Goal: Task Accomplishment & Management: Complete application form

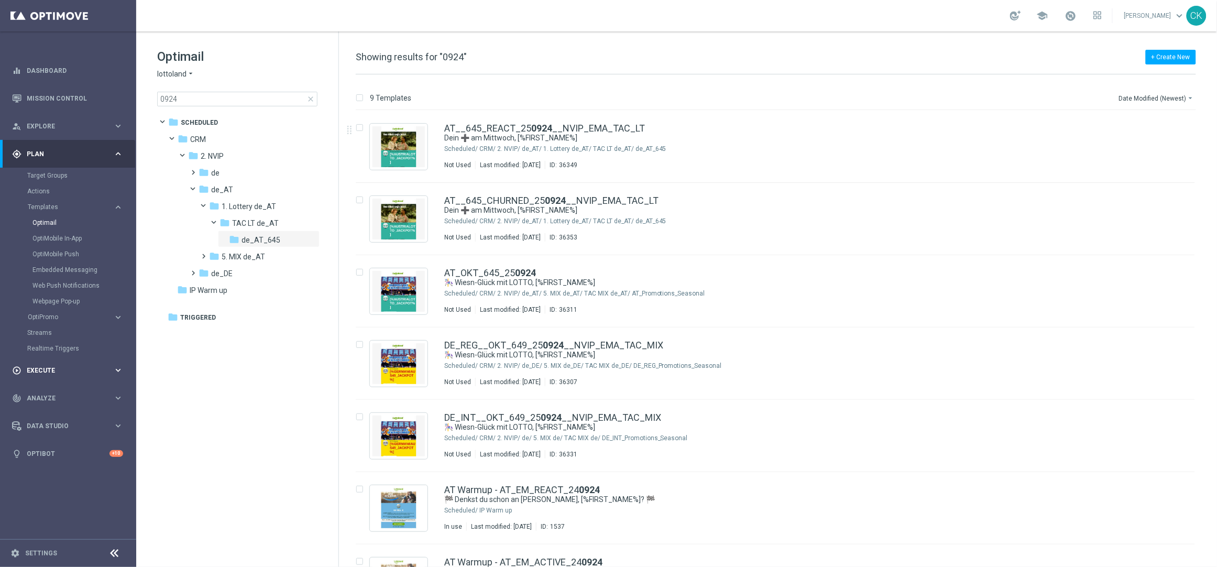
click at [35, 370] on span "Execute" at bounding box center [70, 370] width 86 height 6
click at [60, 197] on div "Campaign Builder" at bounding box center [81, 203] width 108 height 16
click at [48, 204] on link "Campaign Builder" at bounding box center [68, 203] width 82 height 8
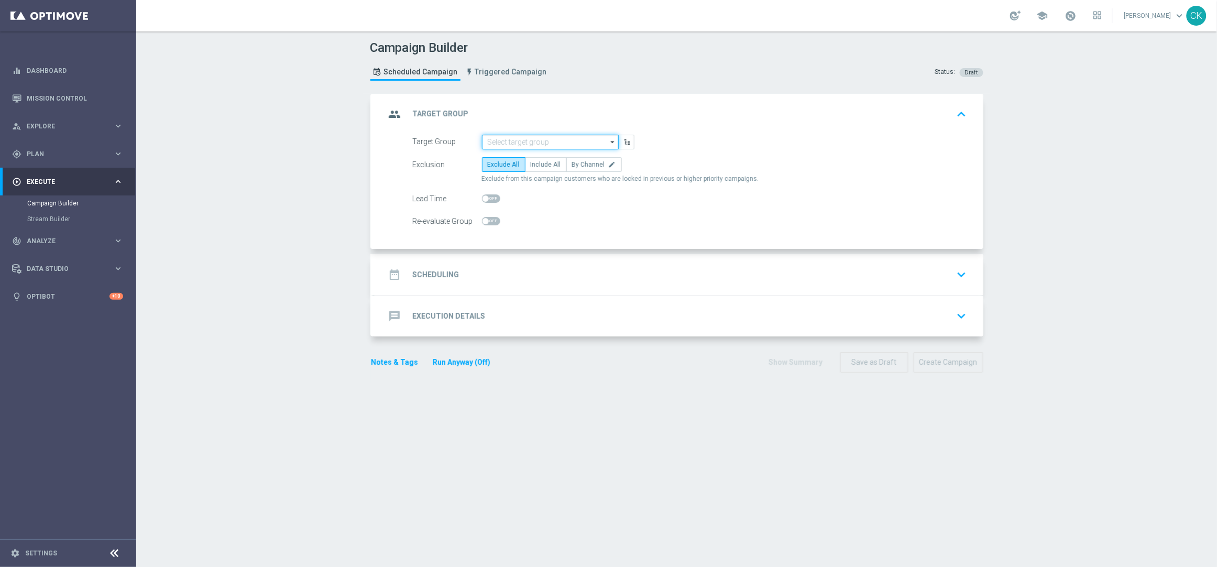
click at [534, 141] on input at bounding box center [550, 142] width 137 height 15
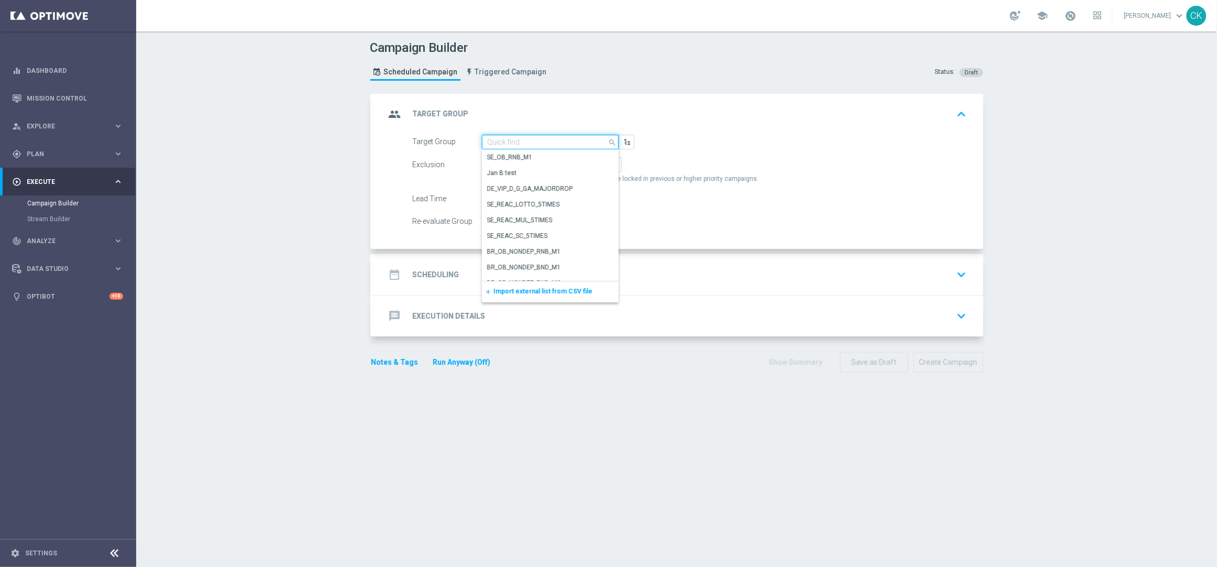
paste input "de_DE_TGT_NVIP_EM_TAC_MIX__ACTIVE_ALL_HIGHJACKPOT"
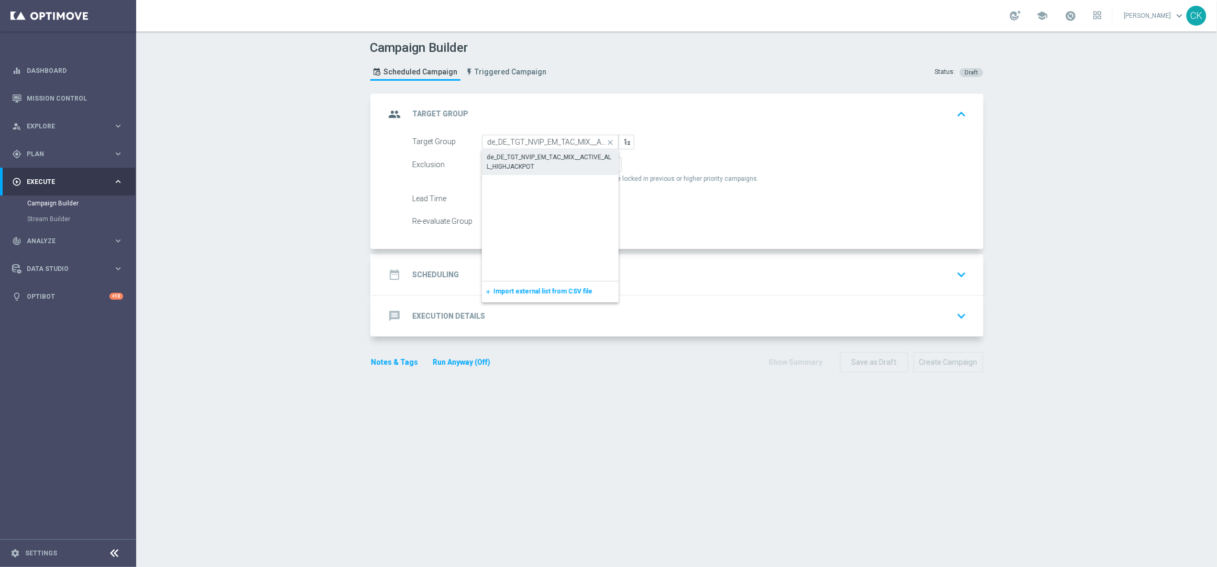
click at [531, 157] on div "de_DE_TGT_NVIP_EM_TAC_MIX__ACTIVE_ALL_HIGHJACKPOT" at bounding box center [550, 161] width 126 height 19
type input "de_DE_TGT_NVIP_EM_TAC_MIX__ACTIVE_ALL_HIGHJACKPOT"
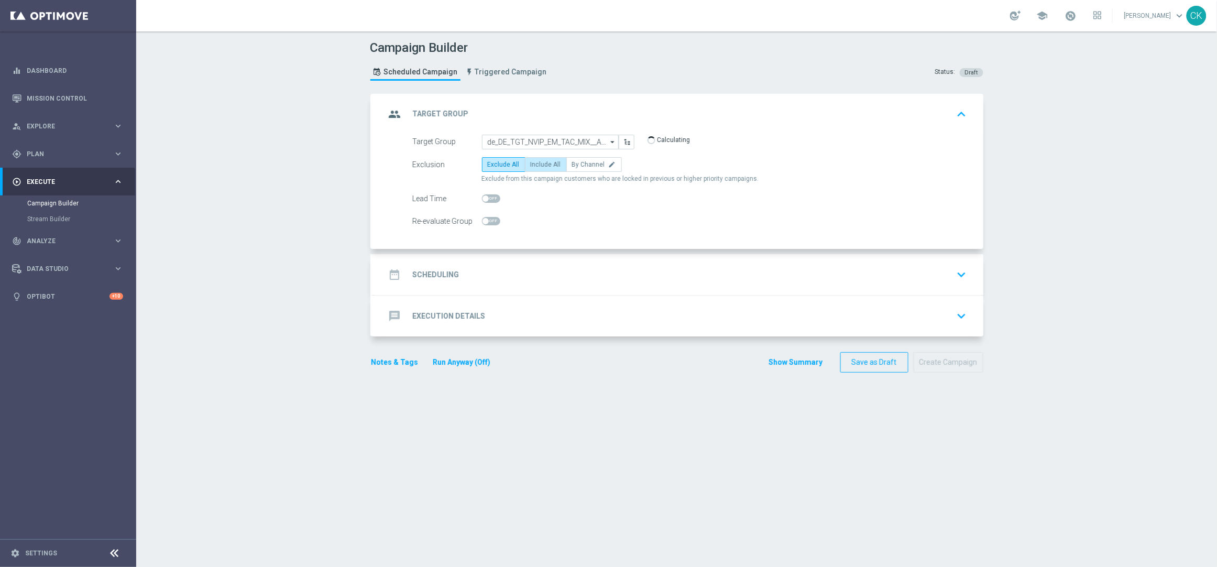
click at [539, 158] on label "Include All" at bounding box center [546, 164] width 42 height 15
click at [537, 163] on input "Include All" at bounding box center [534, 166] width 7 height 7
radio input "true"
click at [482, 196] on span at bounding box center [485, 198] width 6 height 6
click at [482, 196] on input "checkbox" at bounding box center [491, 198] width 18 height 8
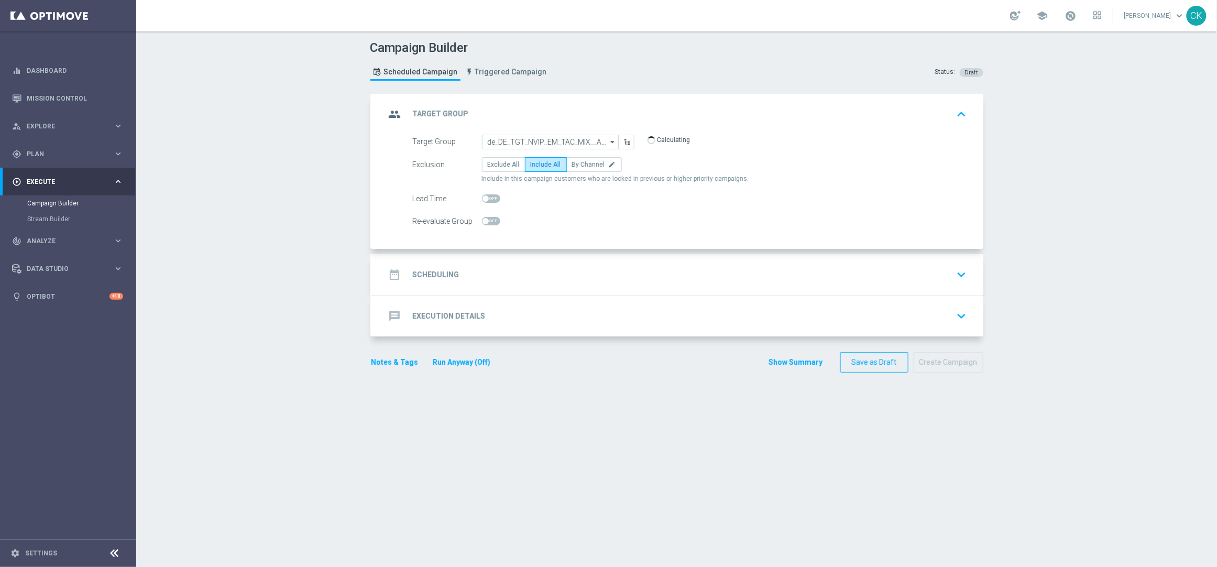
checkbox input "true"
click at [423, 273] on h2 "Scheduling" at bounding box center [436, 275] width 47 height 10
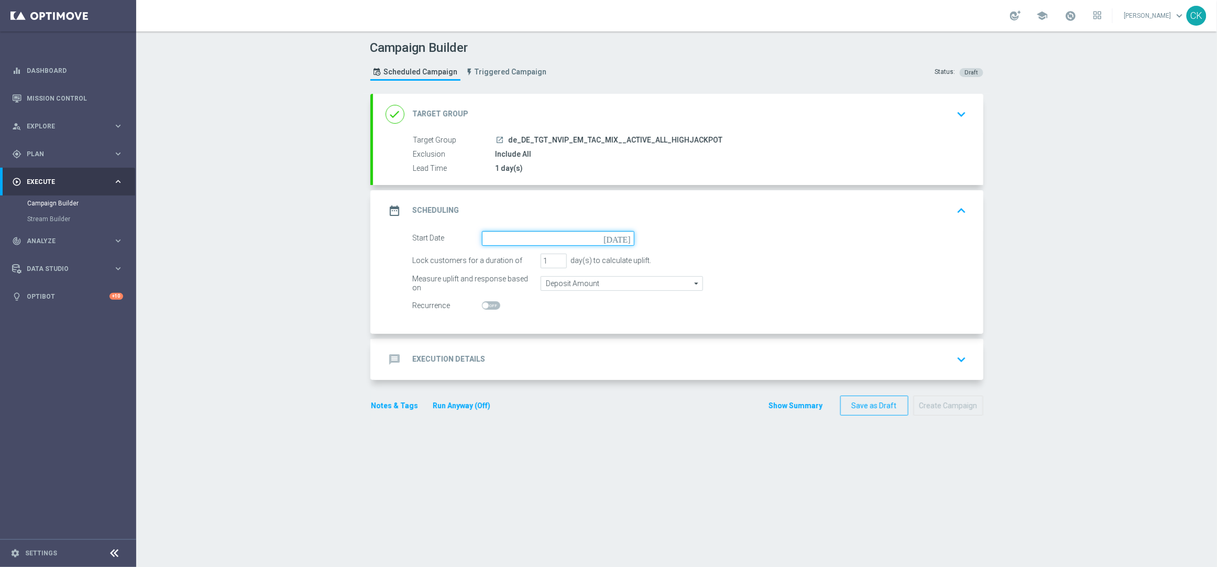
click at [521, 236] on input at bounding box center [558, 238] width 152 height 15
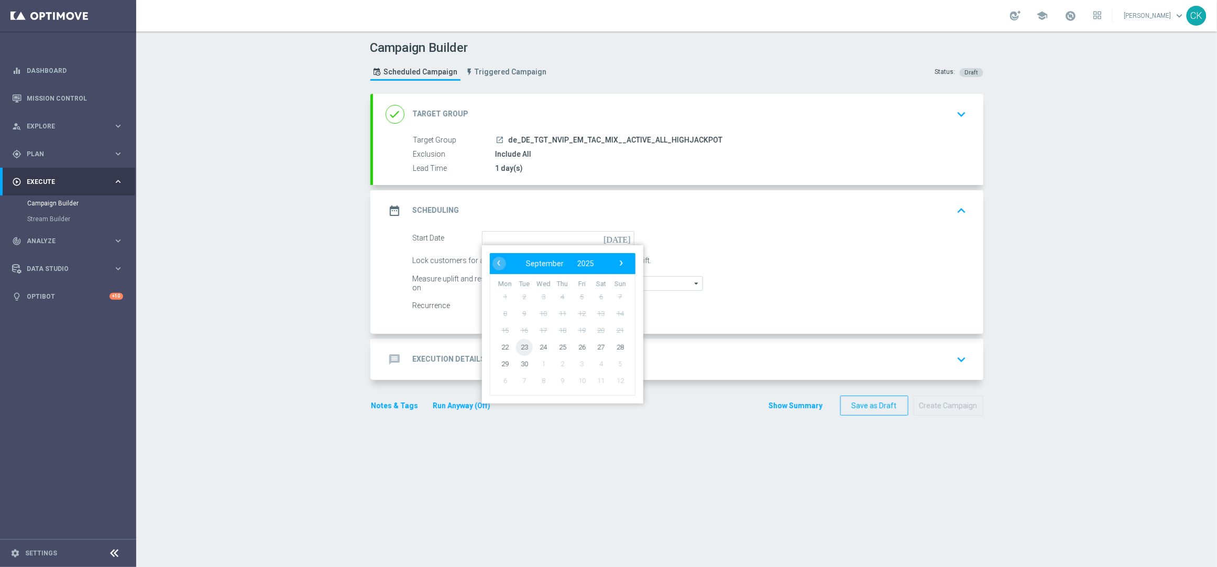
click at [516, 343] on span "23" at bounding box center [523, 346] width 17 height 17
type input "[DATE]"
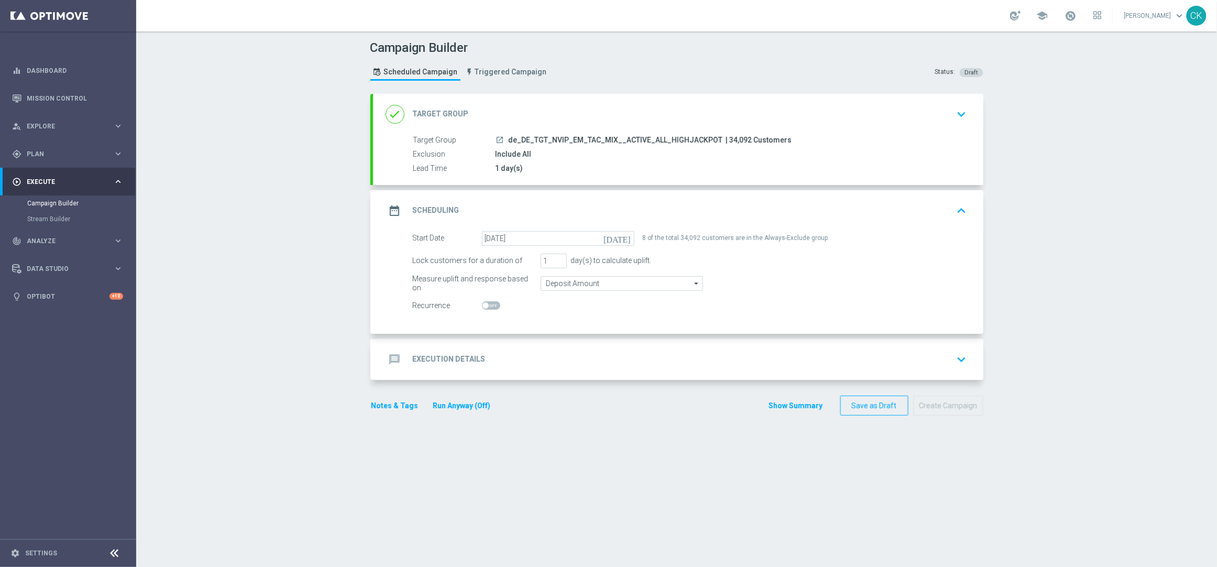
click at [437, 355] on h2 "Execution Details" at bounding box center [449, 359] width 73 height 10
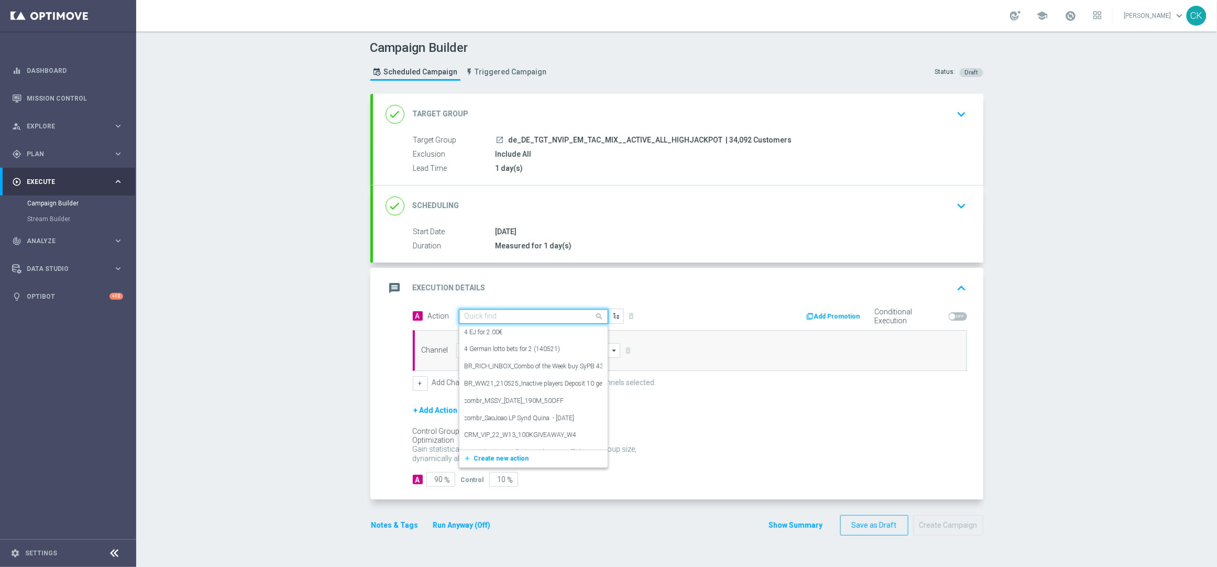
click at [505, 314] on input "text" at bounding box center [523, 316] width 117 height 9
paste input "Oktoberfest Promotion - EJ-Themed"
type input "Oktoberfest Promotion - EJ-Themed"
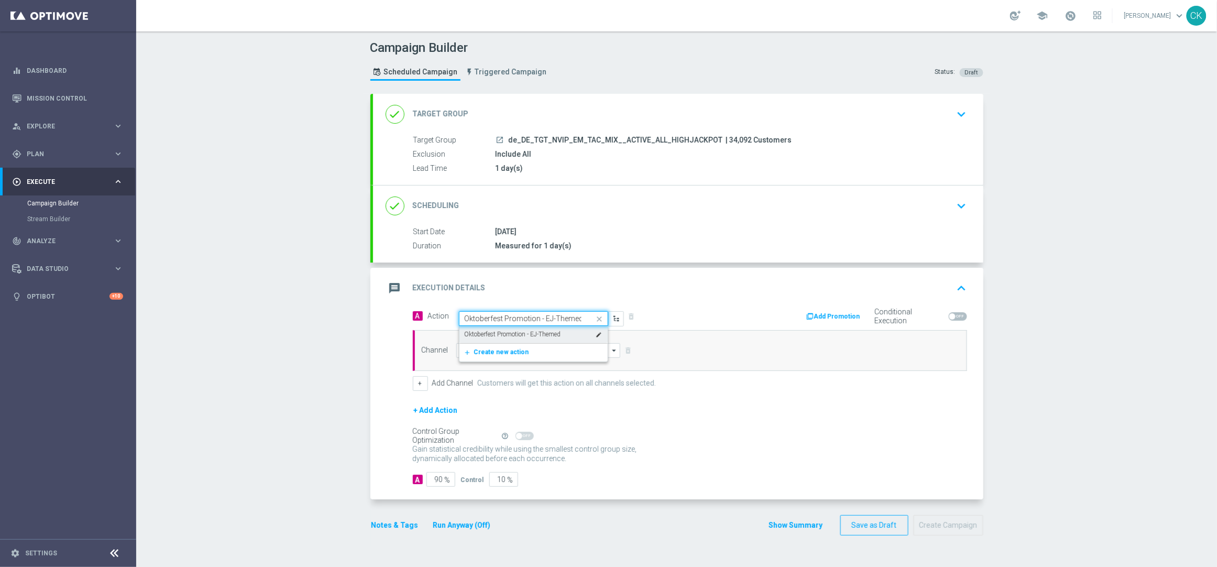
click at [509, 336] on label "Oktoberfest Promotion - EJ-Themed" at bounding box center [513, 334] width 96 height 9
click at [507, 353] on input at bounding box center [538, 350] width 164 height 15
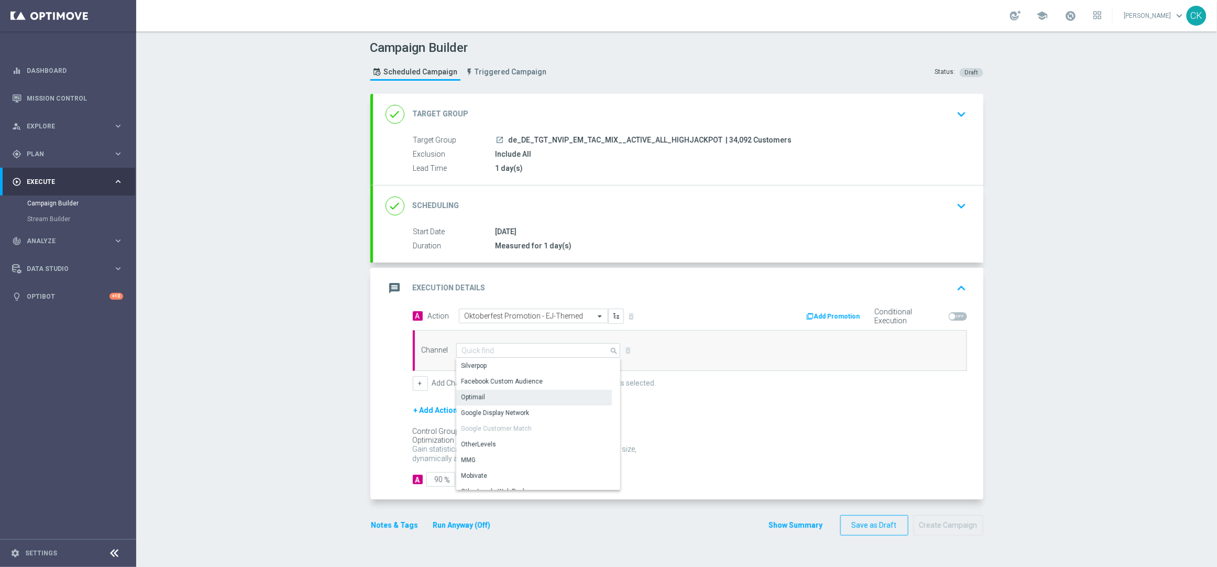
click at [498, 396] on div "Optimail" at bounding box center [534, 397] width 156 height 15
type input "Optimail"
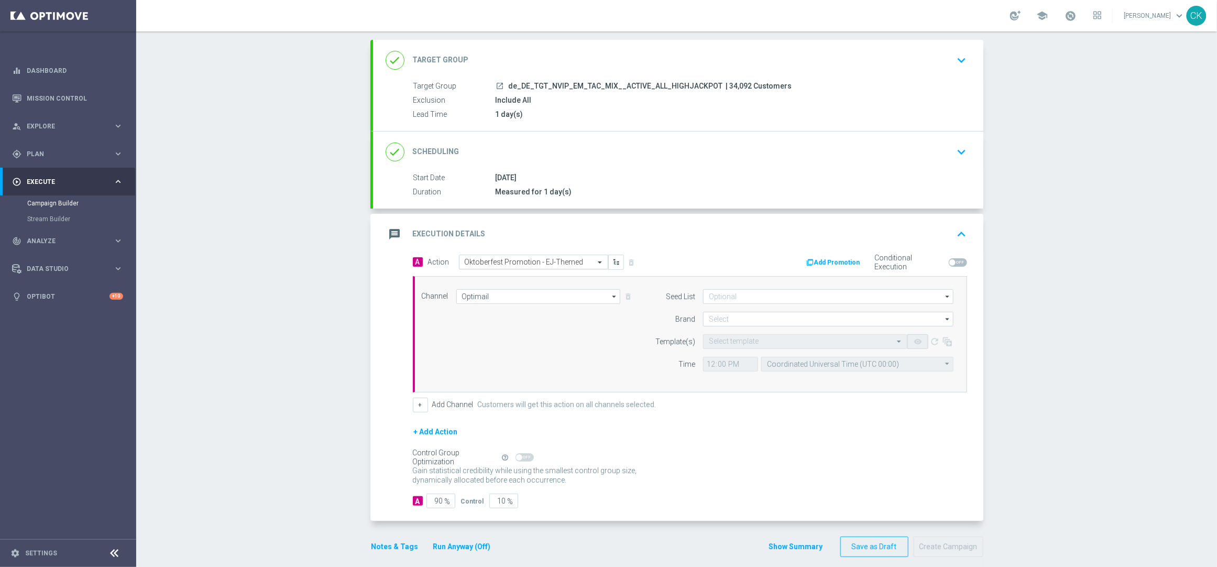
scroll to position [66, 0]
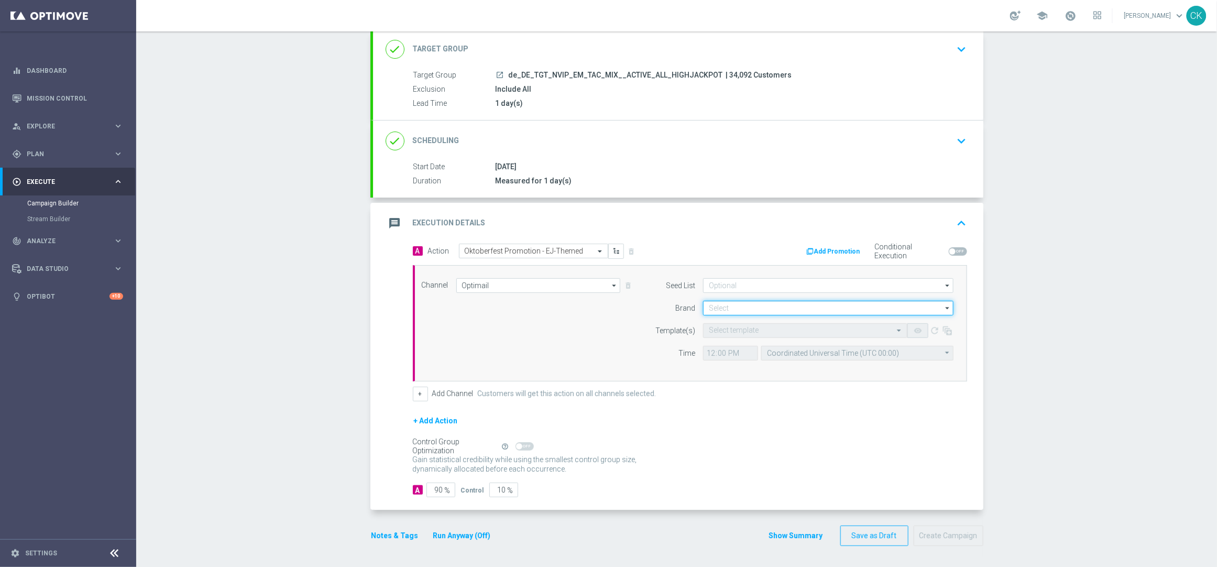
click at [747, 311] on input at bounding box center [828, 308] width 250 height 15
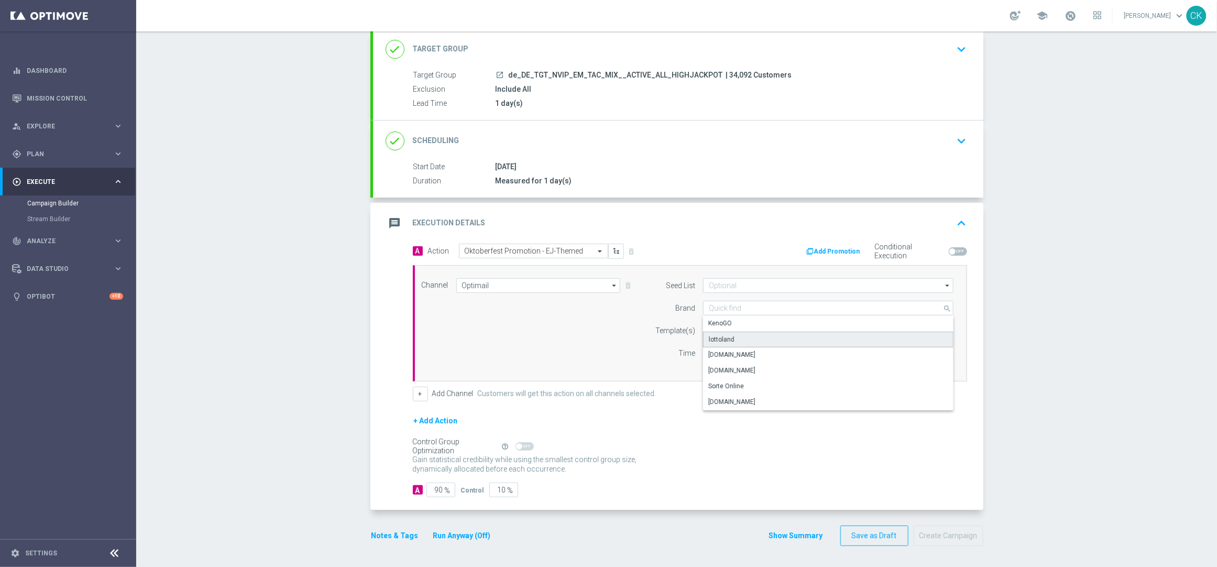
click at [746, 337] on div "lottoland" at bounding box center [828, 340] width 250 height 16
type input "lottoland"
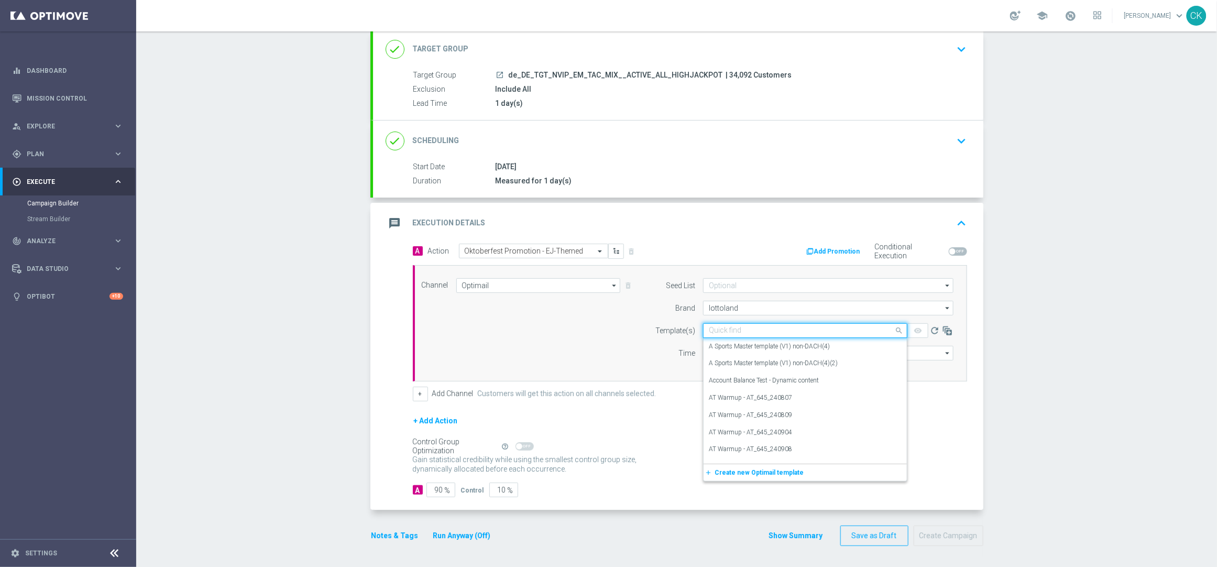
click at [734, 330] on input "text" at bounding box center [795, 330] width 172 height 9
paste input "DE_REG__OKT_250923__NVIP_EMA_TAC_MIX"
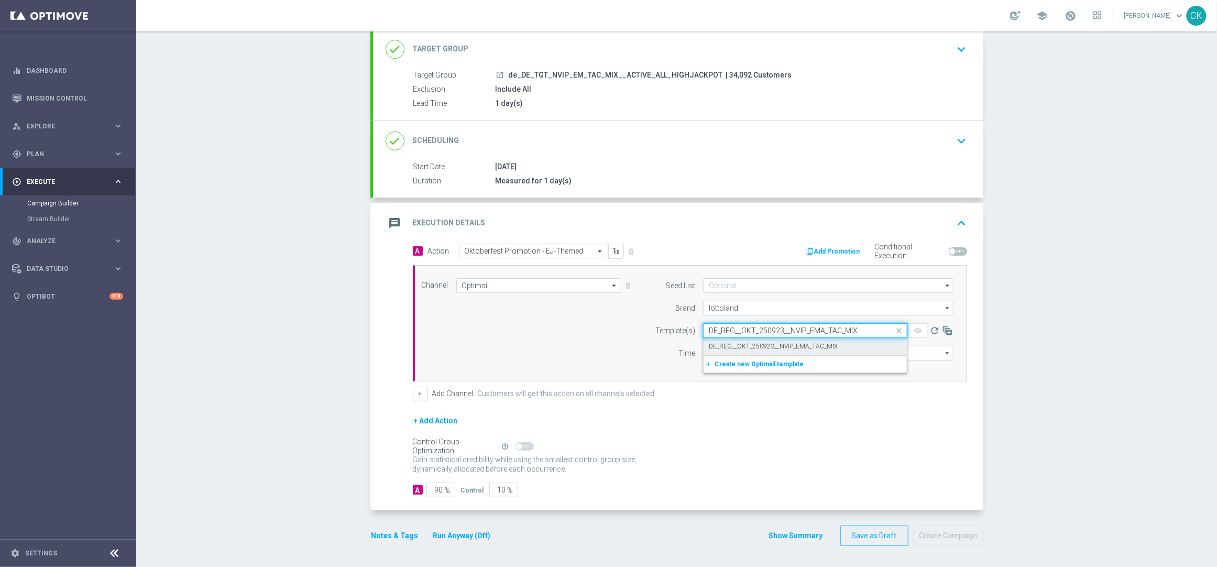
click at [728, 345] on label "DE_REG__OKT_250923__NVIP_EMA_TAC_MIX" at bounding box center [773, 346] width 129 height 9
type input "DE_REG__OKT_250923__NVIP_EMA_TAC_MIX"
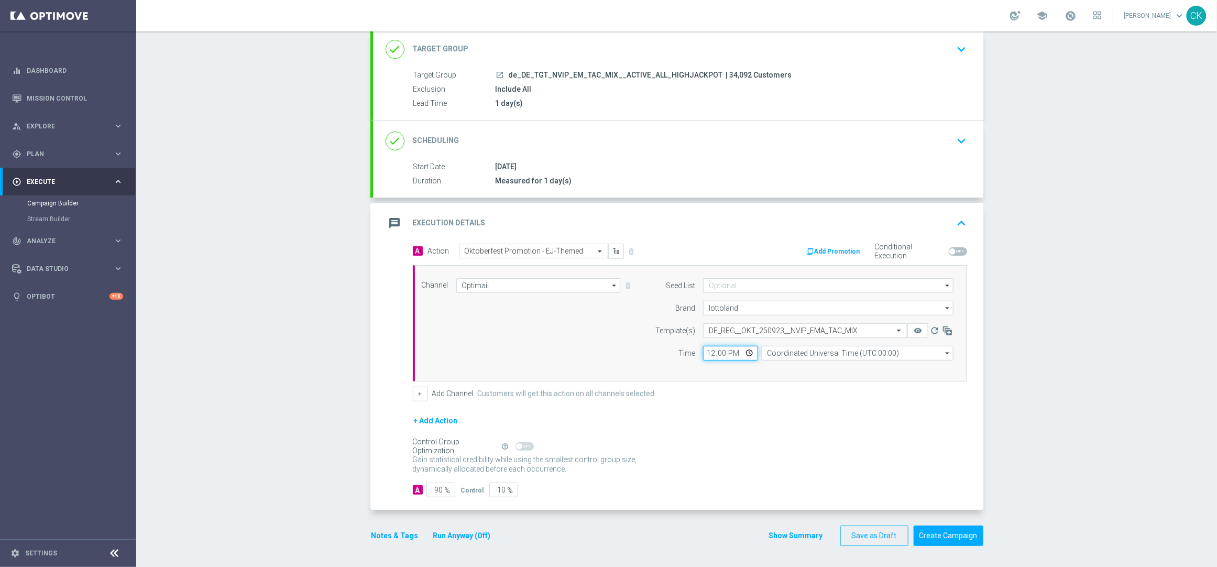
click at [707, 347] on input "12:00" at bounding box center [730, 353] width 55 height 15
type input "06:00"
click at [815, 352] on input "Coordinated Universal Time (UTC 00:00)" at bounding box center [857, 353] width 192 height 15
click at [815, 363] on div "Central European Time ([GEOGRAPHIC_DATA]) (UTC +02:00)" at bounding box center [851, 367] width 171 height 9
type input "Central European Time ([GEOGRAPHIC_DATA]) (UTC +02:00)"
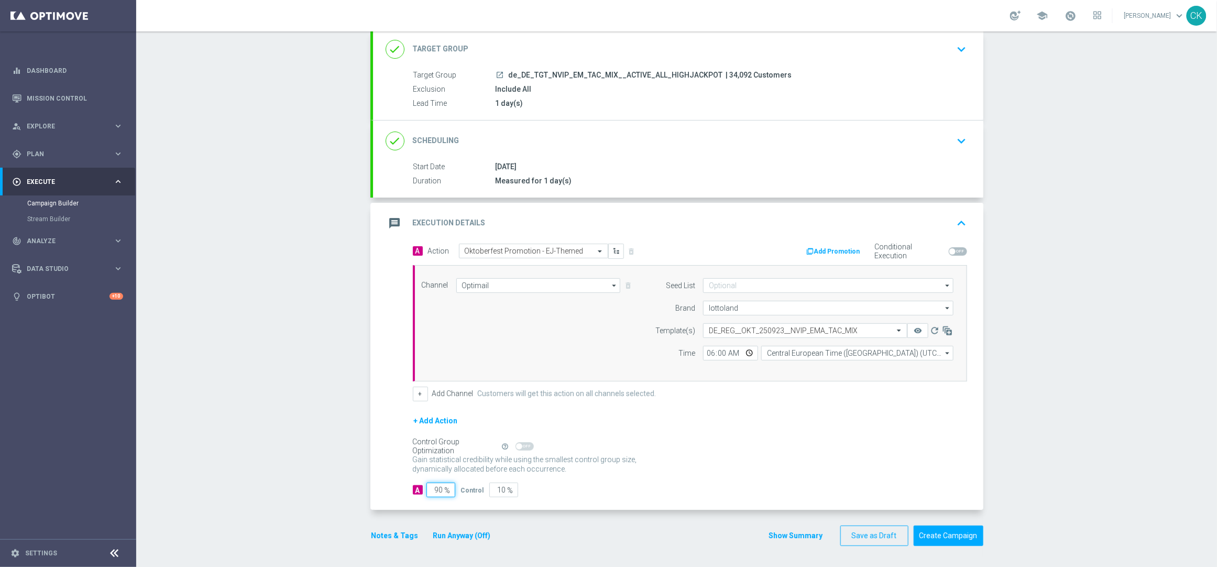
click at [438, 490] on input "90" at bounding box center [440, 489] width 29 height 15
type input "9"
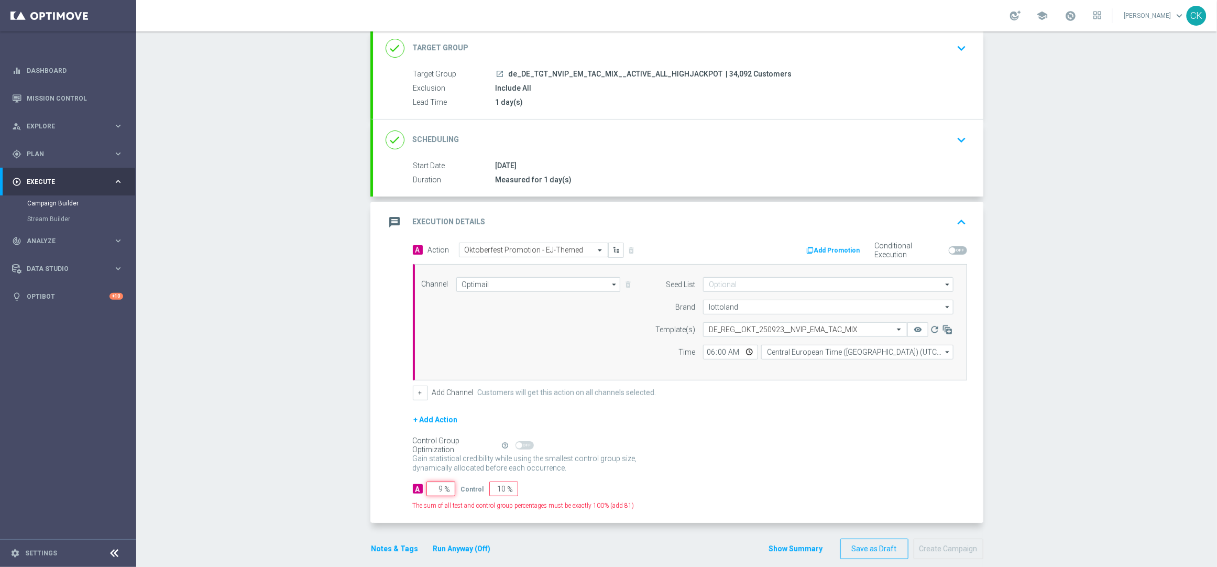
type input "91"
type input "98"
type input "2"
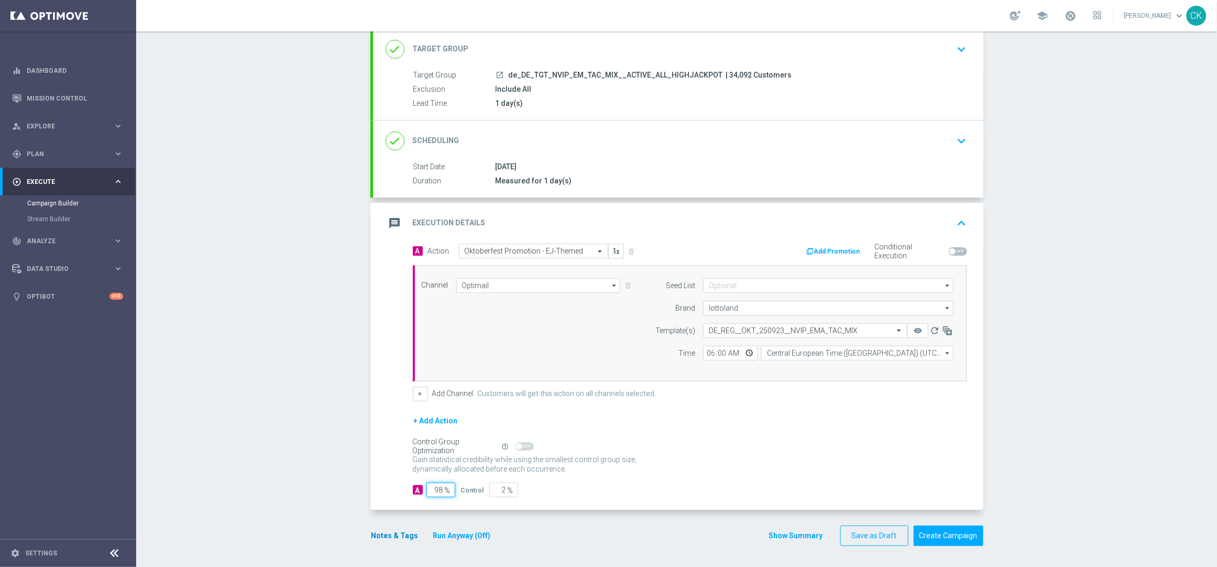
type input "98"
click at [388, 533] on button "Notes & Tags" at bounding box center [394, 535] width 49 height 13
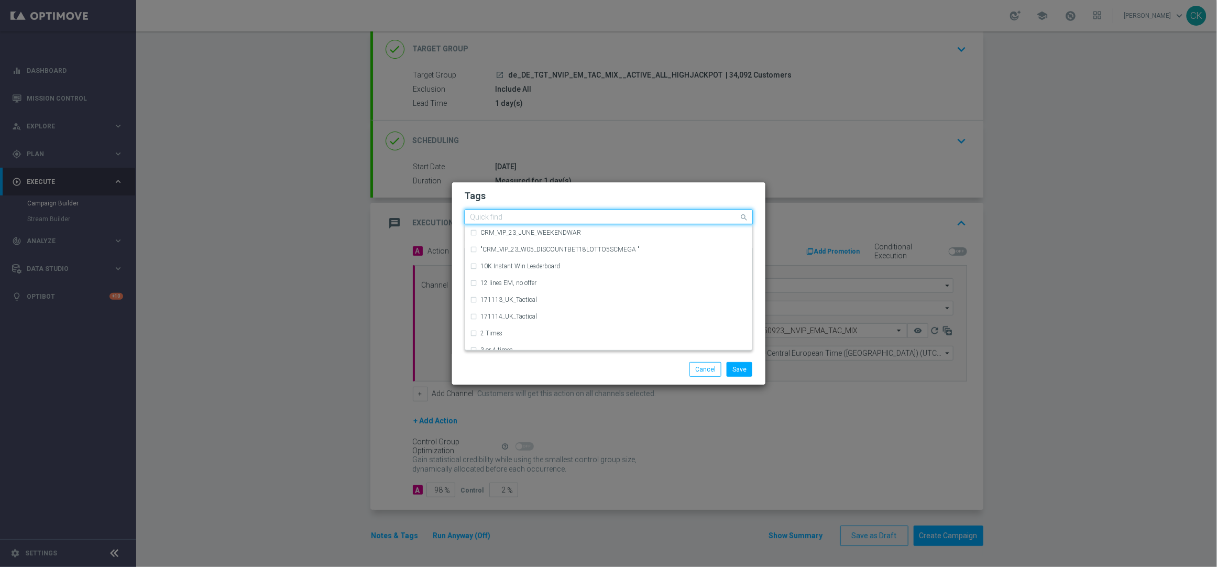
click at [501, 217] on input "text" at bounding box center [604, 217] width 269 height 9
click at [509, 265] on label "DE_TACTICAL" at bounding box center [500, 266] width 39 height 6
type input "DE_T"
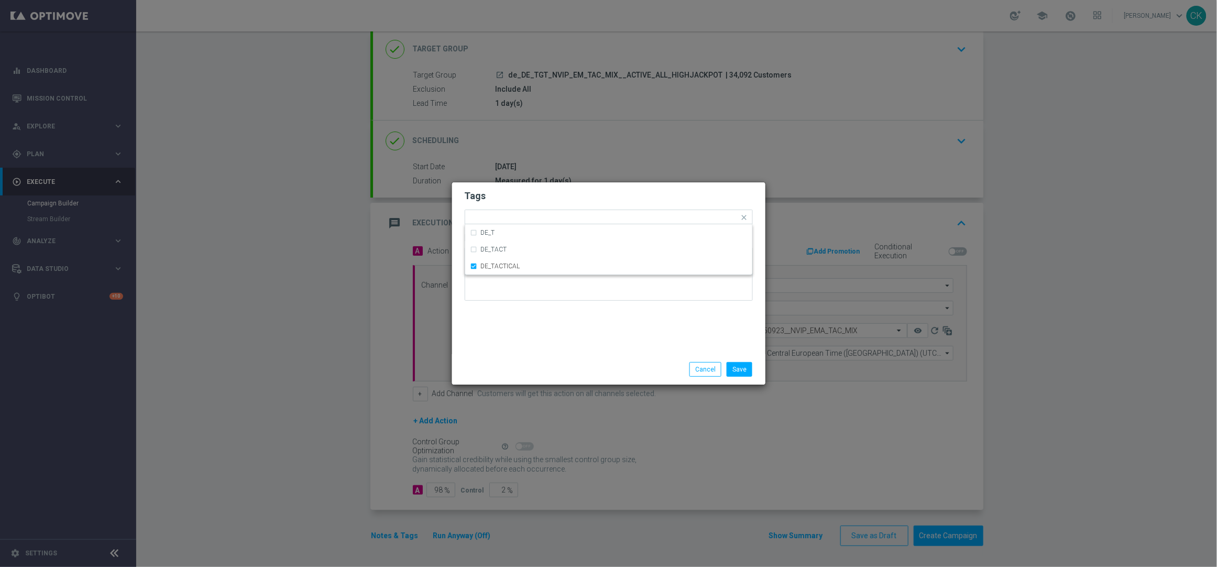
click at [522, 349] on div "Tags Quick find × DE_TACTICAL DE_T DE_TACT DE_TACTICAL Notes" at bounding box center [608, 268] width 313 height 172
click at [747, 368] on button "Save" at bounding box center [739, 369] width 26 height 15
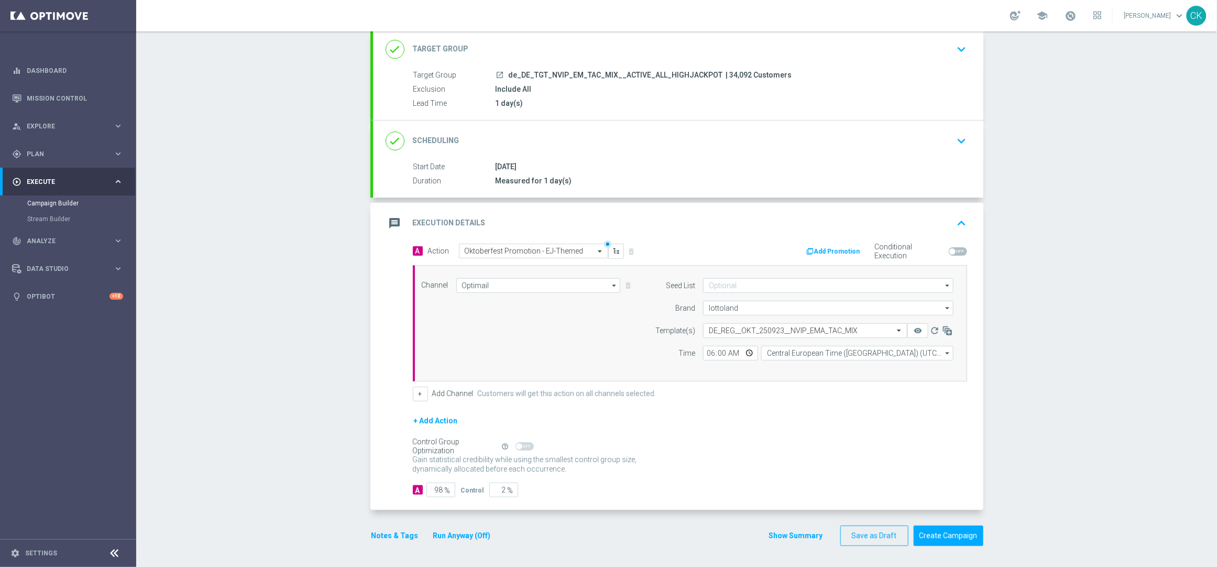
click at [398, 534] on button "Notes & Tags" at bounding box center [394, 535] width 49 height 13
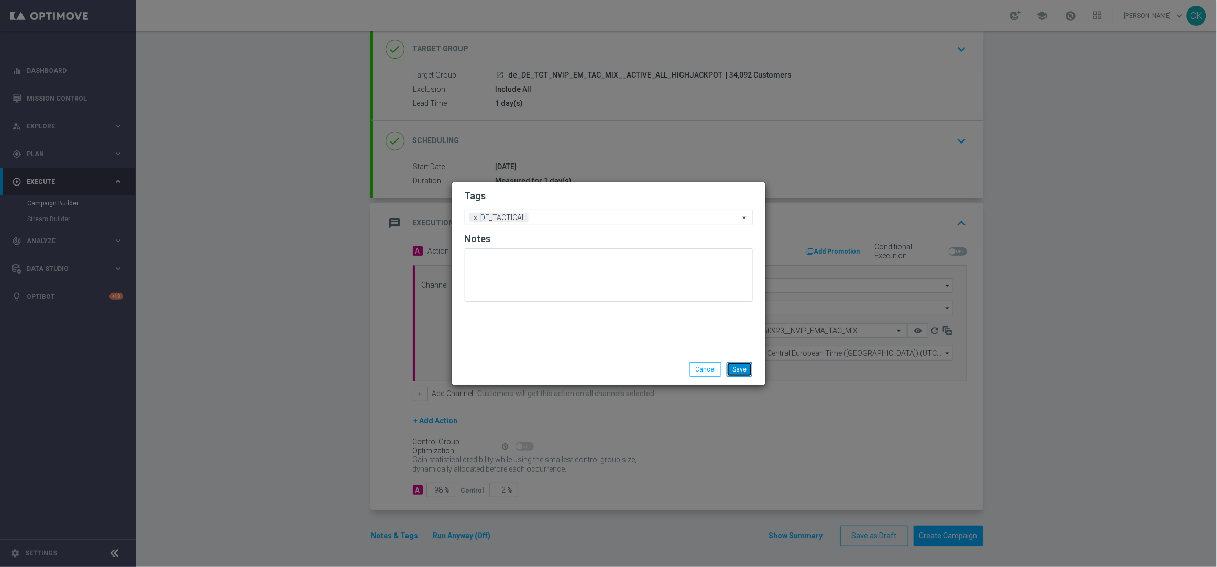
click at [750, 372] on button "Save" at bounding box center [739, 369] width 26 height 15
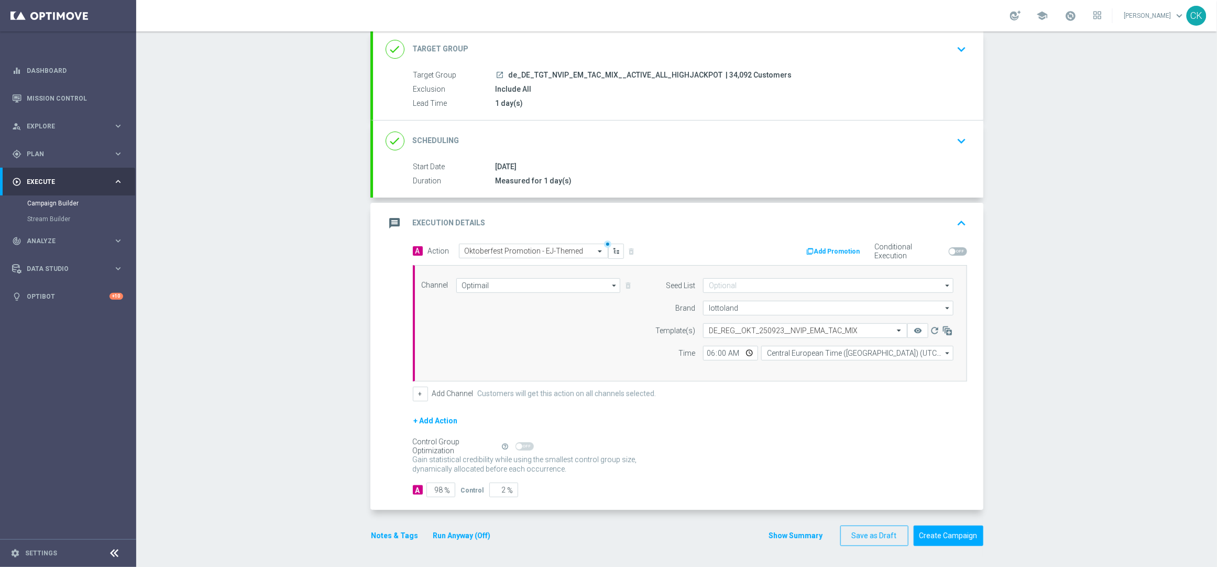
click at [376, 529] on button "Notes & Tags" at bounding box center [394, 535] width 49 height 13
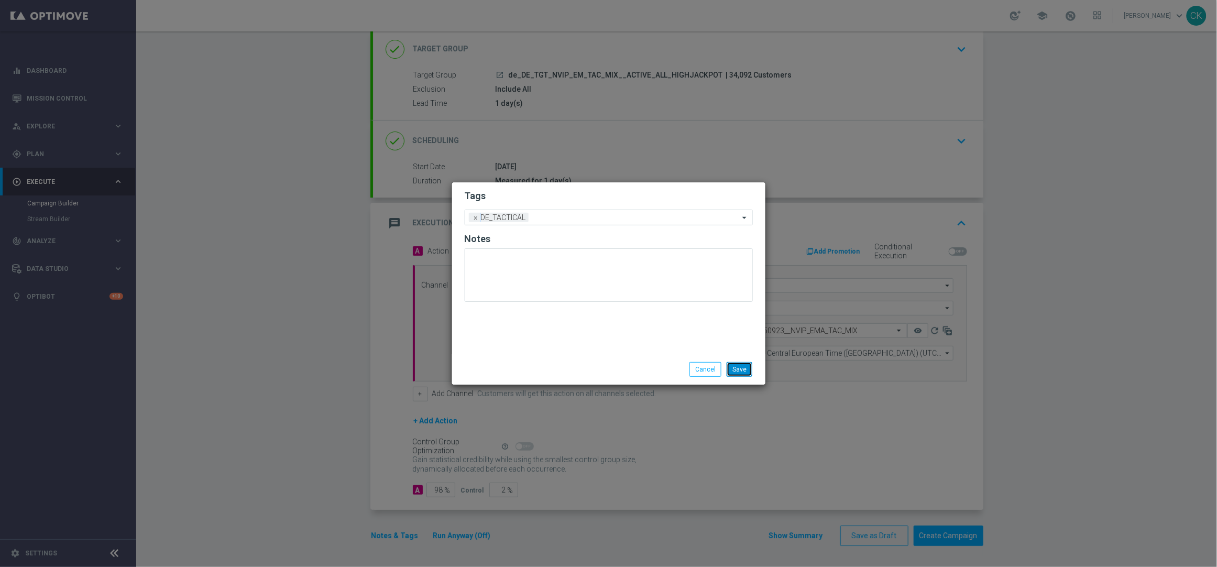
click at [745, 365] on button "Save" at bounding box center [739, 369] width 26 height 15
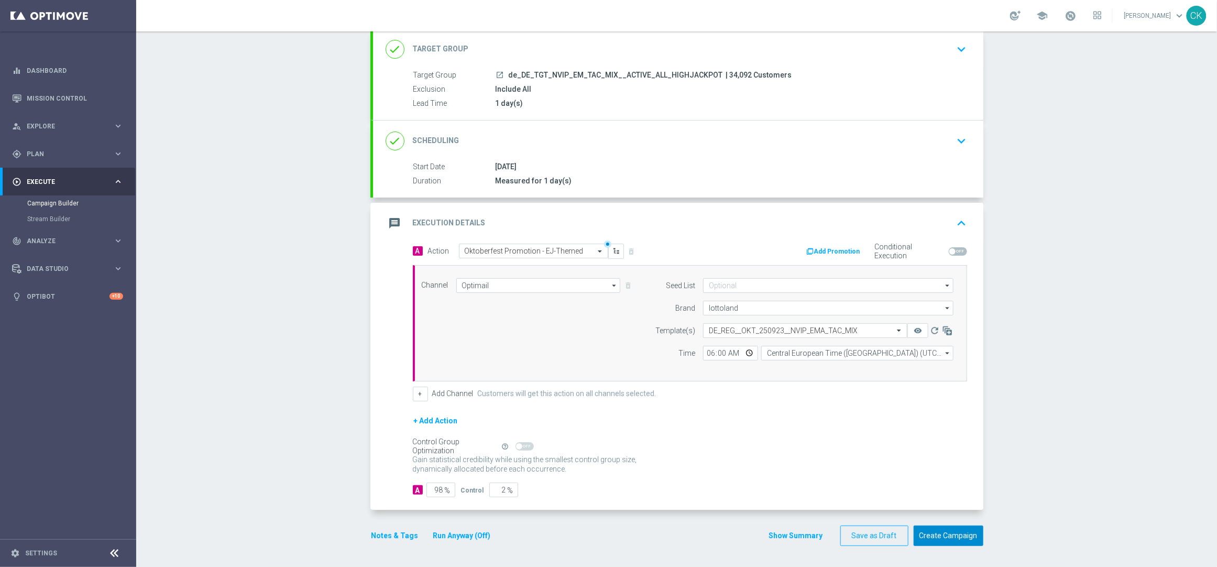
click at [949, 532] on button "Create Campaign" at bounding box center [948, 535] width 70 height 20
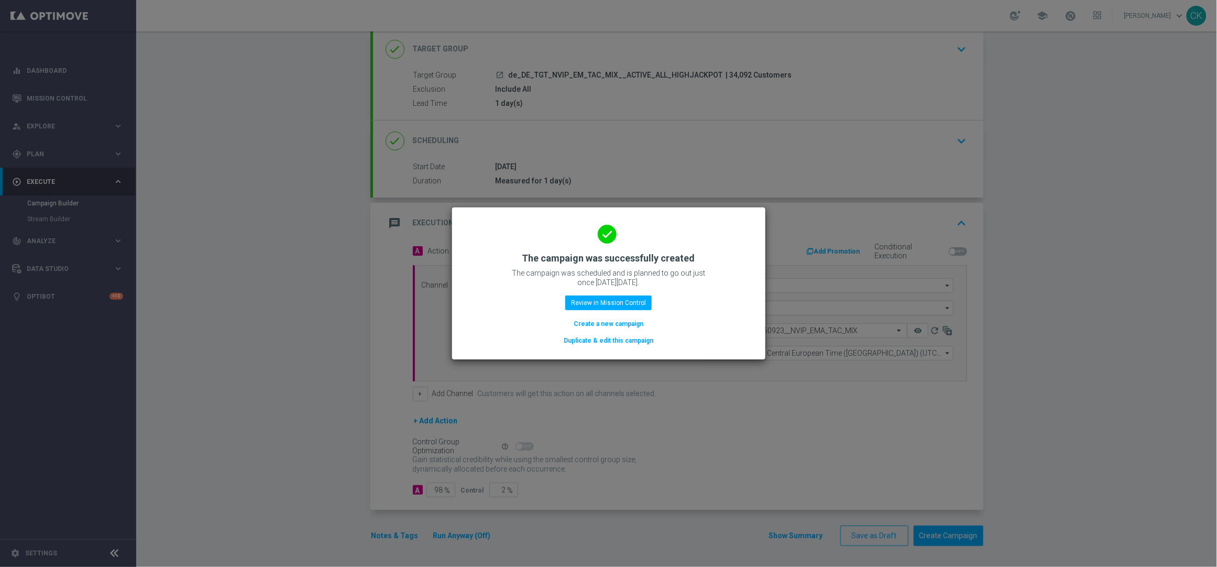
click at [602, 324] on button "Create a new campaign" at bounding box center [608, 324] width 72 height 12
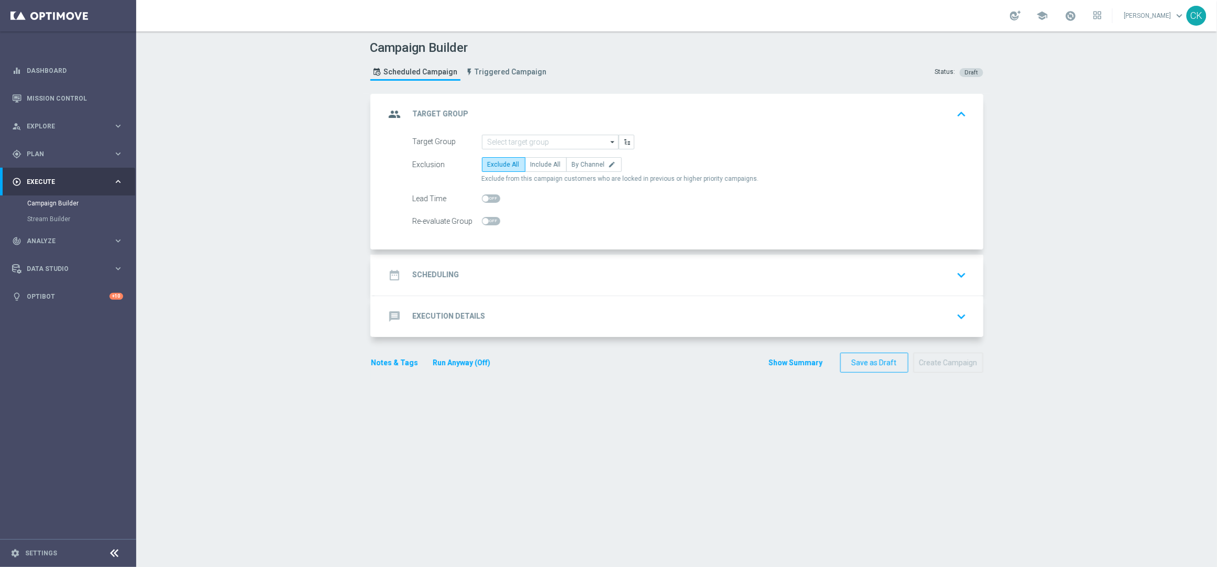
scroll to position [0, 0]
click at [523, 139] on input at bounding box center [550, 142] width 137 height 15
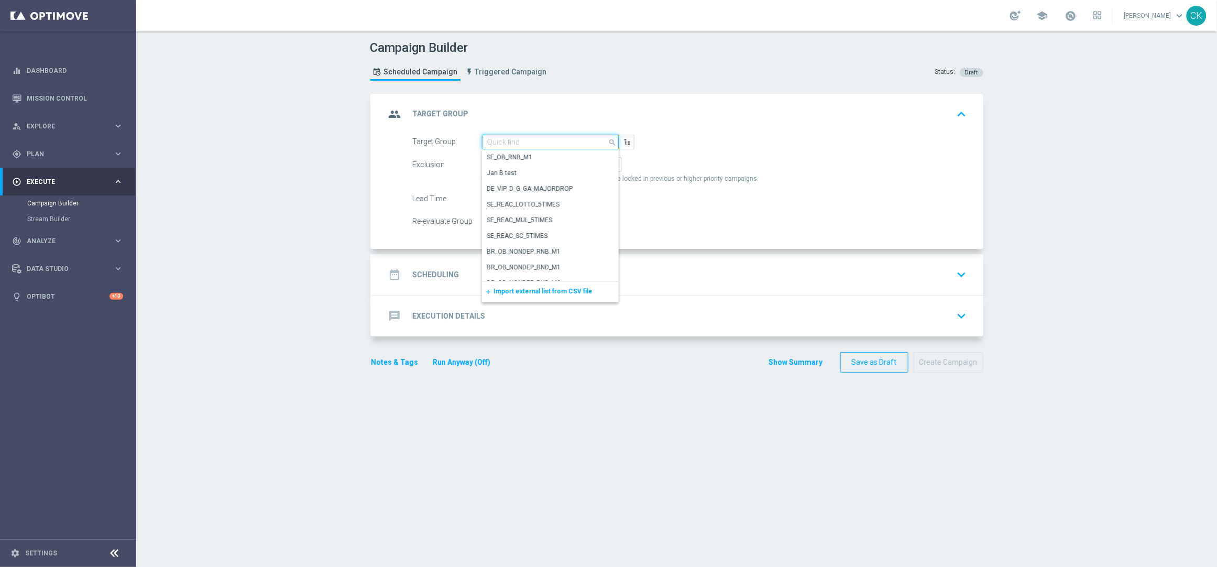
paste input "de_DE_TGT_NVIP_EM_TAC_LT__REACTIVATED_EJ"
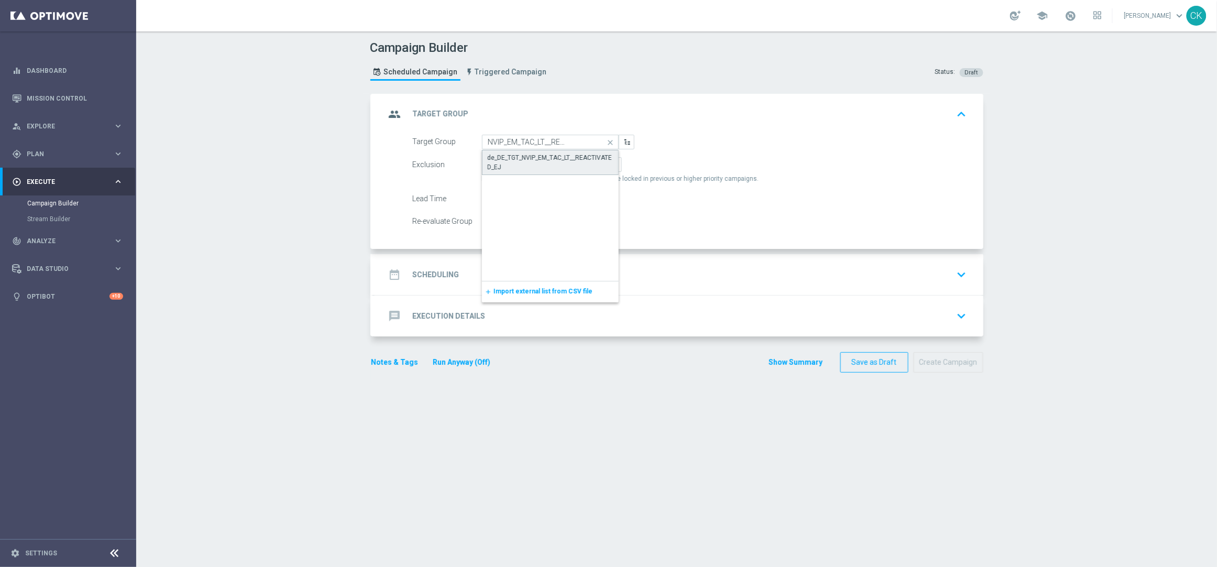
click at [525, 163] on div "de_DE_TGT_NVIP_EM_TAC_LT__REACTIVATED_EJ" at bounding box center [550, 162] width 125 height 19
type input "de_DE_TGT_NVIP_EM_TAC_LT__REACTIVATED_EJ"
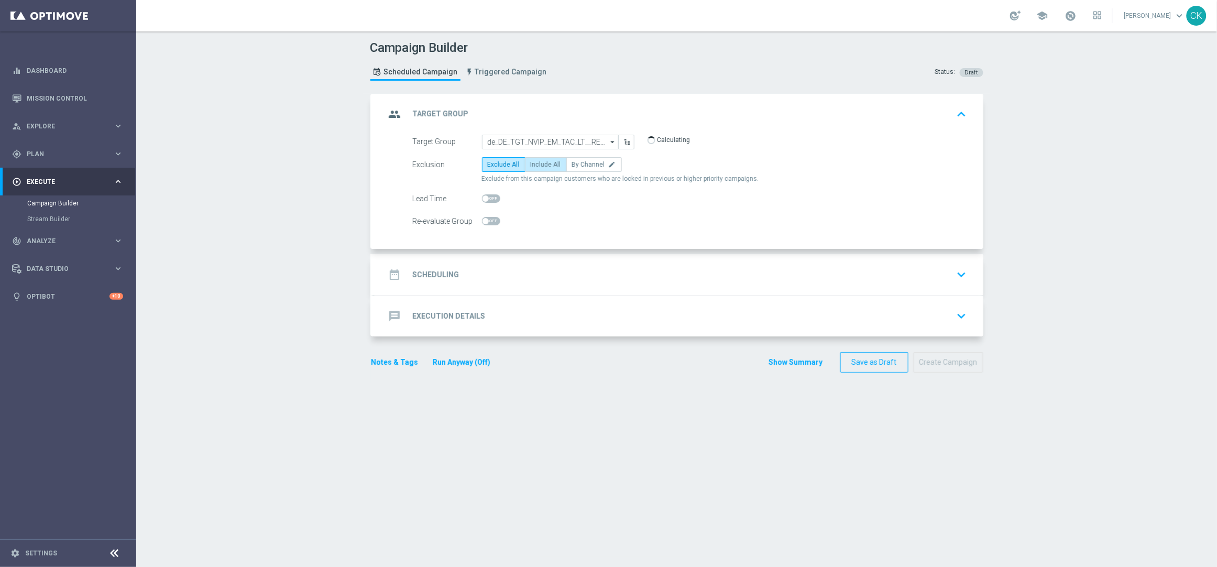
click at [545, 163] on span "Include All" at bounding box center [546, 164] width 30 height 7
click at [537, 163] on input "Include All" at bounding box center [534, 166] width 7 height 7
radio input "true"
click at [473, 197] on div "Lead Time" at bounding box center [447, 198] width 69 height 15
click at [482, 197] on span at bounding box center [485, 198] width 6 height 6
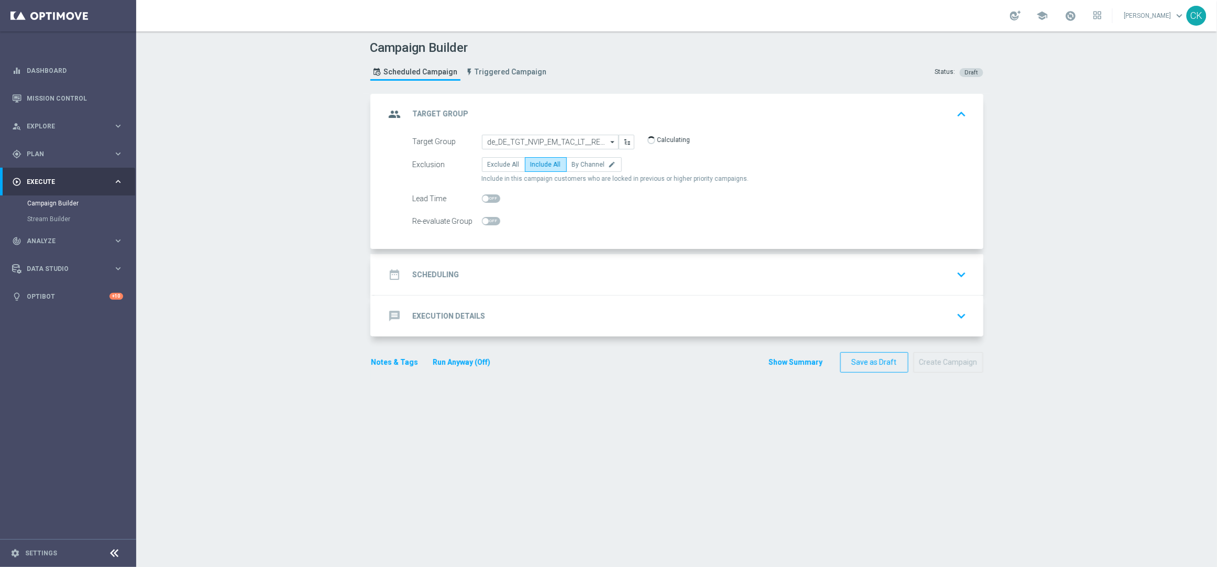
click at [482, 197] on input "checkbox" at bounding box center [491, 198] width 18 height 8
checkbox input "true"
click at [435, 274] on h2 "Scheduling" at bounding box center [436, 275] width 47 height 10
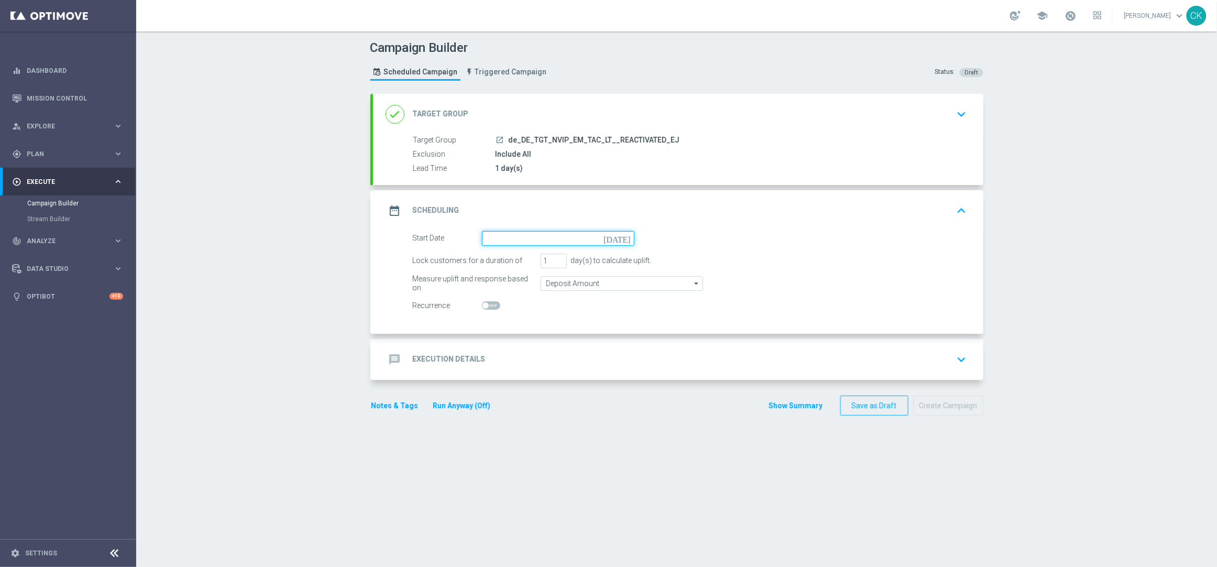
click at [500, 234] on input at bounding box center [558, 238] width 152 height 15
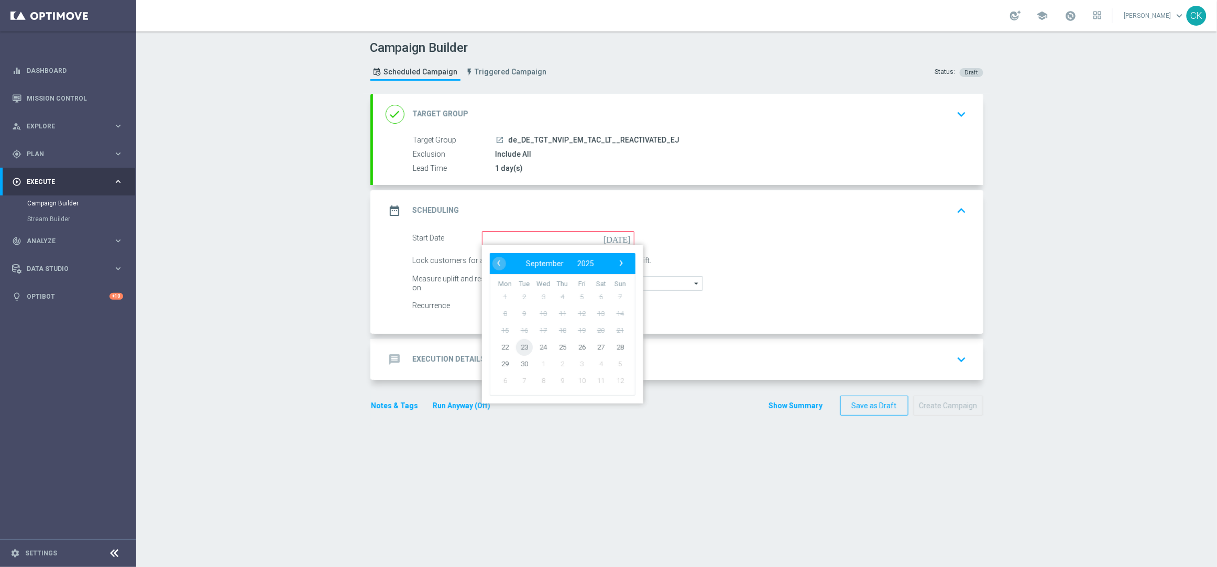
click at [522, 344] on span "23" at bounding box center [523, 346] width 17 height 17
type input "[DATE]"
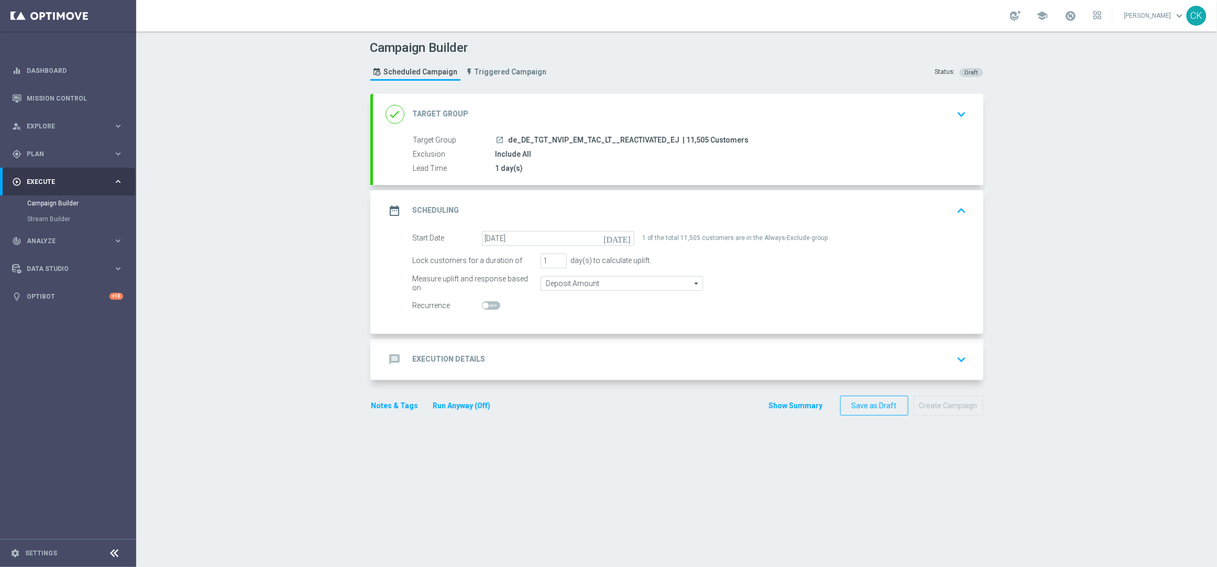
click at [427, 358] on h2 "Execution Details" at bounding box center [449, 359] width 73 height 10
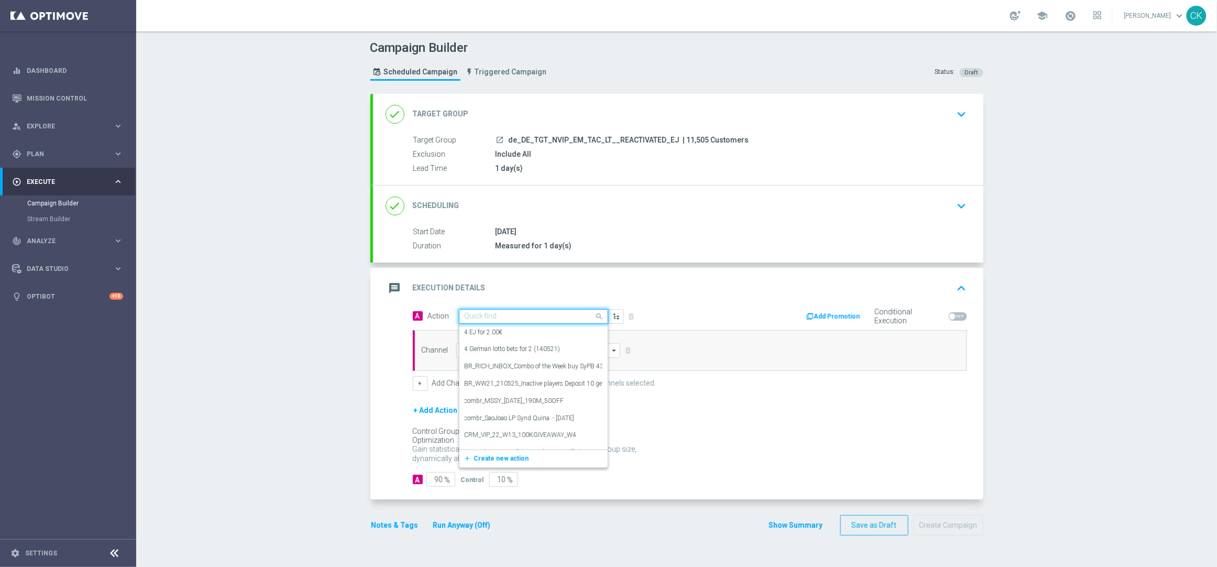
click at [495, 317] on input "text" at bounding box center [523, 316] width 117 height 9
paste input "3 lines EJ for 1€"
type input "3 lines EJ for 1€"
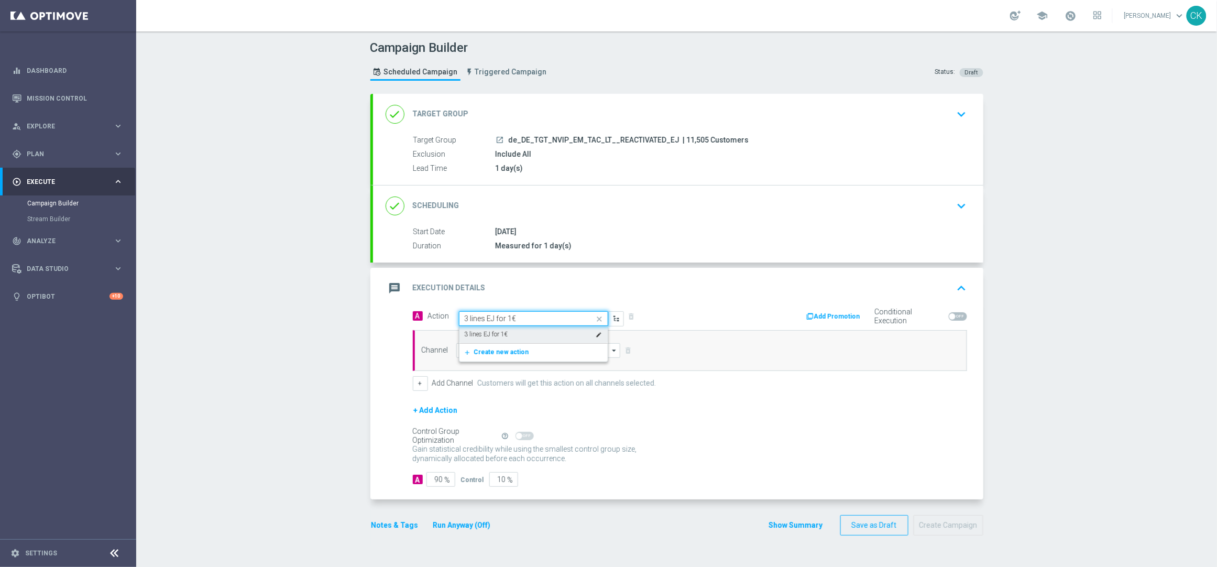
click at [495, 335] on label "3 lines EJ for 1€" at bounding box center [486, 334] width 43 height 9
click at [488, 346] on input at bounding box center [538, 350] width 164 height 15
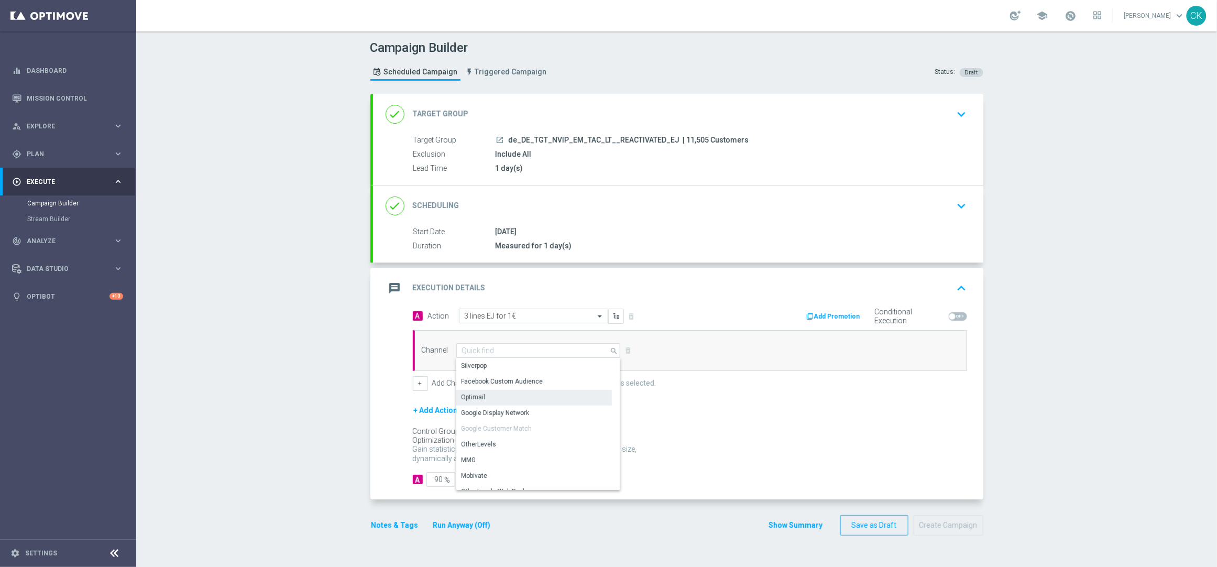
click at [486, 399] on div "Optimail" at bounding box center [534, 397] width 156 height 15
type input "Optimail"
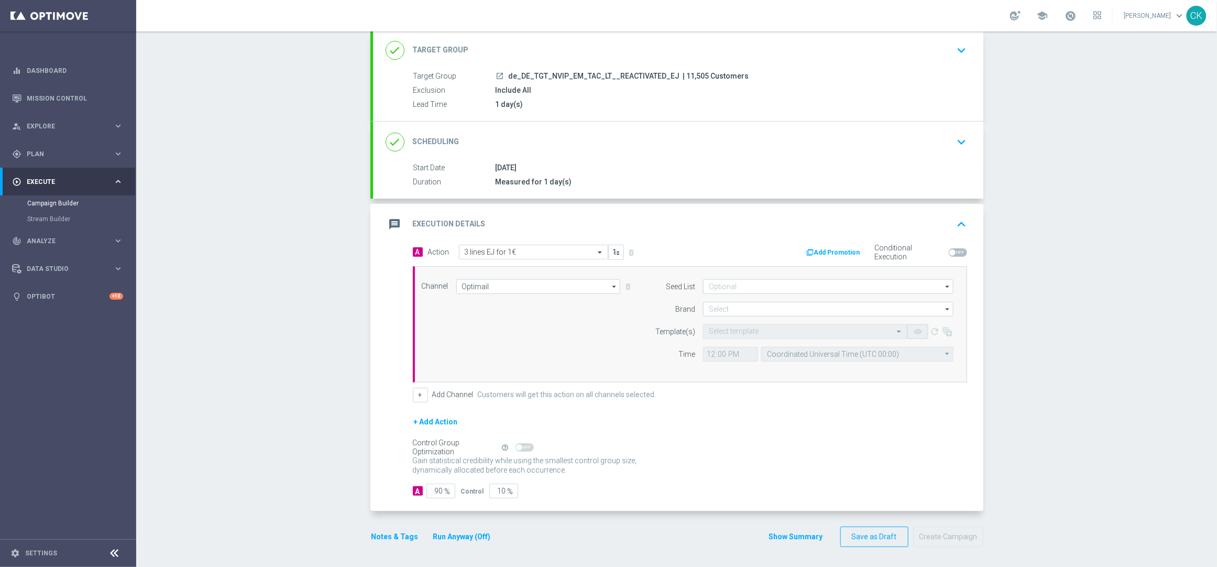
scroll to position [66, 0]
click at [726, 310] on input at bounding box center [828, 308] width 250 height 15
click at [721, 333] on div "lottoland" at bounding box center [828, 339] width 250 height 15
type input "lottoland"
click at [720, 333] on input "text" at bounding box center [795, 330] width 172 height 9
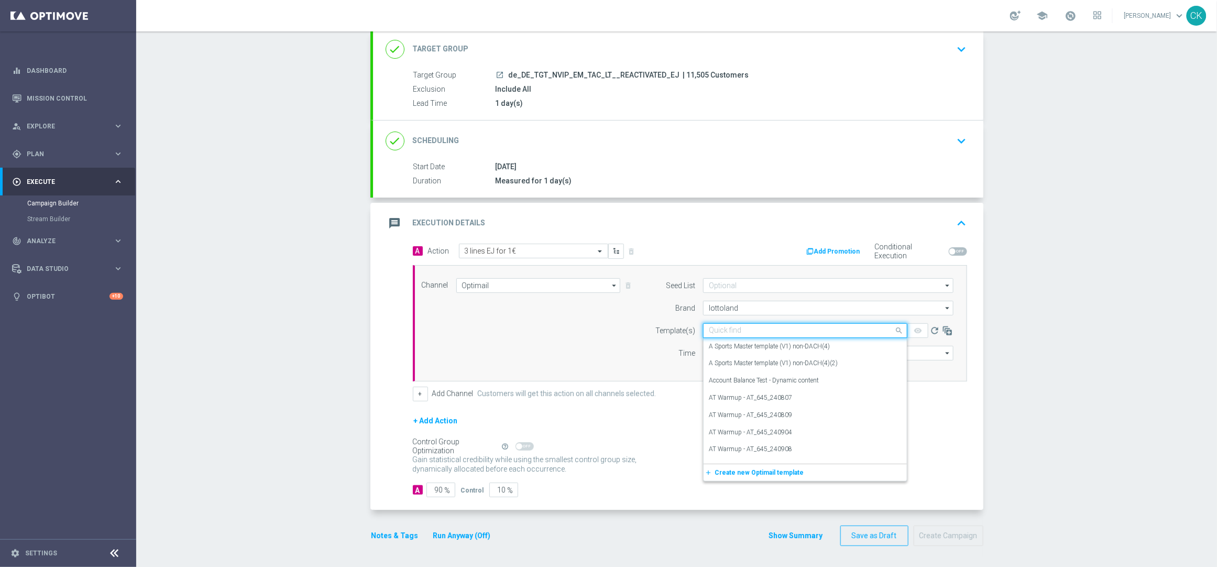
paste input "DE_REG__EJ_REACT_250923__NVIP_EMA_TAC_LT"
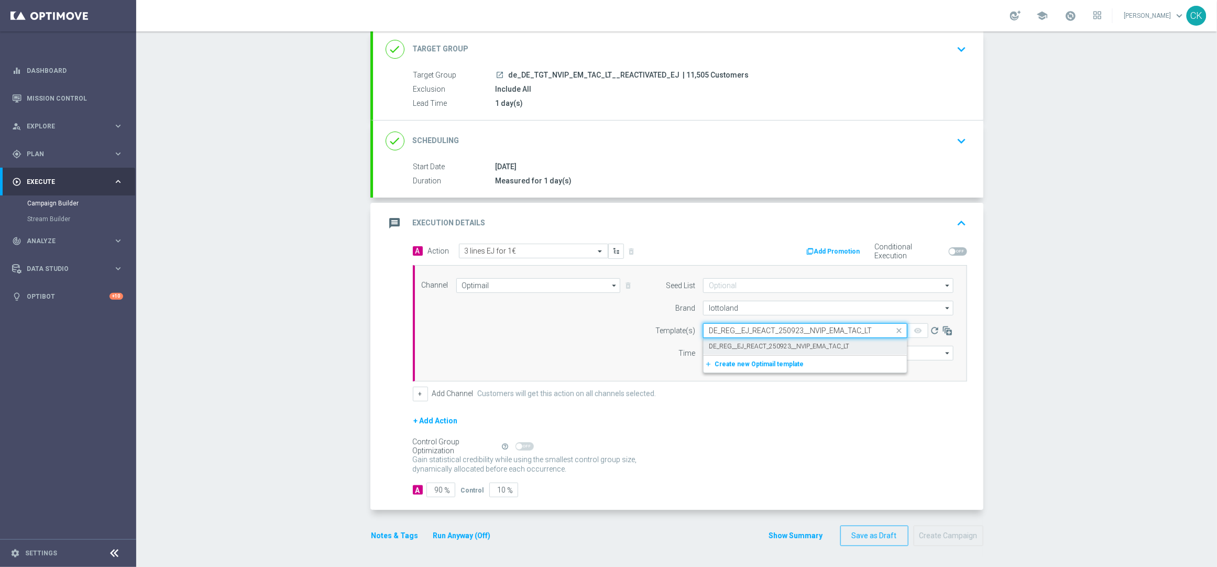
click at [723, 346] on label "DE_REG__EJ_REACT_250923__NVIP_EMA_TAC_LT" at bounding box center [779, 346] width 140 height 9
type input "DE_REG__EJ_REACT_250923__NVIP_EMA_TAC_LT"
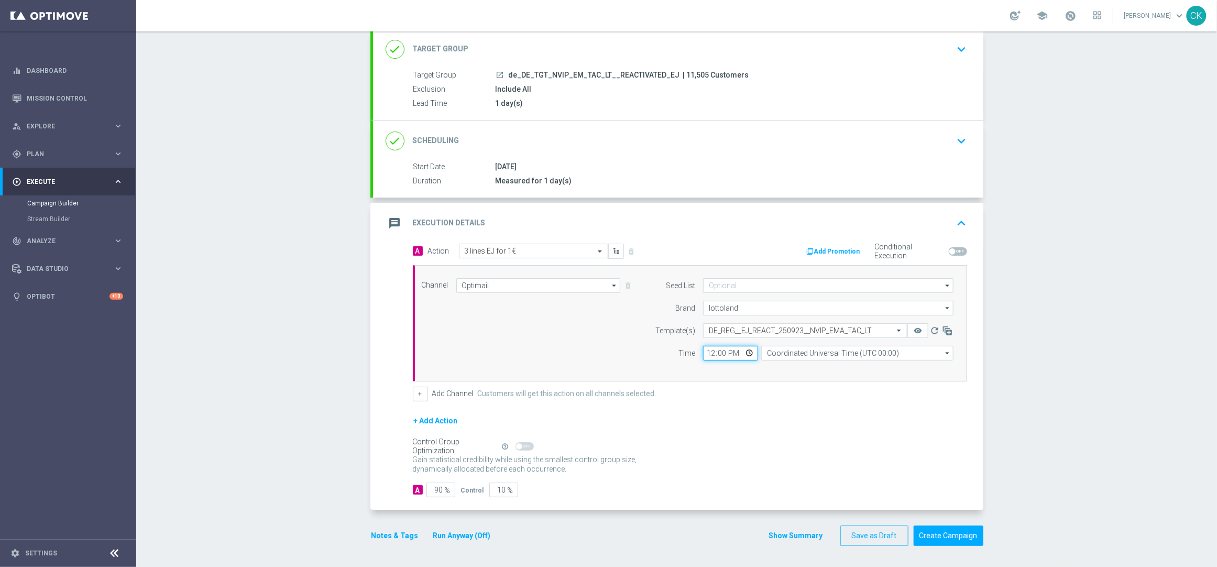
click at [706, 348] on input "12:00" at bounding box center [730, 353] width 55 height 15
type input "06:00"
click at [796, 352] on input "Coordinated Universal Time (UTC 00:00)" at bounding box center [857, 353] width 192 height 15
click at [794, 369] on div "Central European Time ([GEOGRAPHIC_DATA]) (UTC +02:00)" at bounding box center [852, 368] width 171 height 9
type input "Central European Time ([GEOGRAPHIC_DATA]) (UTC +02:00)"
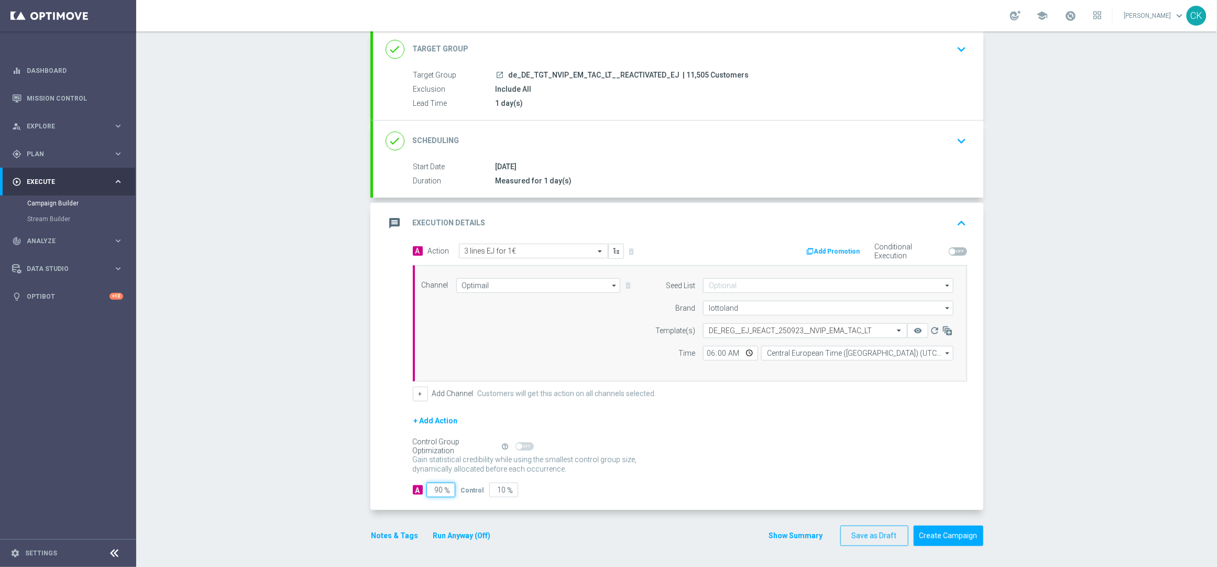
click at [438, 489] on input "90" at bounding box center [440, 489] width 29 height 15
type input "9"
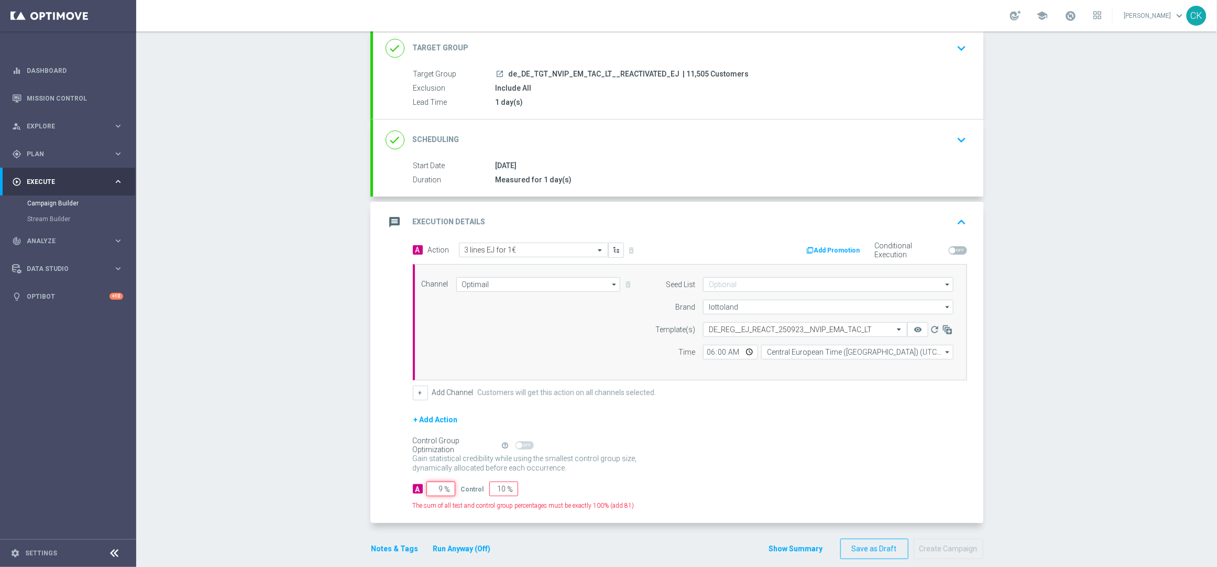
type input "91"
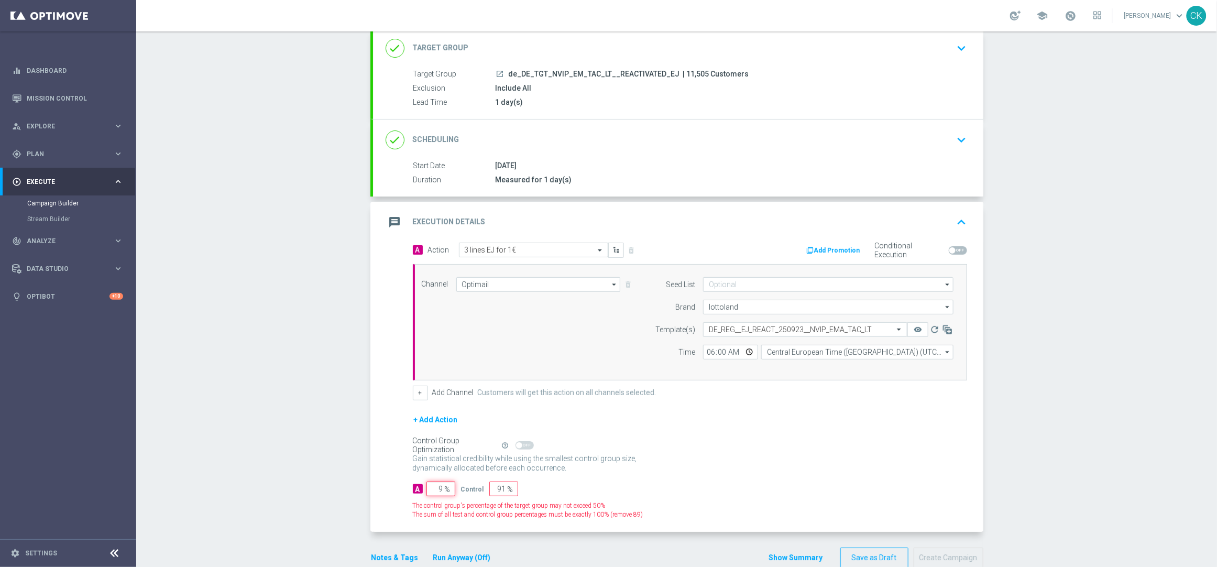
type input "98"
type input "2"
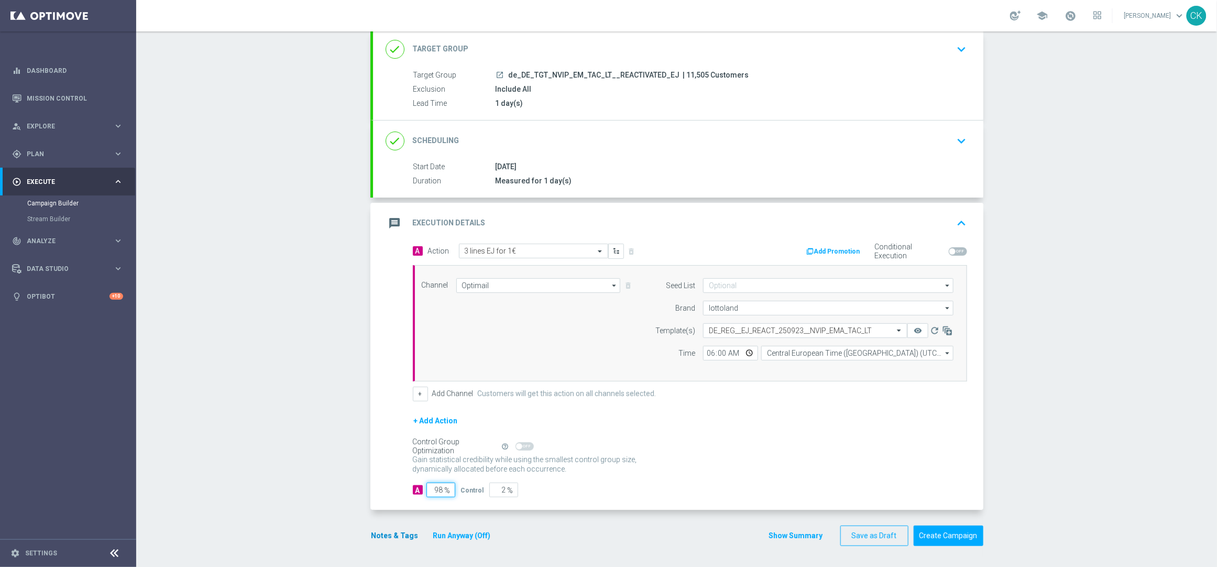
type input "98"
click at [384, 535] on button "Notes & Tags" at bounding box center [394, 535] width 49 height 13
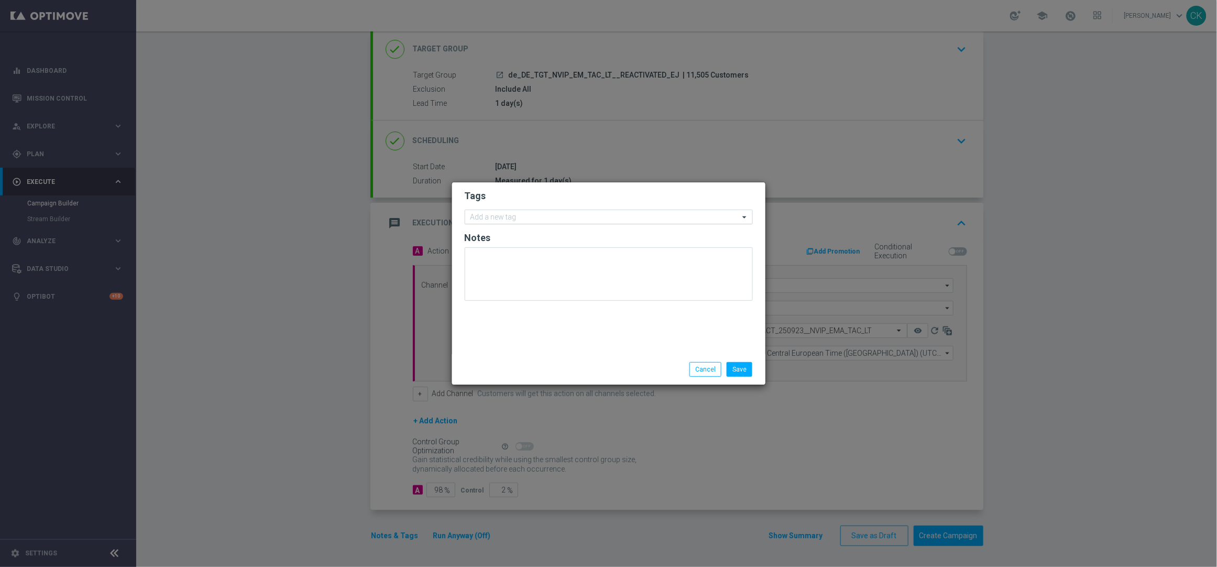
click at [506, 213] on input "text" at bounding box center [604, 217] width 269 height 9
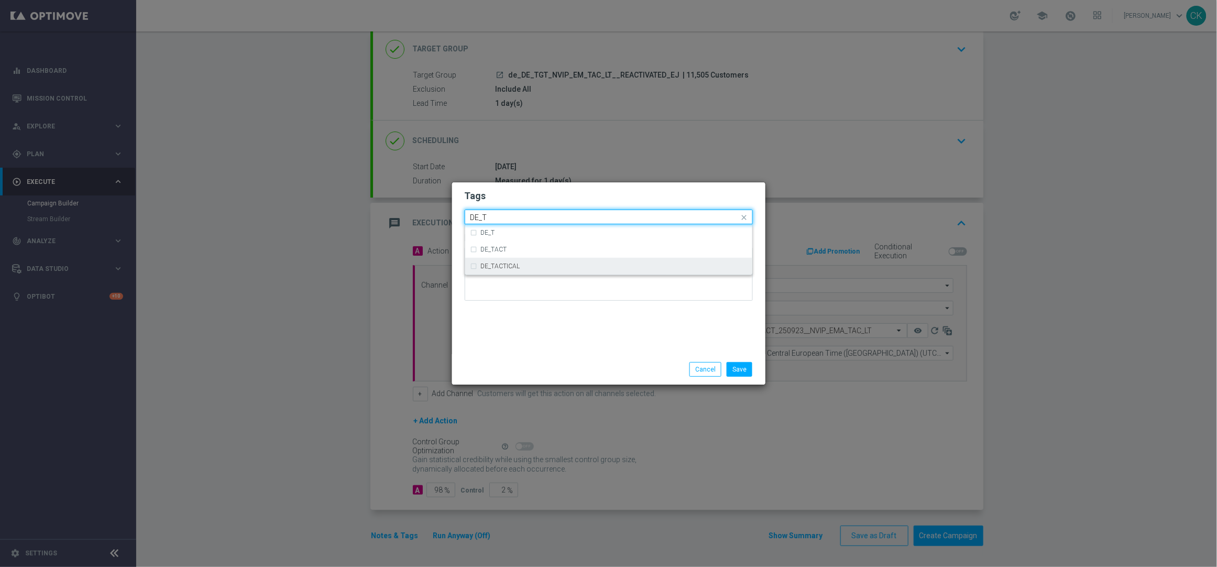
click at [510, 264] on label "DE_TACTICAL" at bounding box center [500, 266] width 39 height 6
type input "DE_T"
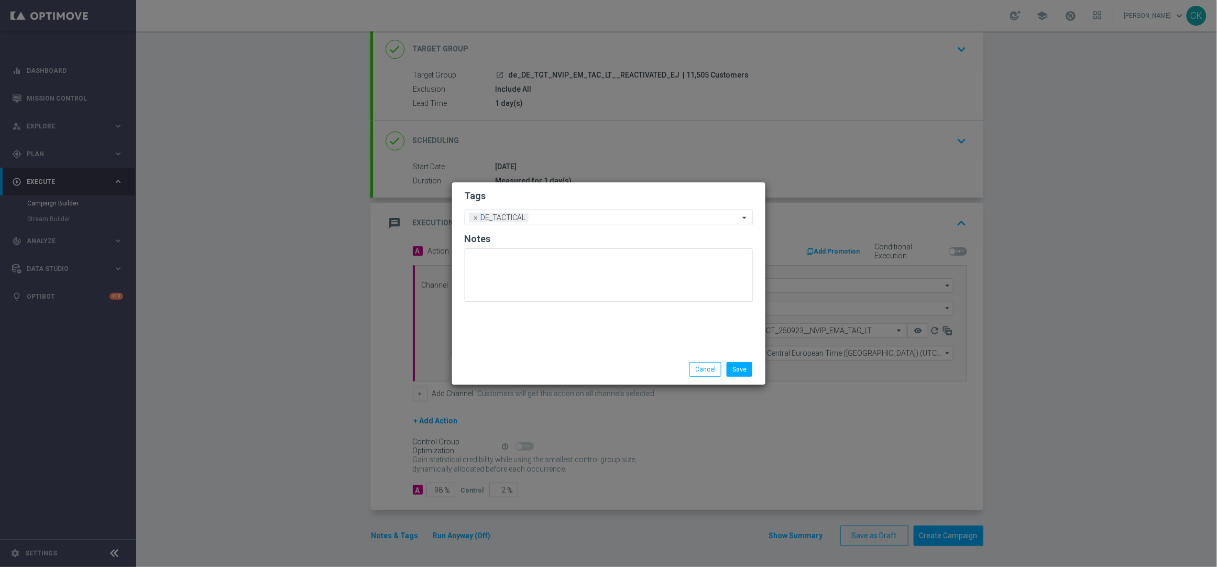
click at [514, 334] on div "Tags Add a new tag × DE_TACTICAL Notes" at bounding box center [608, 268] width 313 height 172
click at [734, 370] on button "Save" at bounding box center [739, 369] width 26 height 15
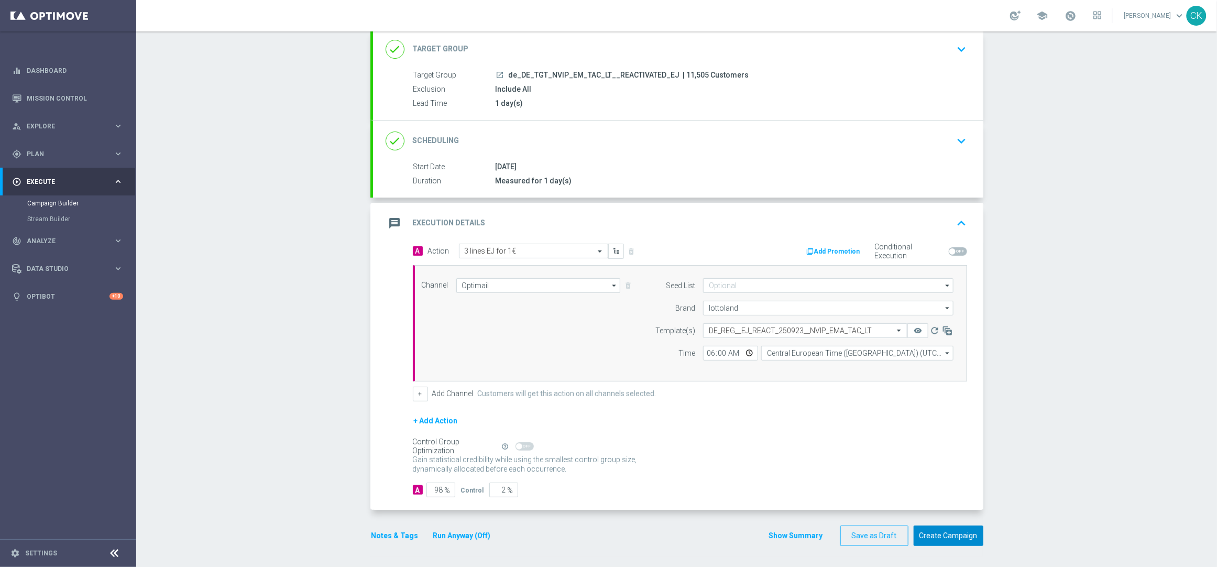
click at [936, 533] on button "Create Campaign" at bounding box center [948, 535] width 70 height 20
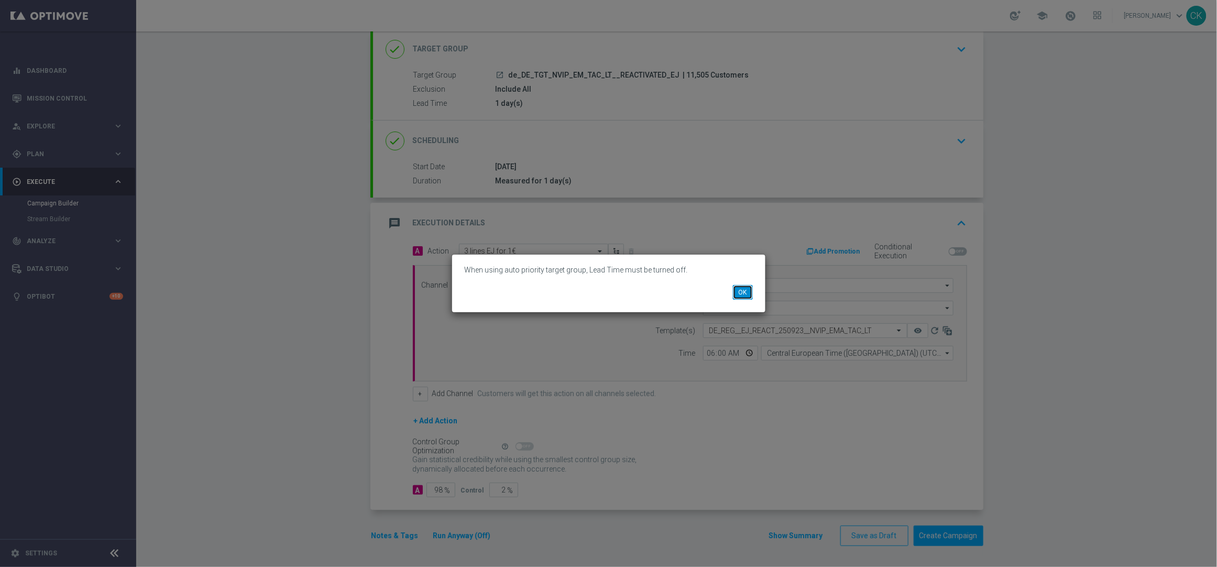
click at [738, 285] on button "OK" at bounding box center [743, 292] width 20 height 15
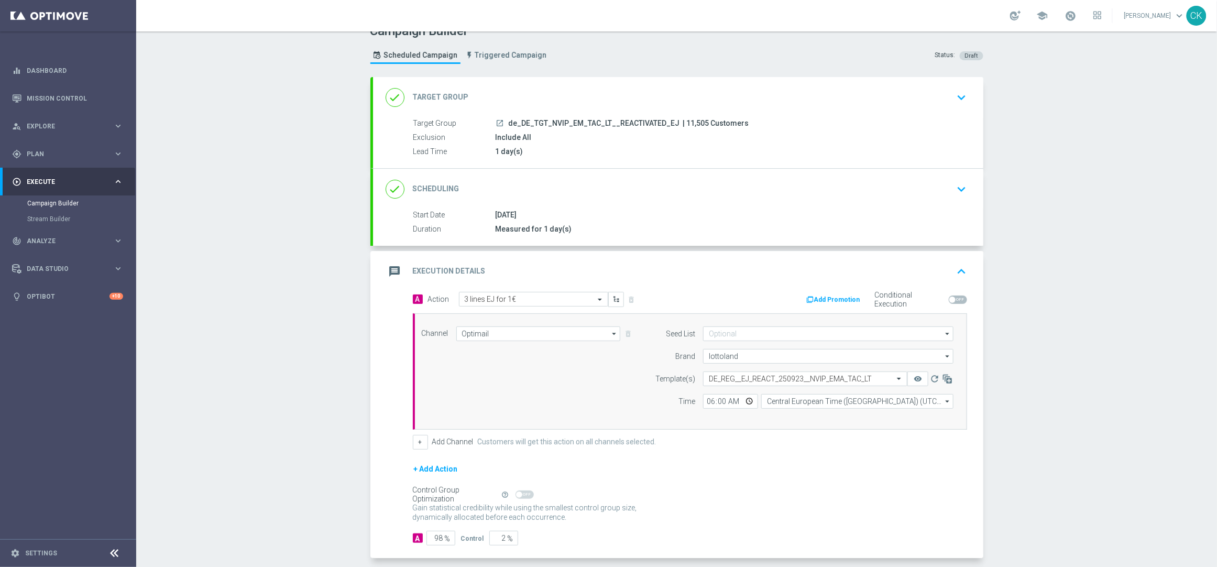
scroll to position [0, 0]
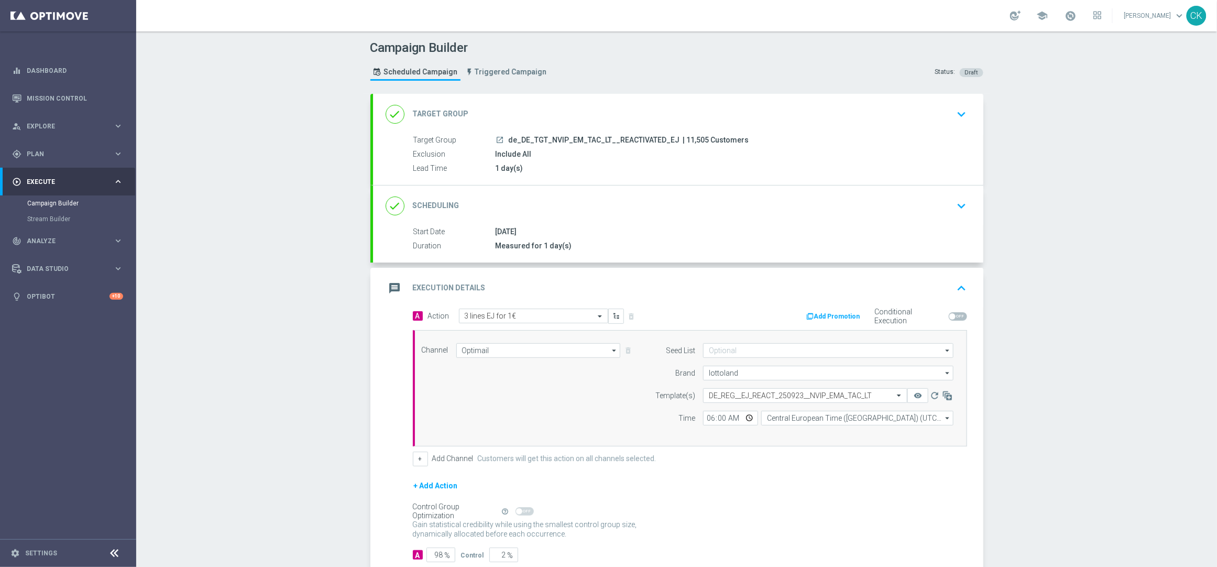
click at [499, 108] on div "done Target Group keyboard_arrow_down" at bounding box center [677, 114] width 585 height 20
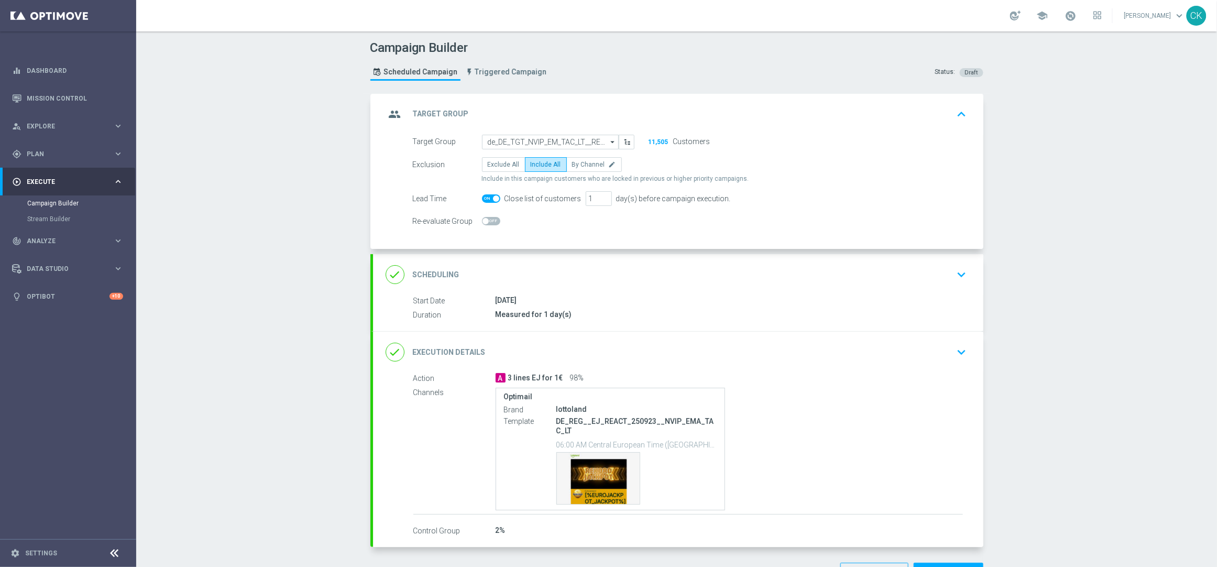
click at [493, 196] on span at bounding box center [496, 198] width 6 height 6
click at [489, 196] on input "checkbox" at bounding box center [491, 198] width 18 height 8
checkbox input "false"
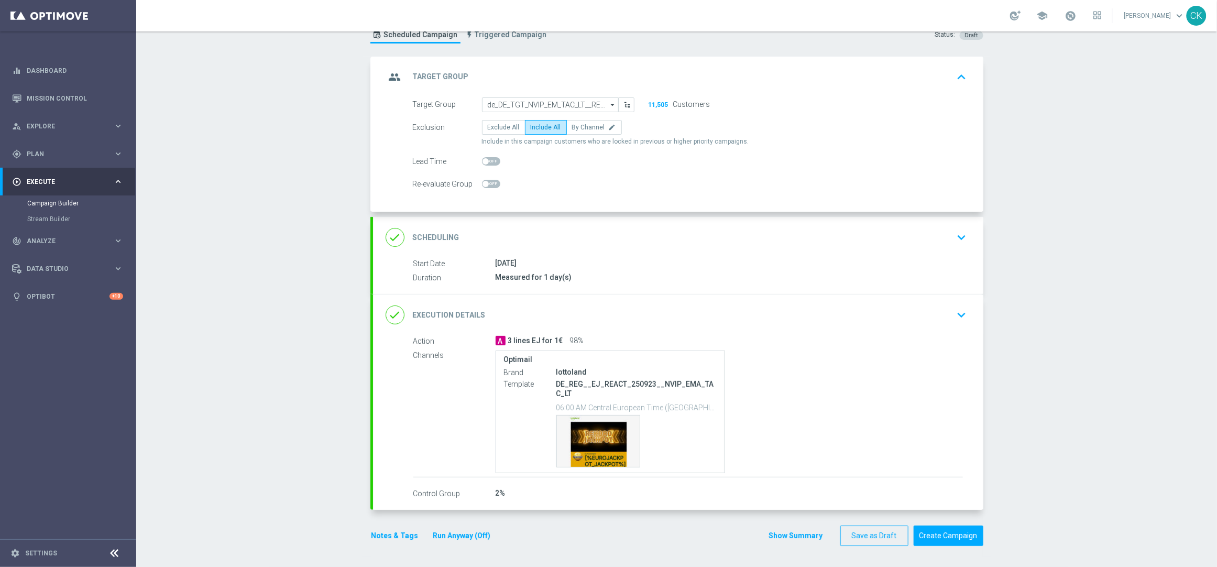
click at [452, 541] on button "Run Anyway (Off)" at bounding box center [462, 535] width 60 height 13
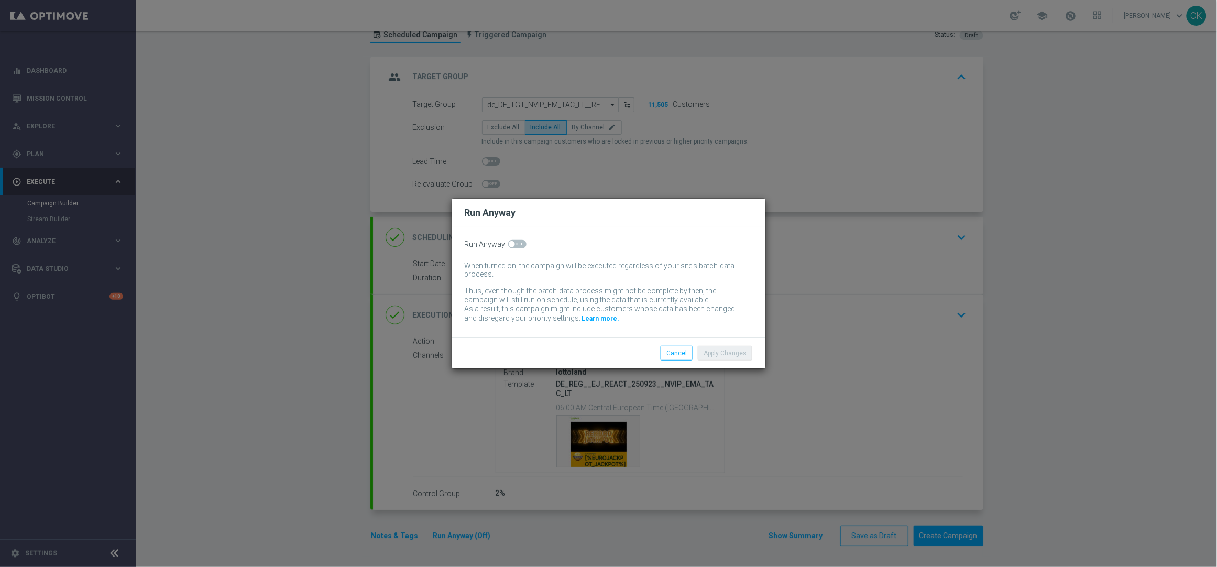
click at [516, 242] on span at bounding box center [517, 244] width 18 height 8
click at [516, 242] on input "checkbox" at bounding box center [517, 244] width 18 height 8
checkbox input "true"
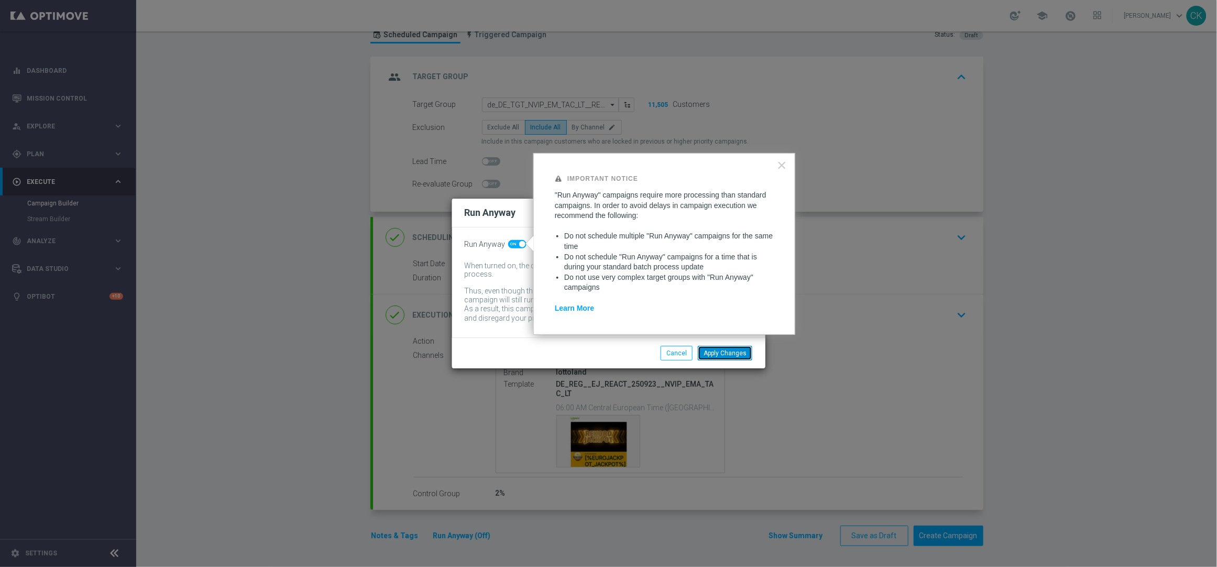
click at [733, 347] on button "Apply Changes" at bounding box center [725, 353] width 54 height 15
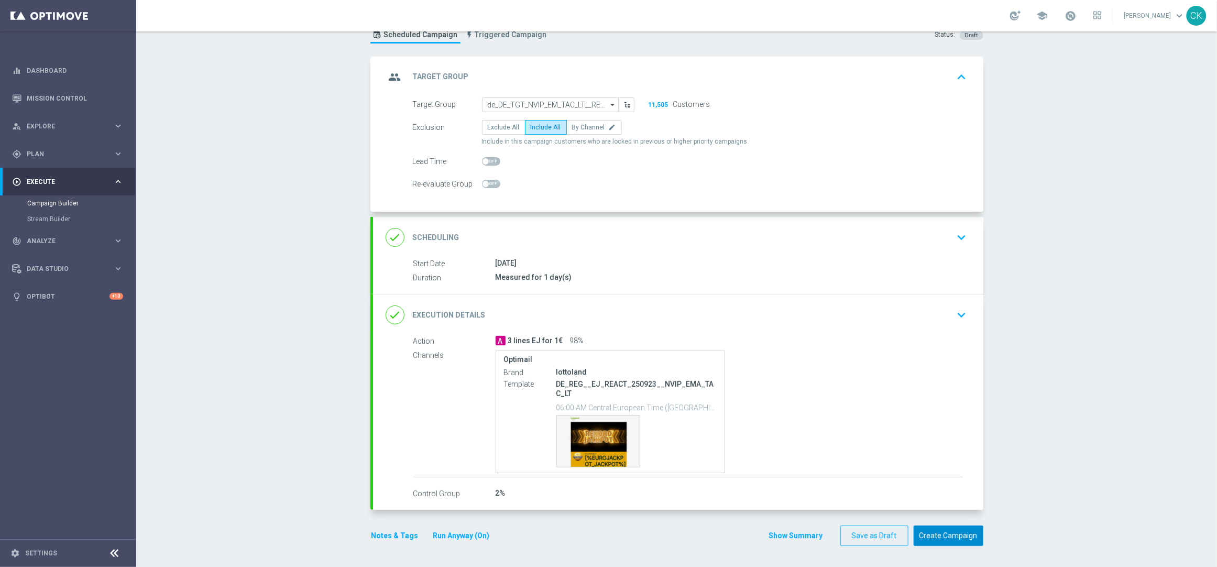
click at [948, 536] on button "Create Campaign" at bounding box center [948, 535] width 70 height 20
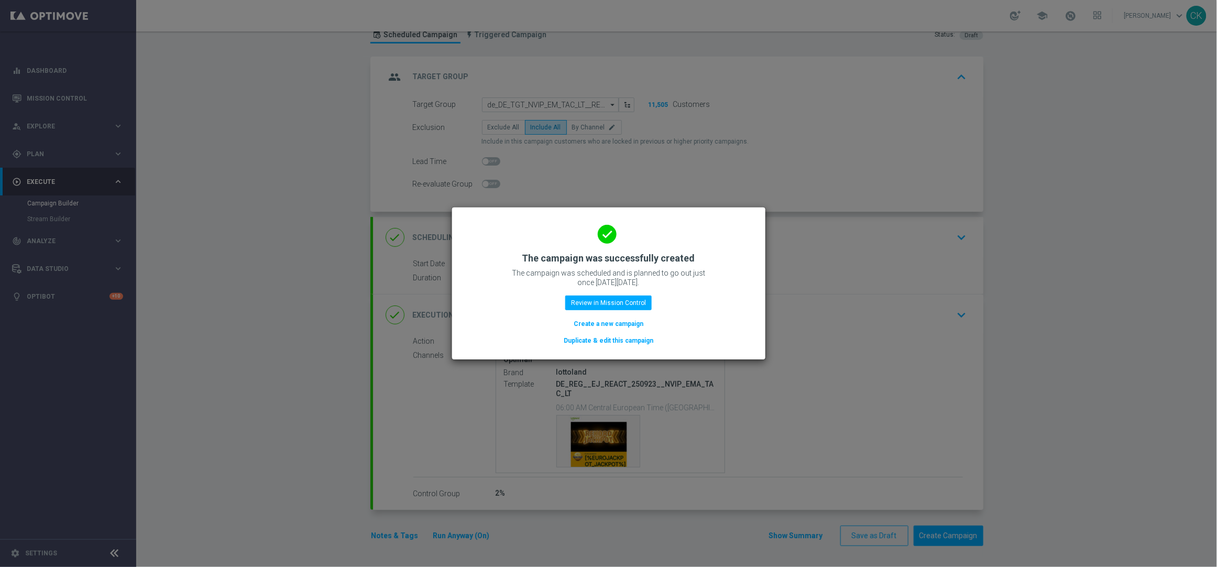
click at [610, 324] on button "Create a new campaign" at bounding box center [608, 324] width 72 height 12
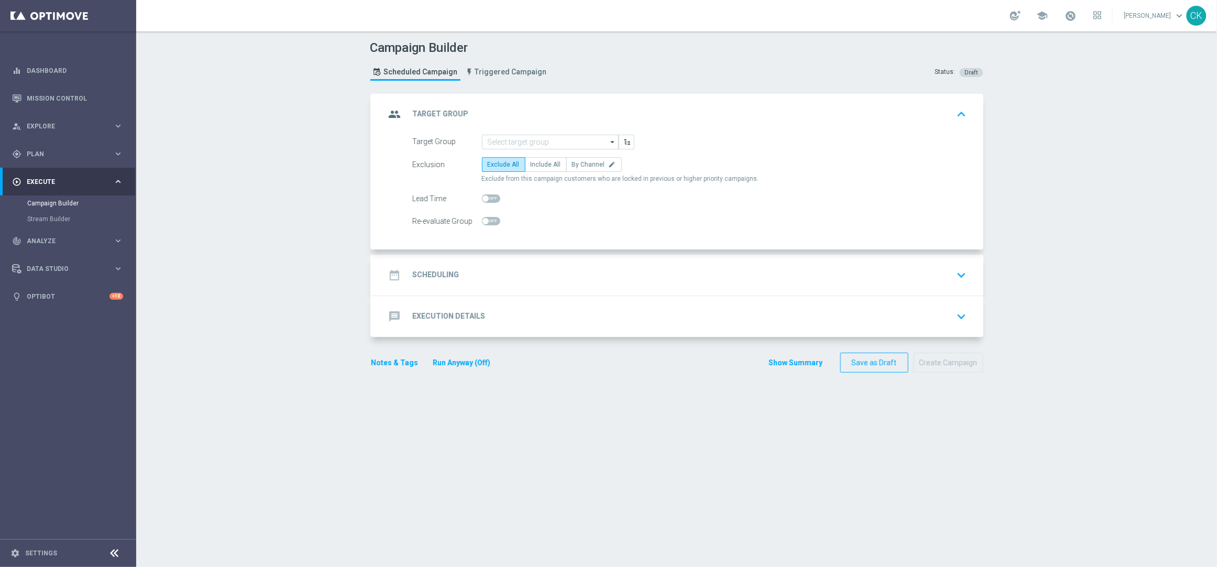
scroll to position [0, 0]
click at [529, 143] on input at bounding box center [550, 142] width 137 height 15
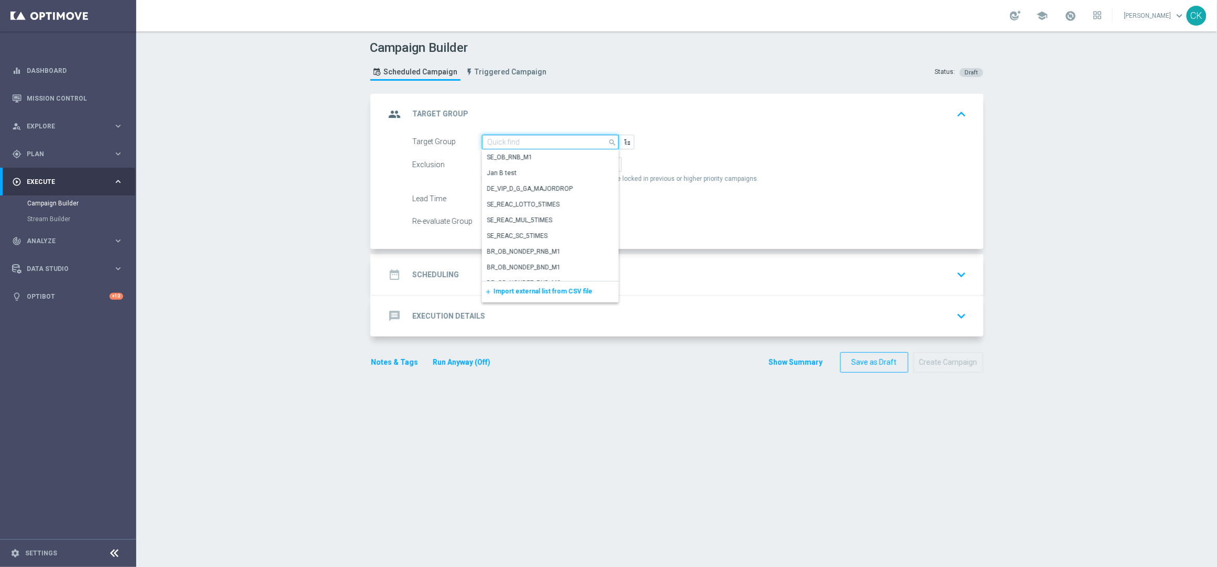
paste input "de_DE_TGT_NVIP_EM_TAC_LT__CHURNED_EJ"
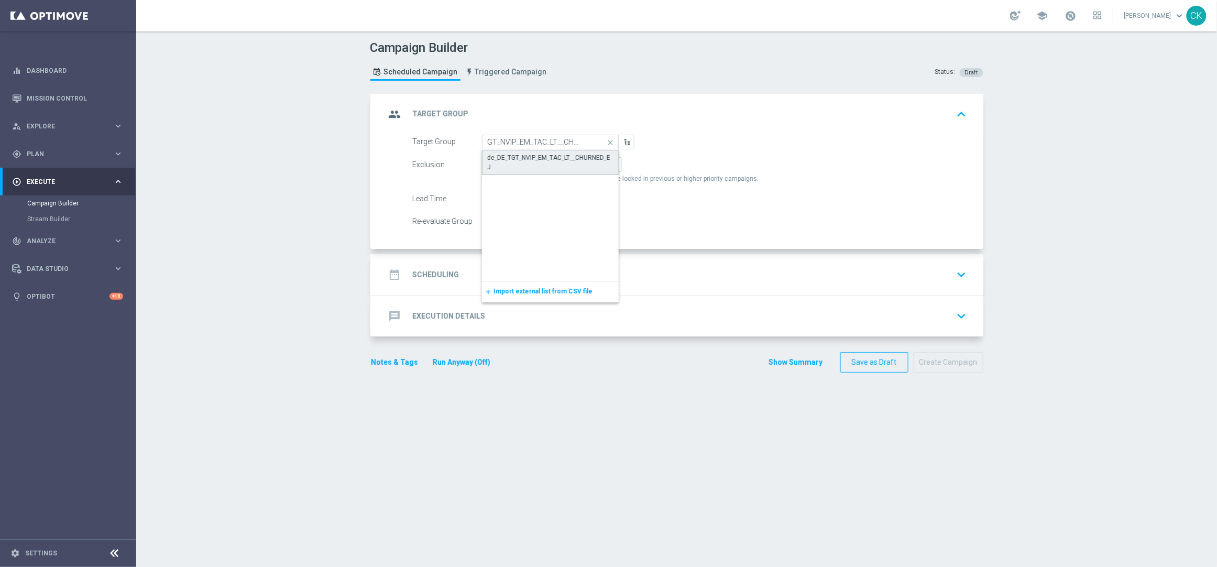
click at [526, 158] on div "de_DE_TGT_NVIP_EM_TAC_LT__CHURNED_EJ" at bounding box center [550, 162] width 125 height 19
type input "de_DE_TGT_NVIP_EM_TAC_LT__CHURNED_EJ"
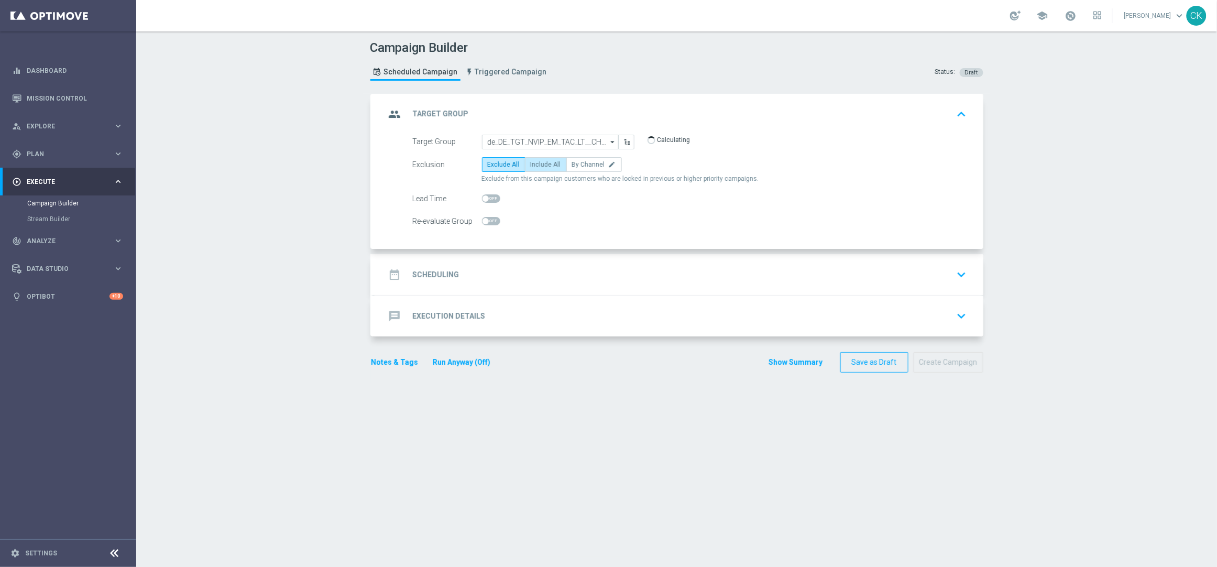
click at [529, 159] on label "Include All" at bounding box center [546, 164] width 42 height 15
click at [531, 163] on input "Include All" at bounding box center [534, 166] width 7 height 7
radio input "true"
click at [482, 197] on span at bounding box center [485, 198] width 6 height 6
click at [482, 197] on input "checkbox" at bounding box center [491, 198] width 18 height 8
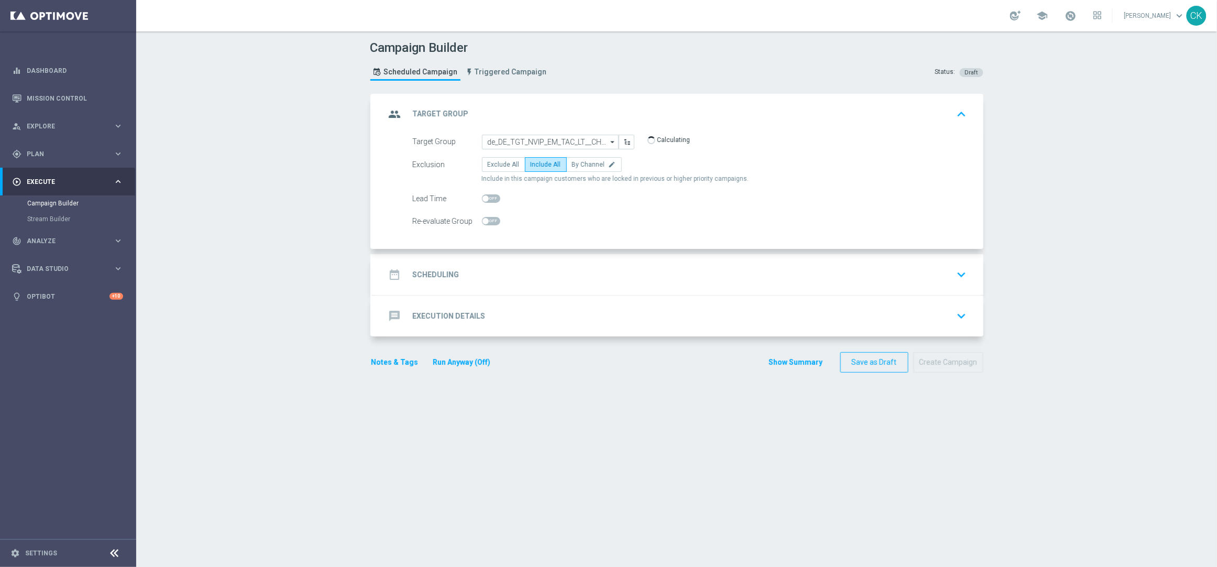
checkbox input "true"
click at [430, 270] on h2 "Scheduling" at bounding box center [436, 275] width 47 height 10
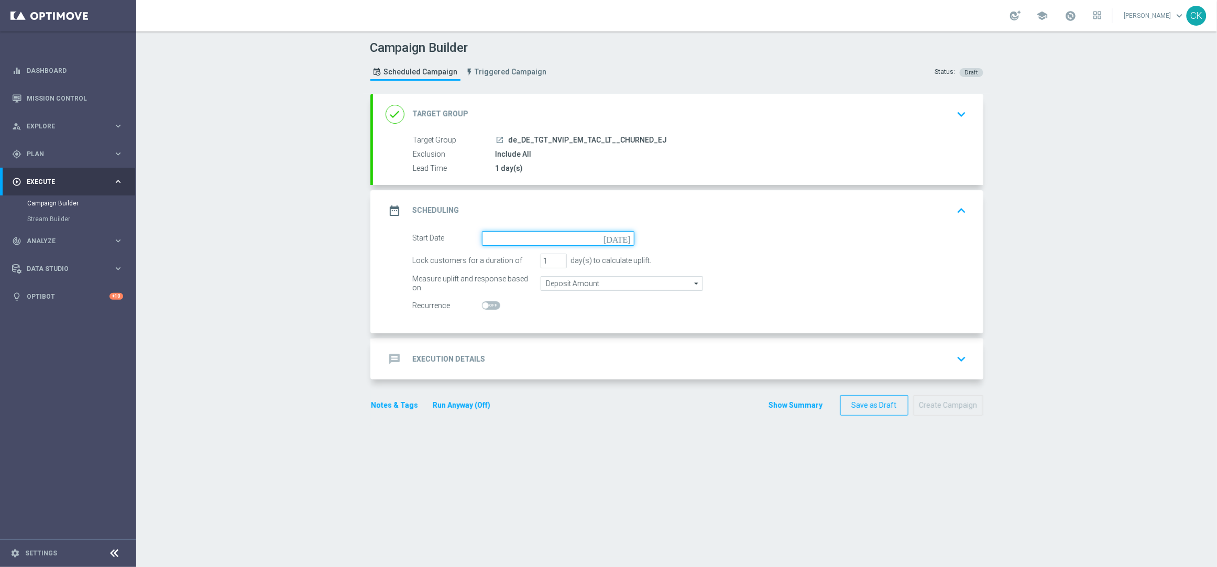
click at [529, 239] on input at bounding box center [558, 238] width 152 height 15
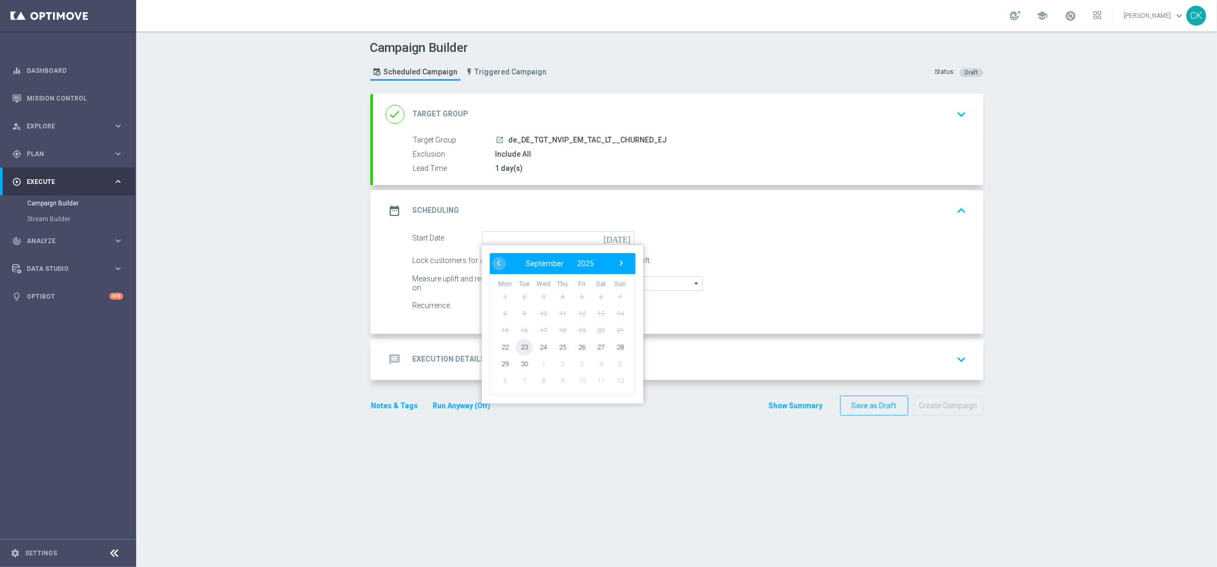
click at [515, 343] on span "23" at bounding box center [523, 346] width 17 height 17
type input "[DATE]"
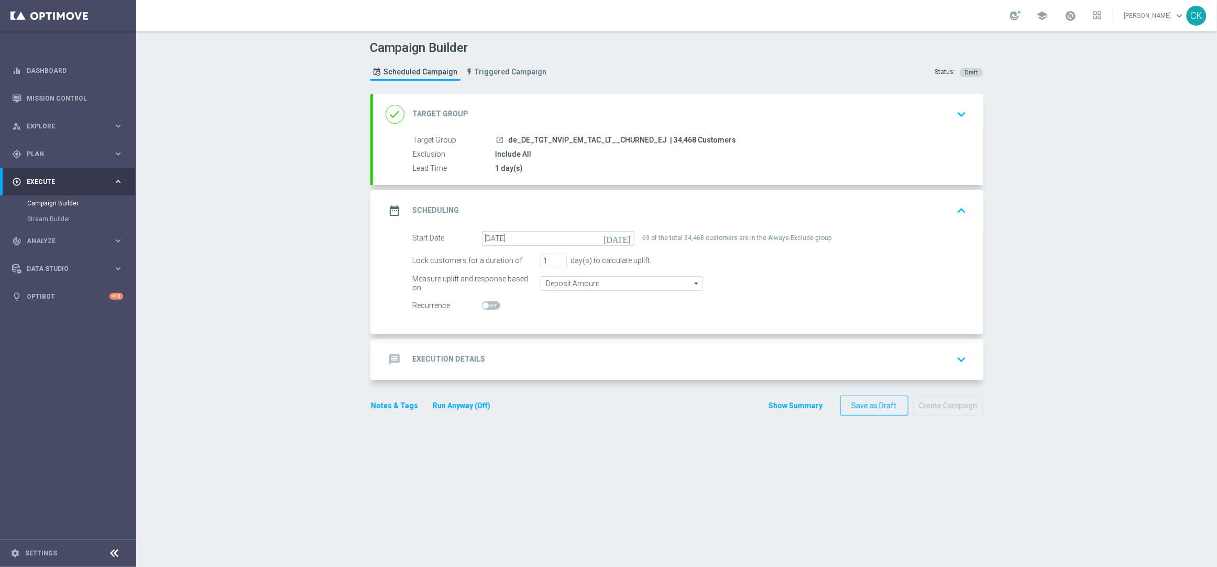
click at [426, 359] on h2 "Execution Details" at bounding box center [449, 359] width 73 height 10
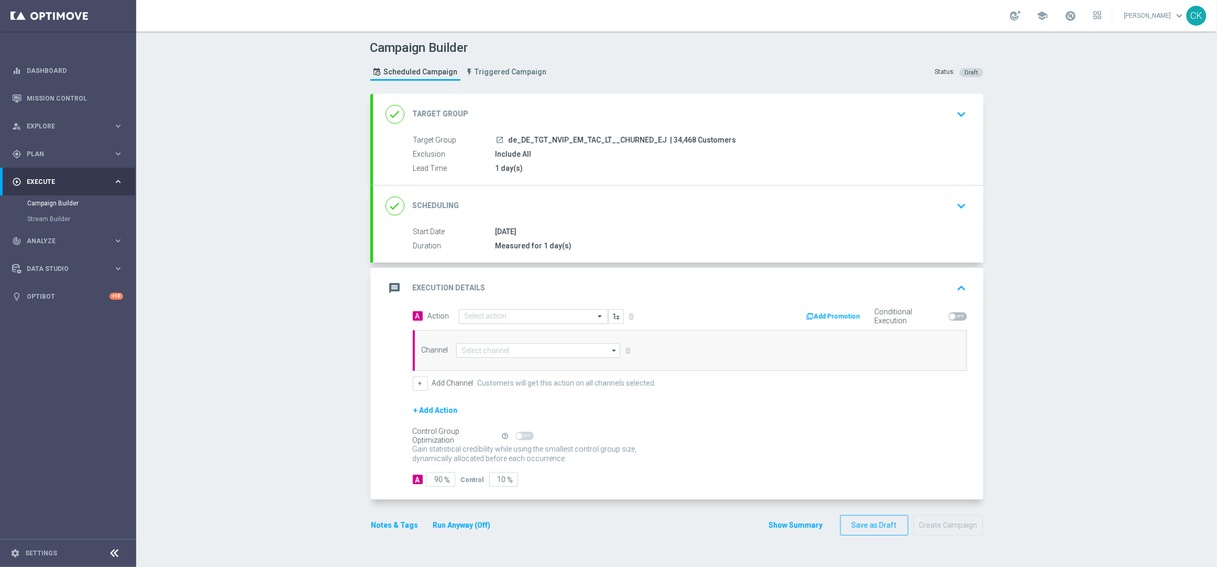
click at [505, 311] on div "Select action" at bounding box center [533, 316] width 149 height 15
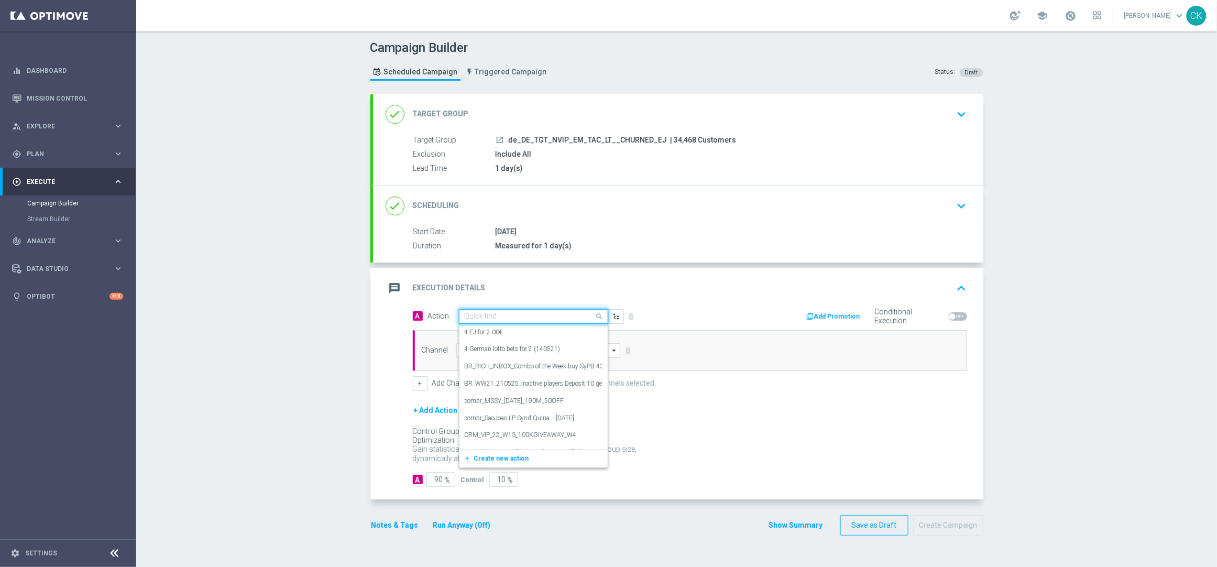
paste input "3 lines EJ for 1€"
type input "3 lines EJ for 1€"
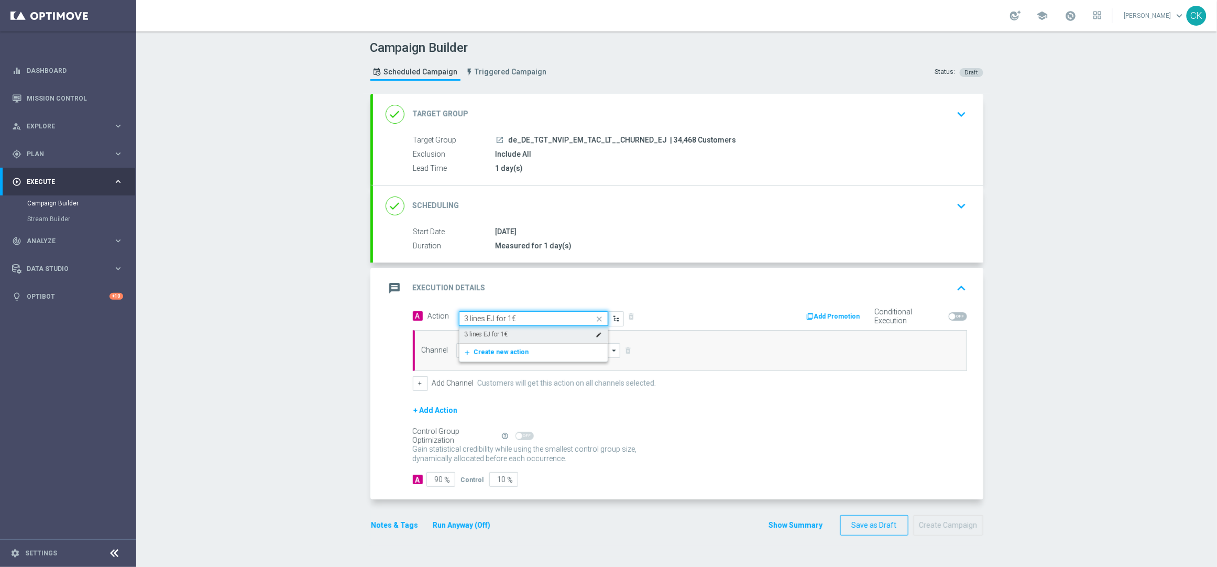
click at [506, 335] on div "3 lines EJ for 1€ edit" at bounding box center [534, 334] width 138 height 17
click at [505, 356] on input at bounding box center [538, 350] width 164 height 15
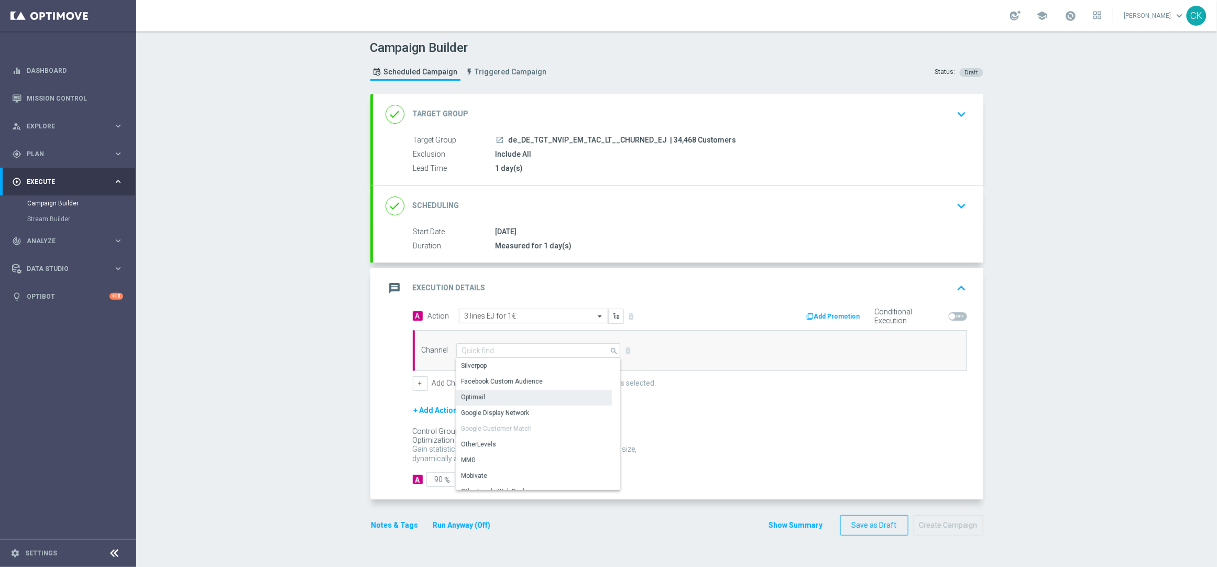
click at [504, 396] on div "Optimail" at bounding box center [534, 397] width 156 height 15
type input "Optimail"
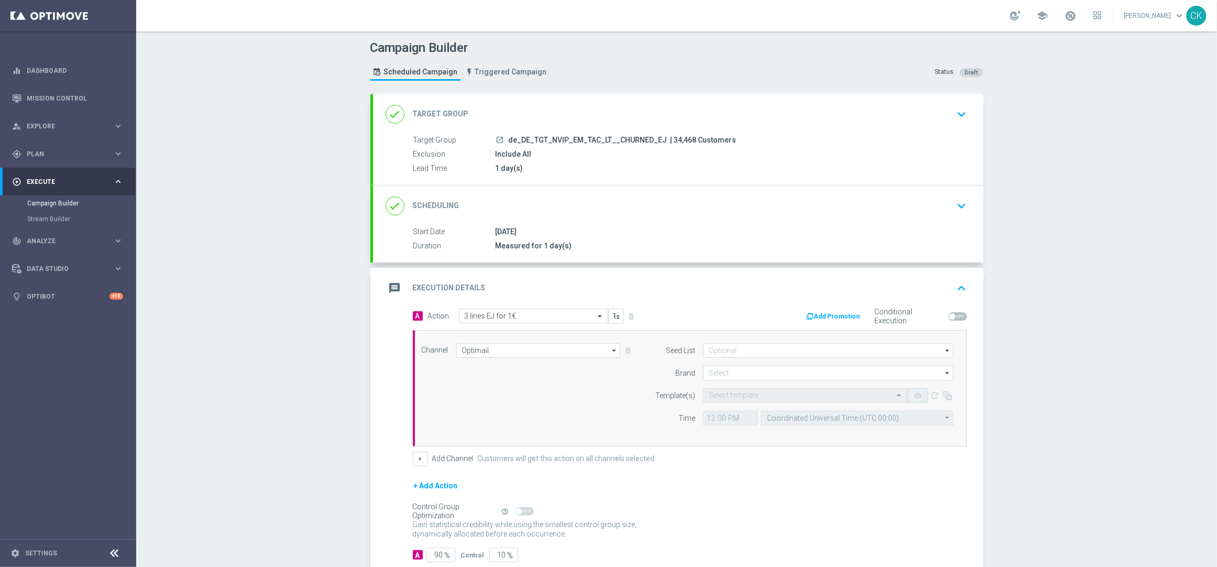
scroll to position [66, 0]
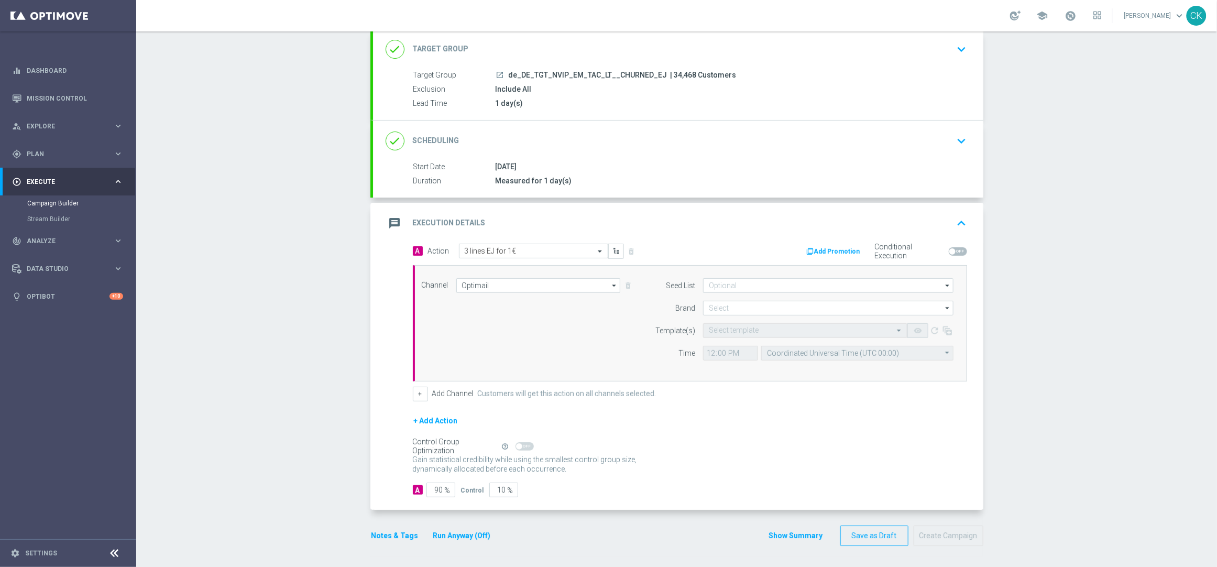
click at [735, 314] on div at bounding box center [828, 308] width 250 height 15
click at [727, 338] on div "lottoland" at bounding box center [721, 338] width 26 height 9
type input "lottoland"
click at [727, 329] on input "text" at bounding box center [795, 330] width 172 height 9
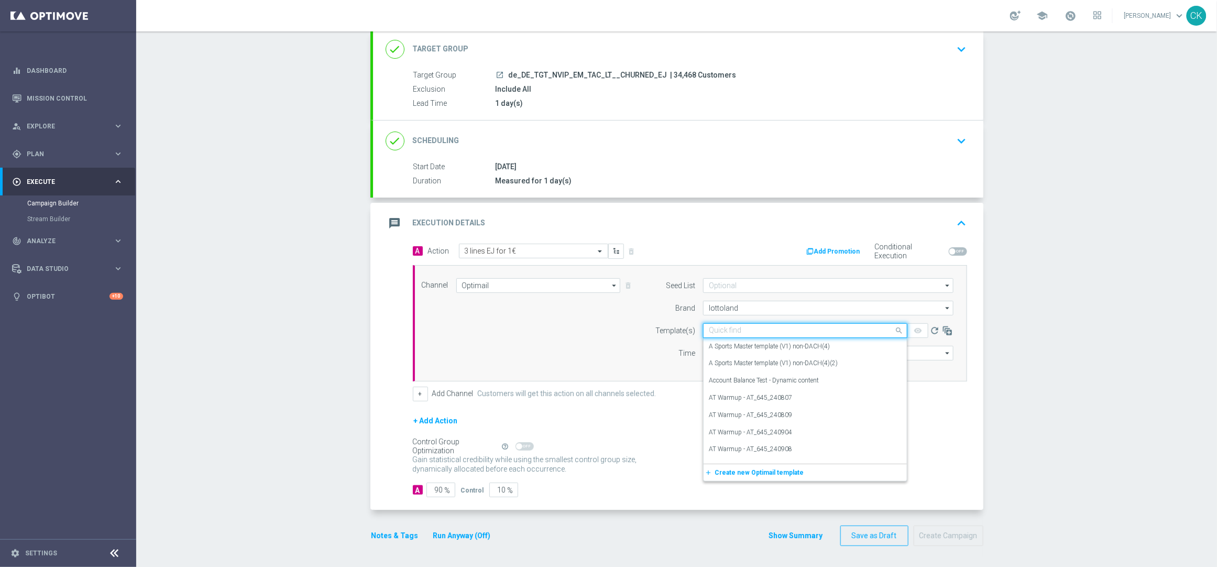
paste input "DE_REG__EJ_REACT_250923__NVIP_EMA_TAC_LT"
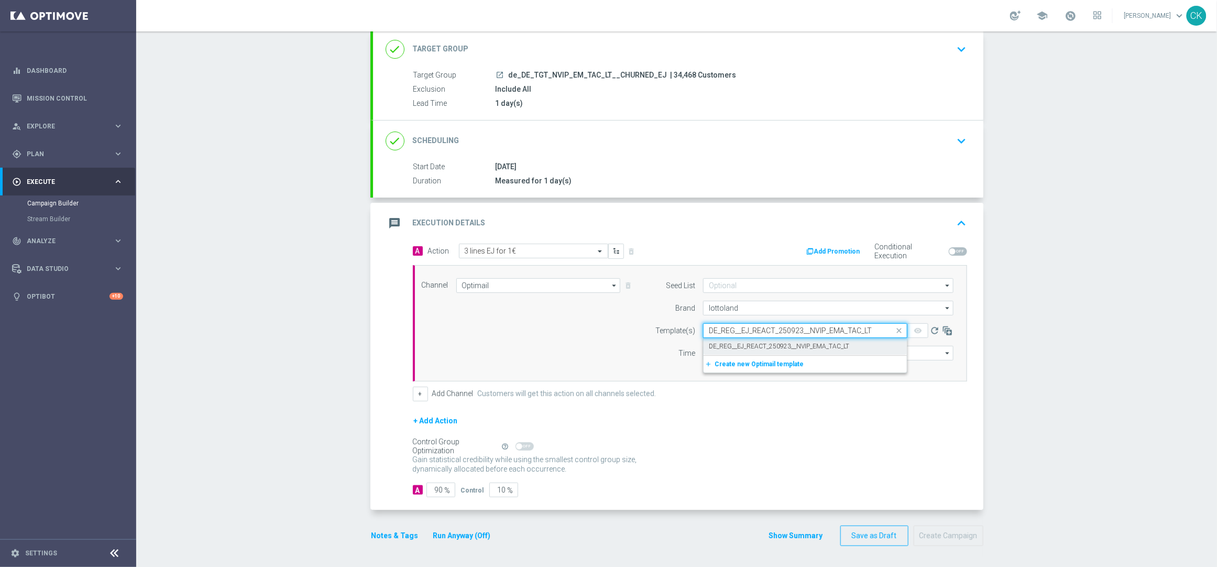
click at [726, 344] on label "DE_REG__EJ_REACT_250923__NVIP_EMA_TAC_LT" at bounding box center [779, 346] width 140 height 9
type input "DE_REG__EJ_REACT_250923__NVIP_EMA_TAC_LT"
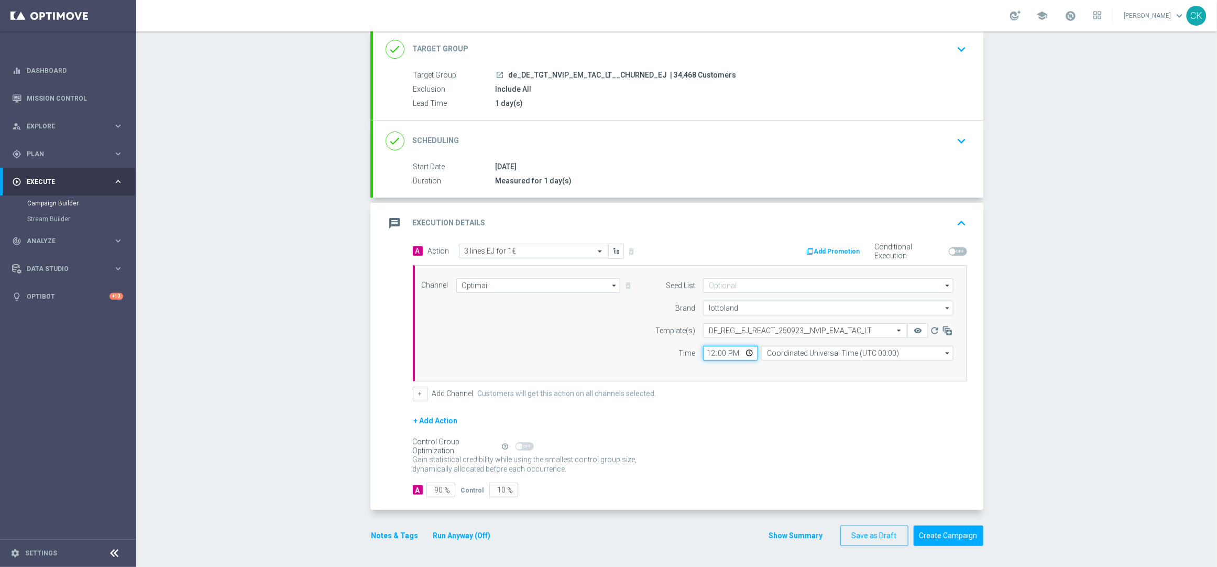
click at [703, 350] on input "12:00" at bounding box center [730, 353] width 55 height 15
type input "06:00"
click at [791, 351] on input "Coordinated Universal Time (UTC 00:00)" at bounding box center [857, 353] width 192 height 15
click at [788, 358] on input "ber" at bounding box center [857, 353] width 192 height 15
click at [781, 367] on div "Central European Time ([GEOGRAPHIC_DATA]) (UTC +02:00)" at bounding box center [851, 367] width 171 height 9
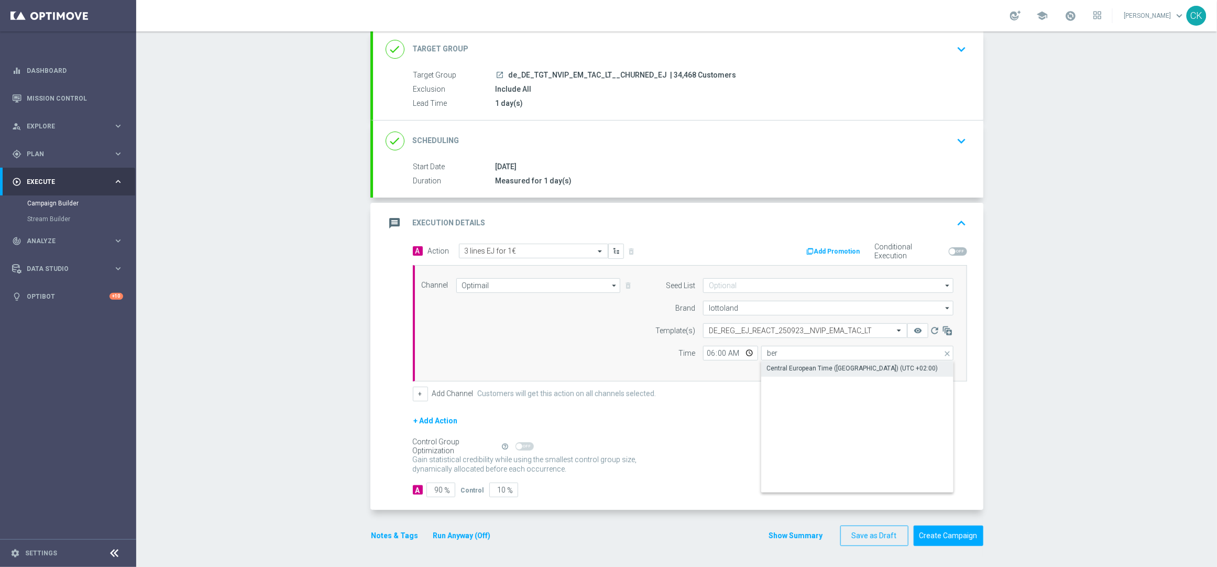
type input "Central European Time ([GEOGRAPHIC_DATA]) (UTC +02:00)"
click at [438, 490] on input "90" at bounding box center [440, 489] width 29 height 15
type input "9"
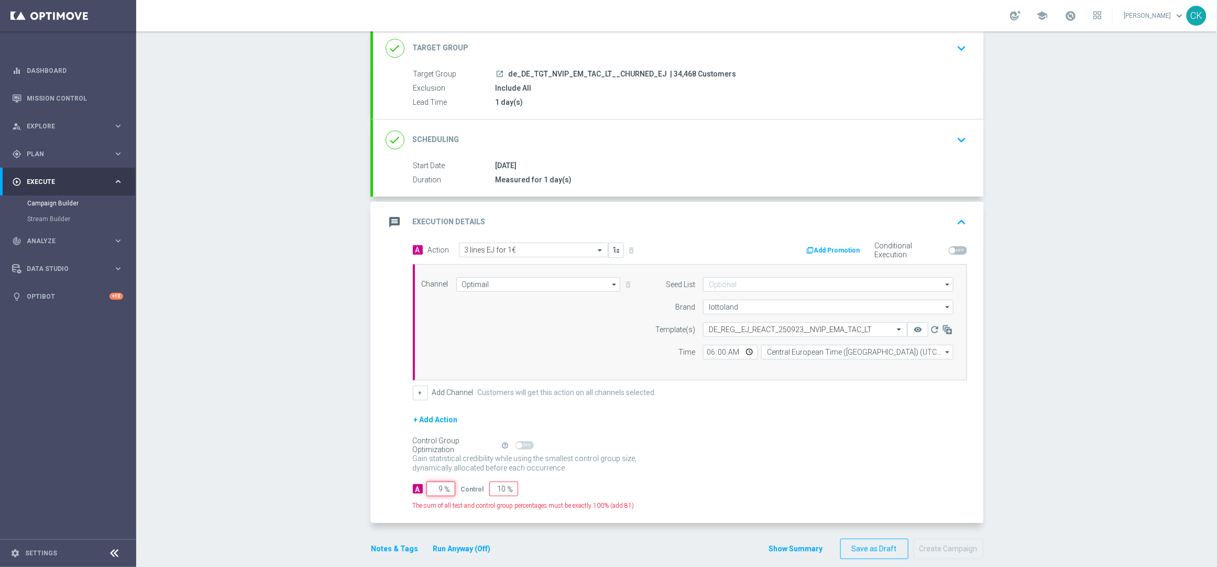
type input "91"
type input "98"
type input "2"
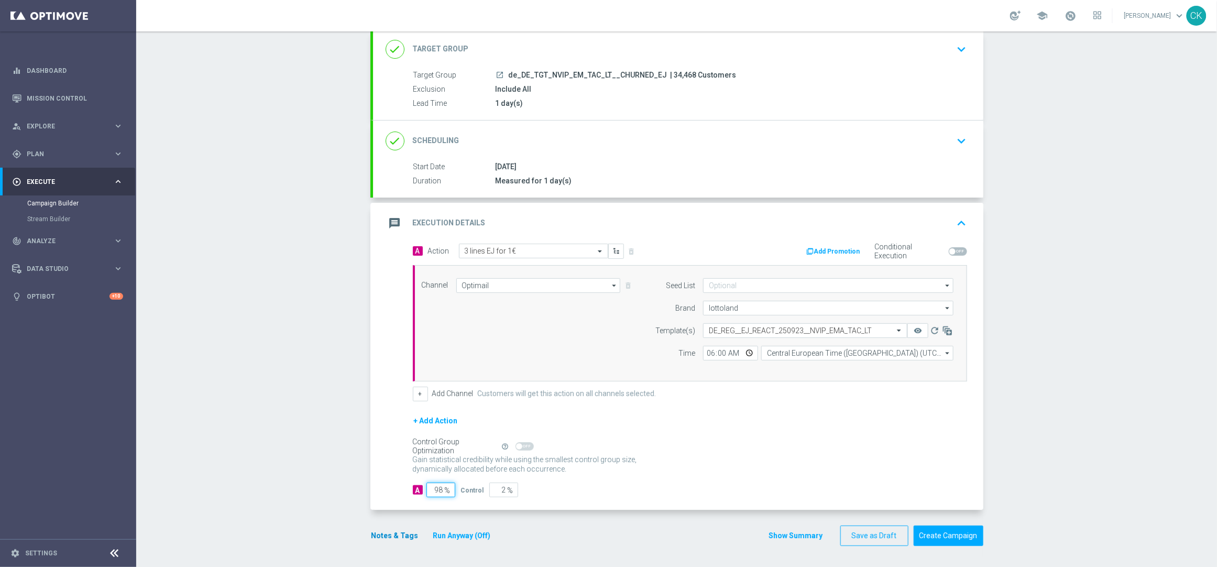
type input "98"
click at [381, 534] on button "Notes & Tags" at bounding box center [394, 535] width 49 height 13
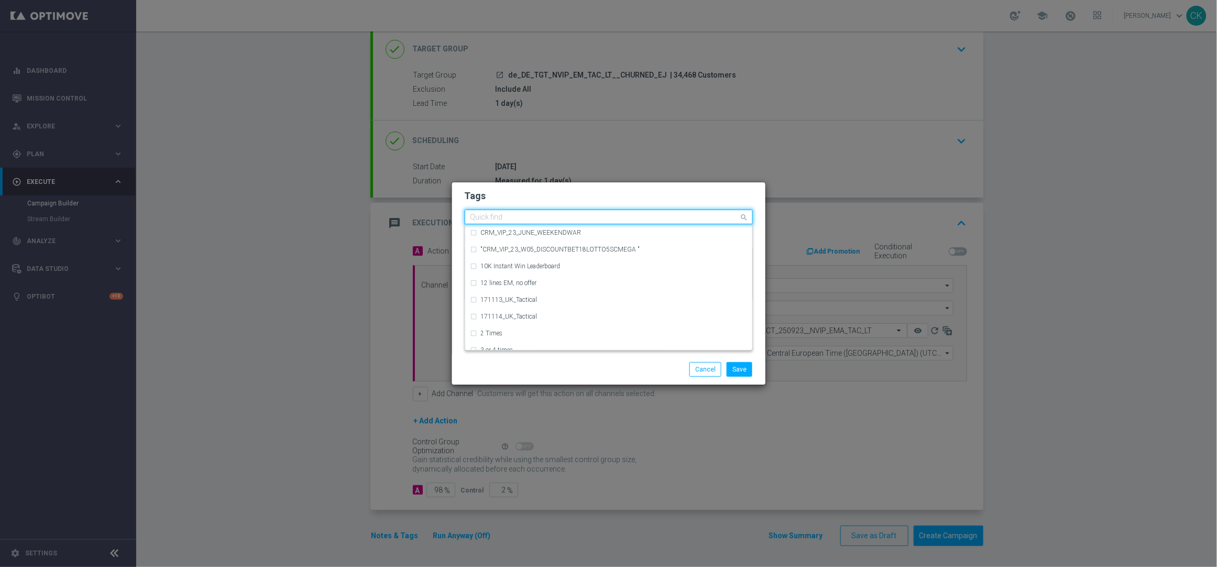
click at [483, 213] on input "text" at bounding box center [604, 217] width 269 height 9
click at [503, 263] on label "DE_TACTICAL" at bounding box center [500, 266] width 39 height 6
type input "DE_T"
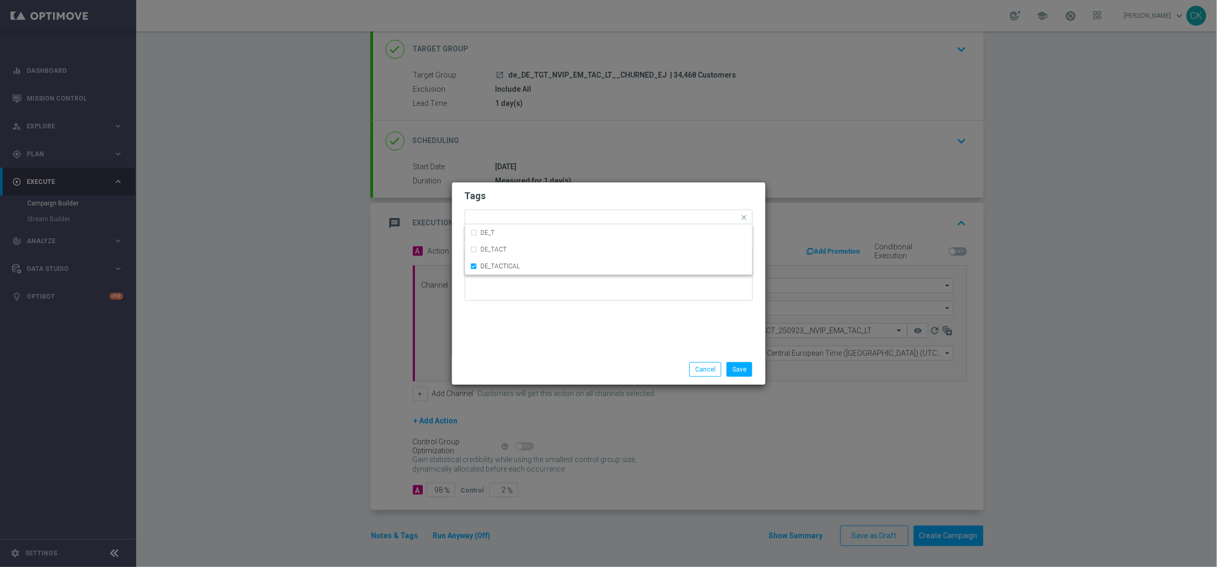
click at [509, 319] on div "Tags Quick find × DE_TACTICAL DE_T DE_TACT DE_TACTICAL Notes" at bounding box center [608, 268] width 313 height 172
click at [741, 369] on button "Save" at bounding box center [739, 369] width 26 height 15
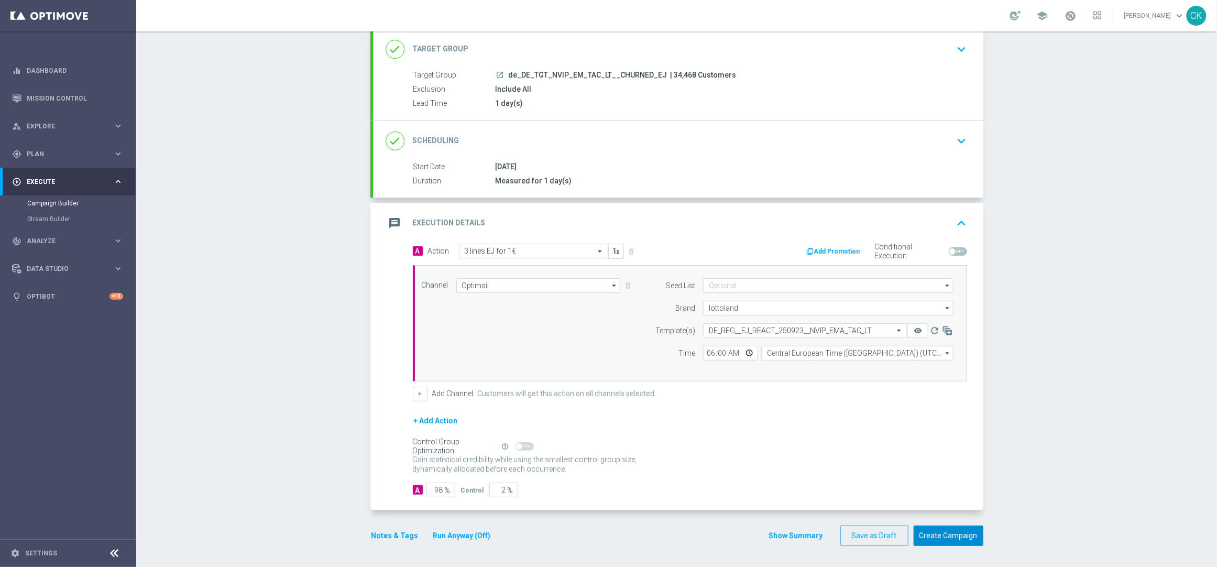
click at [923, 534] on button "Create Campaign" at bounding box center [948, 535] width 70 height 20
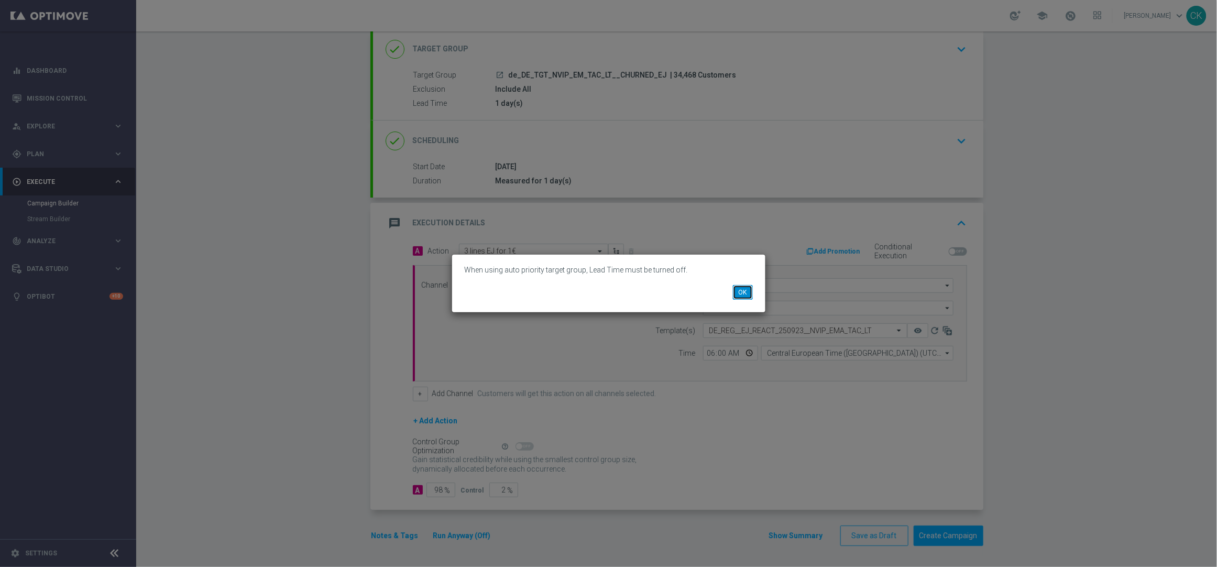
click at [744, 293] on button "OK" at bounding box center [743, 292] width 20 height 15
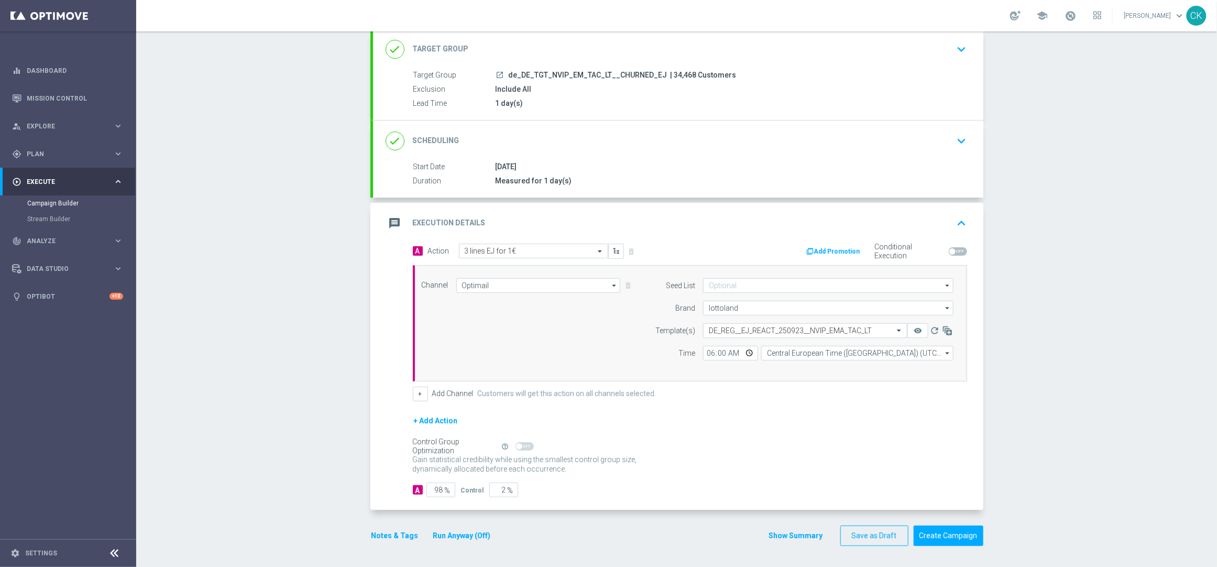
click at [457, 49] on h2 "Target Group" at bounding box center [441, 49] width 56 height 10
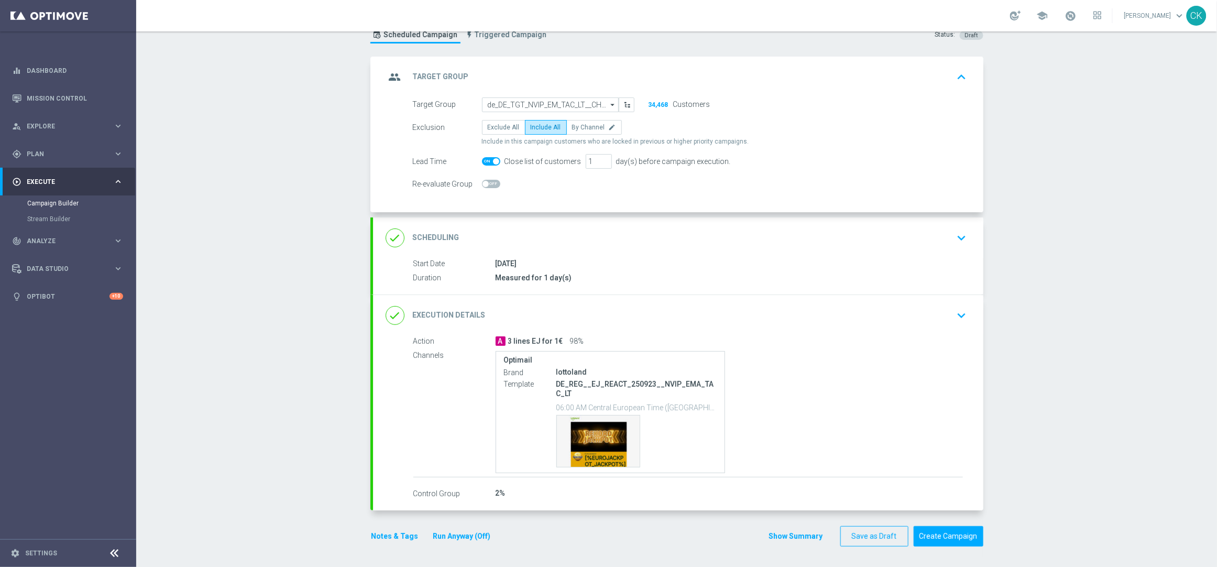
scroll to position [38, 0]
click at [493, 159] on span at bounding box center [496, 161] width 6 height 6
click at [488, 159] on input "checkbox" at bounding box center [491, 161] width 18 height 8
checkbox input "false"
click at [467, 535] on button "Run Anyway (Off)" at bounding box center [462, 535] width 60 height 13
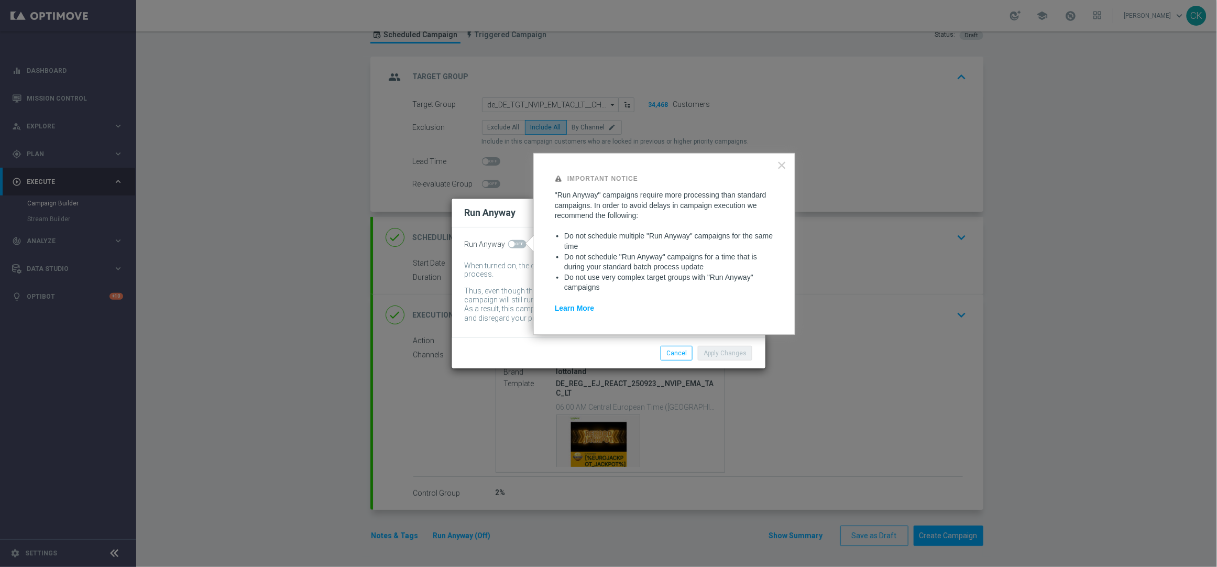
click at [515, 242] on span at bounding box center [517, 244] width 18 height 8
click at [515, 242] on input "checkbox" at bounding box center [517, 244] width 18 height 8
checkbox input "true"
click at [725, 352] on button "Apply Changes" at bounding box center [725, 353] width 54 height 15
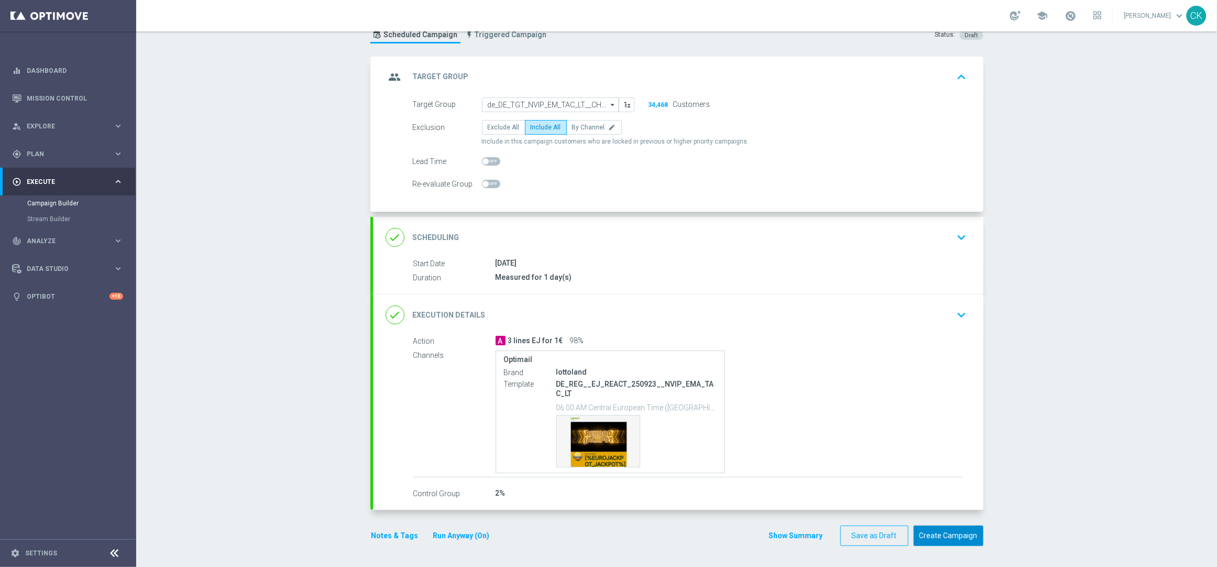
click at [933, 534] on button "Create Campaign" at bounding box center [948, 535] width 70 height 20
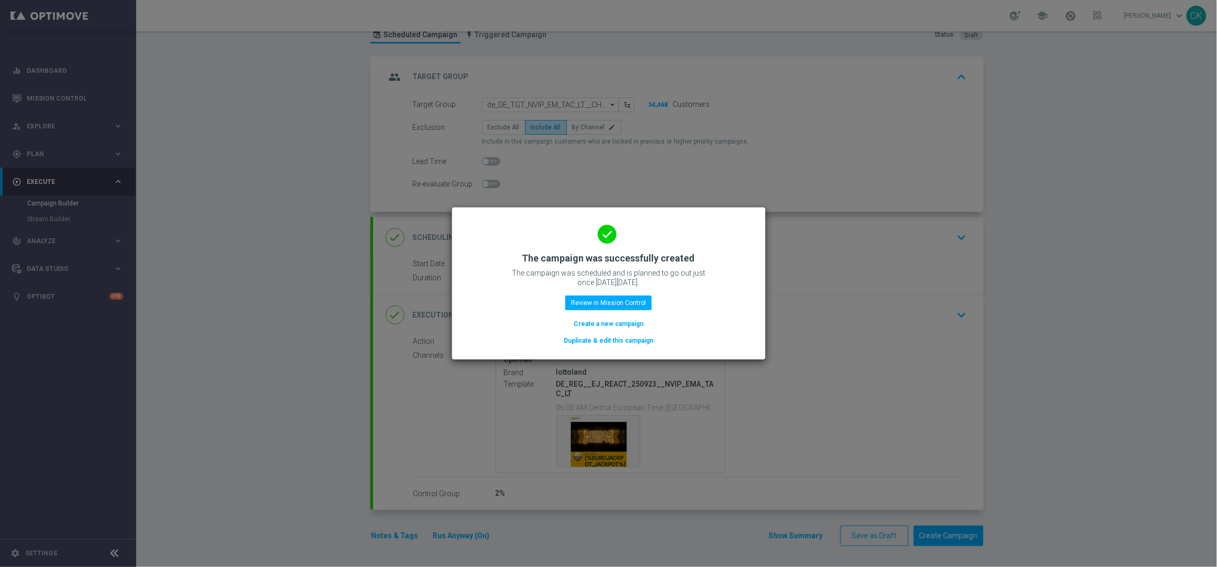
click at [590, 324] on button "Create a new campaign" at bounding box center [608, 324] width 72 height 12
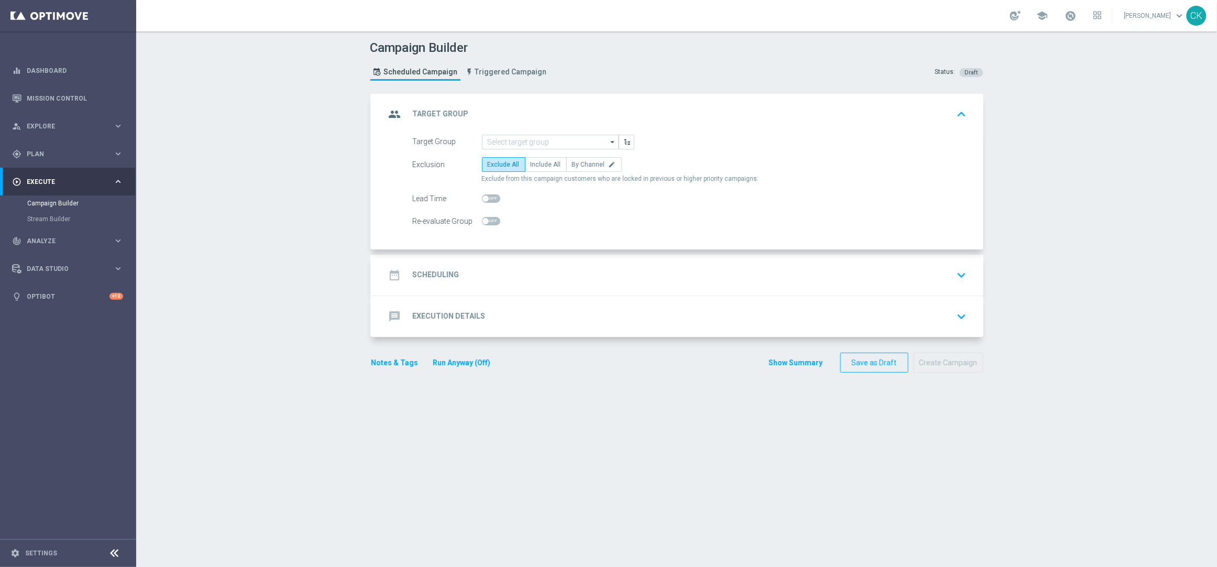
scroll to position [0, 0]
click at [558, 145] on input at bounding box center [550, 142] width 137 height 15
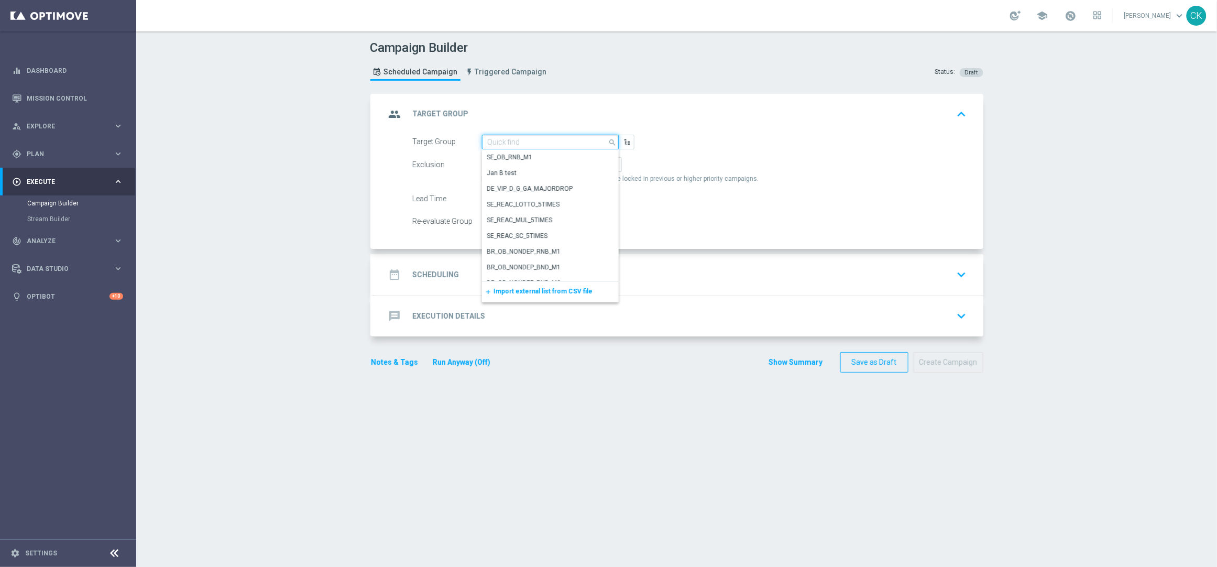
paste input "de_TGT_NVIP_EM_TAC_MIX__ACTIVE_ALL_HIGHJACKPOT"
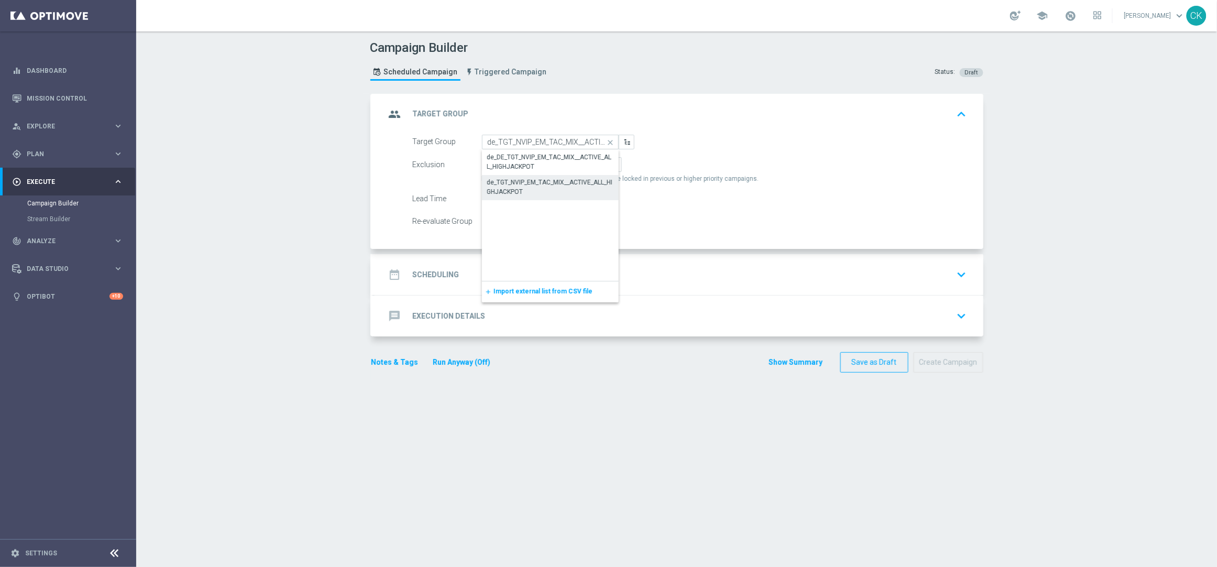
click at [543, 182] on div "de_TGT_NVIP_EM_TAC_MIX__ACTIVE_ALL_HIGHJACKPOT" at bounding box center [550, 187] width 126 height 19
type input "de_TGT_NVIP_EM_TAC_MIX__ACTIVE_ALL_HIGHJACKPOT"
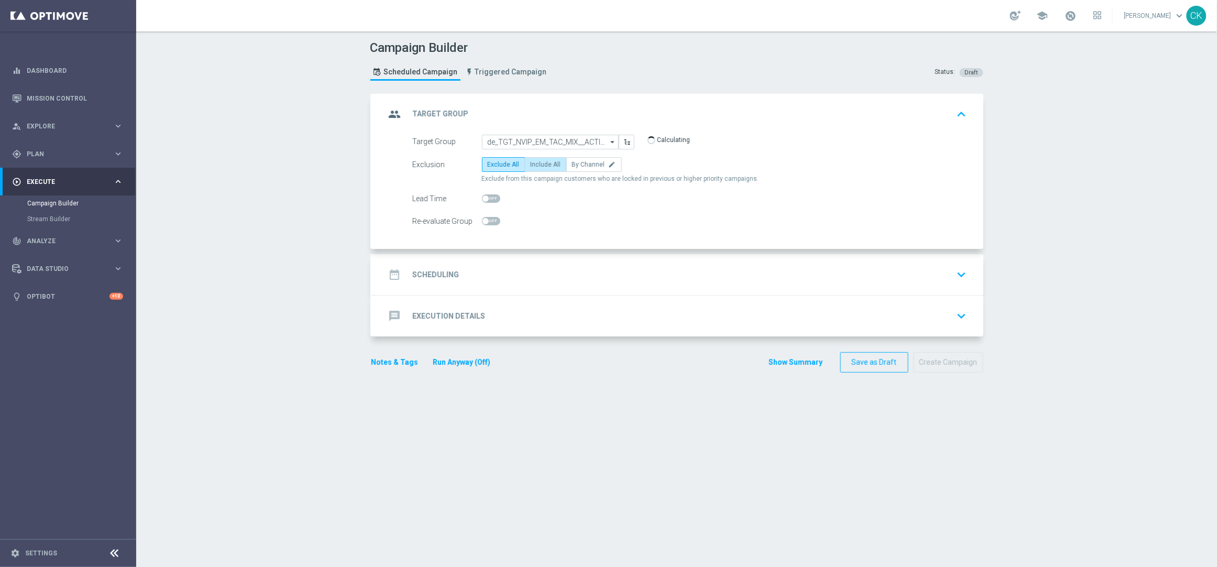
click at [536, 164] on span "Include All" at bounding box center [546, 164] width 30 height 7
click at [536, 164] on input "Include All" at bounding box center [534, 166] width 7 height 7
radio input "true"
click at [482, 197] on span at bounding box center [485, 198] width 6 height 6
click at [482, 197] on input "checkbox" at bounding box center [491, 198] width 18 height 8
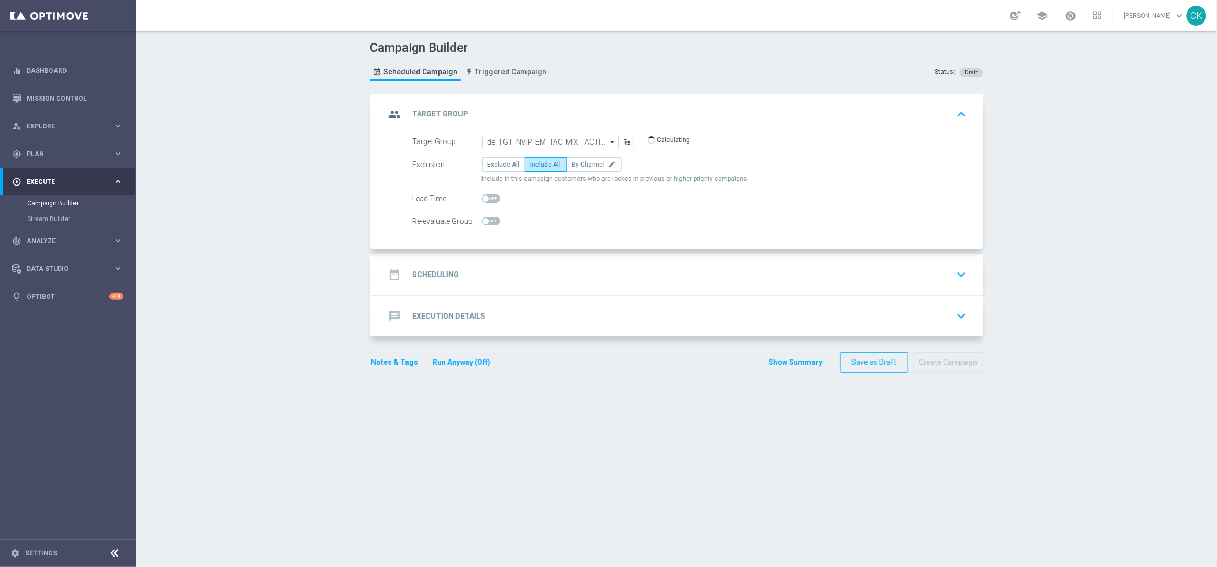
checkbox input "true"
click at [432, 273] on h2 "Scheduling" at bounding box center [436, 275] width 47 height 10
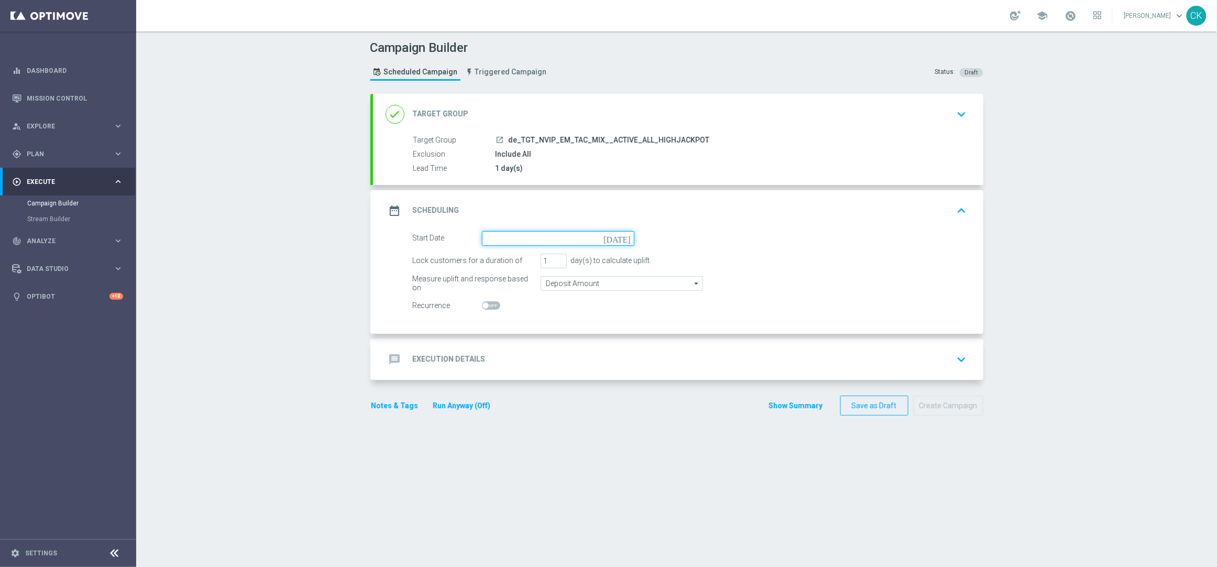
click at [512, 236] on input at bounding box center [558, 238] width 152 height 15
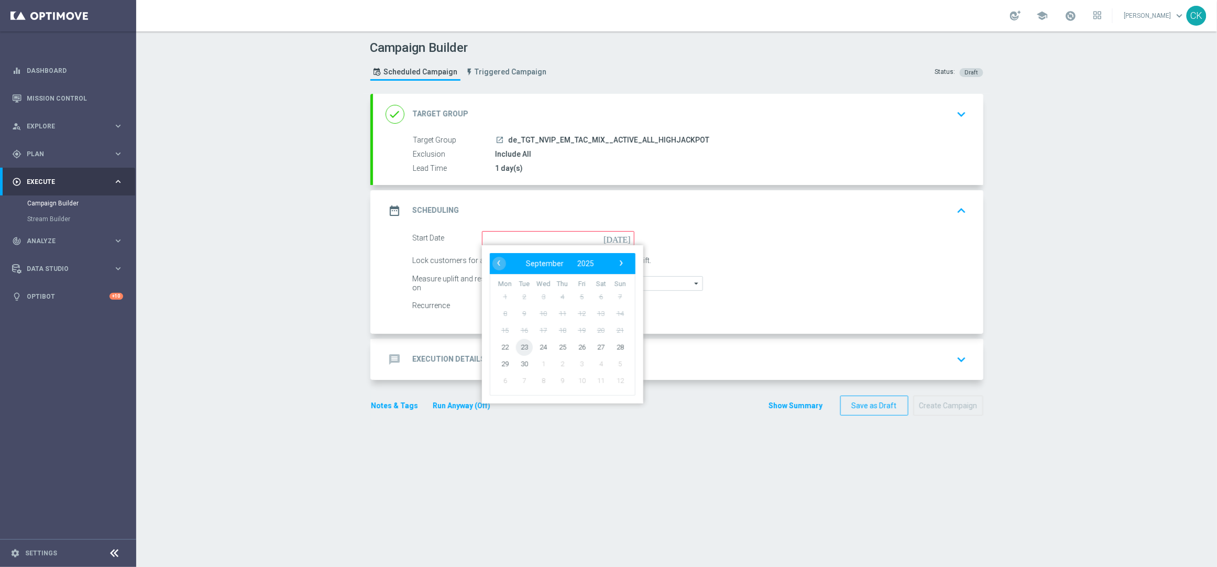
click at [522, 346] on span "23" at bounding box center [523, 346] width 17 height 17
type input "[DATE]"
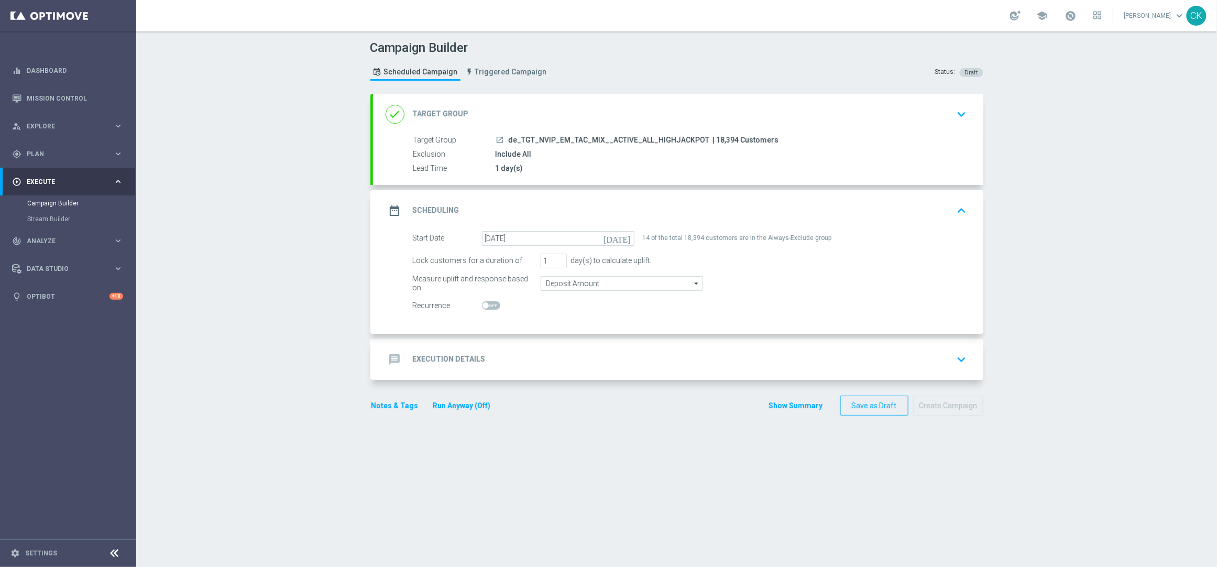
click at [423, 357] on h2 "Execution Details" at bounding box center [449, 359] width 73 height 10
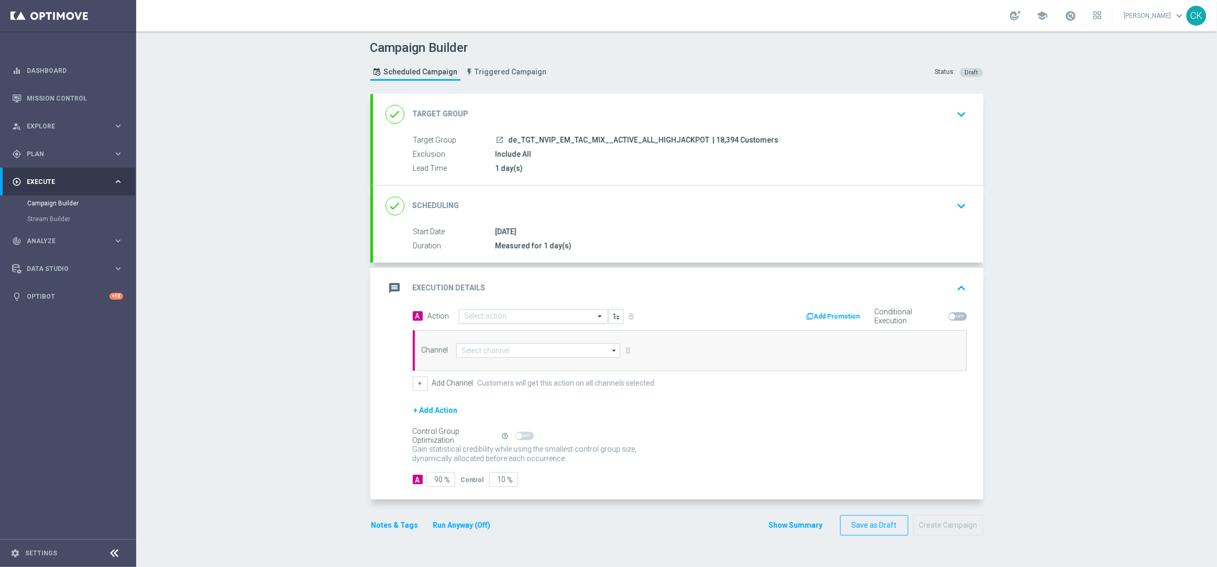
click at [515, 314] on input "text" at bounding box center [523, 316] width 117 height 9
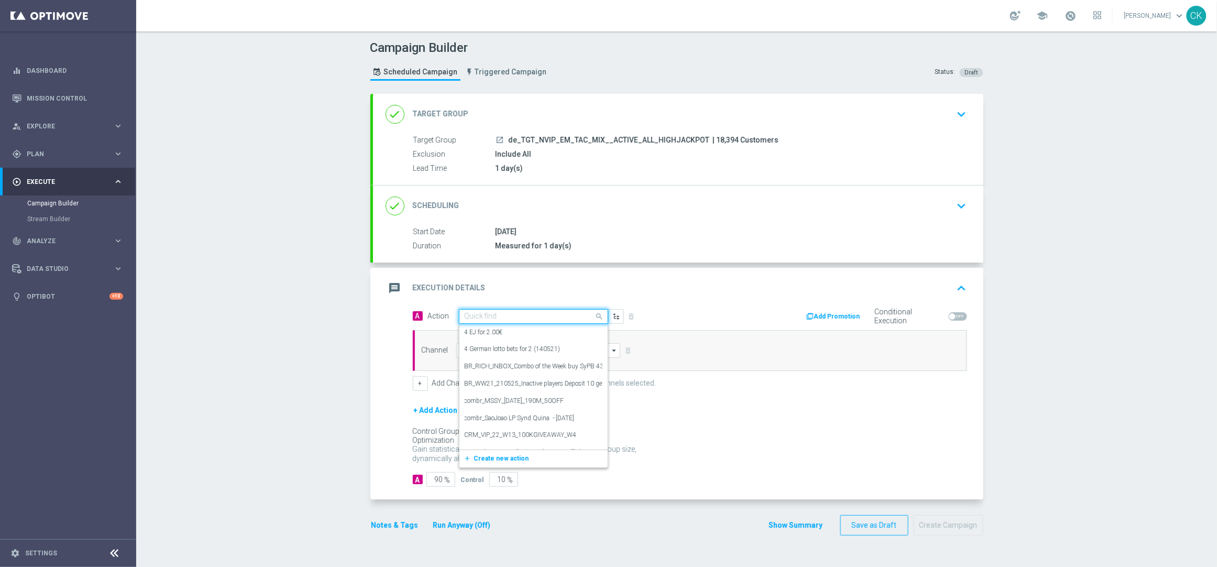
paste input "Oktoberfest Promotion - EJ-Themed"
type input "Oktoberfest Promotion - EJ-Themed"
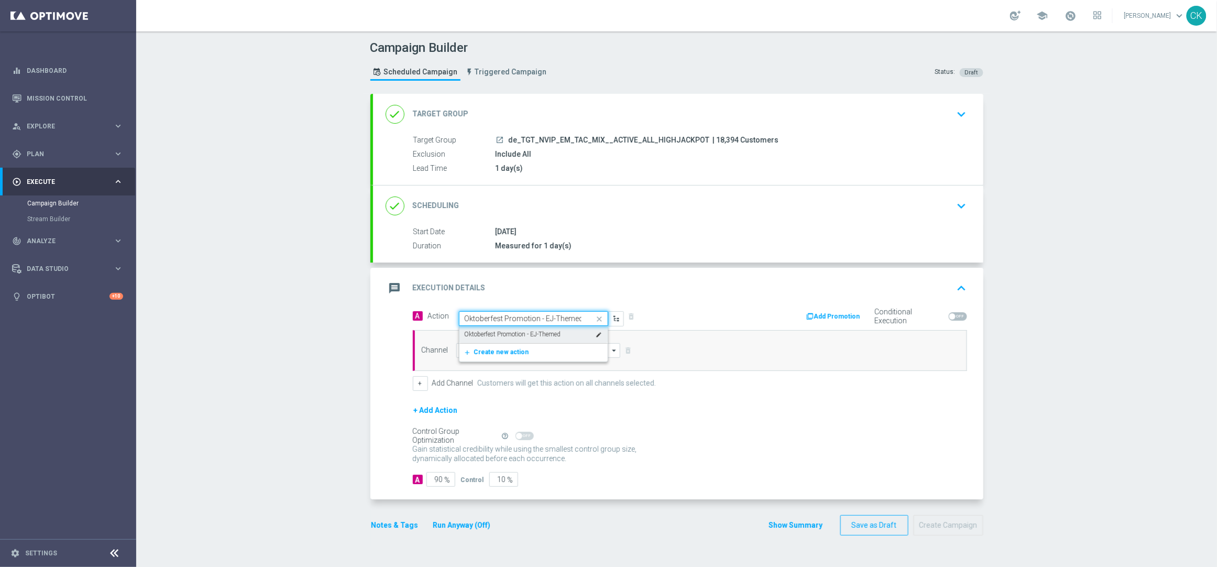
click at [515, 333] on label "Oktoberfest Promotion - EJ-Themed" at bounding box center [513, 334] width 96 height 9
click at [504, 349] on input at bounding box center [538, 350] width 164 height 15
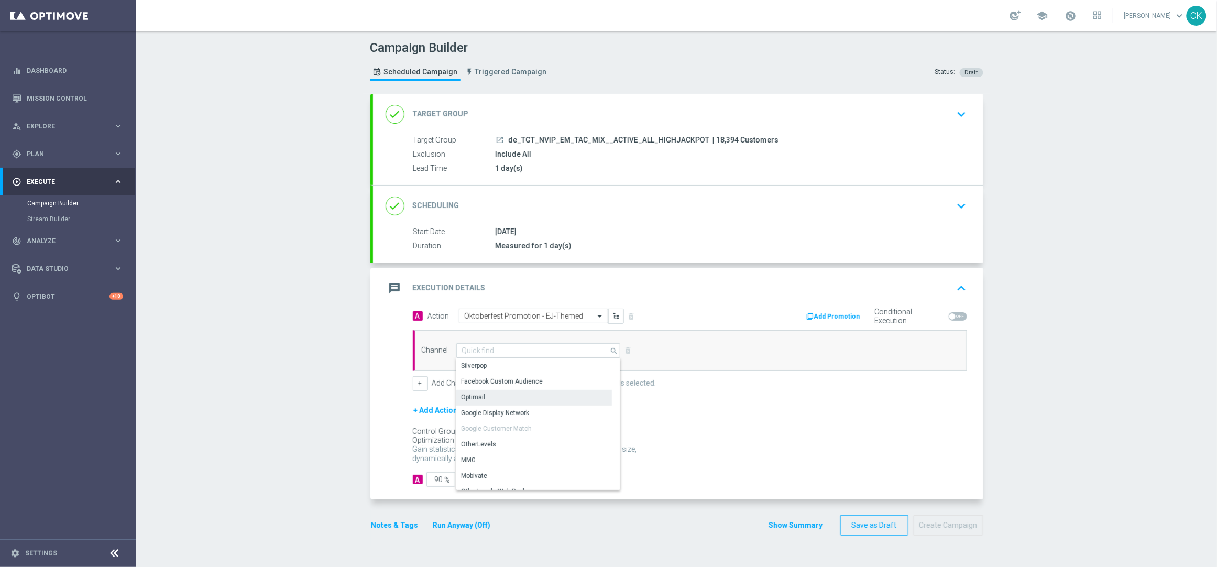
click at [504, 400] on div "Optimail" at bounding box center [534, 397] width 156 height 15
type input "Optimail"
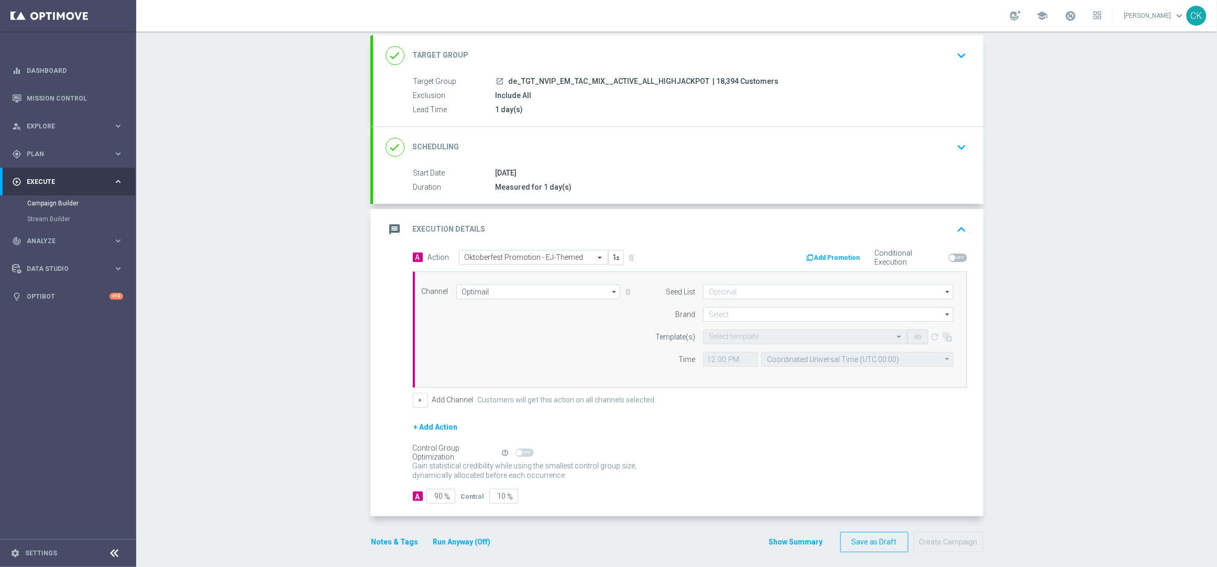
scroll to position [66, 0]
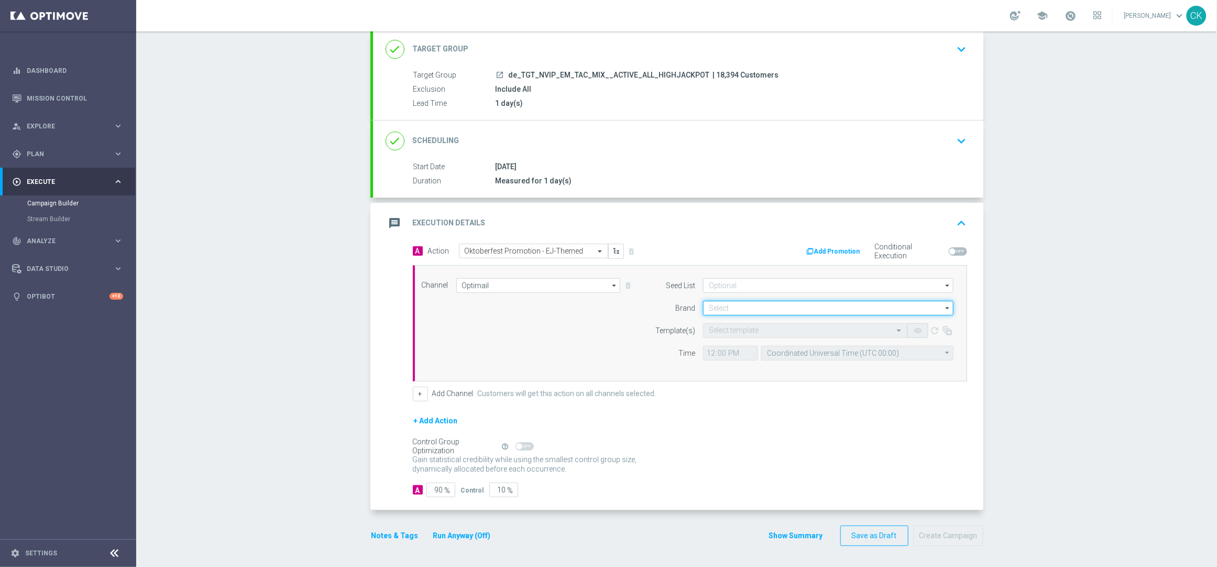
click at [757, 307] on input at bounding box center [828, 308] width 250 height 15
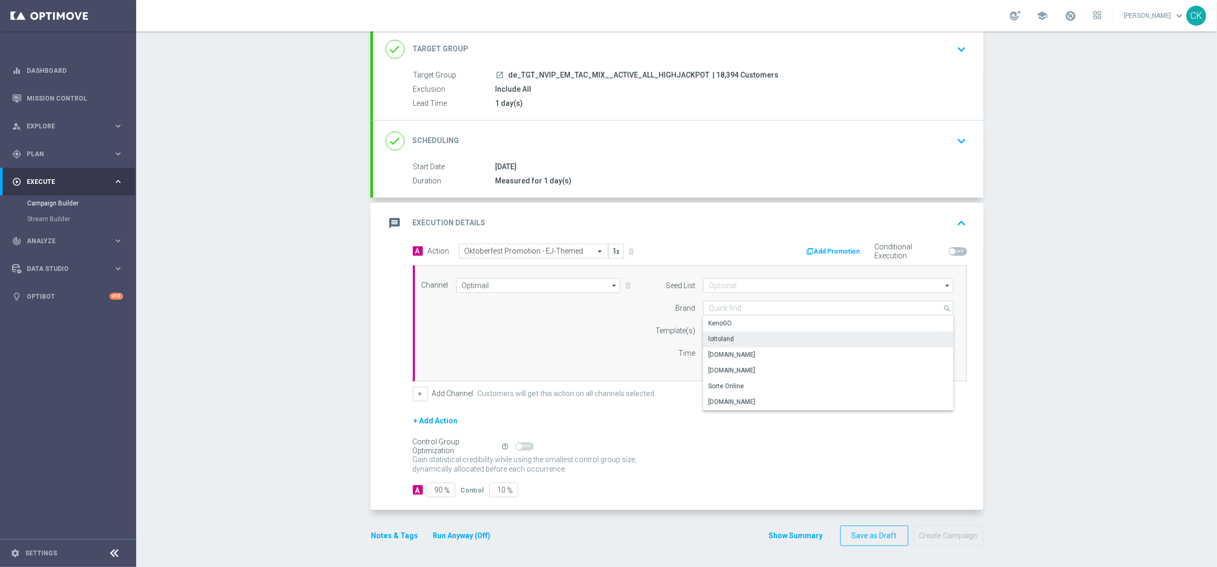
click at [744, 338] on div "lottoland" at bounding box center [828, 339] width 250 height 15
type input "lottoland"
click at [719, 326] on div "Select template" at bounding box center [734, 330] width 50 height 9
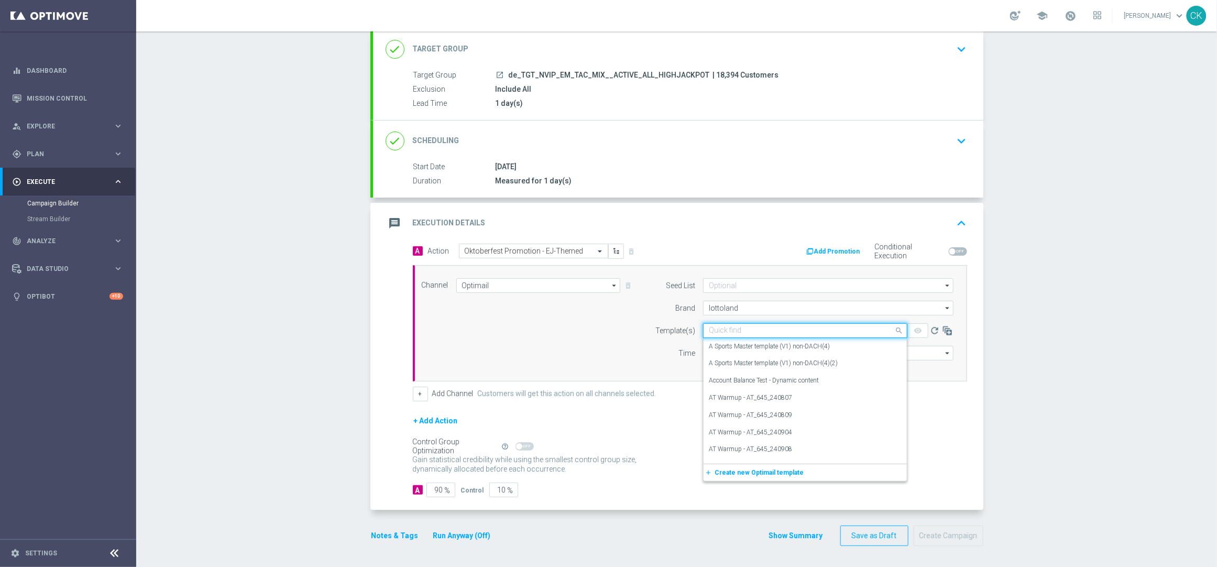
paste input "DE_INT__OKT_250923__NVIP_EMA_TAC_MIX"
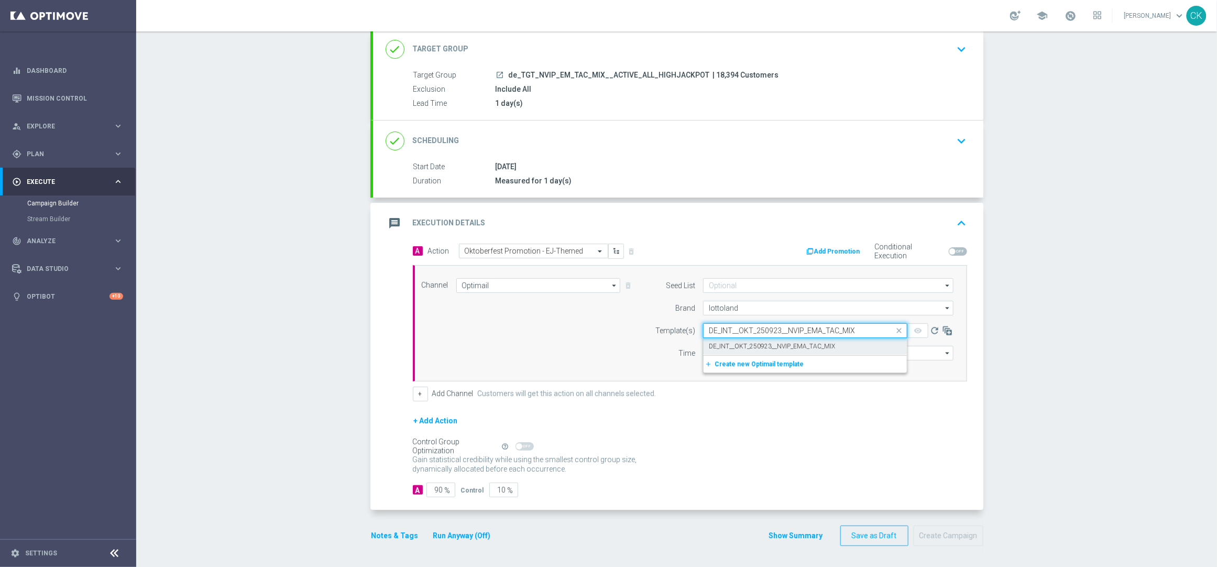
click at [717, 343] on label "DE_INT__OKT_250923__NVIP_EMA_TAC_MIX" at bounding box center [772, 346] width 126 height 9
type input "DE_INT__OKT_250923__NVIP_EMA_TAC_MIX"
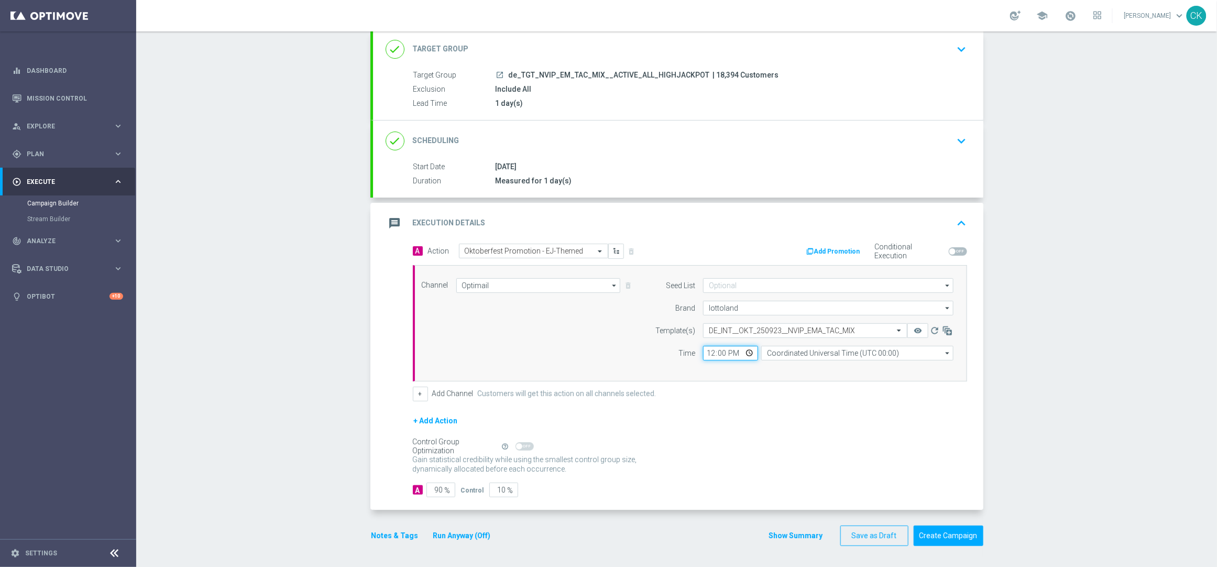
click at [707, 352] on input "12:00" at bounding box center [730, 353] width 55 height 15
type input "06:00"
click at [798, 348] on input "Coordinated Universal Time (UTC 00:00)" at bounding box center [857, 353] width 192 height 15
click at [796, 362] on div "Central European Time ([GEOGRAPHIC_DATA]) (UTC +02:00)" at bounding box center [857, 368] width 192 height 15
type input "Central European Time ([GEOGRAPHIC_DATA]) (UTC +02:00)"
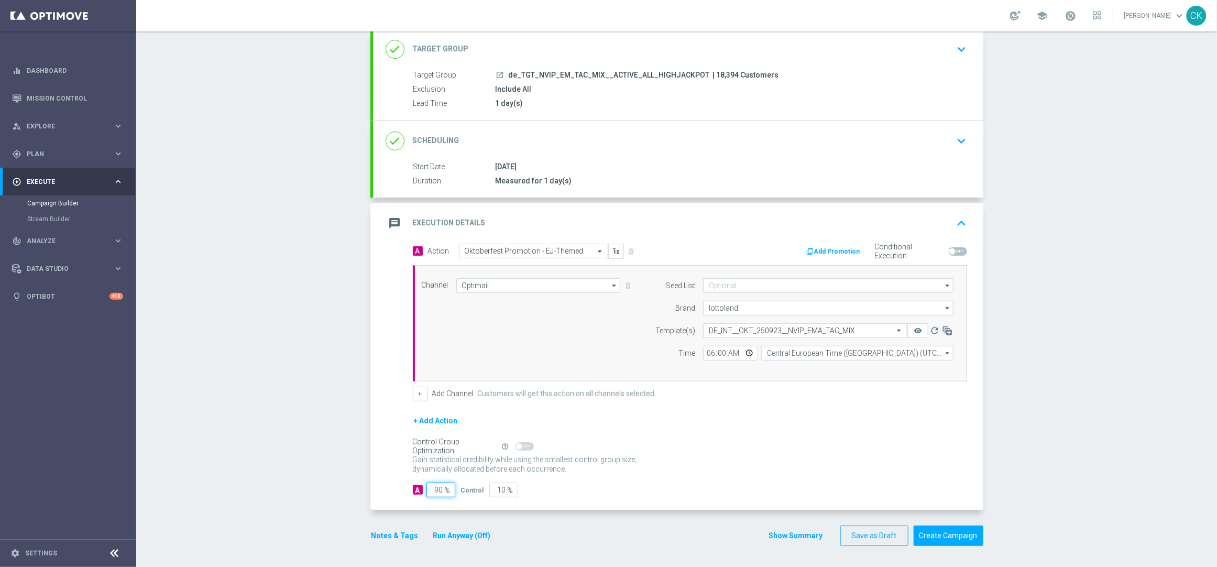
click at [438, 488] on input "90" at bounding box center [440, 489] width 29 height 15
type input "9"
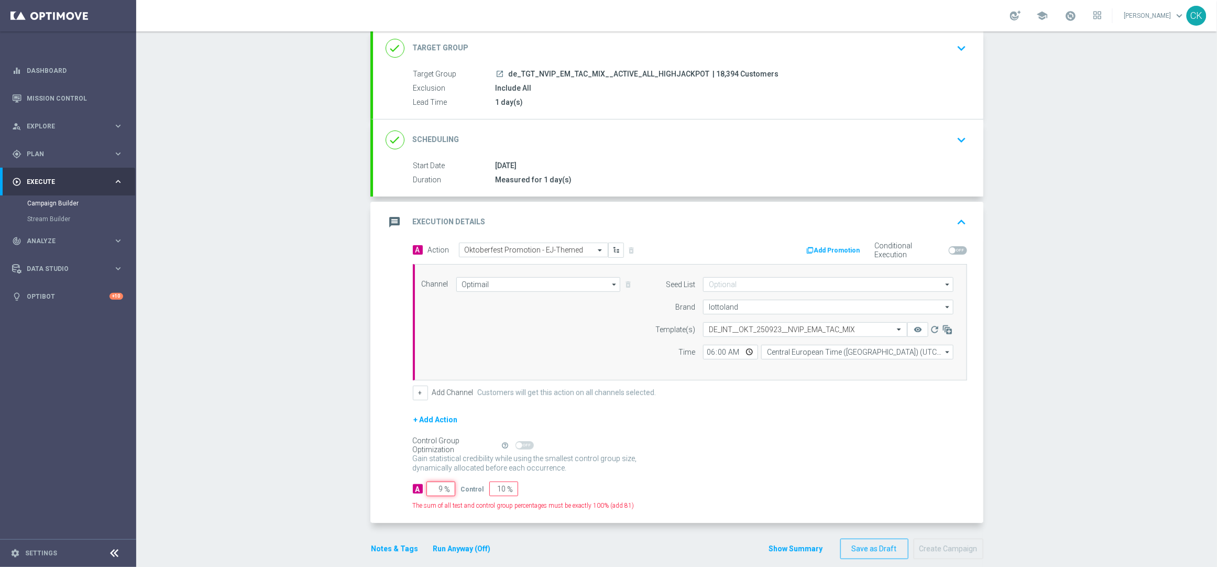
type input "91"
type input "98"
type input "2"
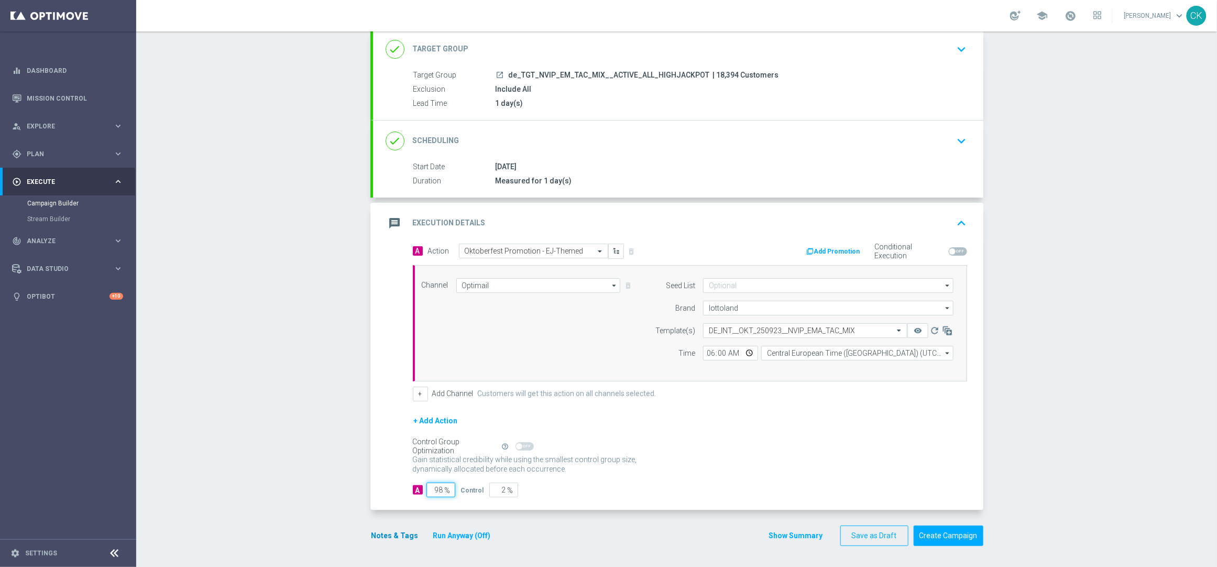
type input "98"
click at [383, 536] on button "Notes & Tags" at bounding box center [394, 535] width 49 height 13
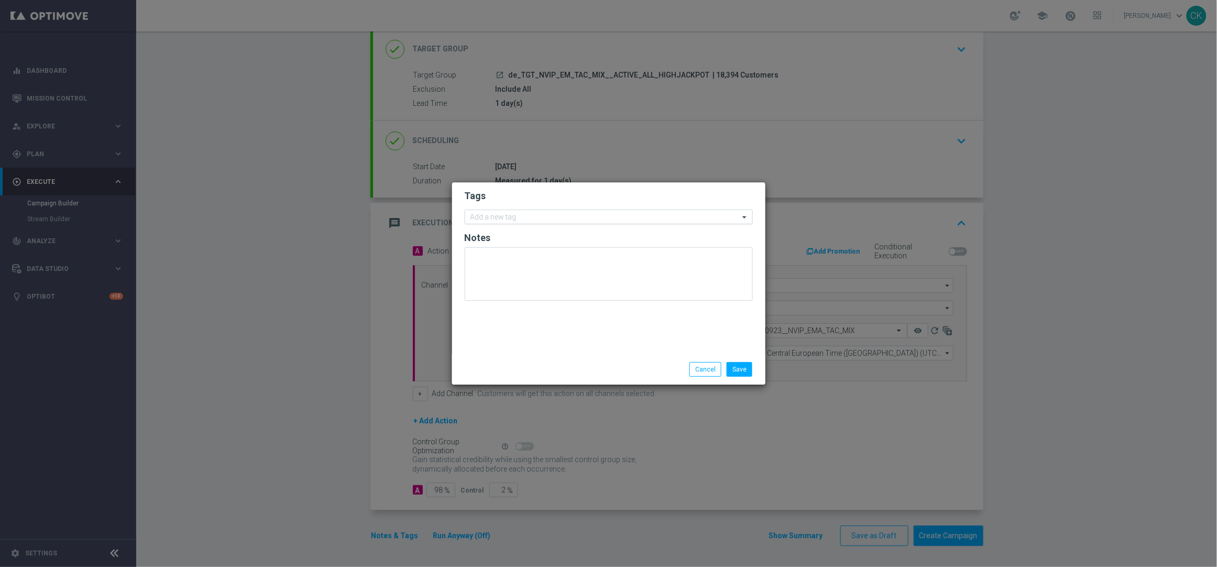
click at [483, 217] on input "text" at bounding box center [604, 217] width 269 height 9
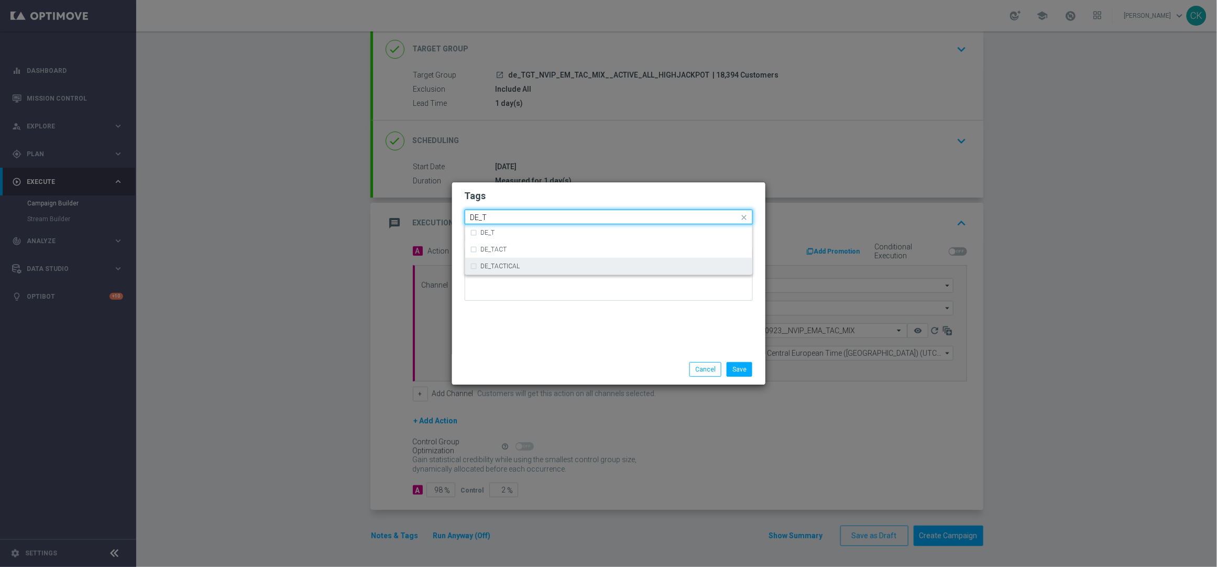
click at [498, 264] on label "DE_TACTICAL" at bounding box center [500, 266] width 39 height 6
type input "DE_T"
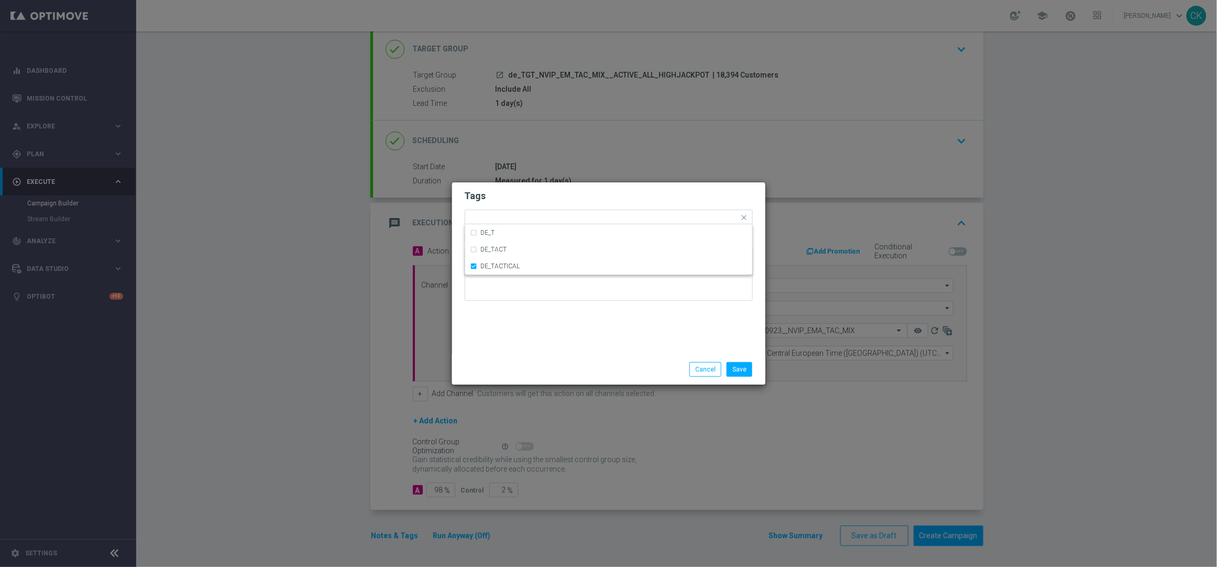
click at [513, 328] on div "Tags Quick find × DE_TACTICAL DE_T DE_TACT DE_TACTICAL Notes" at bounding box center [608, 268] width 313 height 172
click at [745, 370] on button "Save" at bounding box center [739, 369] width 26 height 15
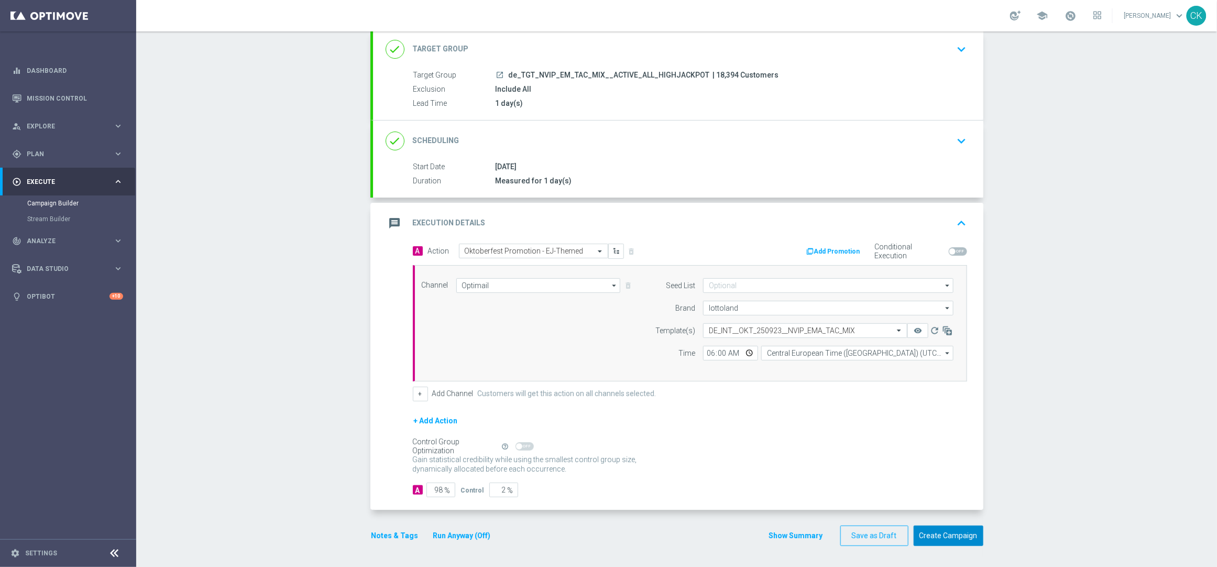
click at [947, 538] on button "Create Campaign" at bounding box center [948, 535] width 70 height 20
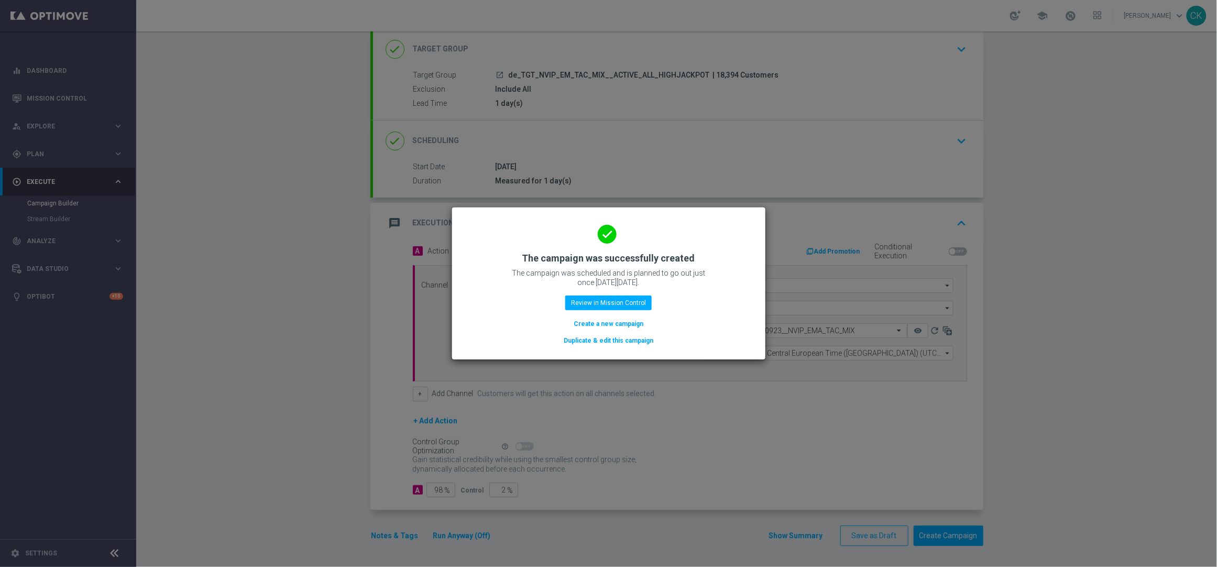
click at [596, 324] on button "Create a new campaign" at bounding box center [608, 324] width 72 height 12
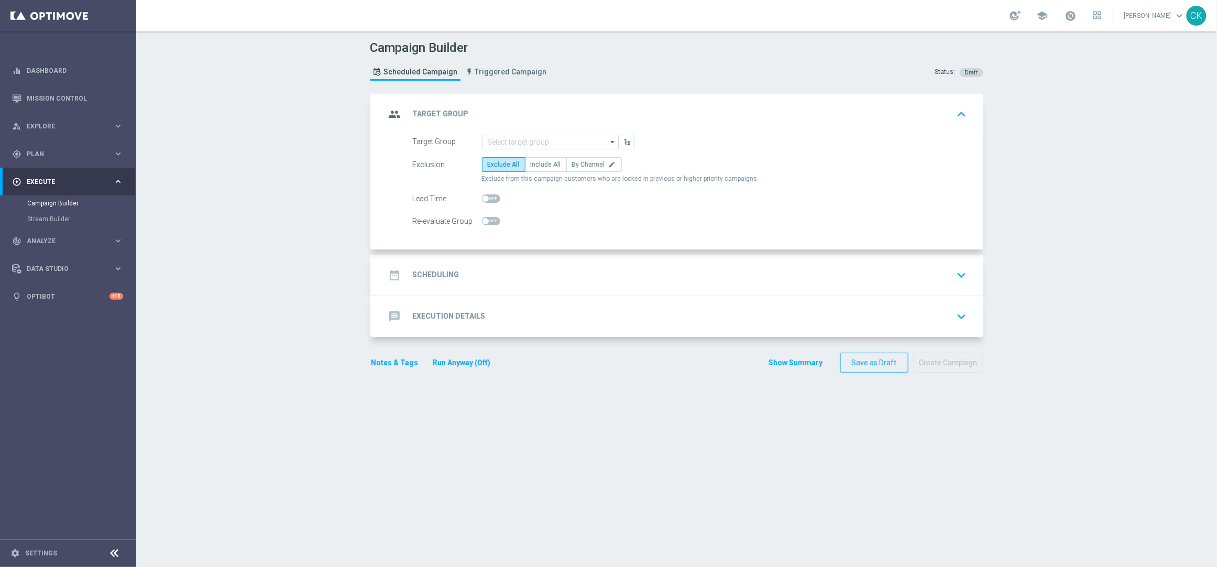
scroll to position [0, 0]
click at [529, 137] on input at bounding box center [550, 142] width 137 height 15
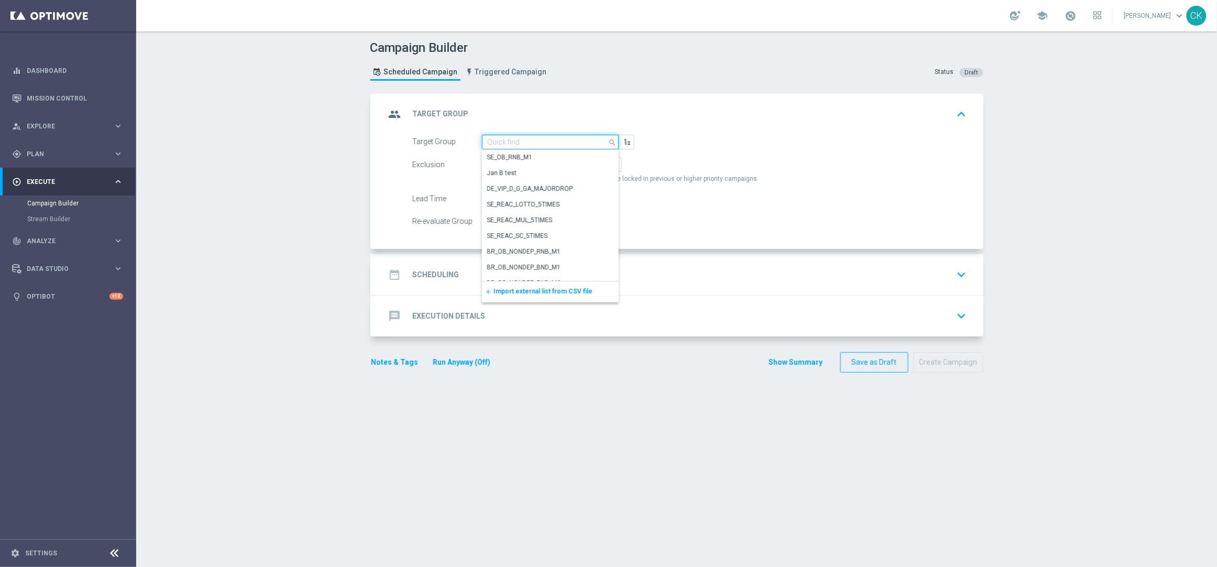
paste input "de_TGT_NVIP_EM_TAC_LT__REACTIVATED_EJ"
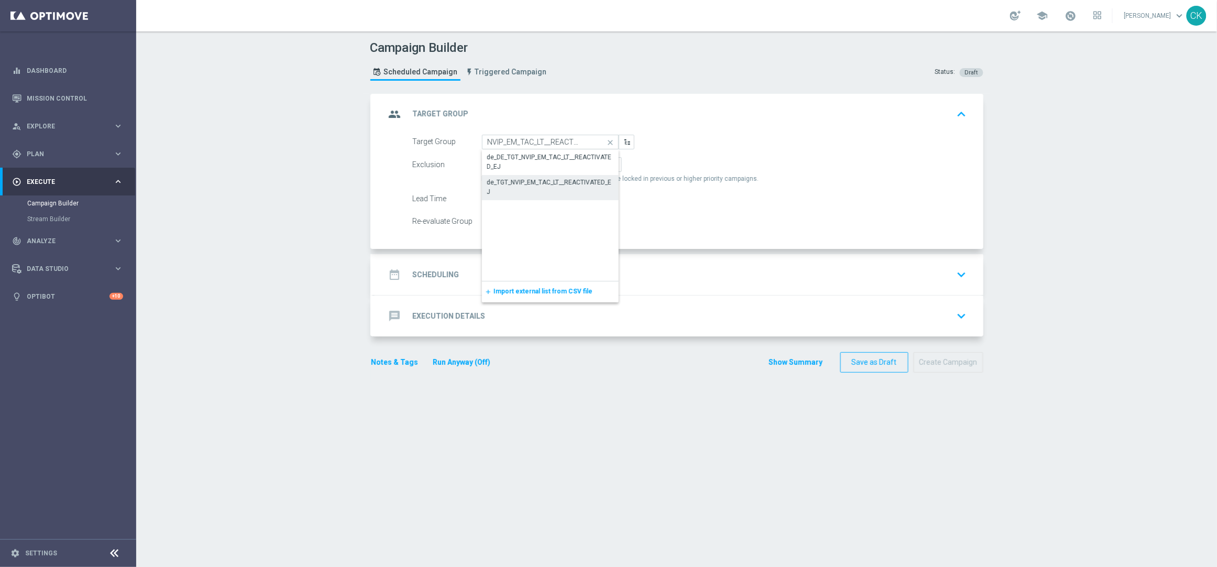
click at [516, 183] on div "de_TGT_NVIP_EM_TAC_LT__REACTIVATED_EJ" at bounding box center [550, 187] width 126 height 19
type input "de_TGT_NVIP_EM_TAC_LT__REACTIVATED_EJ"
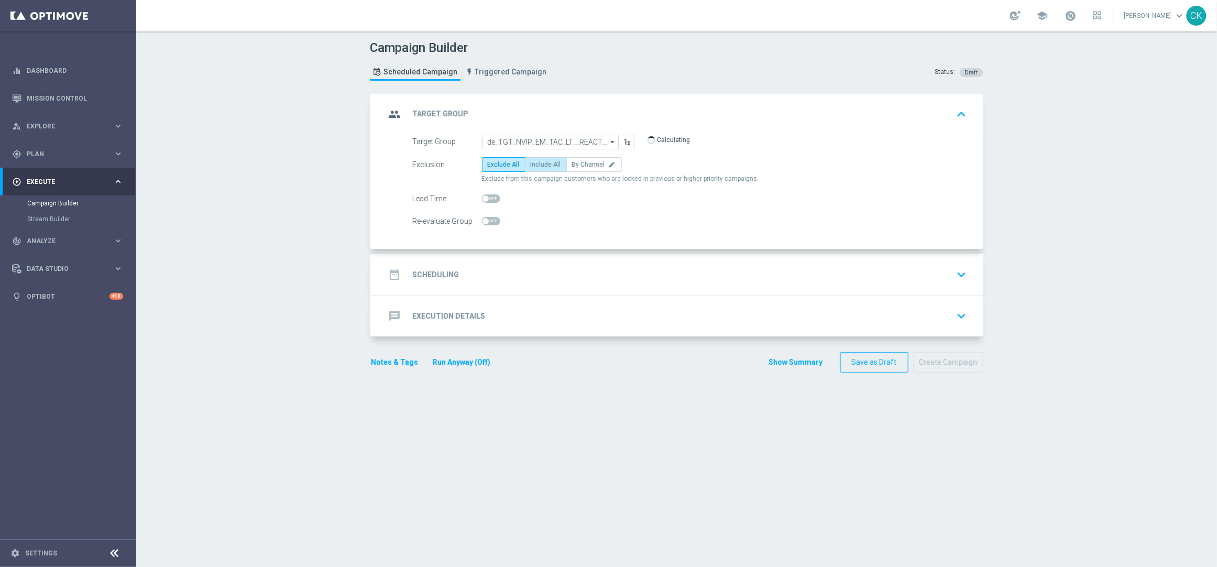
click at [536, 169] on label "Include All" at bounding box center [546, 164] width 42 height 15
click at [536, 169] on input "Include All" at bounding box center [534, 166] width 7 height 7
radio input "true"
click at [482, 201] on span at bounding box center [485, 198] width 6 height 6
click at [482, 201] on input "checkbox" at bounding box center [491, 198] width 18 height 8
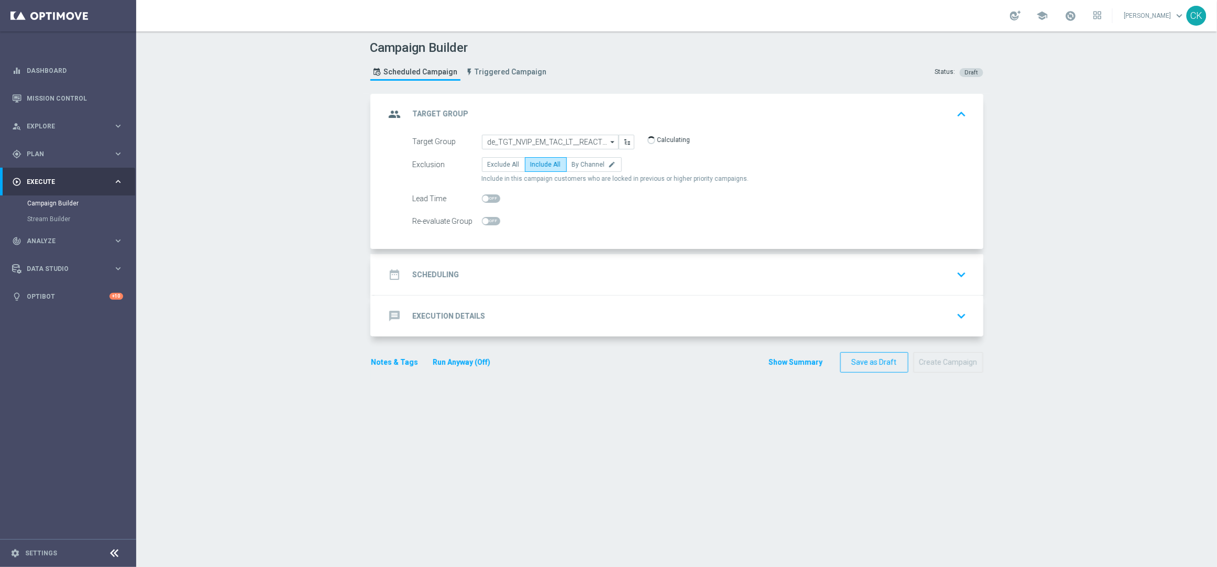
checkbox input "true"
click at [439, 276] on h2 "Scheduling" at bounding box center [436, 275] width 47 height 10
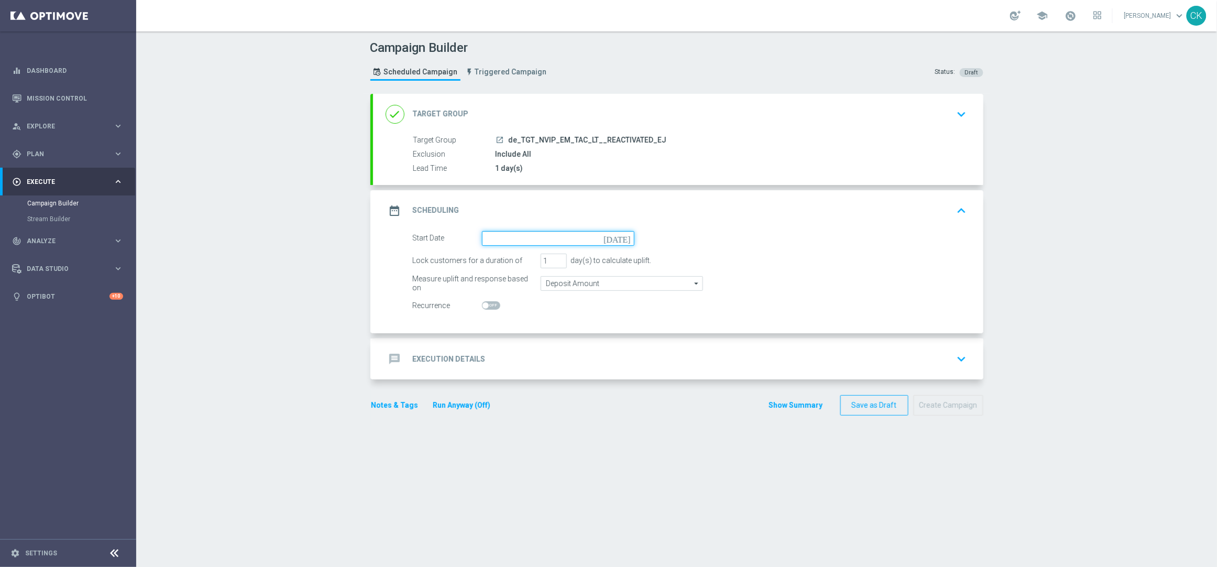
click at [520, 236] on input at bounding box center [558, 238] width 152 height 15
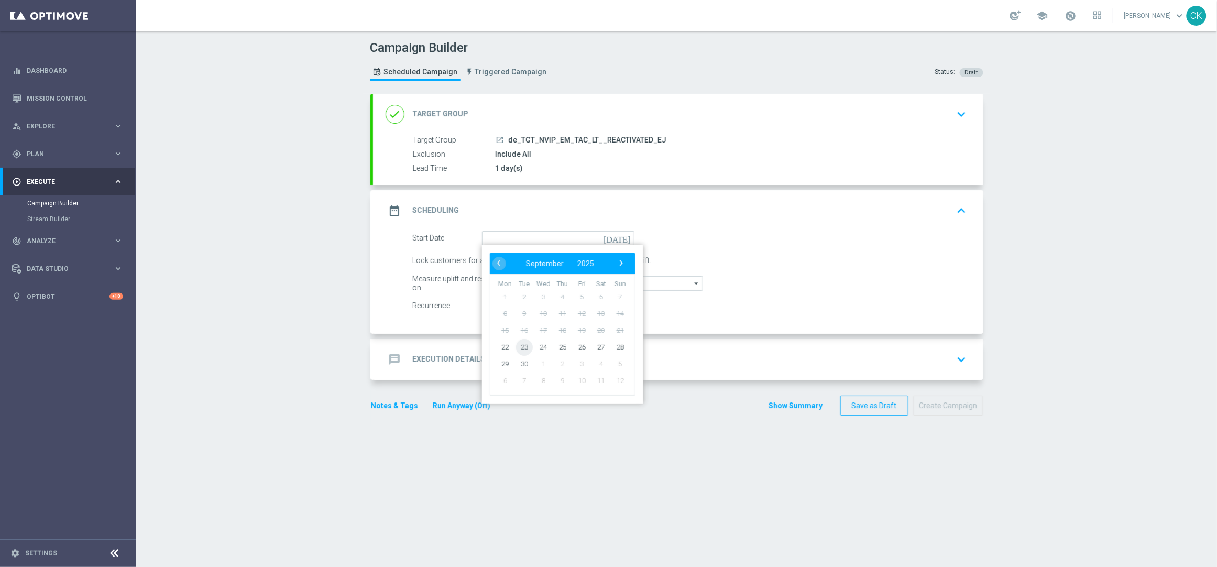
click at [516, 348] on span "23" at bounding box center [523, 346] width 17 height 17
type input "[DATE]"
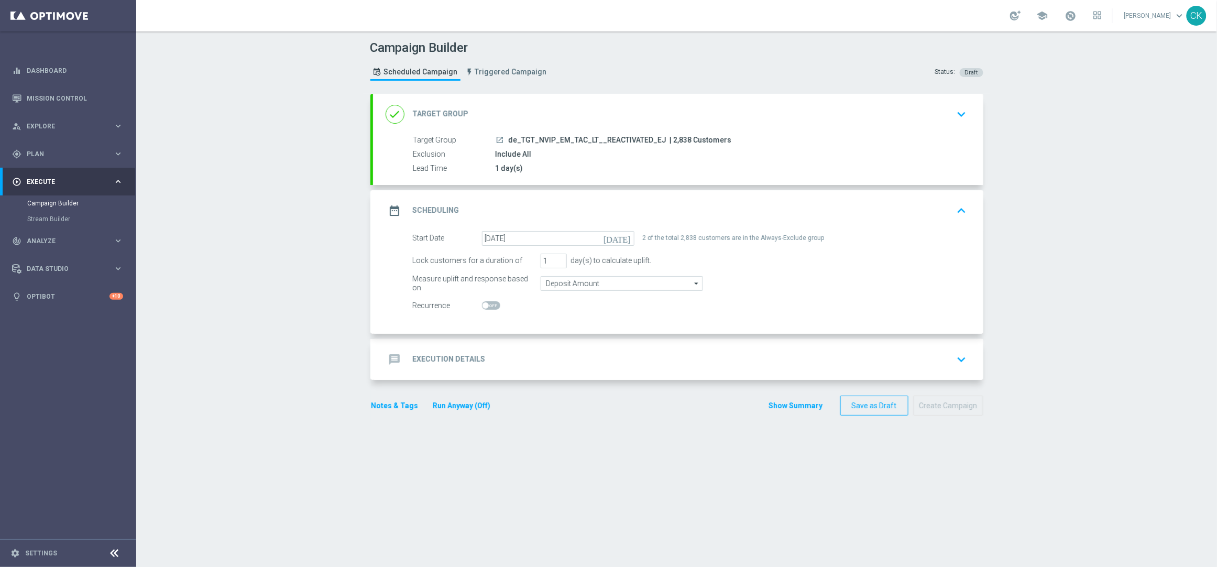
click at [433, 357] on h2 "Execution Details" at bounding box center [449, 359] width 73 height 10
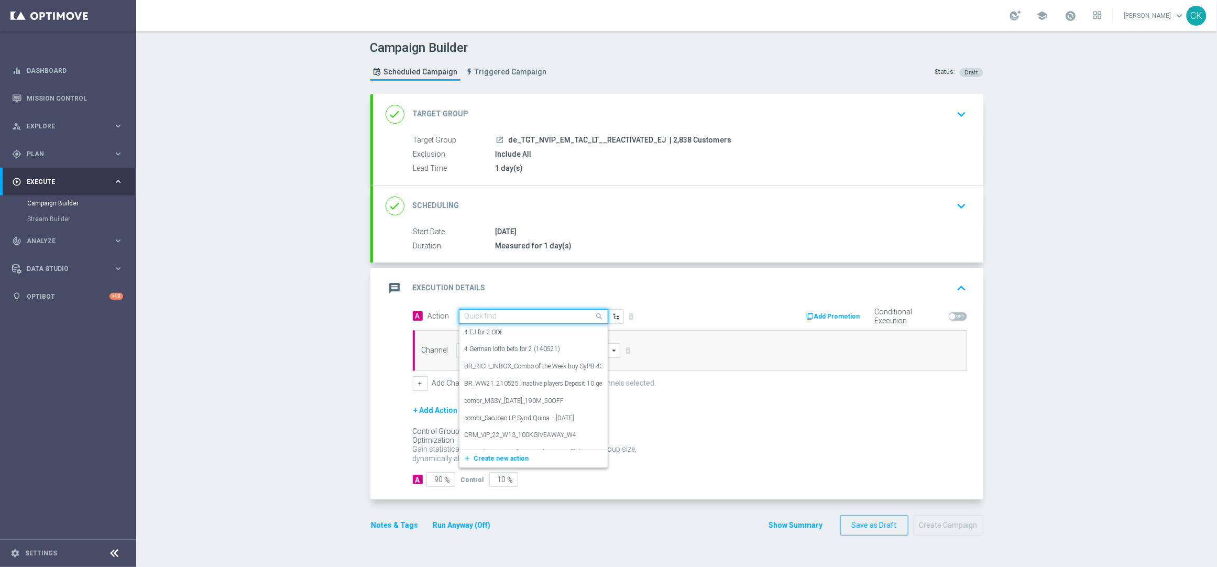
click at [539, 312] on div "Quick find" at bounding box center [526, 316] width 135 height 9
paste input "3 lines EJ for 1€"
type input "3 lines EJ for 1€"
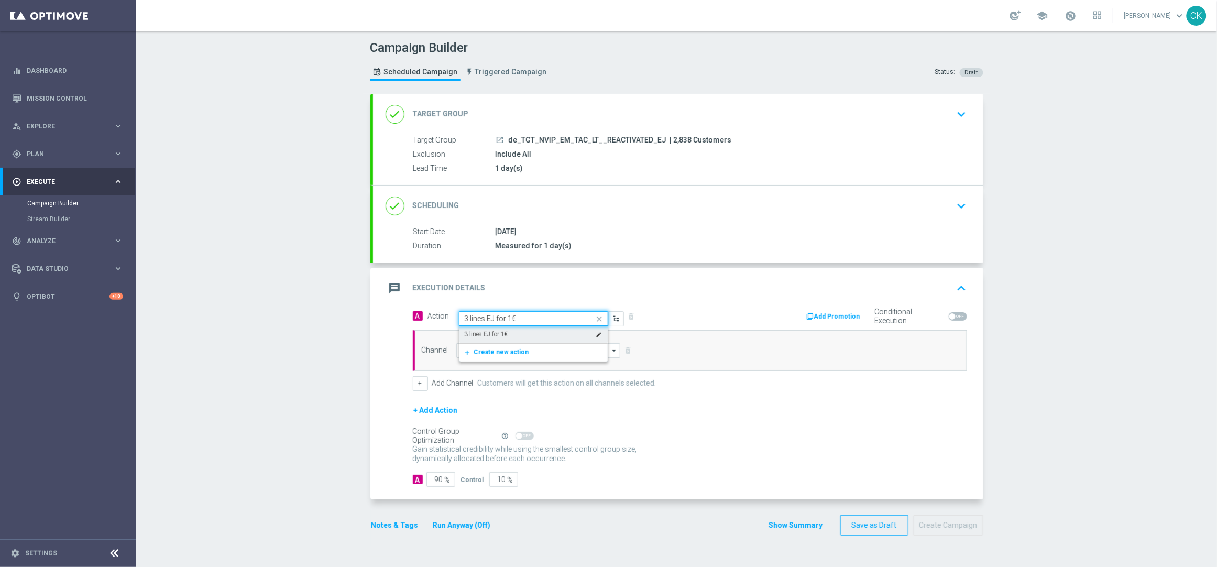
click at [534, 330] on div "3 lines EJ for 1€ edit" at bounding box center [534, 334] width 138 height 17
click at [529, 354] on input at bounding box center [538, 350] width 164 height 15
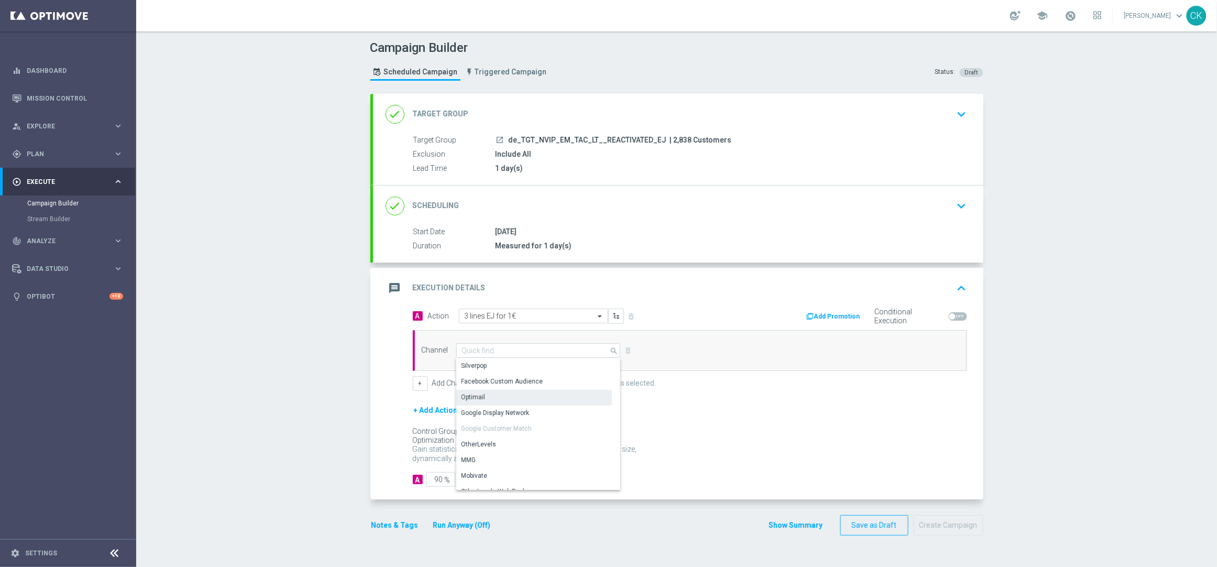
click at [526, 396] on div "Optimail" at bounding box center [534, 397] width 156 height 15
type input "Optimail"
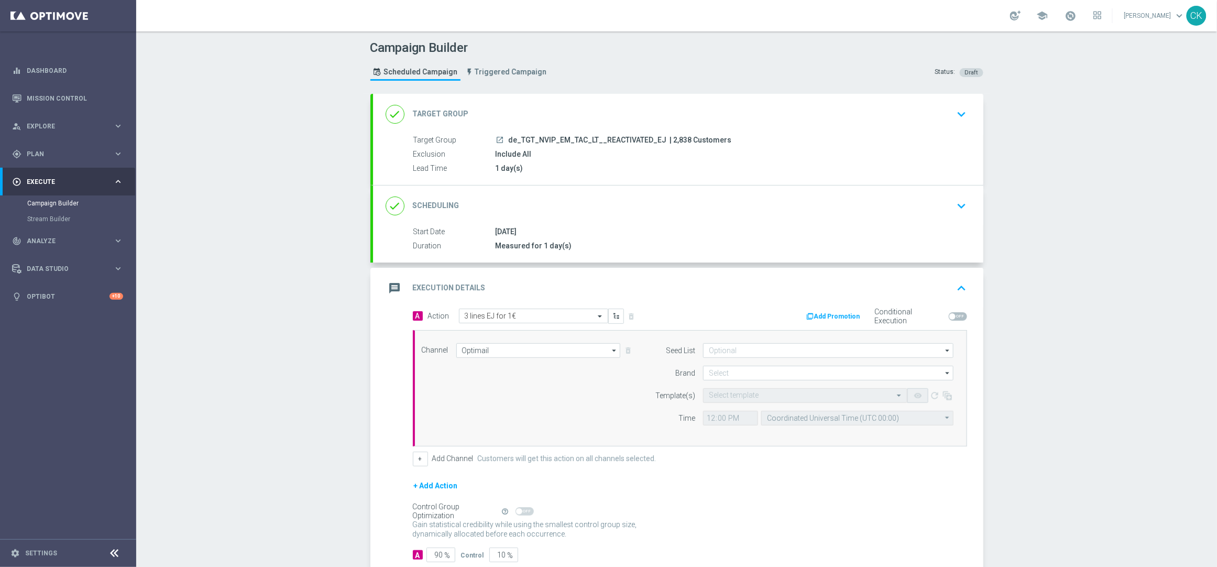
scroll to position [66, 0]
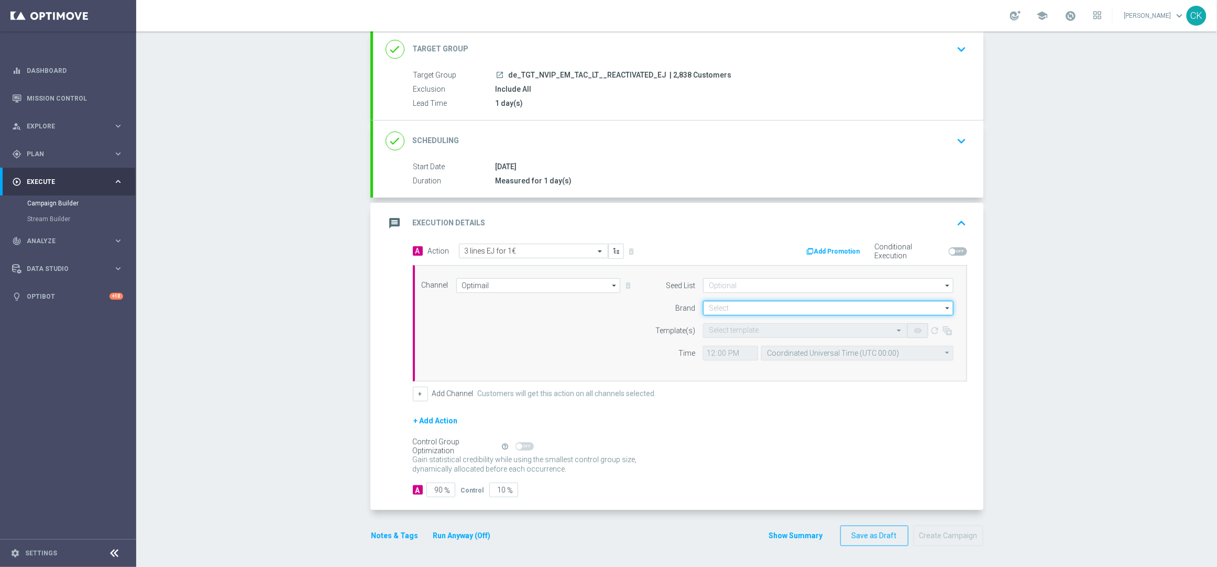
click at [752, 308] on input at bounding box center [828, 308] width 250 height 15
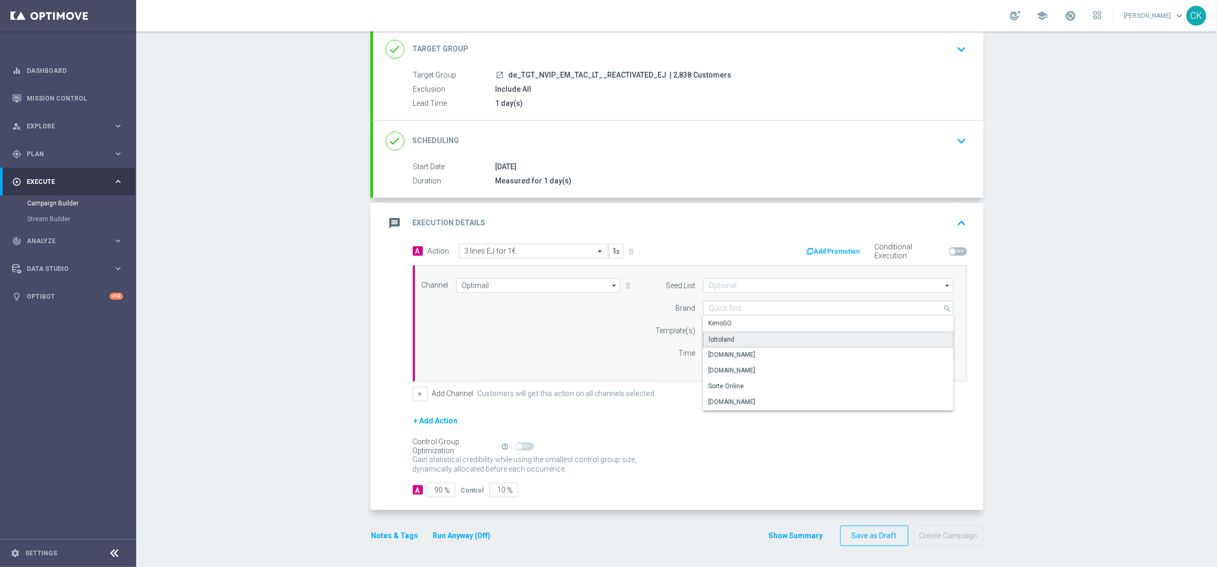
click at [738, 337] on div "lottoland" at bounding box center [828, 340] width 250 height 16
type input "lottoland"
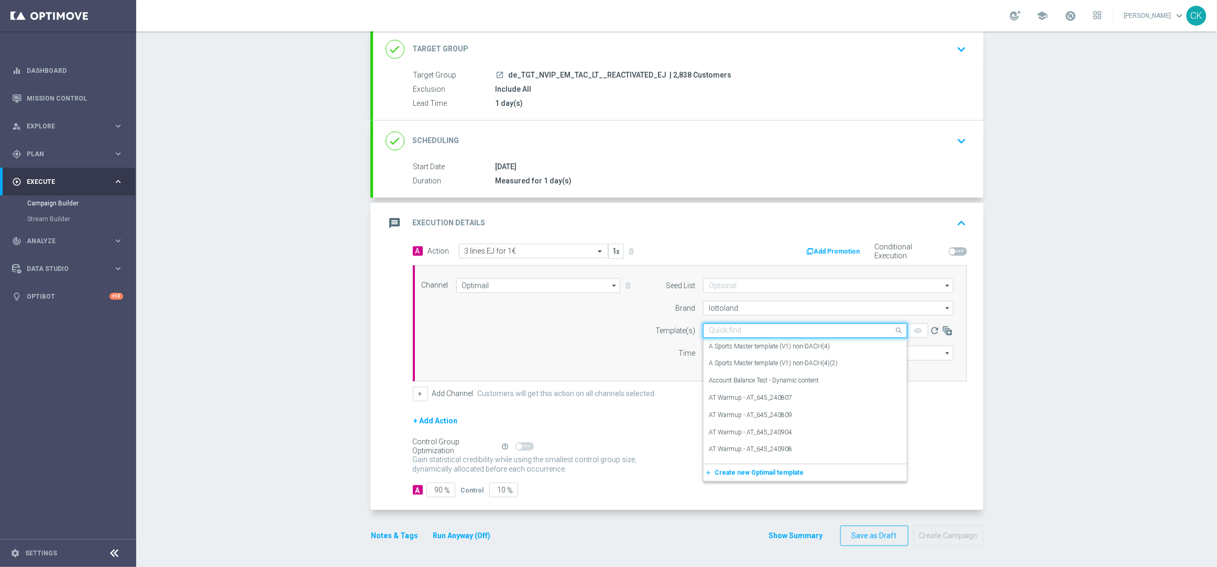
click at [731, 329] on input "text" at bounding box center [795, 330] width 172 height 9
paste input "DE_INT__EJ_REACT_250923__NVIP_EMA_TAC_LT"
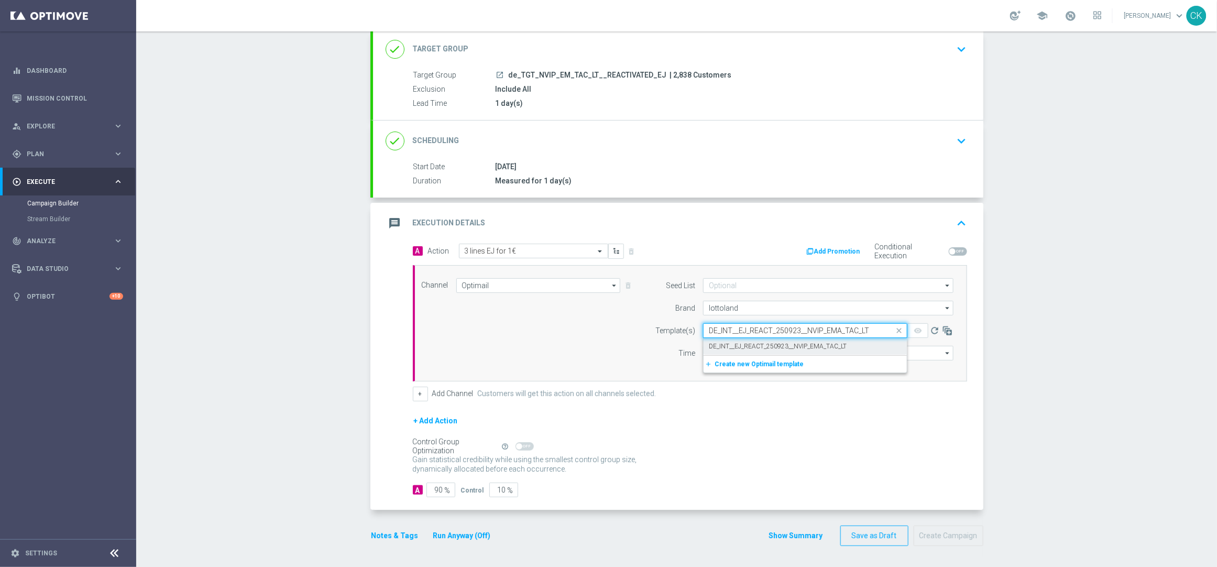
click at [730, 345] on label "DE_INT__EJ_REACT_250923__NVIP_EMA_TAC_LT" at bounding box center [778, 346] width 138 height 9
type input "DE_INT__EJ_REACT_250923__NVIP_EMA_TAC_LT"
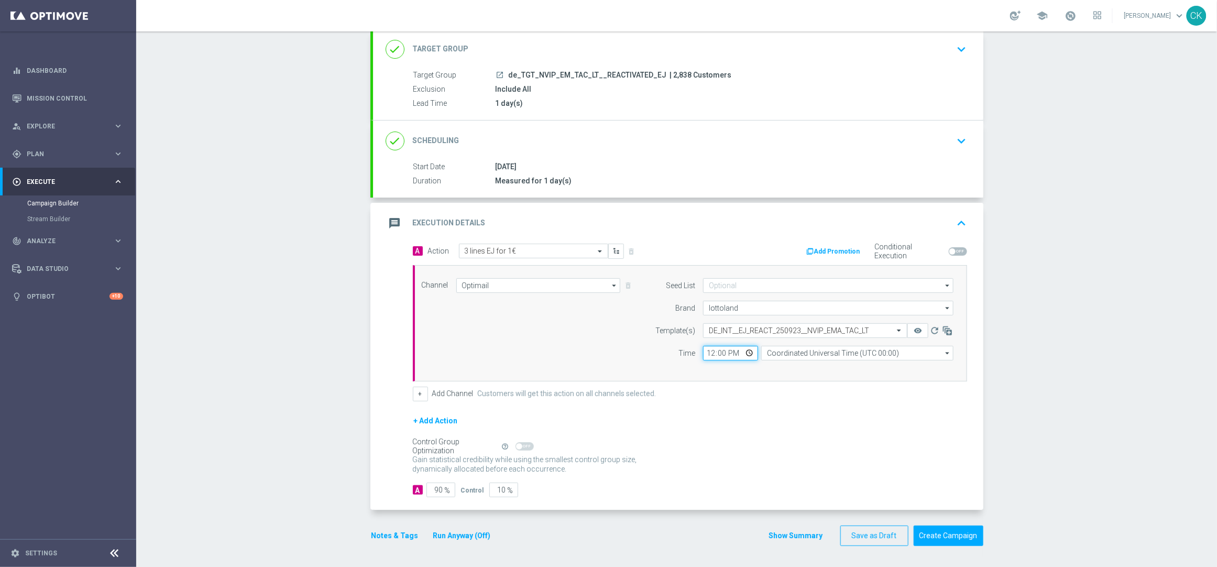
click at [703, 352] on input "12:00" at bounding box center [730, 353] width 55 height 15
type input "06:00"
click at [807, 350] on input "Coordinated Universal Time (UTC 00:00)" at bounding box center [857, 353] width 192 height 15
click at [803, 367] on div "Central European Time ([GEOGRAPHIC_DATA]) (UTC +02:00)" at bounding box center [851, 367] width 171 height 9
type input "Central European Time ([GEOGRAPHIC_DATA]) (UTC +02:00)"
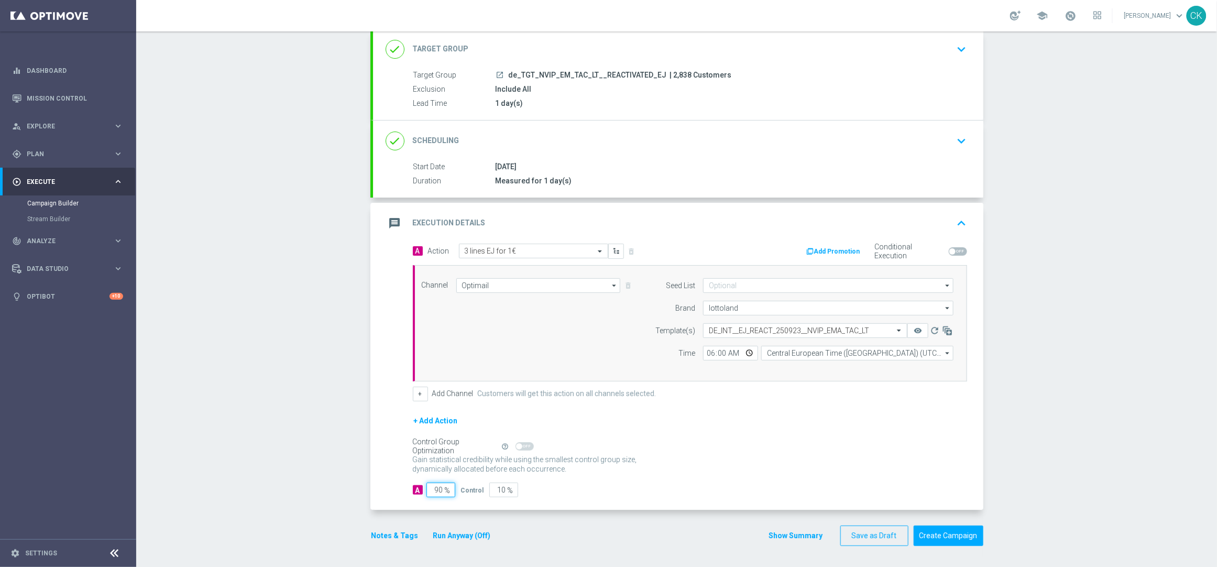
click at [438, 492] on input "90" at bounding box center [440, 489] width 29 height 15
type input "9"
type input "91"
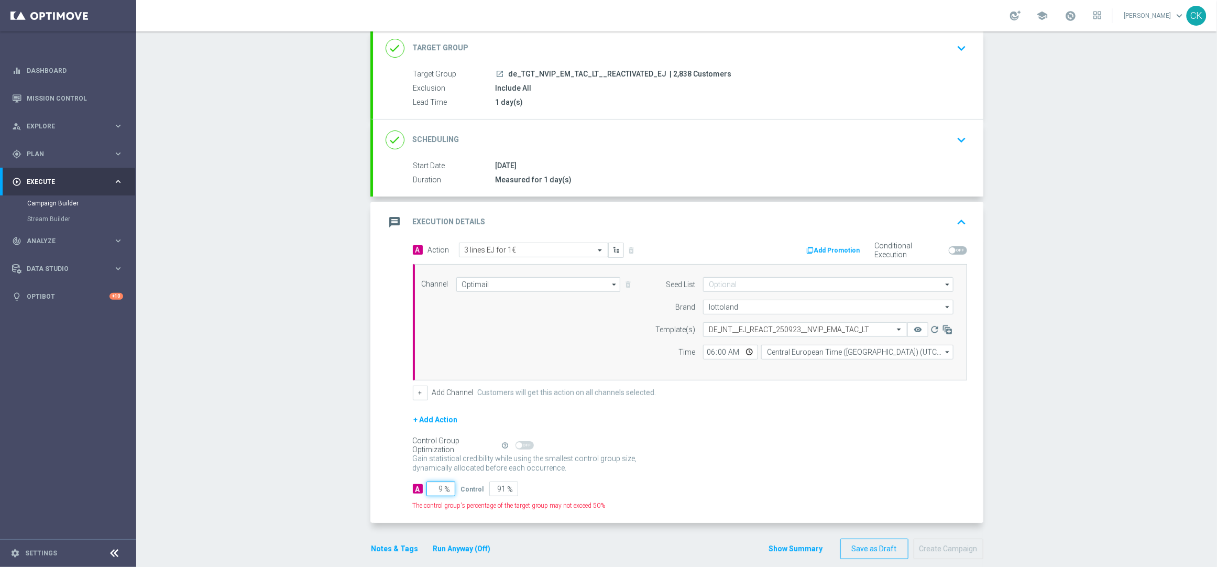
type input "98"
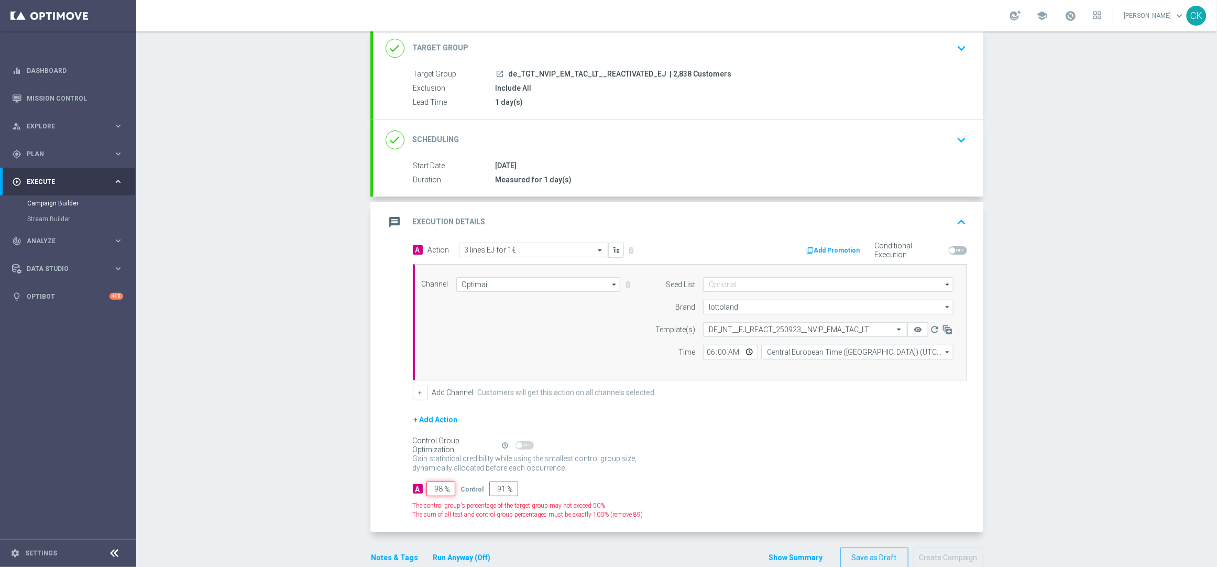
type input "2"
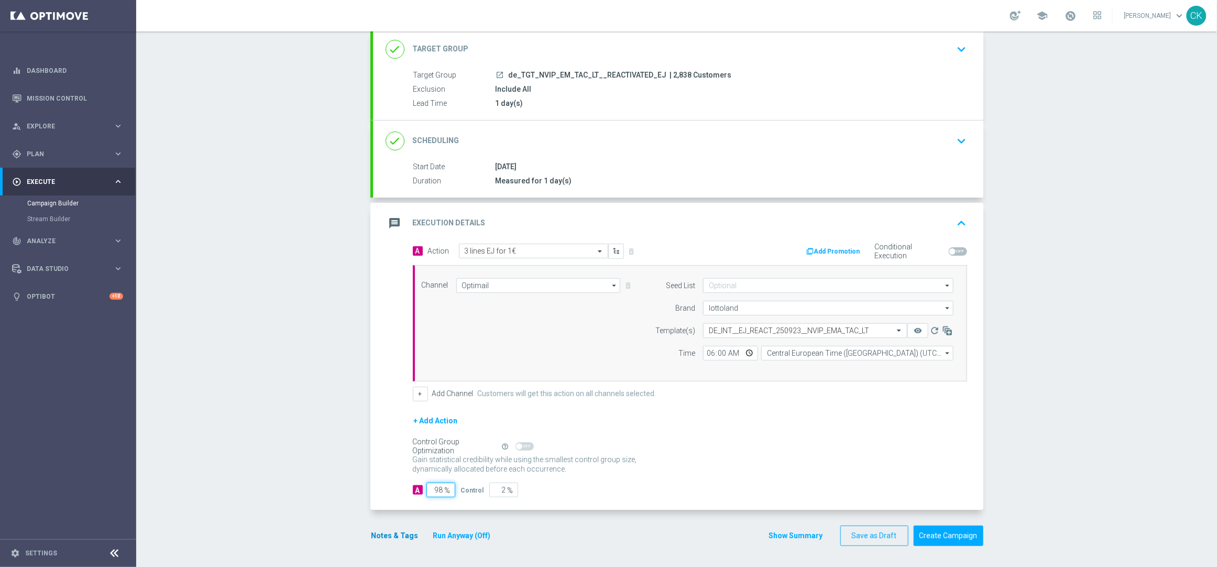
type input "98"
click at [385, 534] on button "Notes & Tags" at bounding box center [394, 535] width 49 height 13
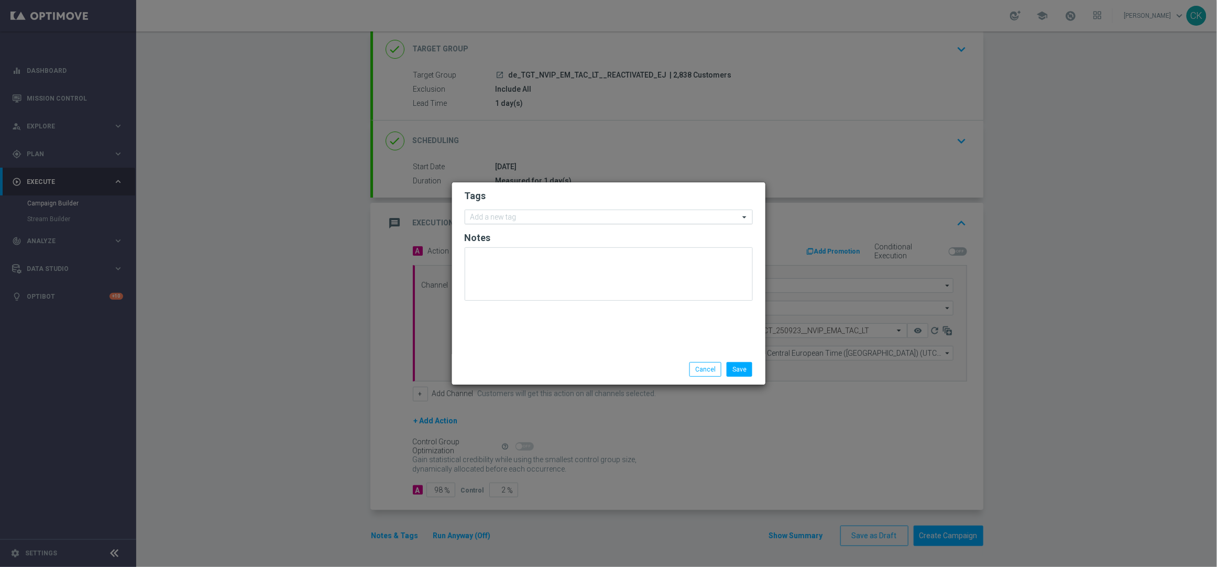
click at [496, 219] on input "text" at bounding box center [604, 217] width 269 height 9
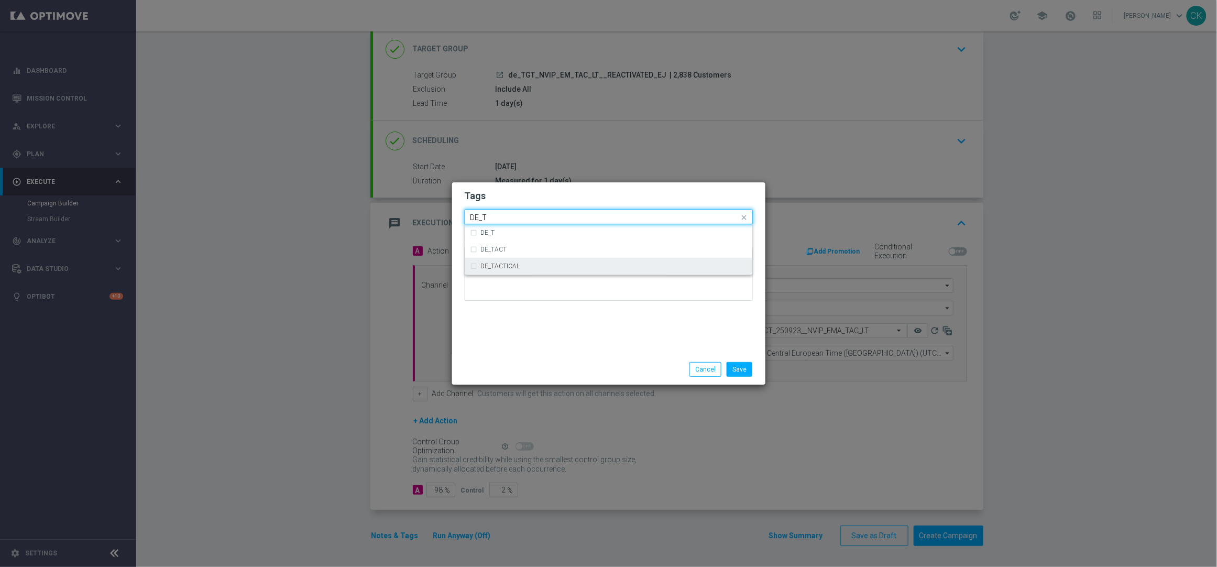
click at [504, 267] on label "DE_TACTICAL" at bounding box center [500, 266] width 39 height 6
type input "DE_T"
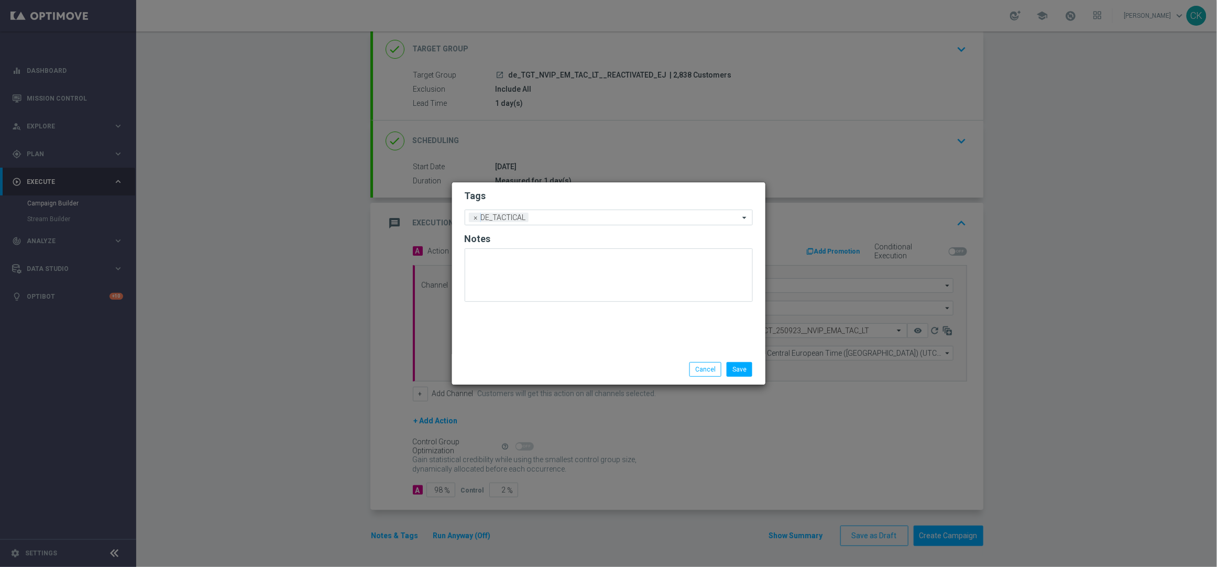
click at [524, 341] on div "Tags Add a new tag × DE_TACTICAL Notes" at bounding box center [608, 268] width 313 height 172
click at [747, 364] on button "Save" at bounding box center [739, 369] width 26 height 15
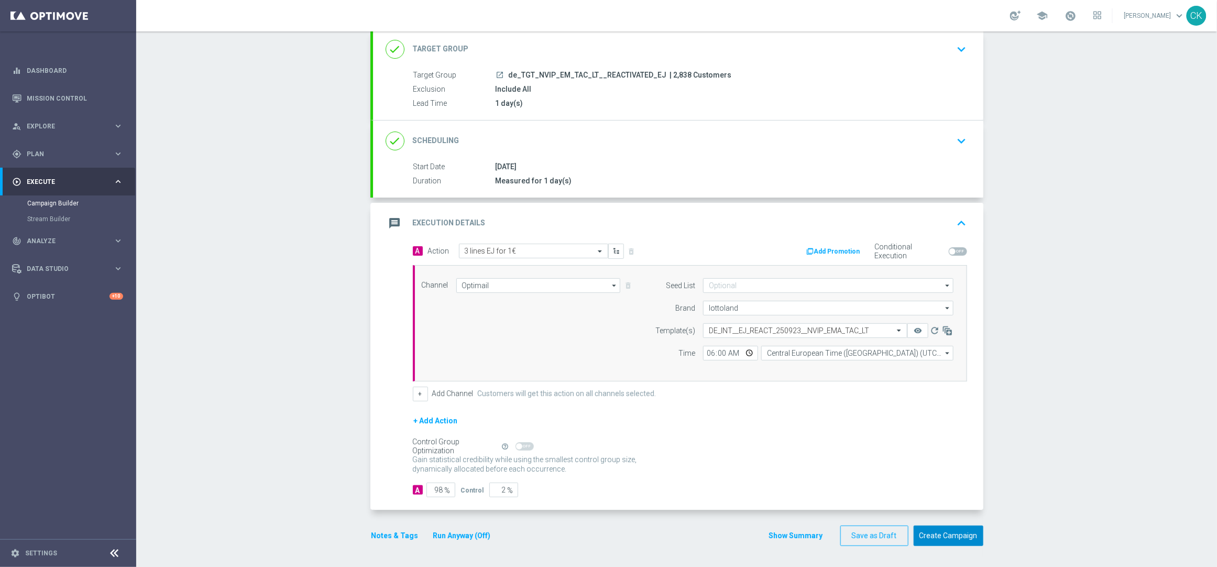
click at [963, 539] on button "Create Campaign" at bounding box center [948, 535] width 70 height 20
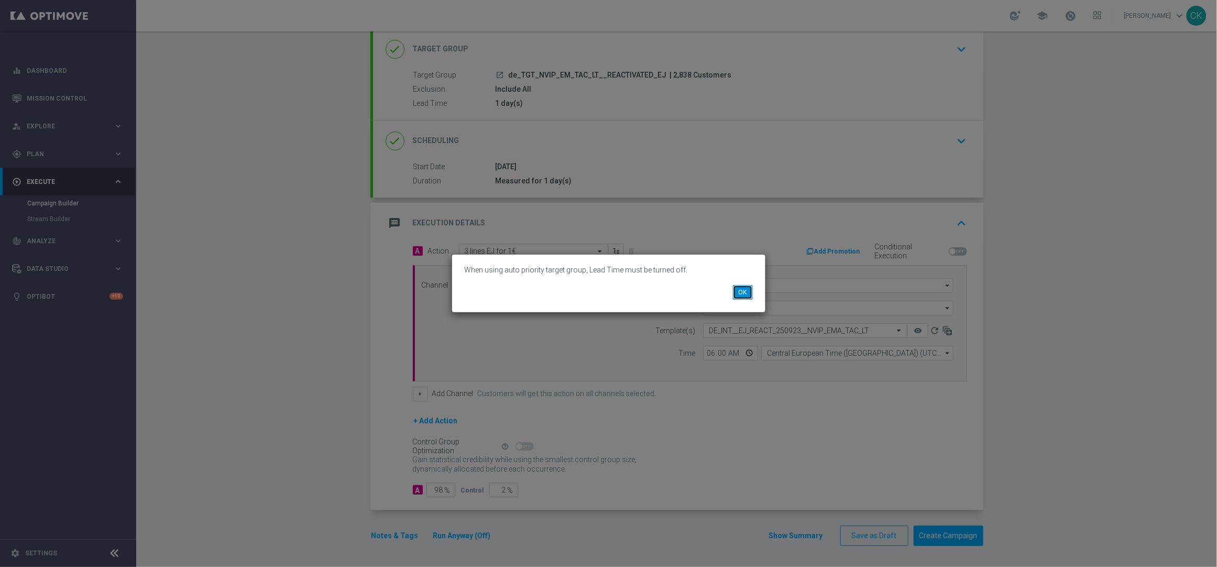
click at [743, 286] on button "OK" at bounding box center [743, 292] width 20 height 15
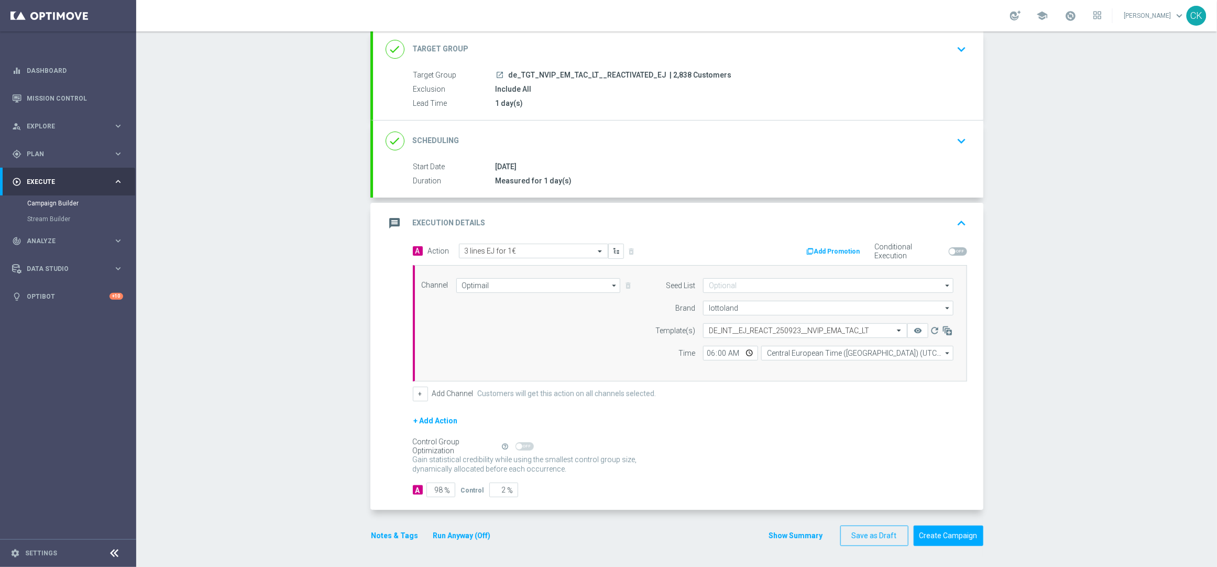
click at [534, 43] on div "done Target Group keyboard_arrow_down" at bounding box center [677, 49] width 585 height 20
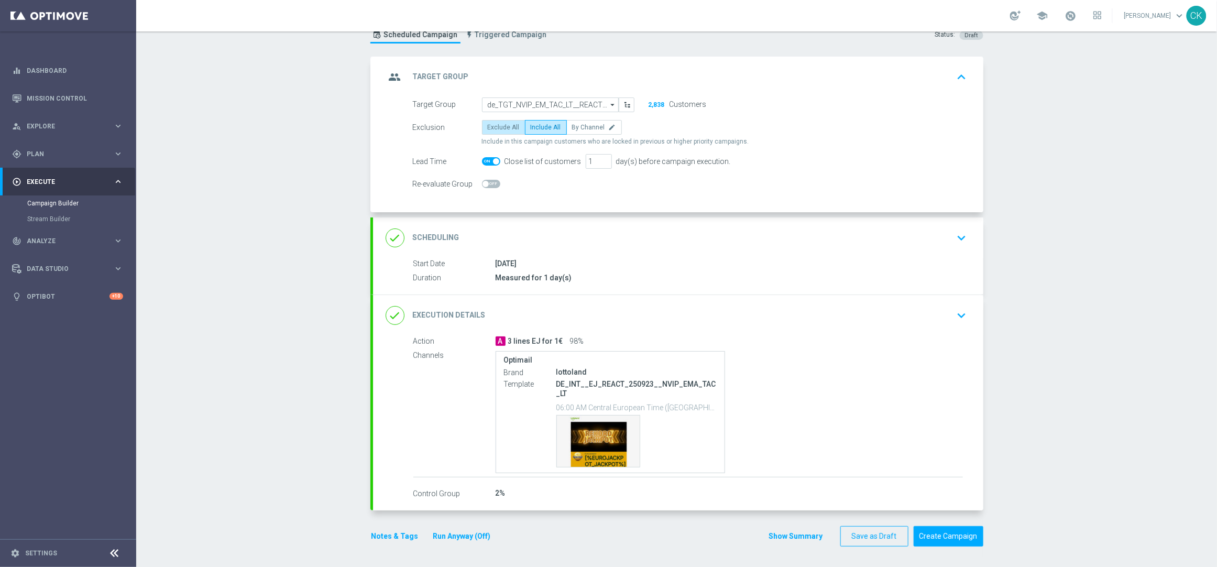
scroll to position [38, 0]
click at [493, 159] on span at bounding box center [496, 161] width 6 height 6
click at [492, 159] on input "checkbox" at bounding box center [491, 161] width 18 height 8
checkbox input "false"
click at [455, 537] on button "Run Anyway (Off)" at bounding box center [462, 535] width 60 height 13
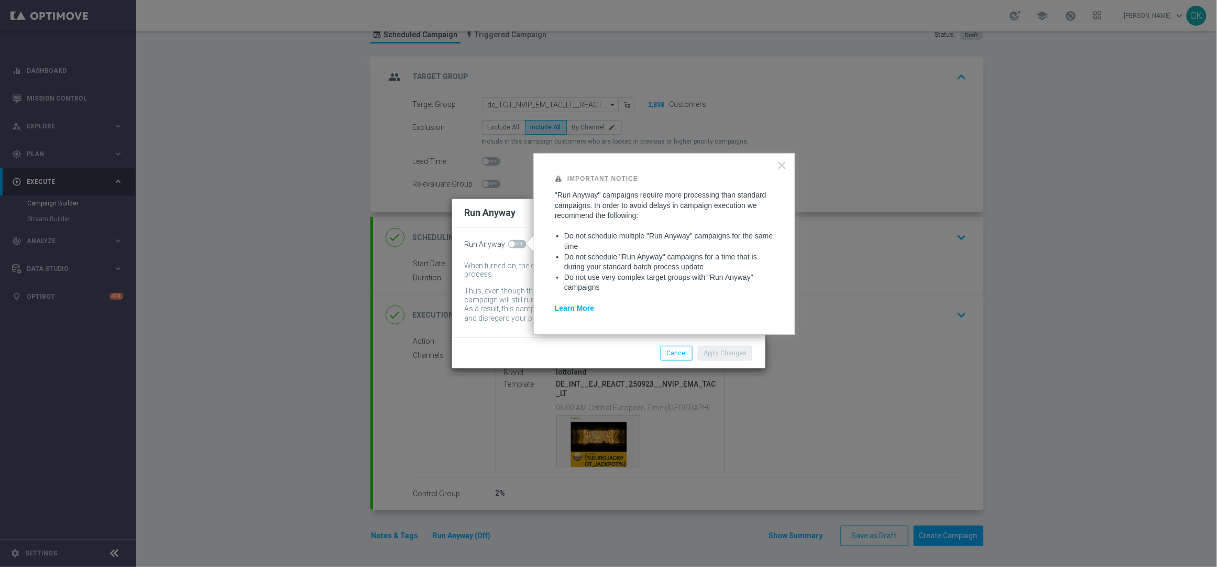
click at [513, 246] on span at bounding box center [517, 244] width 18 height 8
click at [513, 246] on input "checkbox" at bounding box center [517, 244] width 18 height 8
checkbox input "true"
click at [715, 350] on button "Apply Changes" at bounding box center [725, 353] width 54 height 15
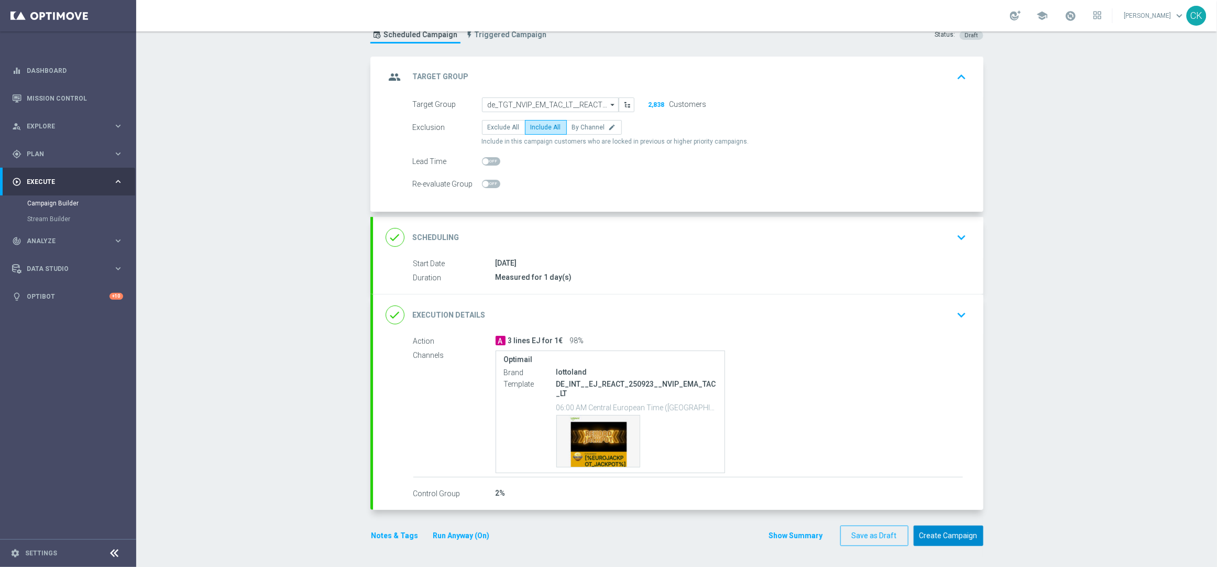
click at [954, 533] on button "Create Campaign" at bounding box center [948, 535] width 70 height 20
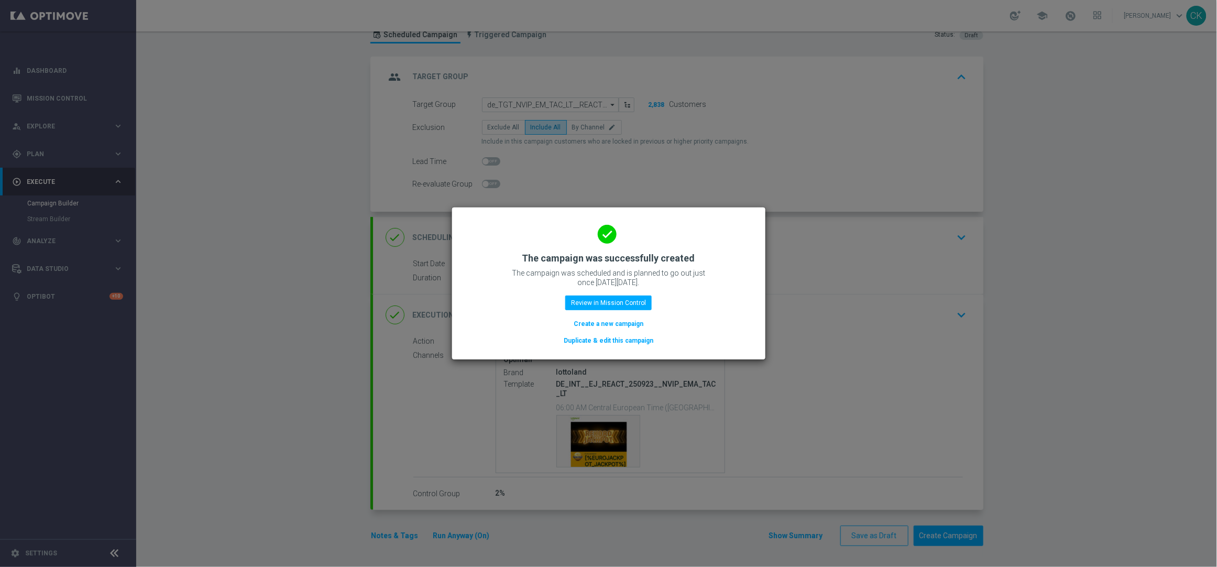
click at [610, 322] on button "Create a new campaign" at bounding box center [608, 324] width 72 height 12
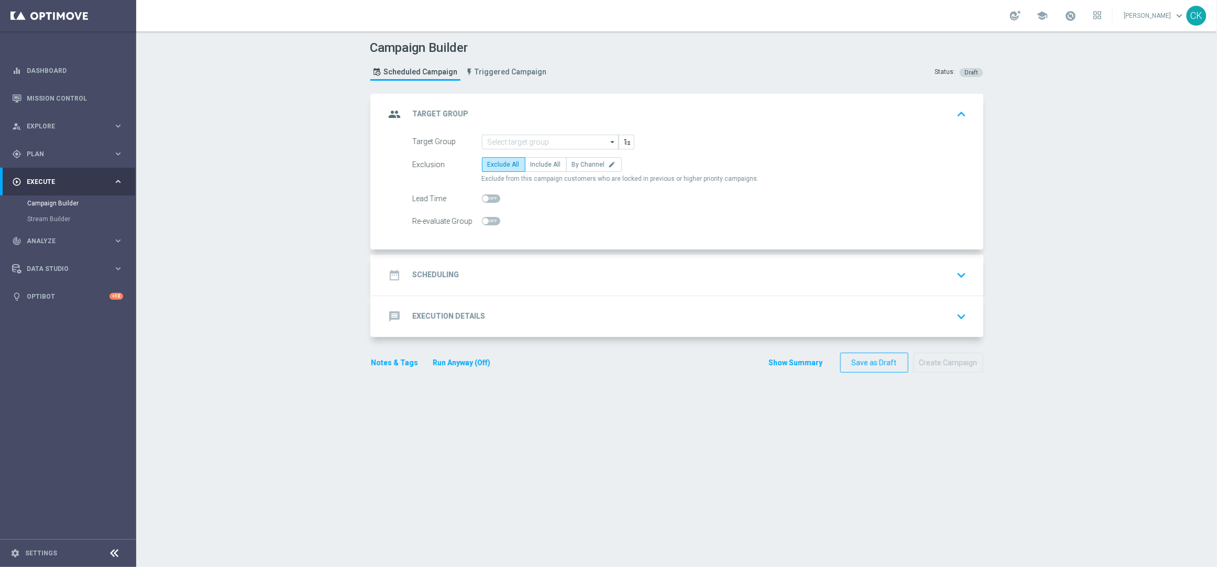
scroll to position [0, 0]
click at [507, 135] on input at bounding box center [550, 142] width 137 height 15
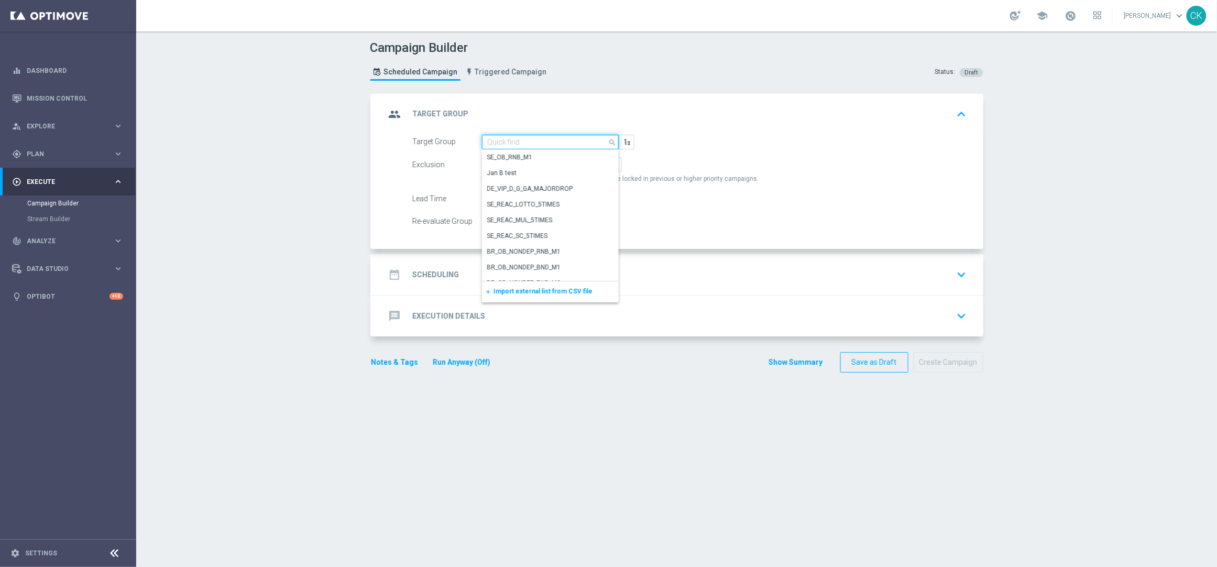
paste input "de_TGT_NVIP_EM_TAC_LT__CHURNED_EJ"
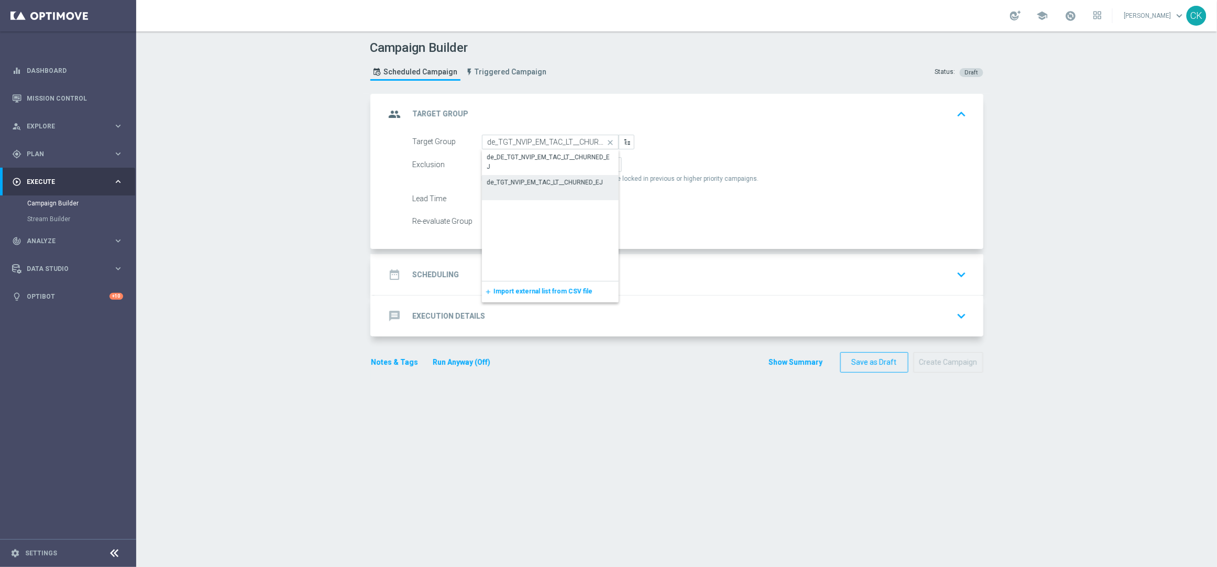
click at [512, 176] on div "de_TGT_NVIP_EM_TAC_LT__CHURNED_EJ" at bounding box center [550, 182] width 137 height 15
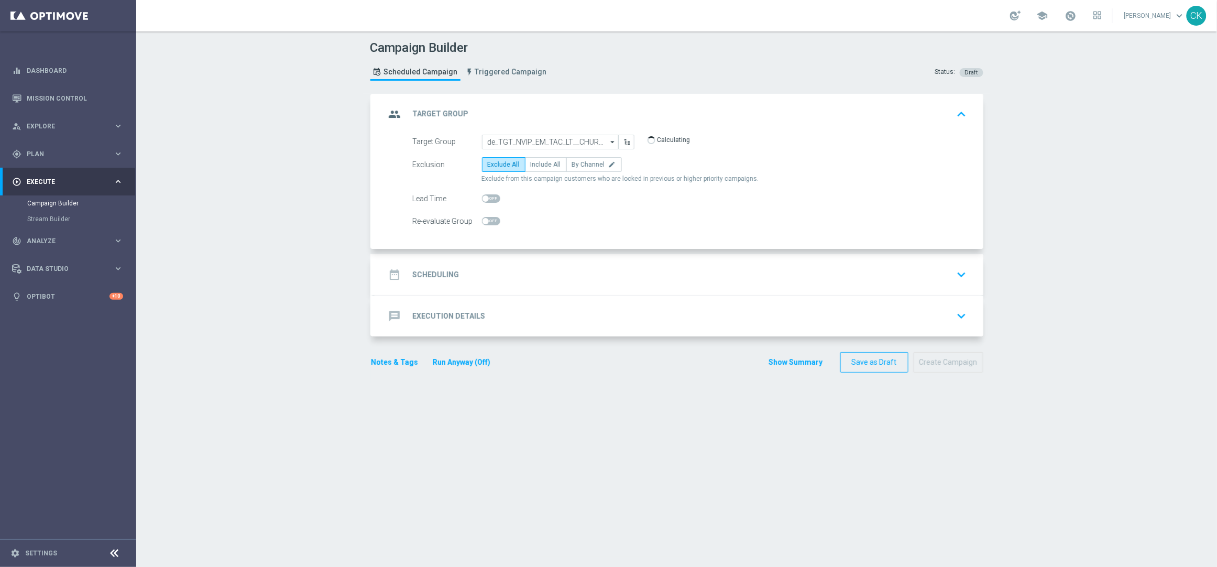
type input "de_TGT_NVIP_EM_TAC_LT__CHURNED_EJ"
click at [537, 165] on span "Include All" at bounding box center [546, 164] width 30 height 7
click at [537, 165] on input "Include All" at bounding box center [534, 166] width 7 height 7
radio input "true"
click at [429, 271] on h2 "Scheduling" at bounding box center [436, 275] width 47 height 10
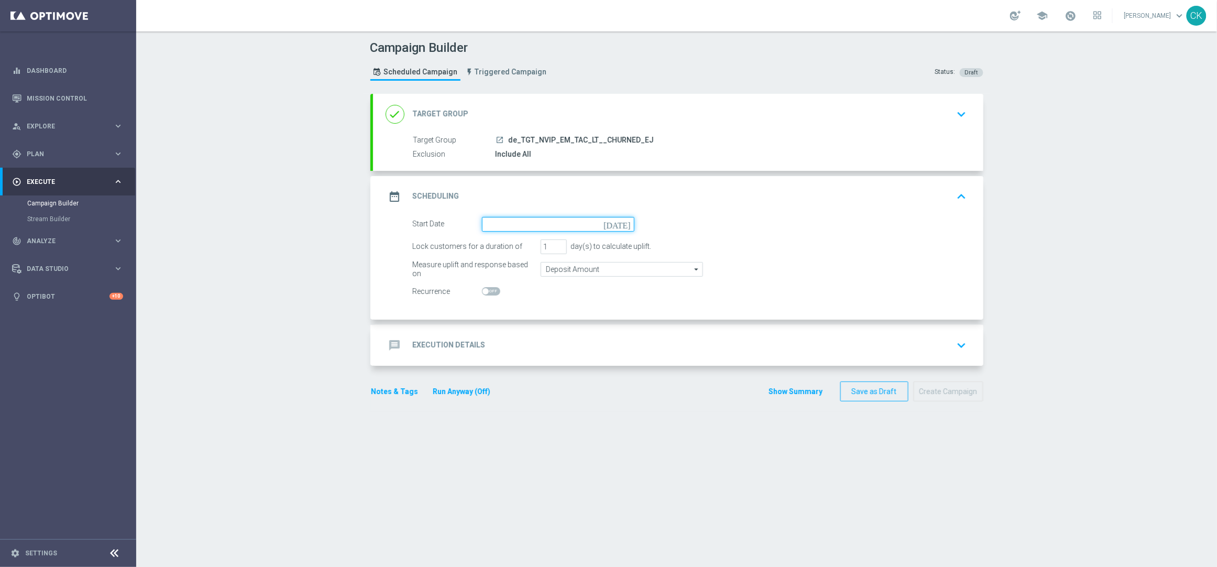
click at [544, 219] on input at bounding box center [558, 224] width 152 height 15
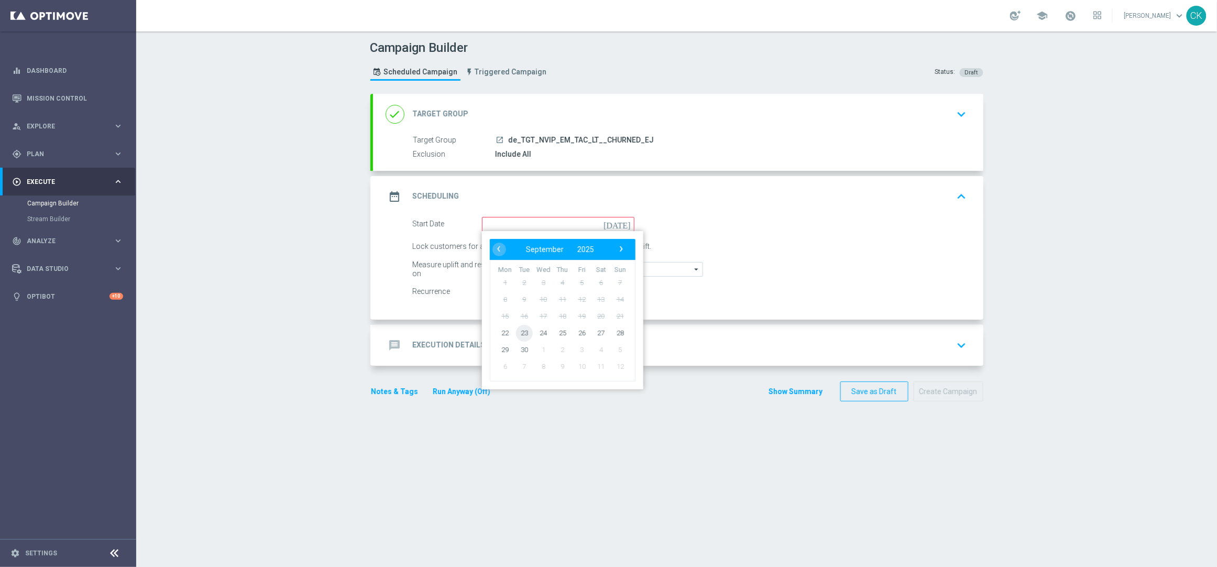
click at [521, 331] on span "23" at bounding box center [523, 332] width 17 height 17
type input "[DATE]"
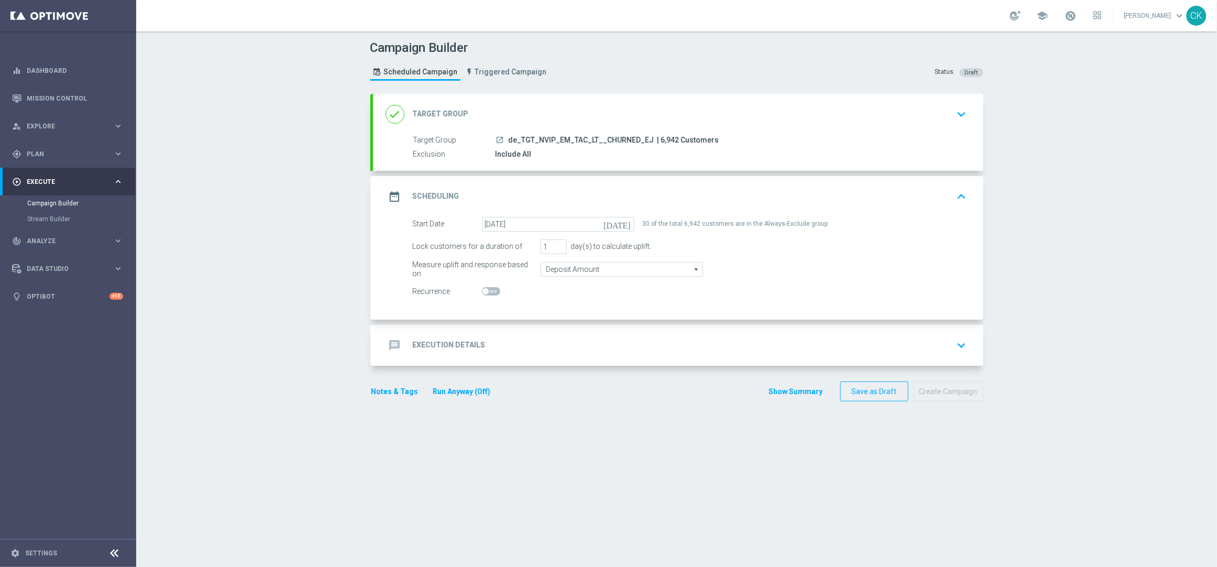
click at [433, 339] on div "message Execution Details" at bounding box center [435, 345] width 100 height 19
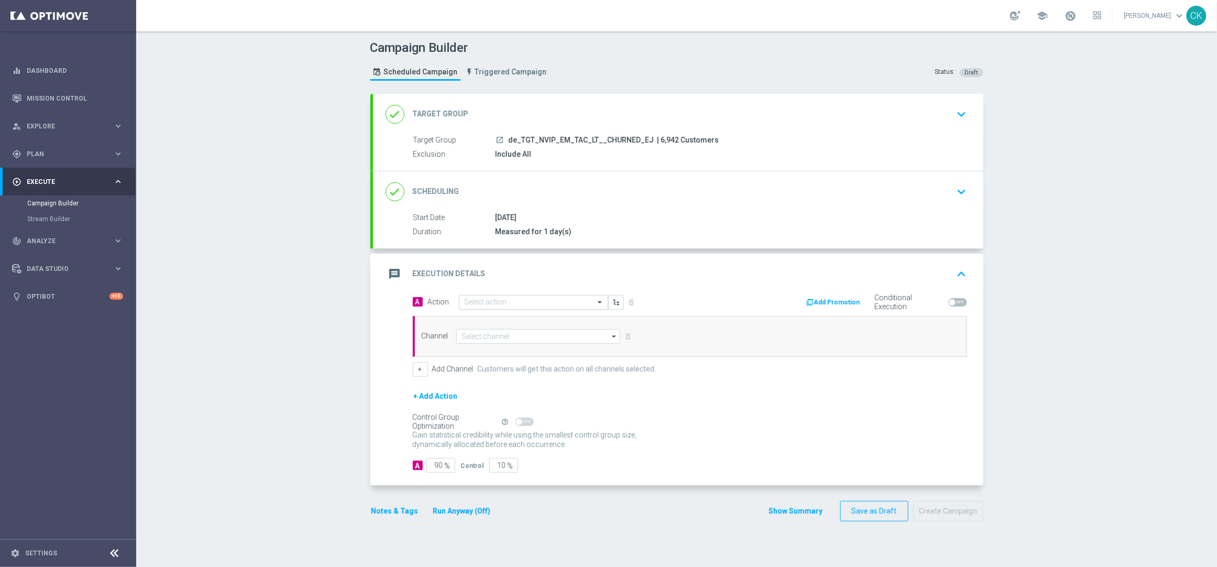
click at [479, 299] on input "text" at bounding box center [523, 302] width 117 height 9
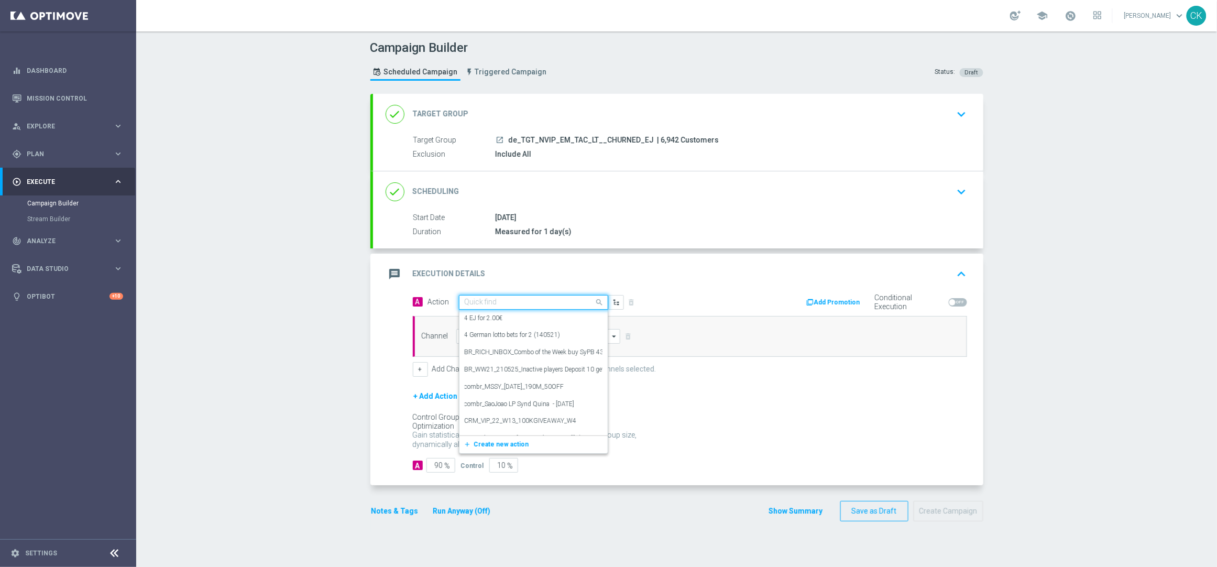
paste input "3 lines EJ for 1€"
type input "3 lines EJ for 1€"
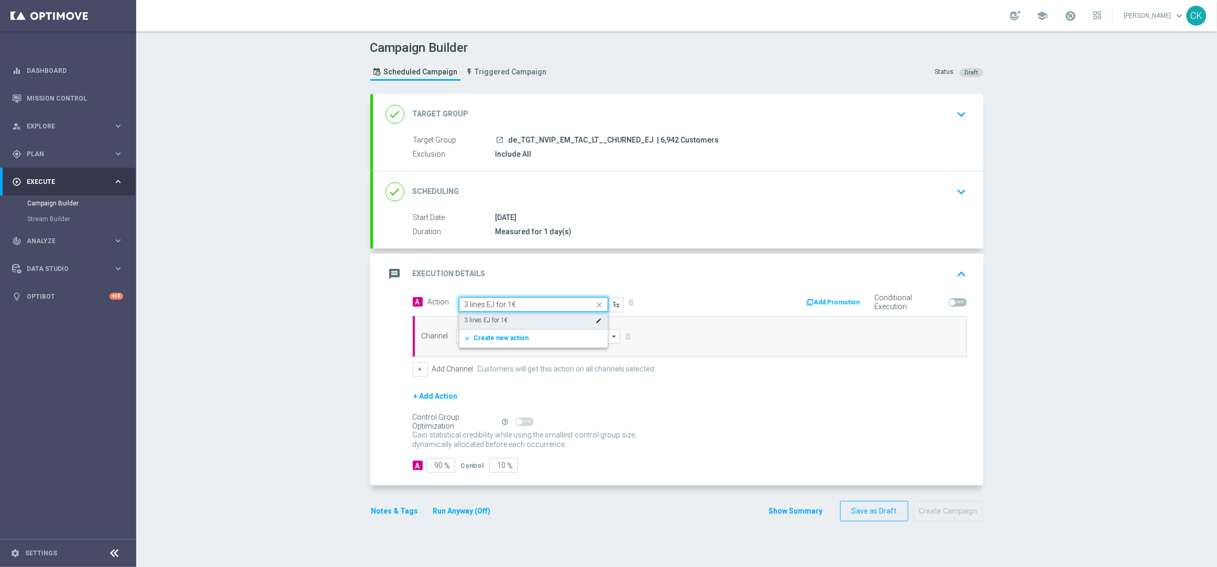
click at [487, 318] on label "3 lines EJ for 1€" at bounding box center [486, 320] width 43 height 9
click at [487, 337] on input at bounding box center [538, 336] width 164 height 15
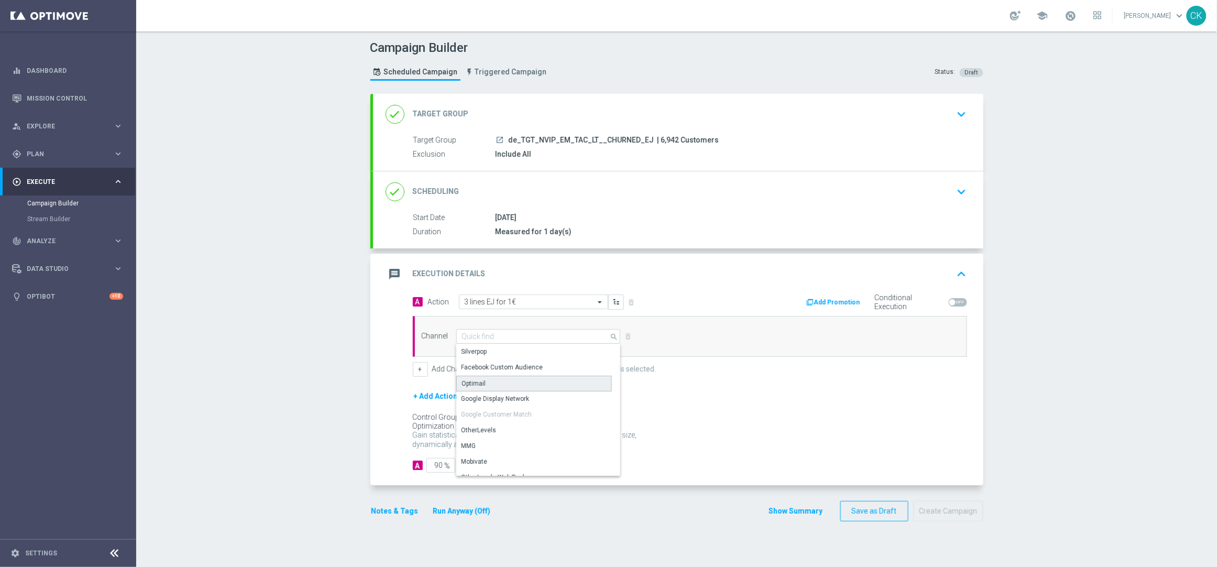
click at [484, 385] on div "Optimail" at bounding box center [534, 384] width 156 height 16
type input "Optimail"
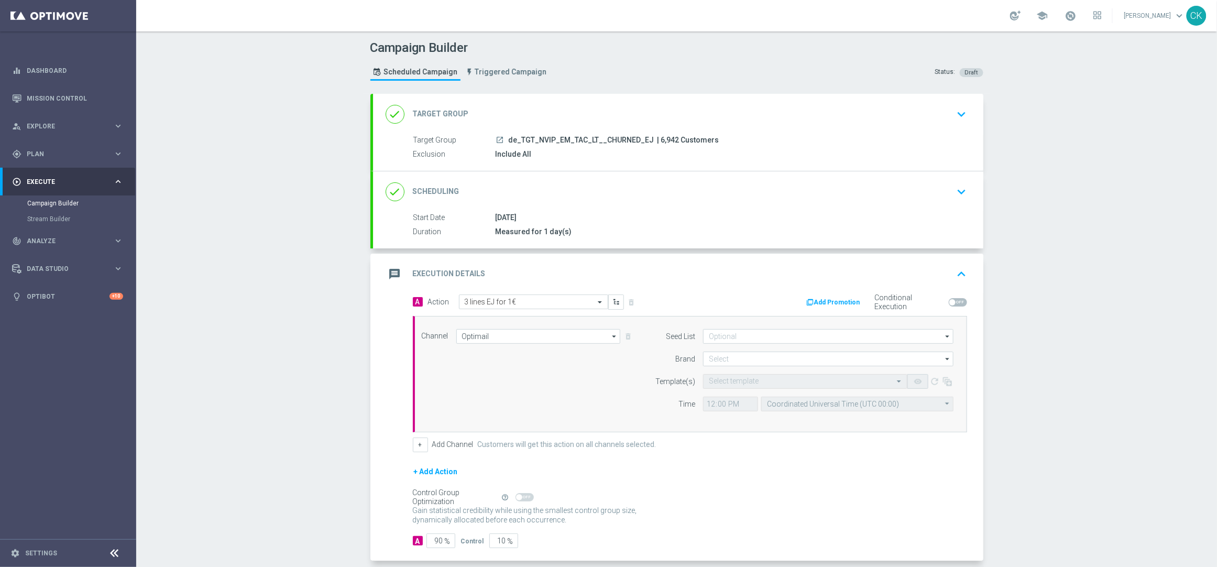
scroll to position [52, 0]
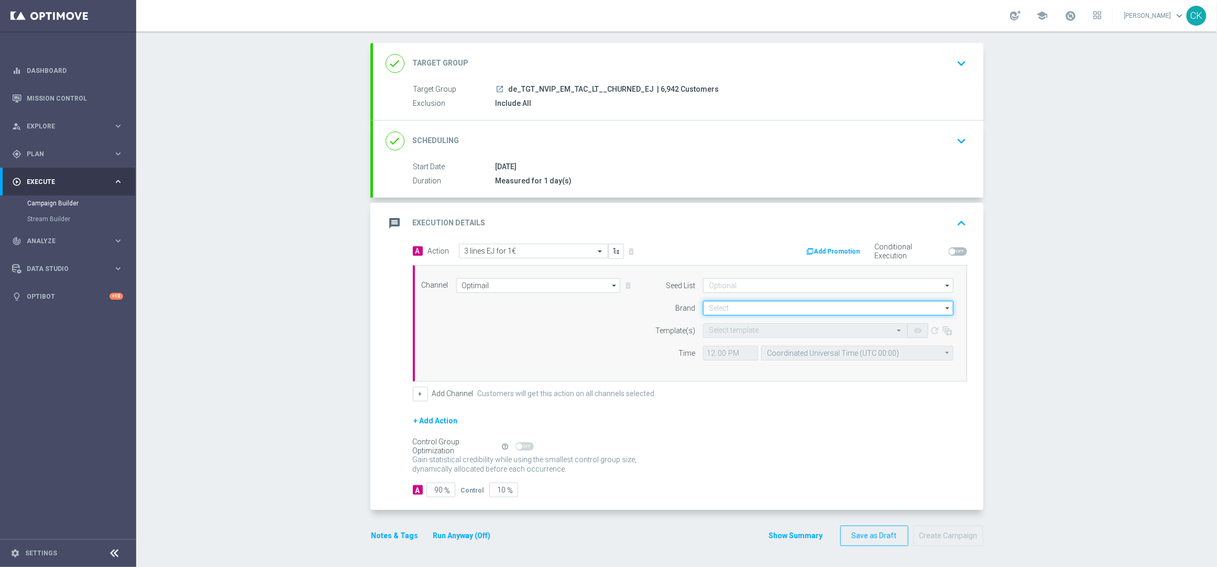
click at [745, 303] on input at bounding box center [828, 308] width 250 height 15
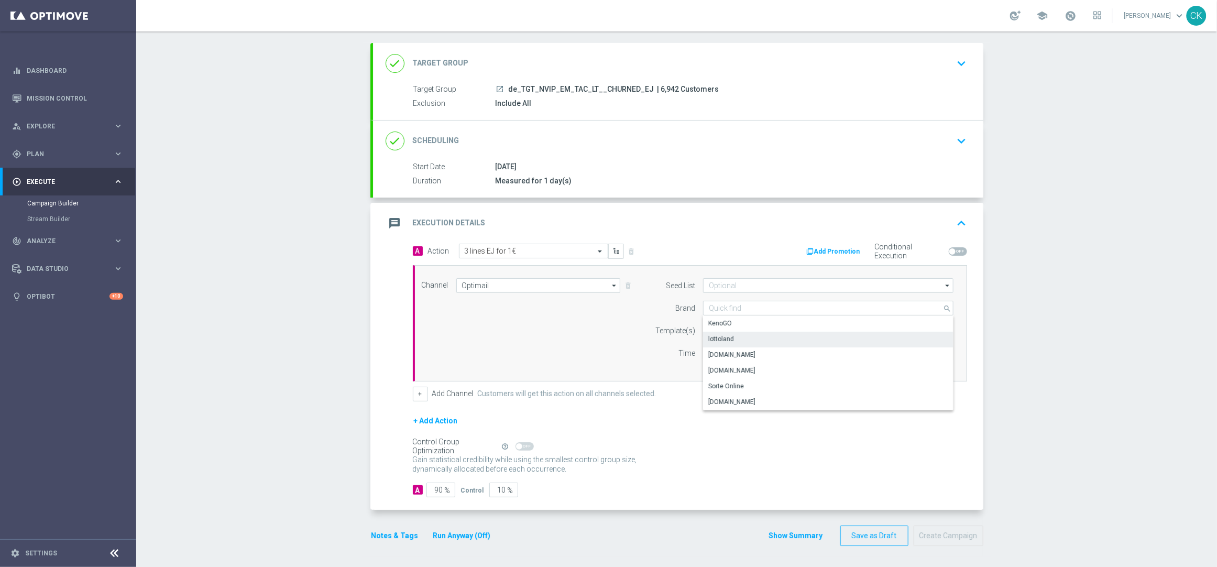
click at [741, 334] on div "lottoland" at bounding box center [828, 339] width 250 height 15
type input "lottoland"
click at [736, 332] on input "text" at bounding box center [795, 330] width 172 height 9
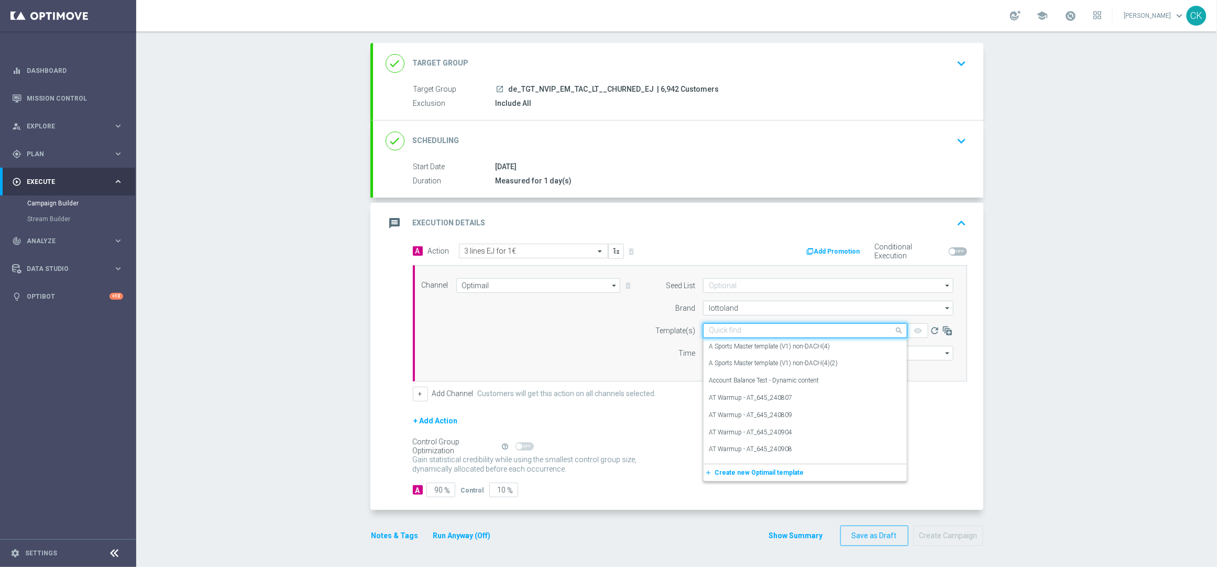
paste input "DE_INT__EJ_REACT_250923__NVIP_EMA_TAC_LT"
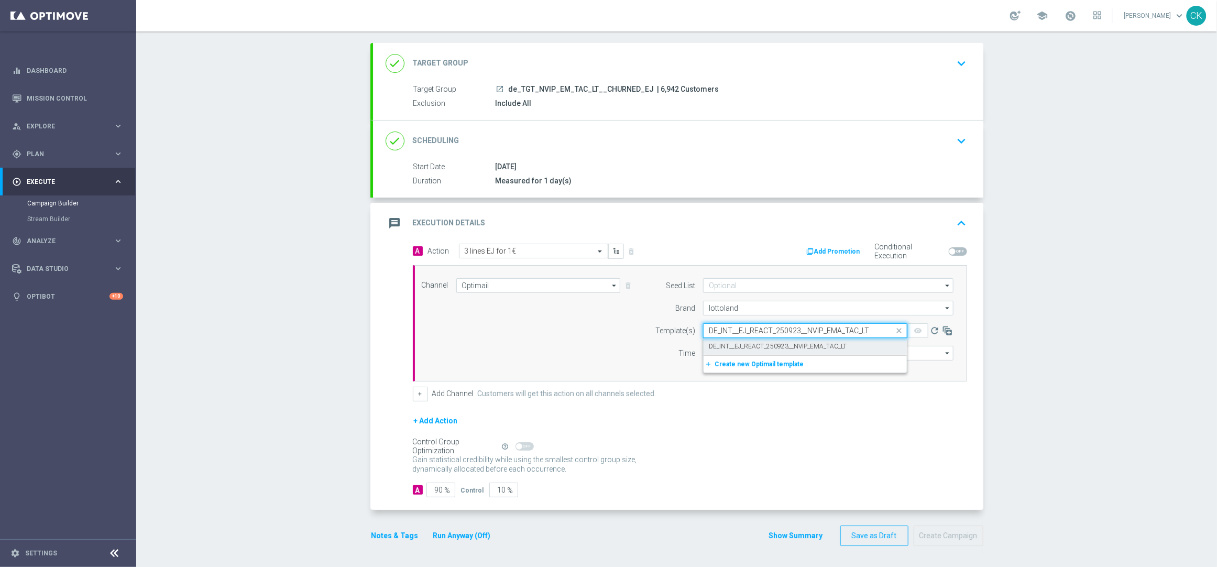
click at [735, 342] on label "DE_INT__EJ_REACT_250923__NVIP_EMA_TAC_LT" at bounding box center [778, 346] width 138 height 9
type input "DE_INT__EJ_REACT_250923__NVIP_EMA_TAC_LT"
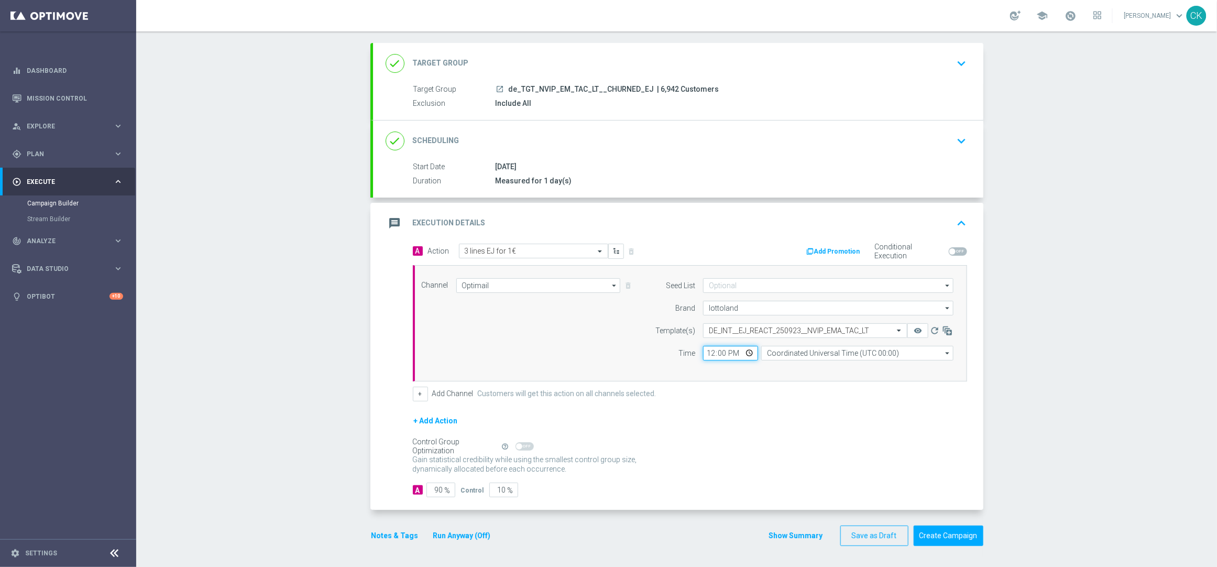
click at [705, 350] on input "12:00" at bounding box center [730, 353] width 55 height 15
type input "06:00"
click at [798, 351] on input "Coordinated Universal Time (UTC 00:00)" at bounding box center [857, 353] width 192 height 15
click at [797, 365] on div "Central European Time ([GEOGRAPHIC_DATA]) (UTC +02:00)" at bounding box center [852, 368] width 171 height 9
type input "Central European Time ([GEOGRAPHIC_DATA]) (UTC +02:00)"
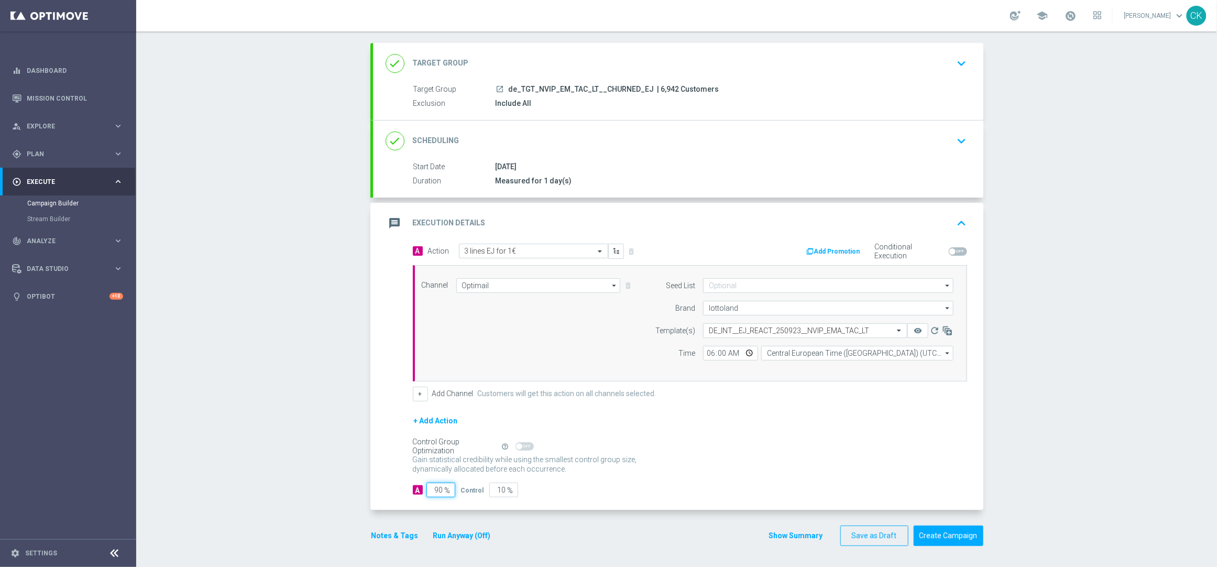
click at [437, 490] on input "90" at bounding box center [440, 489] width 29 height 15
type input "9"
type input "91"
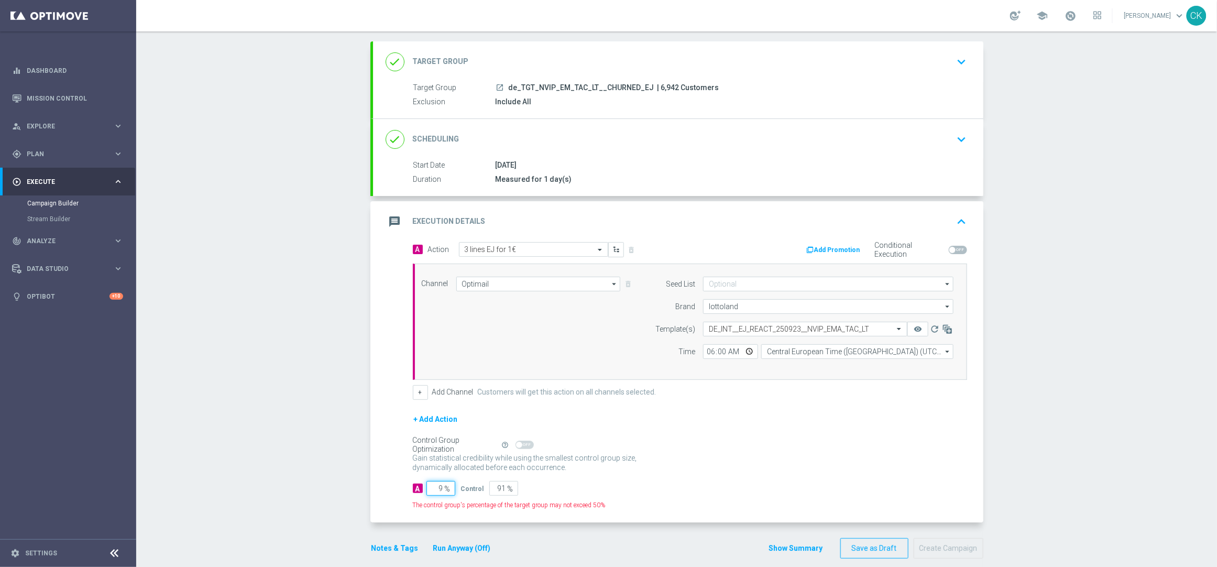
type input "98"
type input "2"
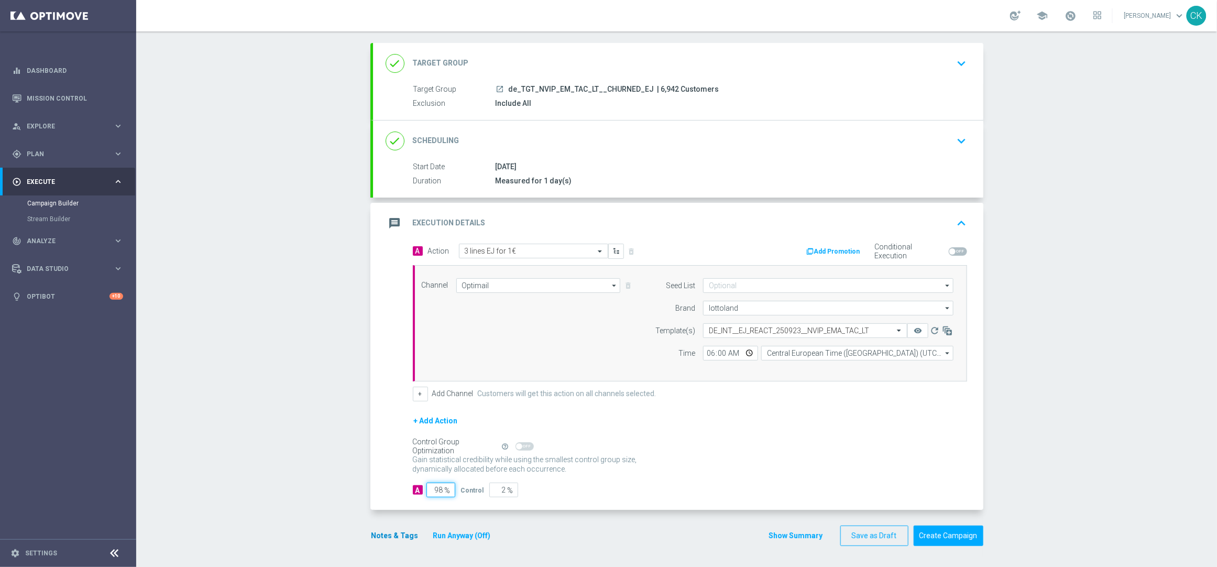
type input "98"
click at [387, 533] on button "Notes & Tags" at bounding box center [394, 535] width 49 height 13
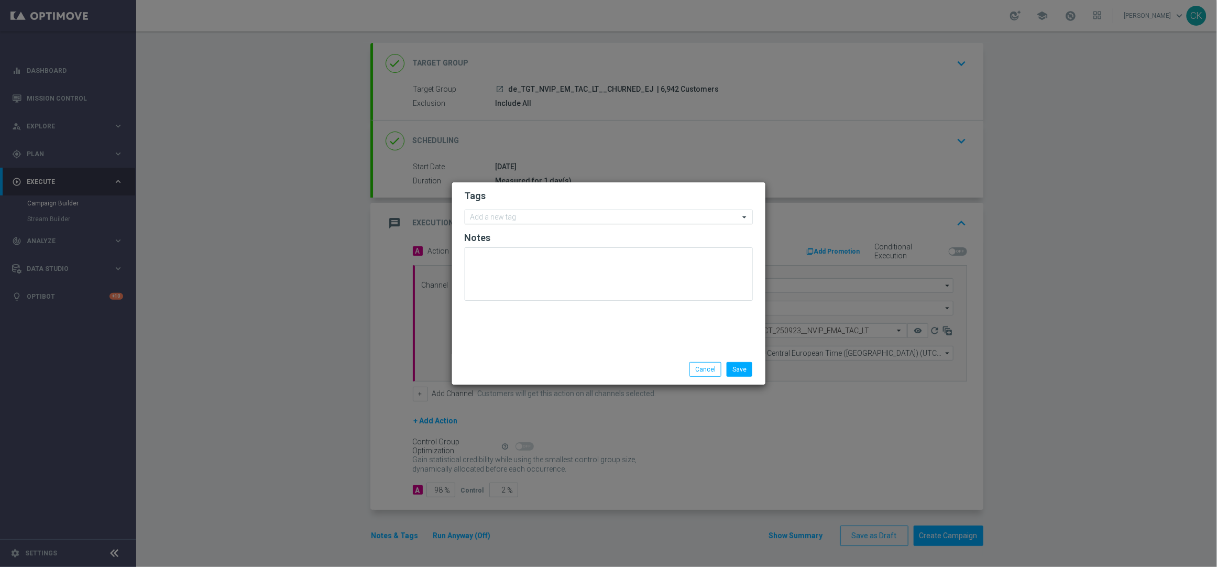
click at [487, 219] on input "text" at bounding box center [604, 217] width 269 height 9
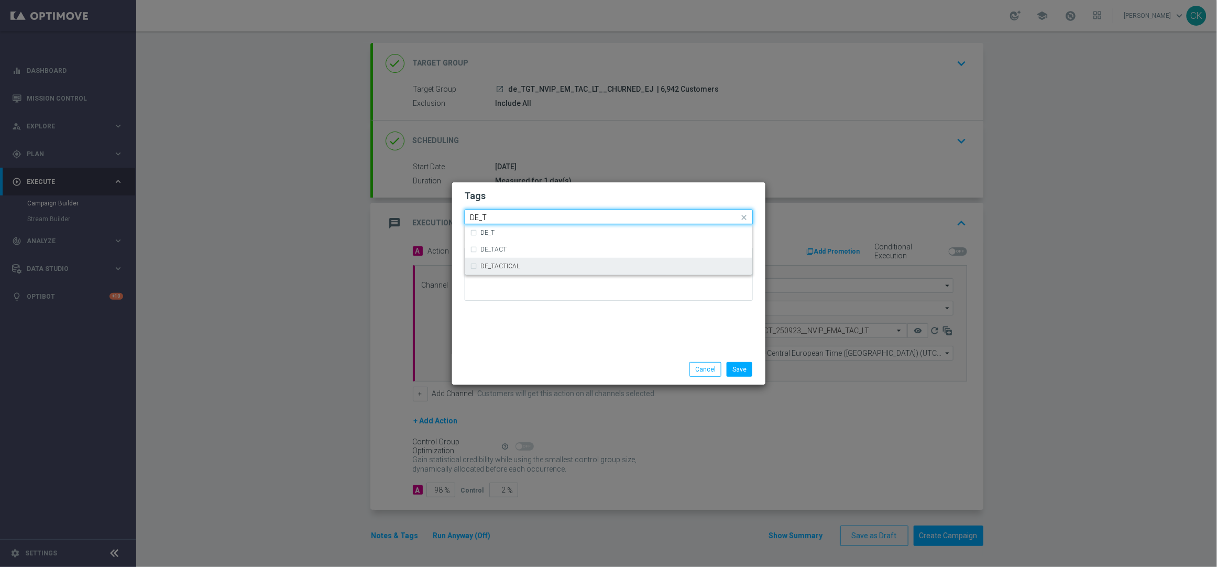
click at [502, 266] on label "DE_TACTICAL" at bounding box center [500, 266] width 39 height 6
type input "DE_T"
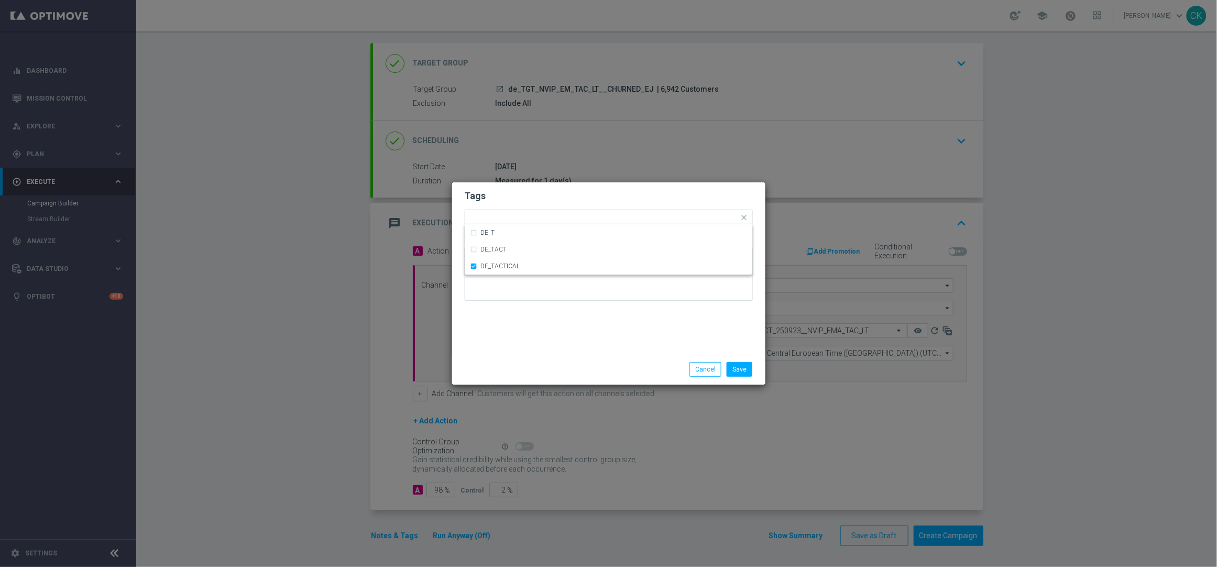
click at [558, 355] on div "Save Cancel" at bounding box center [608, 369] width 313 height 30
click at [749, 368] on button "Save" at bounding box center [739, 369] width 26 height 15
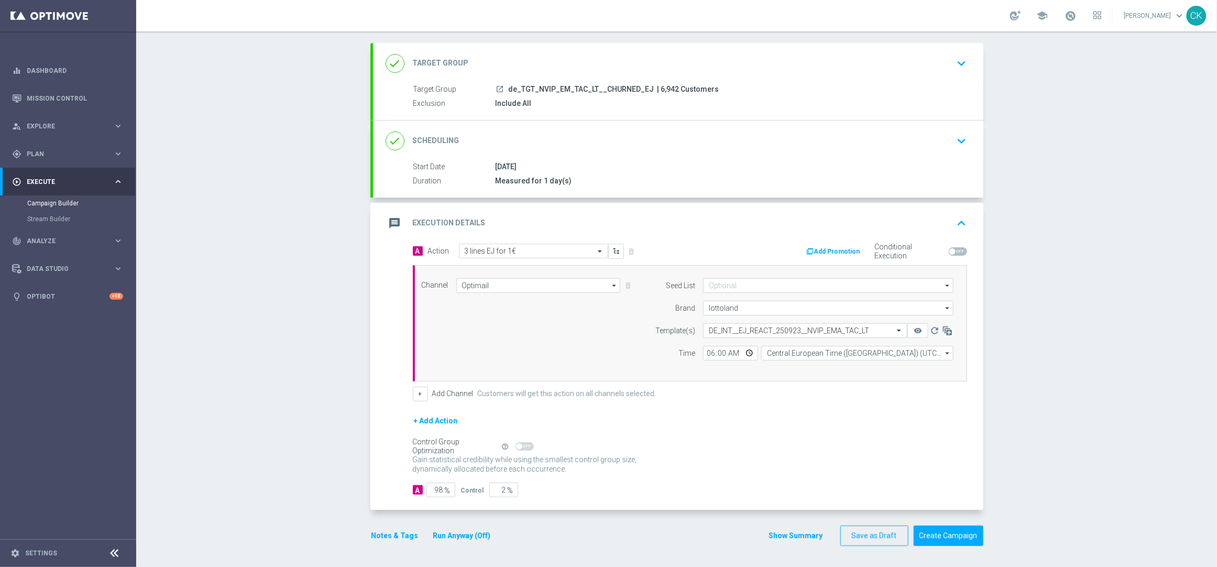
click at [462, 532] on button "Run Anyway (Off)" at bounding box center [462, 535] width 60 height 13
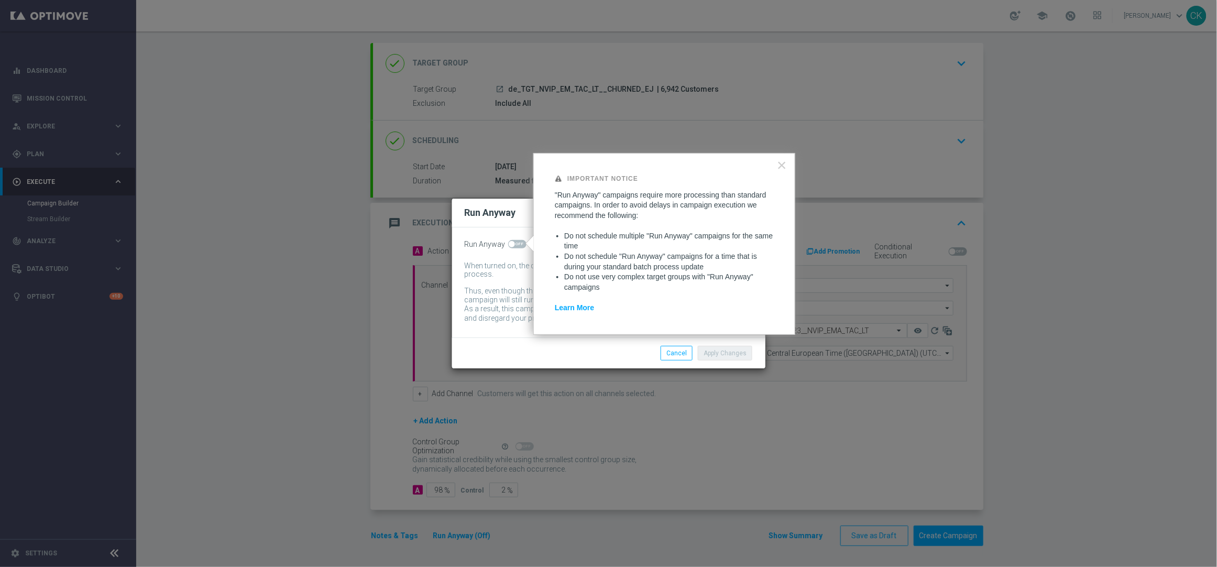
click at [511, 240] on span at bounding box center [517, 244] width 18 height 8
click at [511, 240] on input "checkbox" at bounding box center [517, 244] width 18 height 8
checkbox input "true"
click at [738, 352] on button "Apply Changes" at bounding box center [725, 353] width 54 height 15
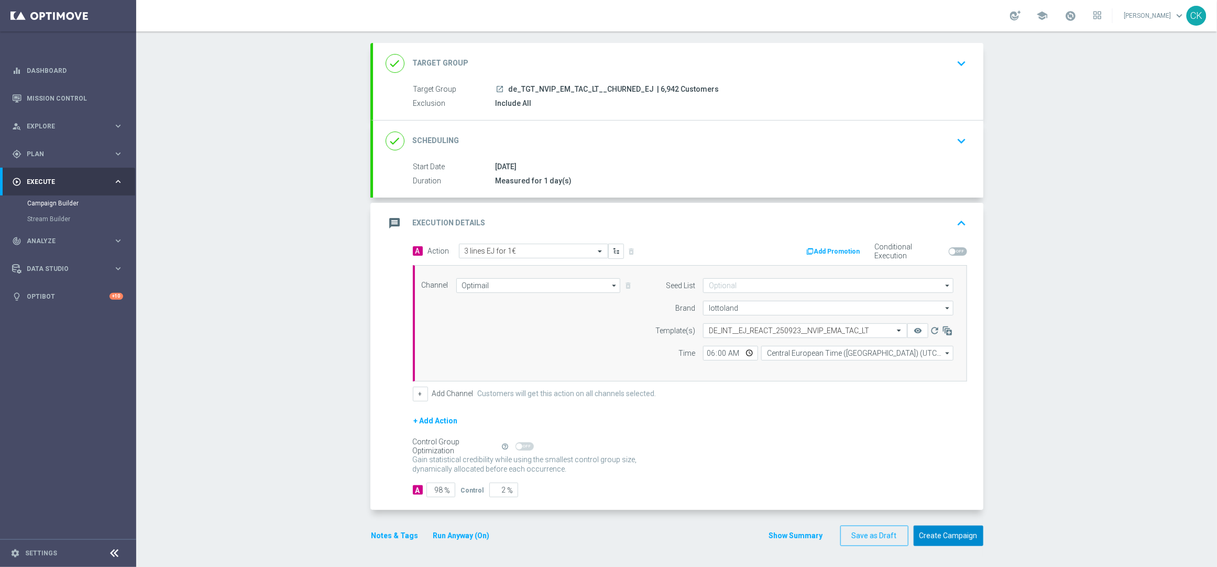
click at [942, 538] on button "Create Campaign" at bounding box center [948, 535] width 70 height 20
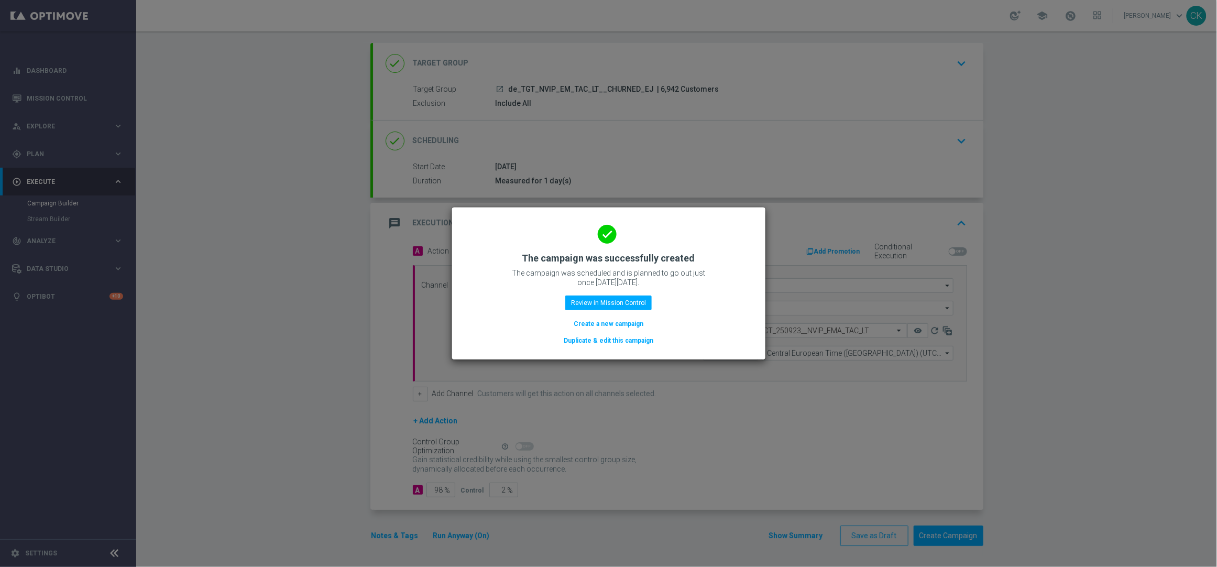
click at [595, 322] on button "Create a new campaign" at bounding box center [608, 324] width 72 height 12
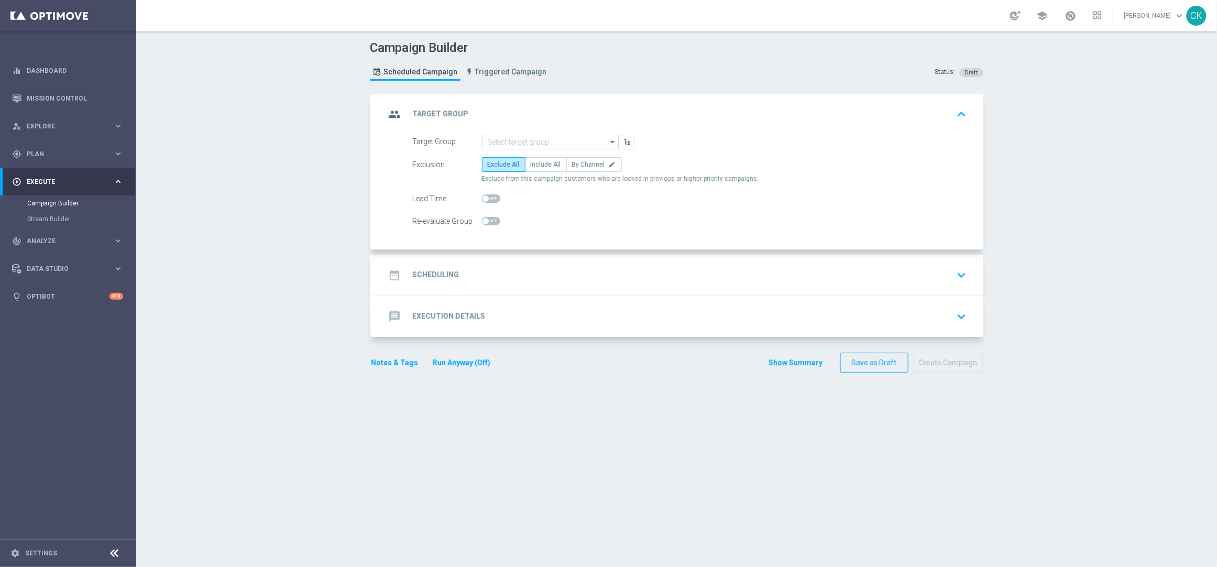
scroll to position [0, 0]
click at [553, 136] on input at bounding box center [550, 142] width 137 height 15
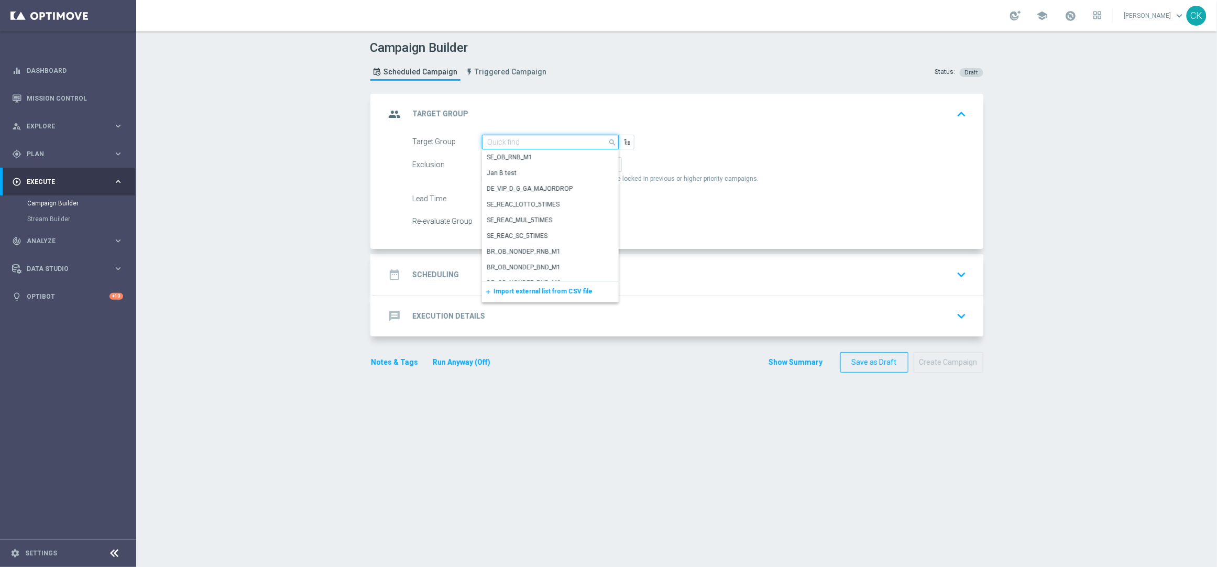
paste input "de_AT_TGT_NVIP_EM_TAC_MIX__ACTIVE_ALL_HIGHJACKPOT"
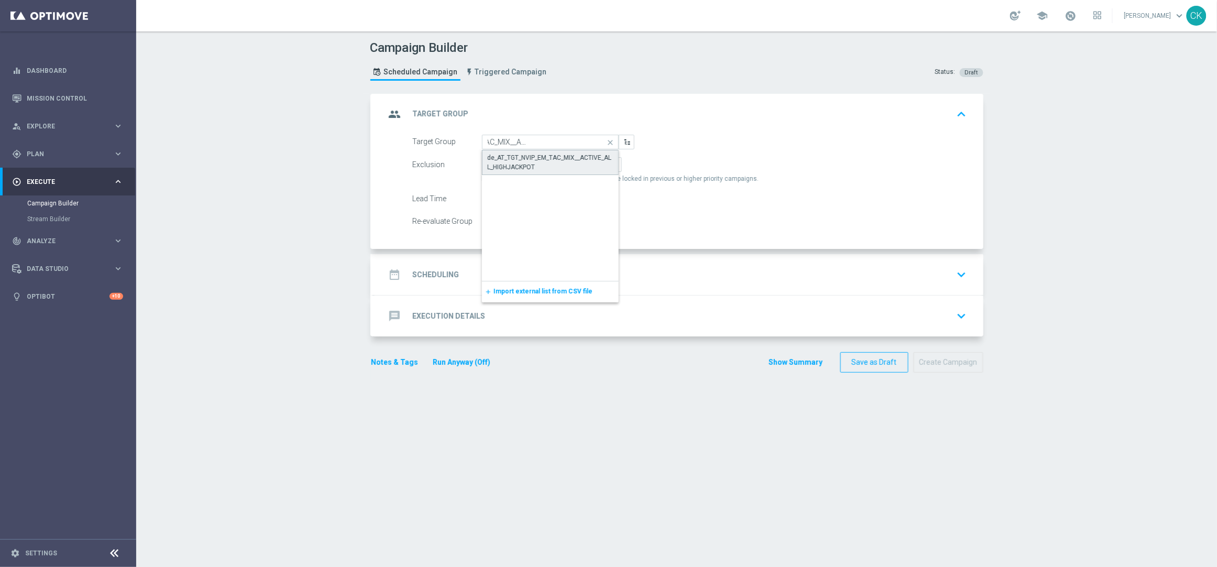
click at [548, 154] on div "de_AT_TGT_NVIP_EM_TAC_MIX__ACTIVE_ALL_HIGHJACKPOT" at bounding box center [550, 162] width 125 height 19
type input "de_AT_TGT_NVIP_EM_TAC_MIX__ACTIVE_ALL_HIGHJACKPOT"
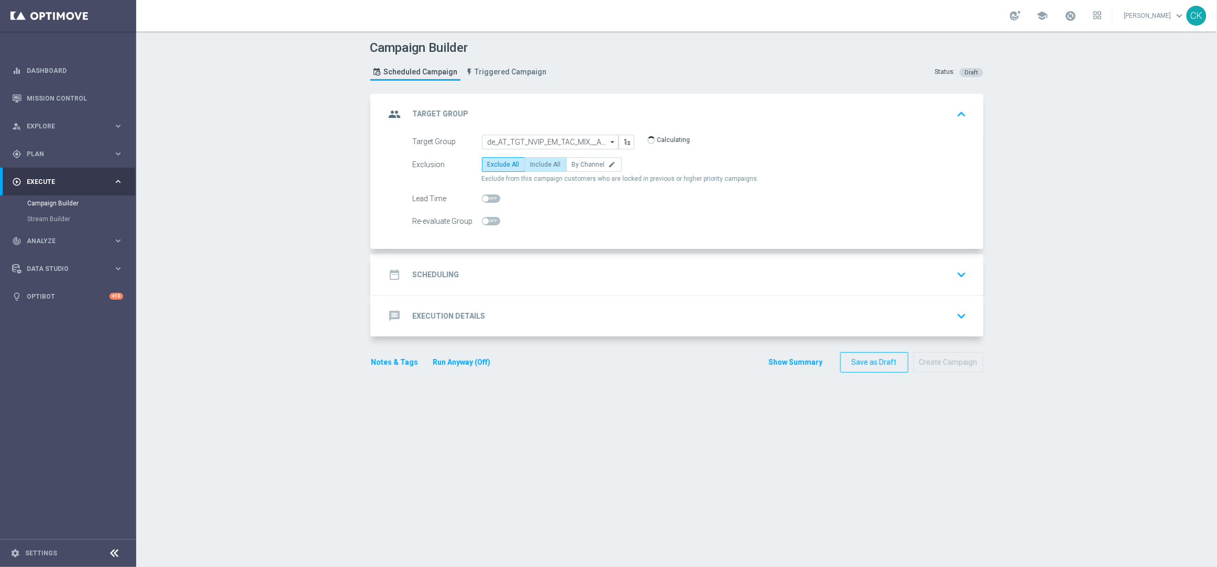
click at [537, 164] on span "Include All" at bounding box center [546, 164] width 30 height 7
click at [537, 164] on input "Include All" at bounding box center [534, 166] width 7 height 7
radio input "true"
click at [482, 193] on div at bounding box center [491, 198] width 18 height 15
click at [482, 196] on span at bounding box center [485, 198] width 6 height 6
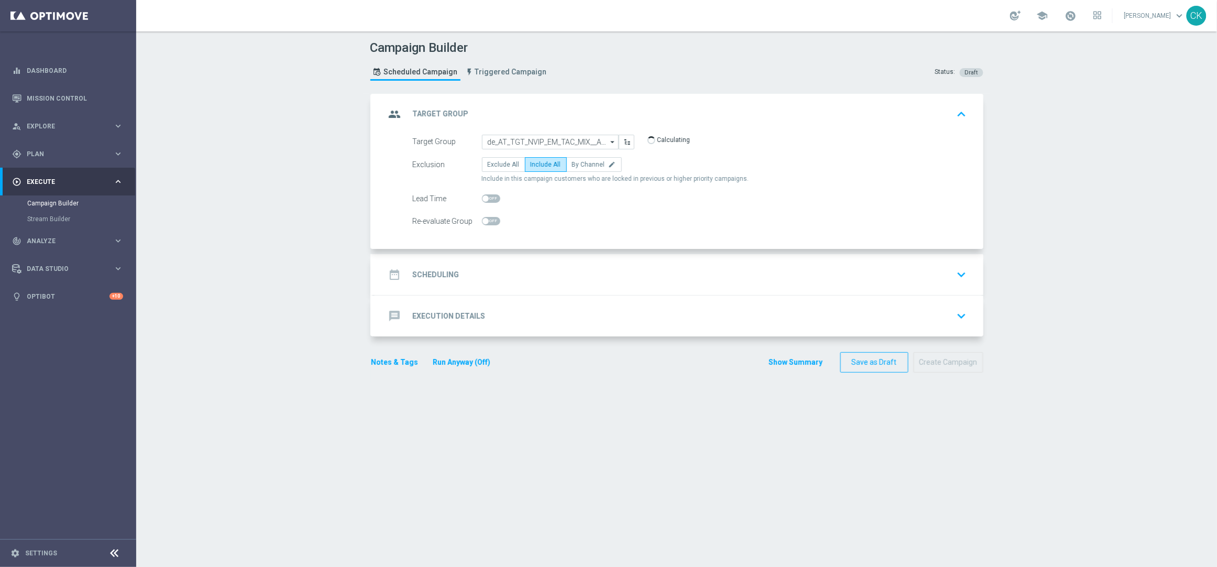
click at [482, 196] on input "checkbox" at bounding box center [491, 198] width 18 height 8
checkbox input "true"
click at [427, 275] on h2 "Scheduling" at bounding box center [436, 275] width 47 height 10
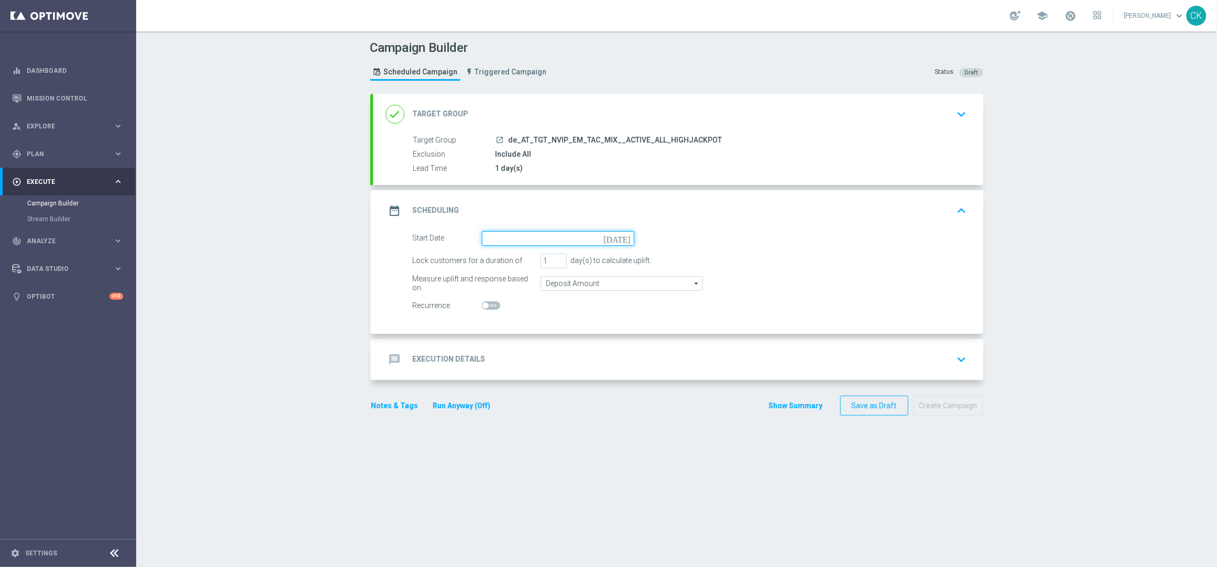
click at [532, 233] on input at bounding box center [558, 238] width 152 height 15
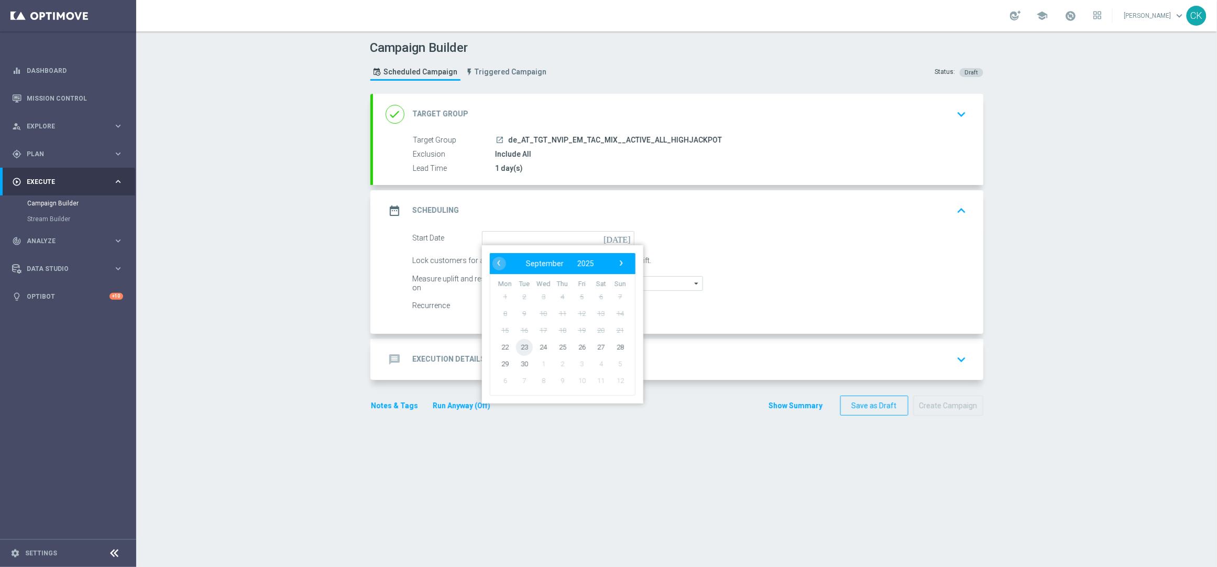
click at [515, 344] on span "23" at bounding box center [523, 346] width 17 height 17
type input "[DATE]"
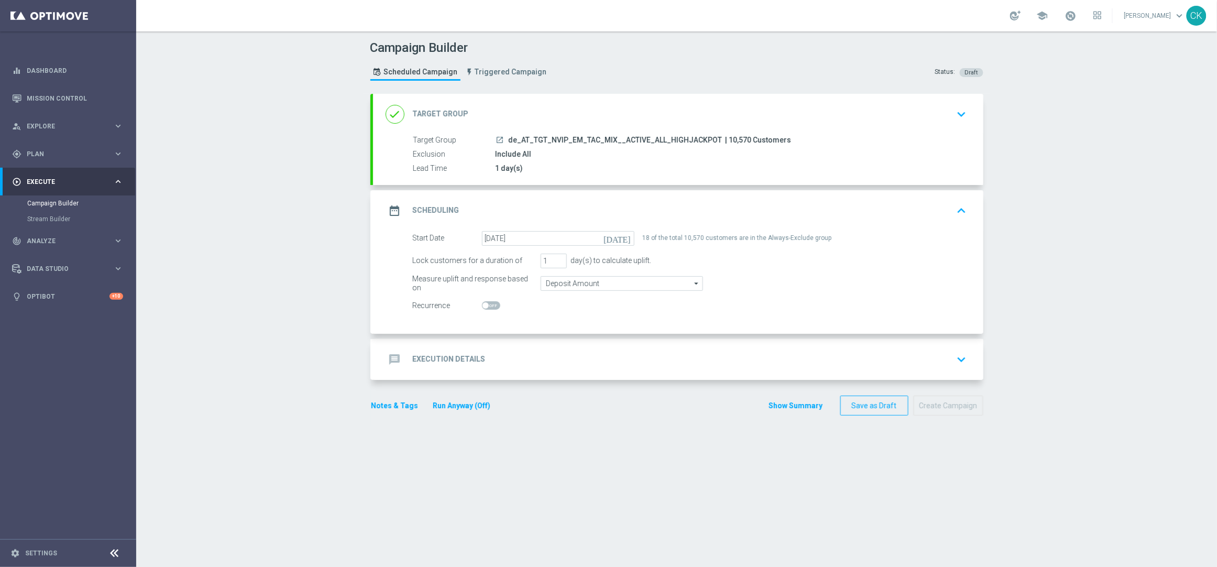
click at [450, 355] on h2 "Execution Details" at bounding box center [449, 359] width 73 height 10
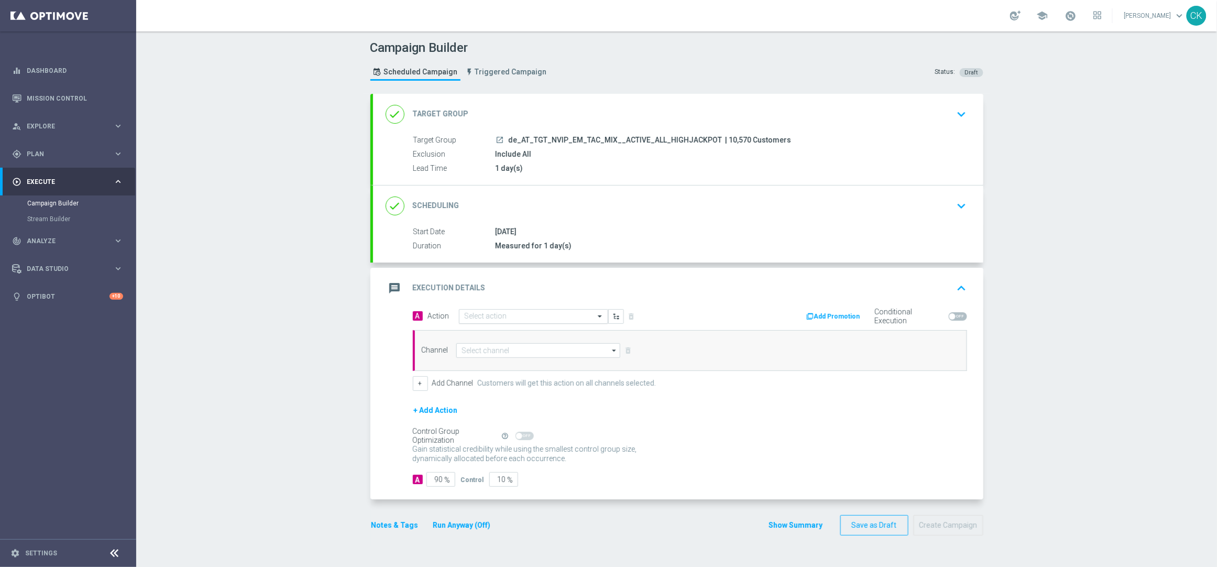
click at [509, 316] on input "text" at bounding box center [523, 316] width 117 height 9
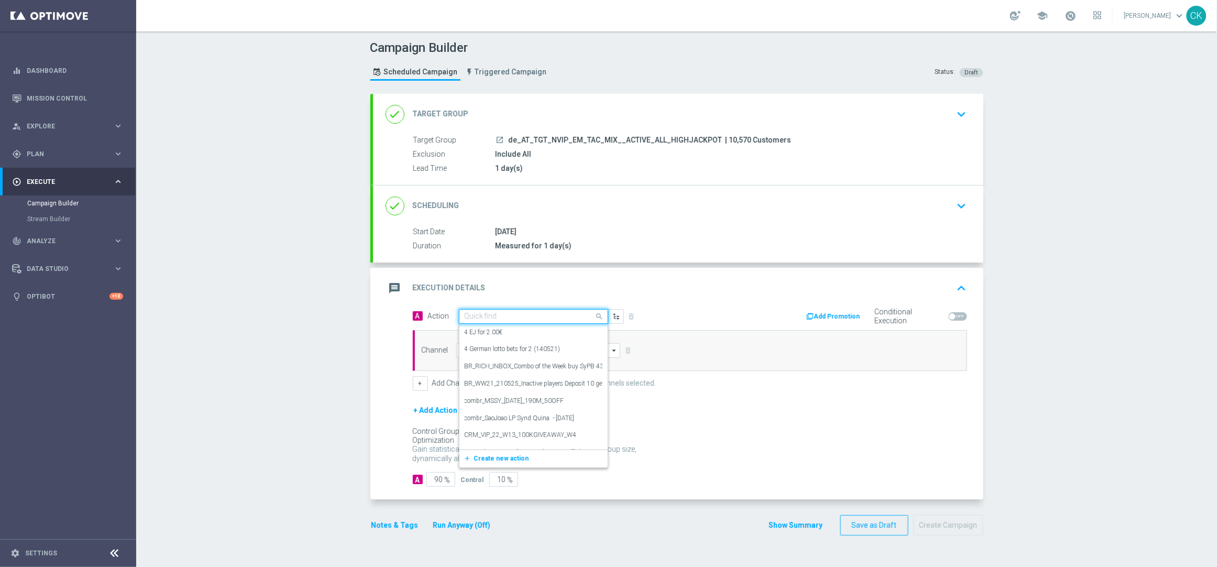
paste input "Oktoberfest Promotion - EM-Themed"
type input "Oktoberfest Promotion - EM-Themed"
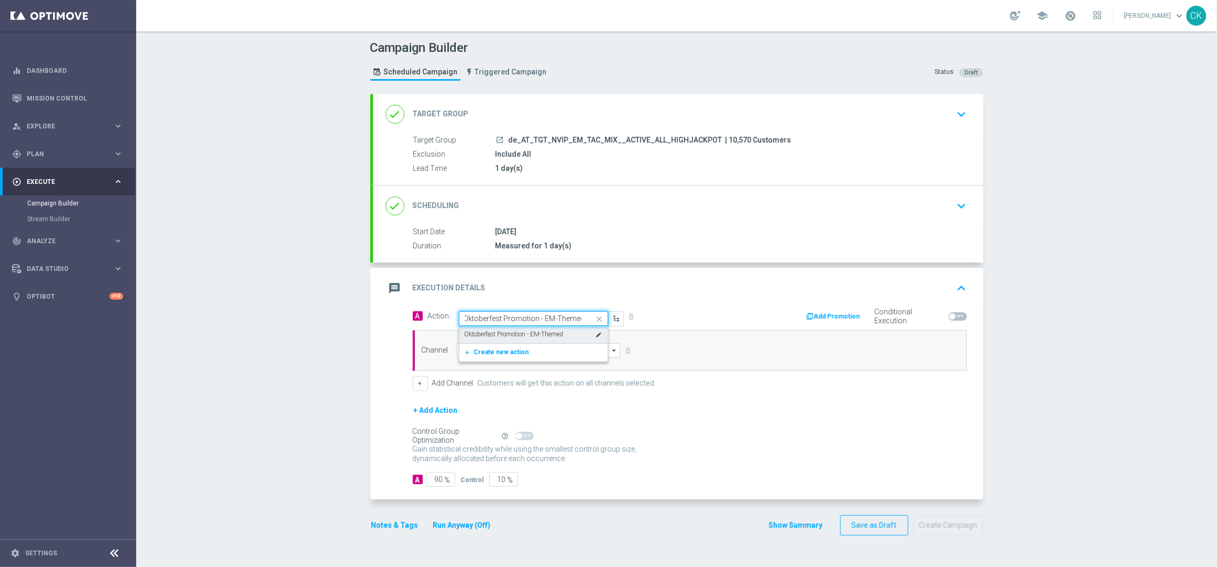
click at [507, 333] on label "Oktoberfest Promotion - EM-Themed" at bounding box center [514, 334] width 99 height 9
click at [506, 349] on input at bounding box center [538, 350] width 164 height 15
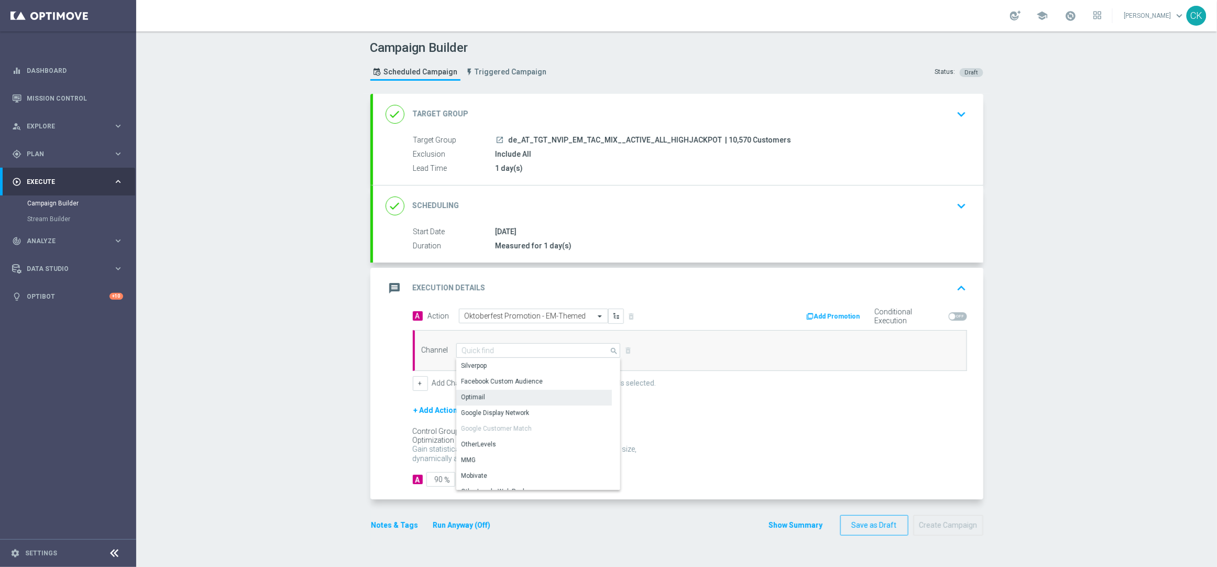
click at [504, 393] on div "Optimail" at bounding box center [534, 397] width 156 height 15
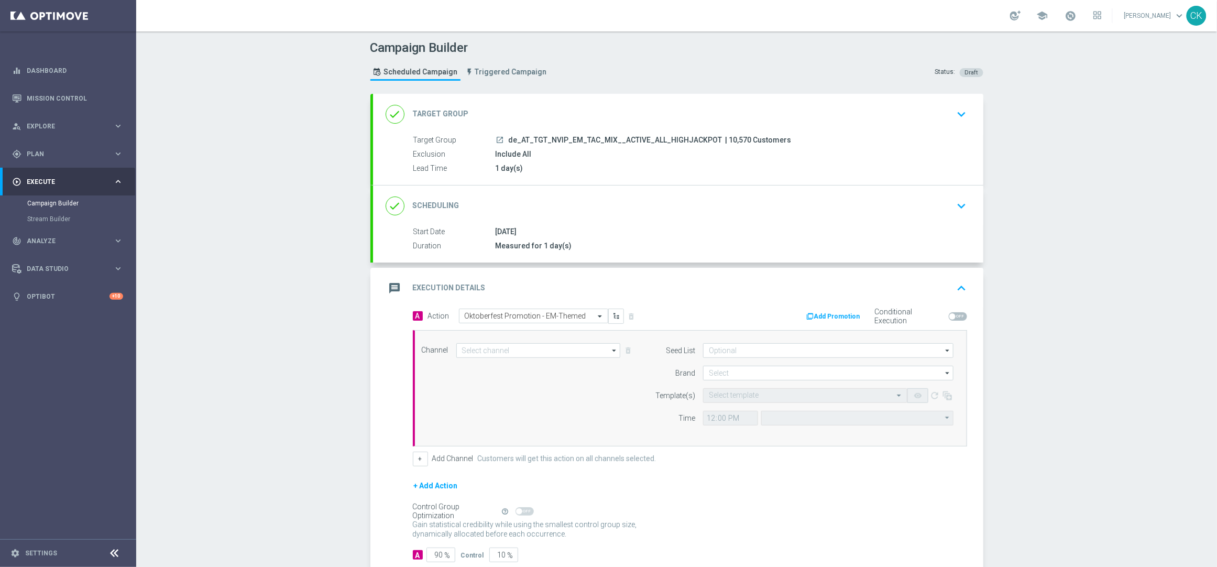
type input "Optimail"
type input "Coordinated Universal Time (UTC 00:00)"
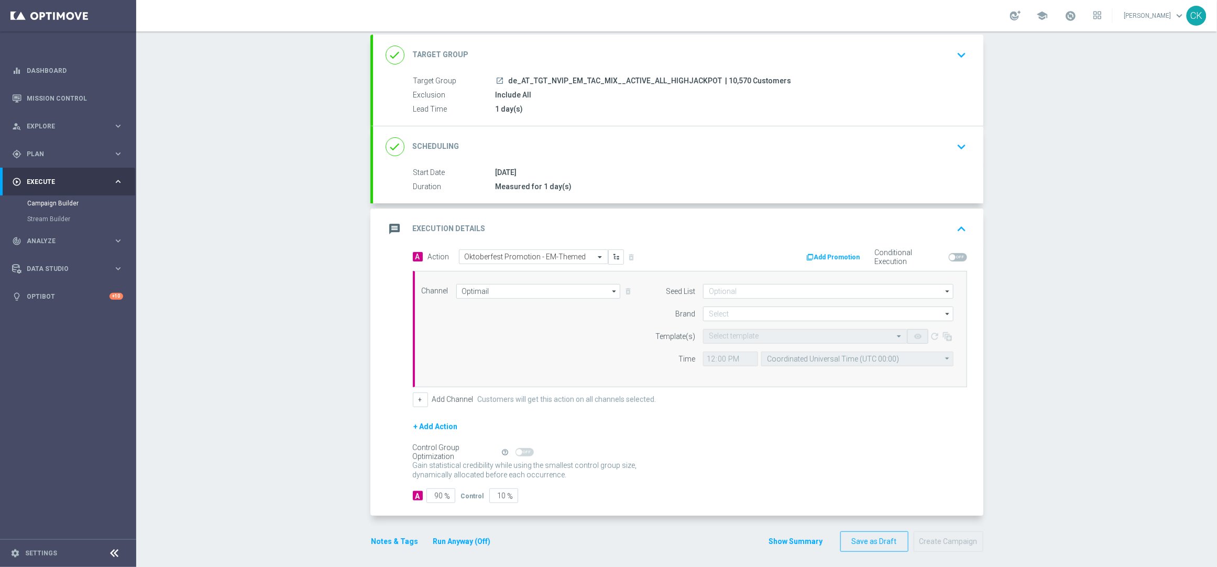
scroll to position [66, 0]
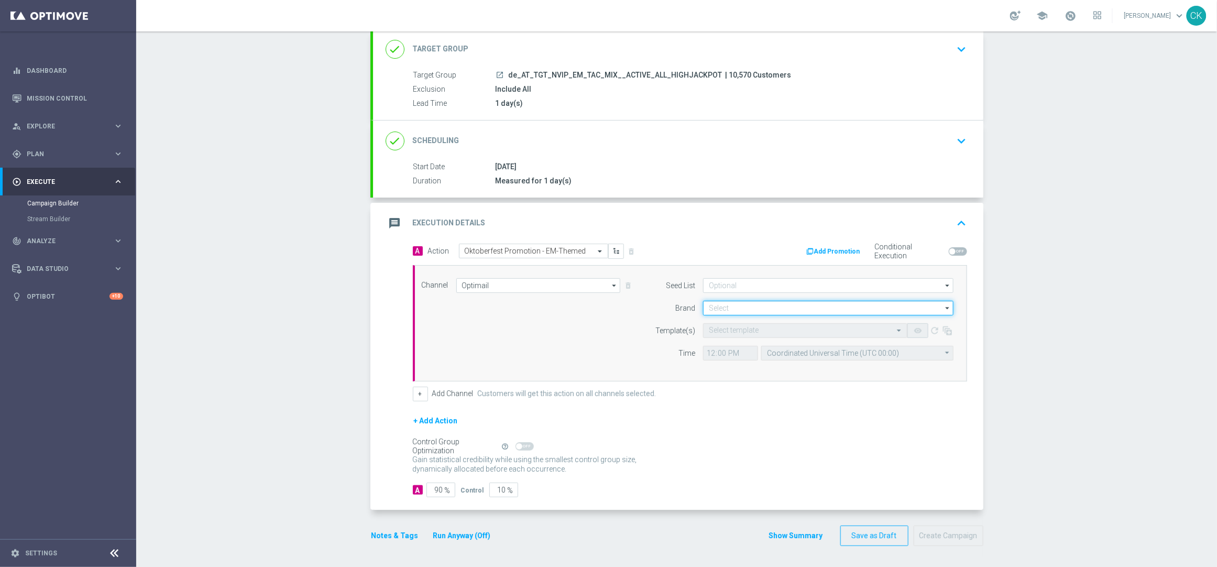
click at [743, 306] on input at bounding box center [828, 308] width 250 height 15
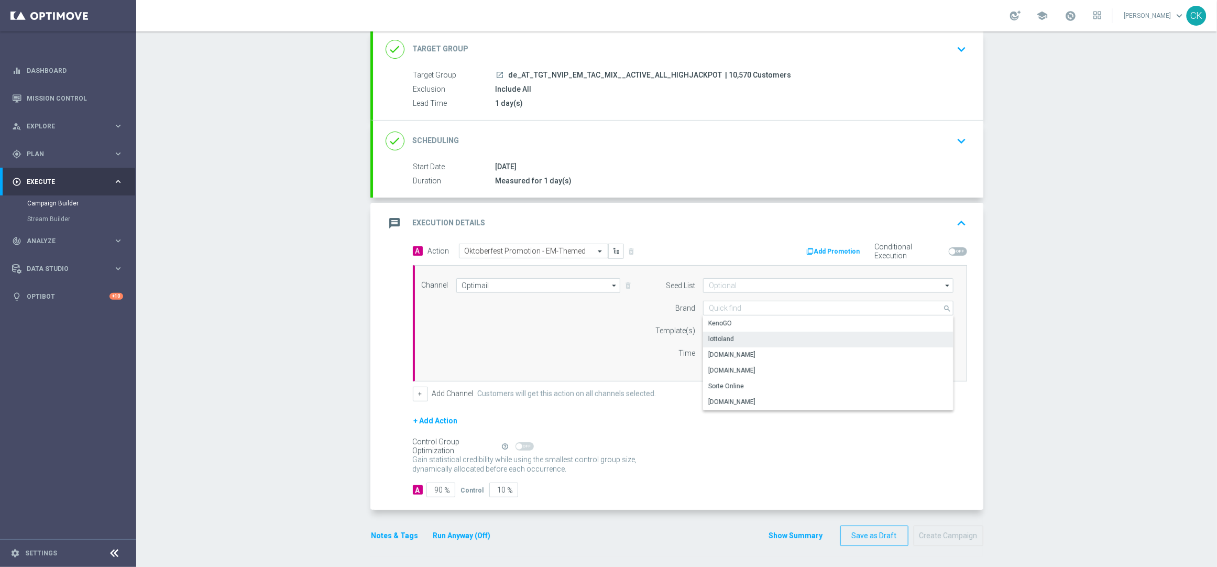
click at [737, 339] on div "lottoland" at bounding box center [828, 339] width 250 height 15
type input "lottoland"
click at [733, 334] on input "text" at bounding box center [795, 330] width 172 height 9
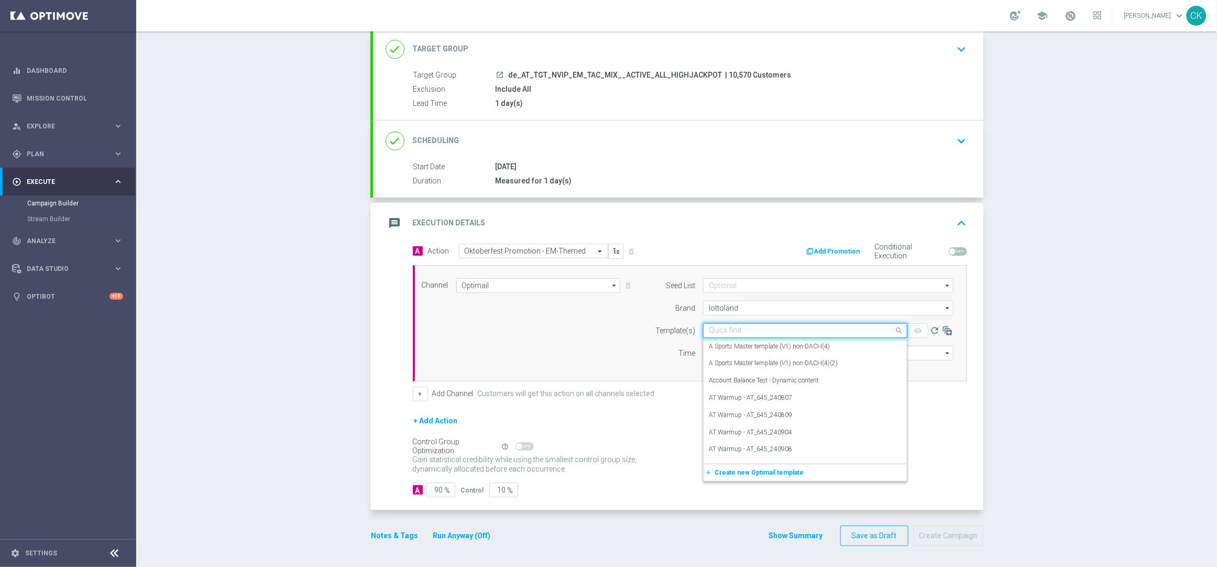
paste input "AT_OKT_250923"
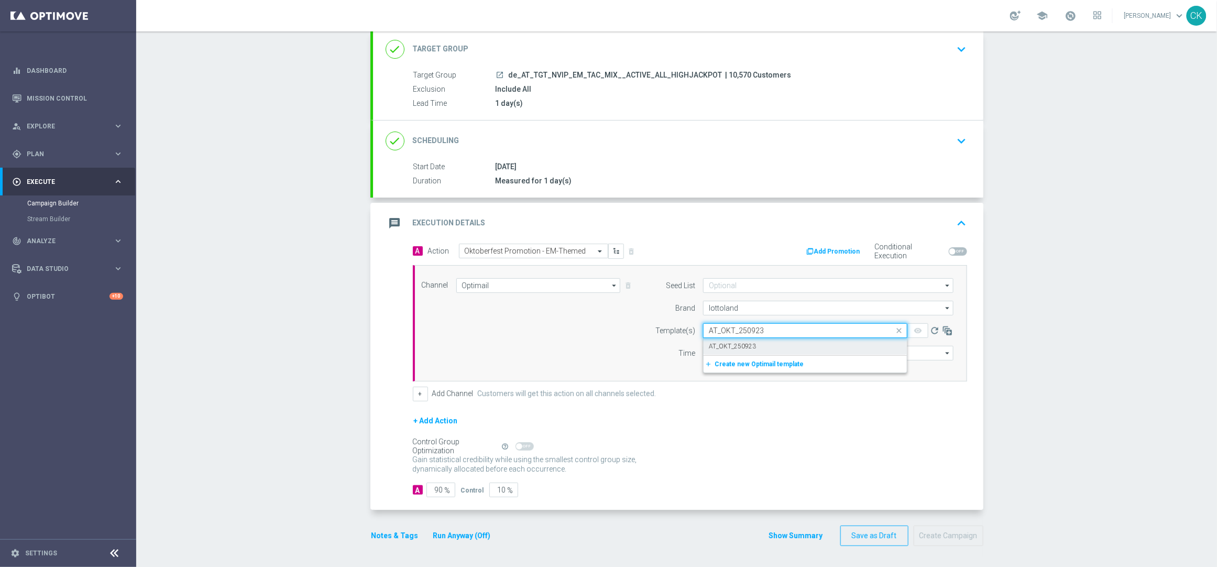
click at [726, 343] on label "AT_OKT_250923" at bounding box center [732, 346] width 47 height 9
type input "AT_OKT_250923"
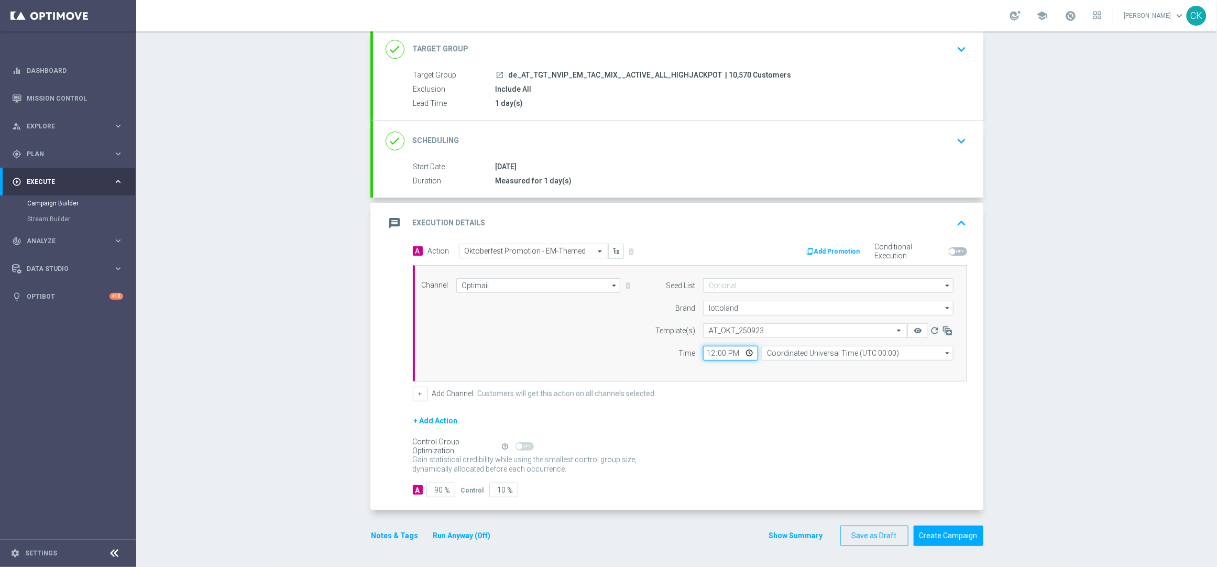
click at [704, 352] on input "12:00" at bounding box center [730, 353] width 55 height 15
type input "06:00"
click at [783, 350] on input "Coordinated Universal Time (UTC 00:00)" at bounding box center [857, 353] width 192 height 15
click at [783, 369] on div "Central European Time ([GEOGRAPHIC_DATA]) (UTC +02:00)" at bounding box center [851, 367] width 171 height 9
type input "Central European Time ([GEOGRAPHIC_DATA]) (UTC +02:00)"
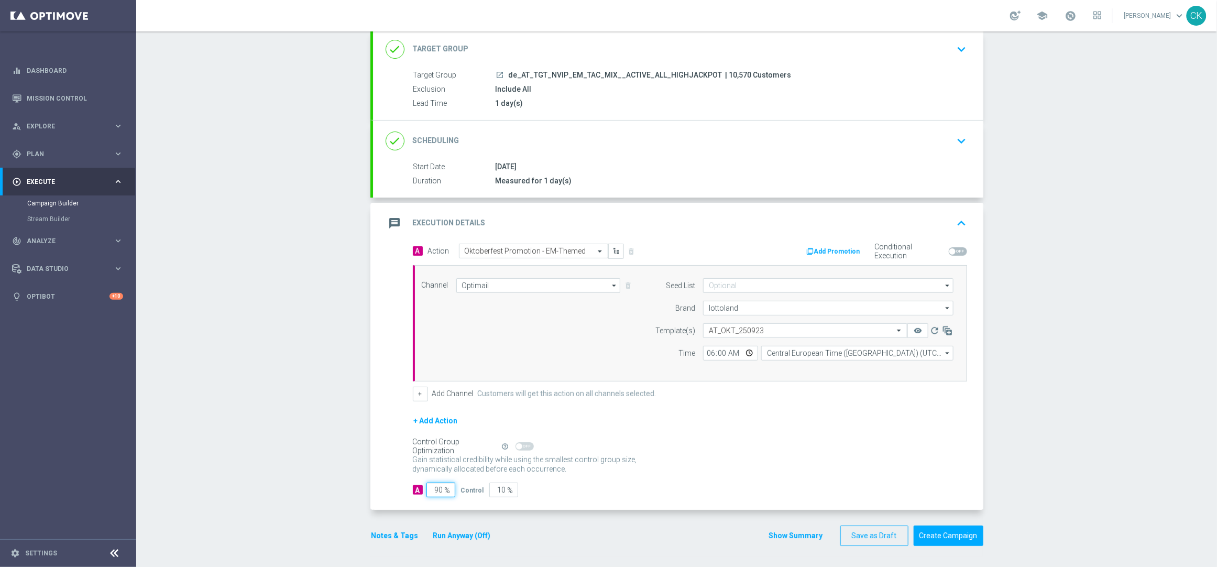
click at [438, 488] on input "90" at bounding box center [440, 489] width 29 height 15
type input "9"
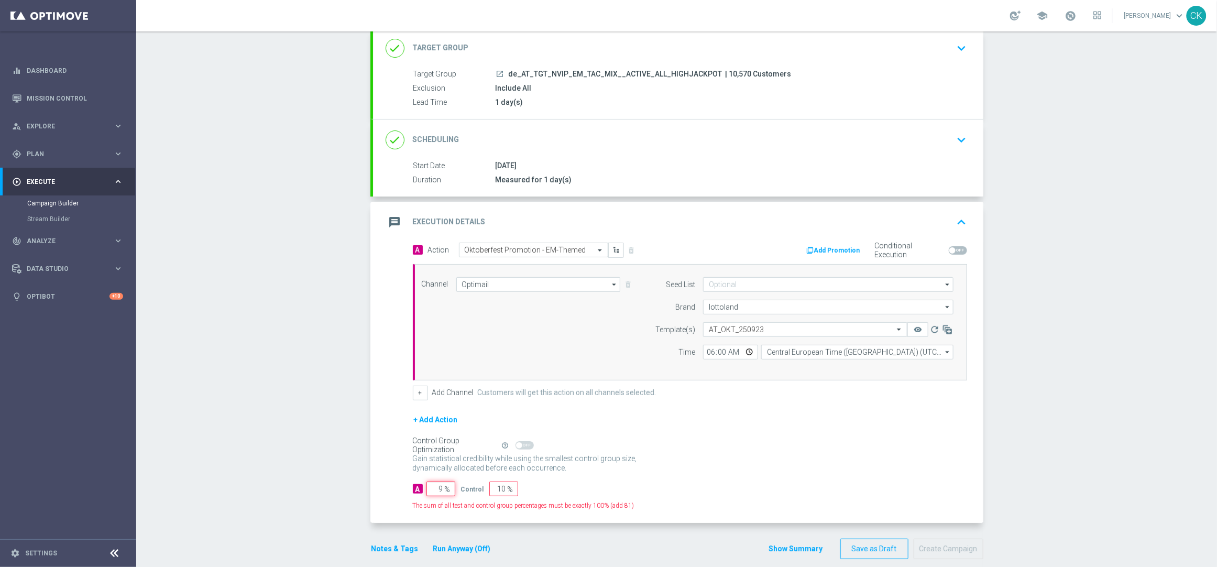
type input "91"
type input "98"
type input "2"
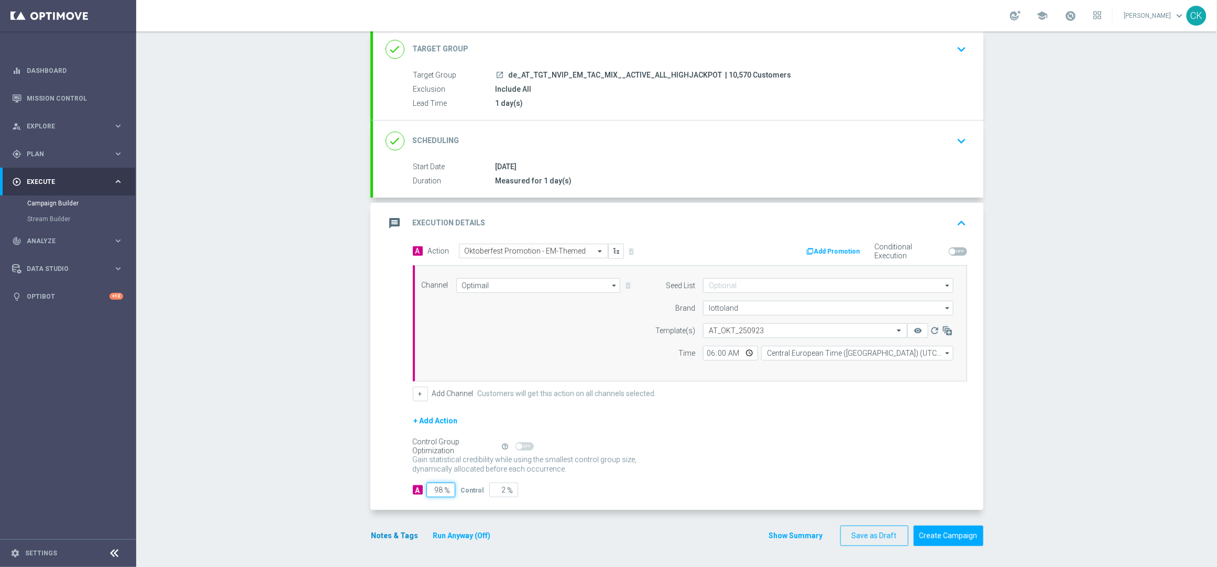
type input "98"
click at [381, 537] on button "Notes & Tags" at bounding box center [394, 535] width 49 height 13
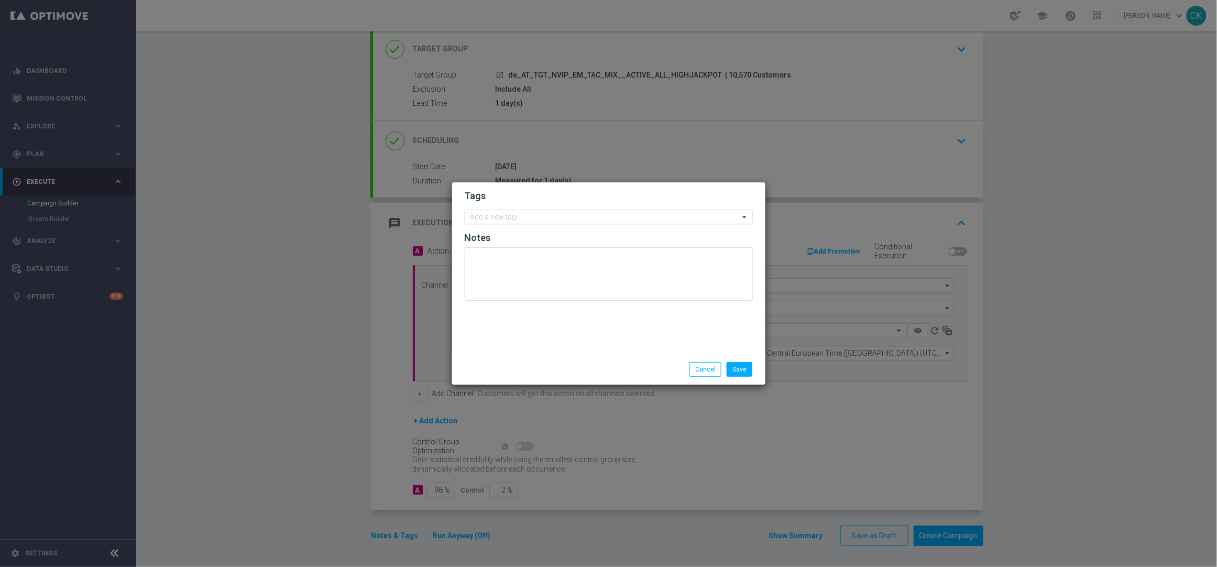
click at [516, 216] on input "text" at bounding box center [604, 217] width 269 height 9
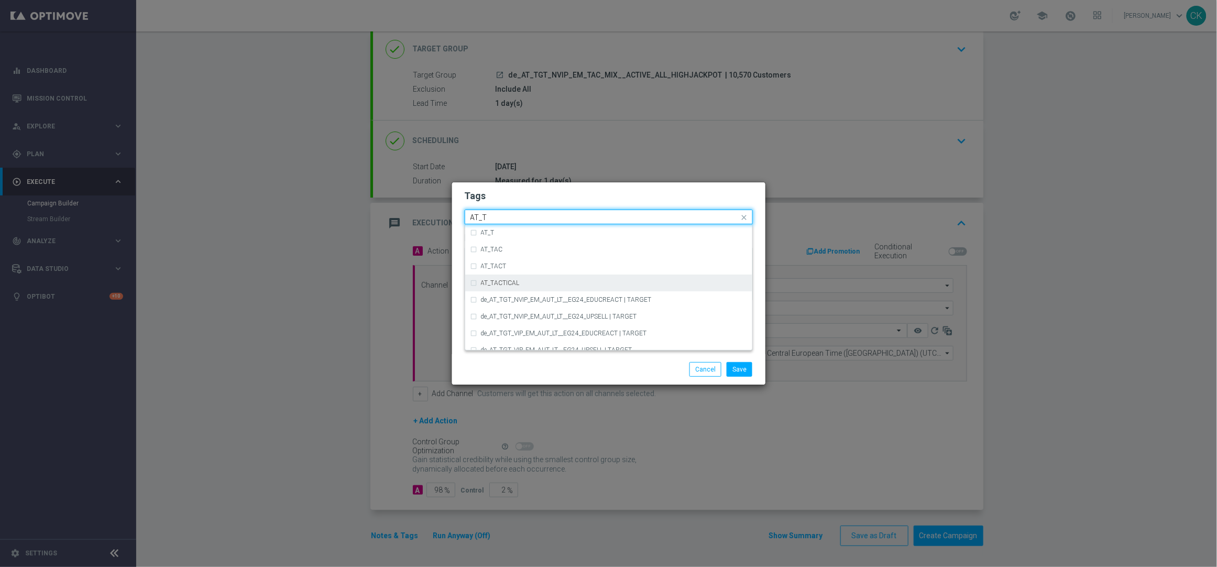
click at [526, 282] on div "AT_TACTICAL" at bounding box center [614, 283] width 266 height 6
type input "AT_T"
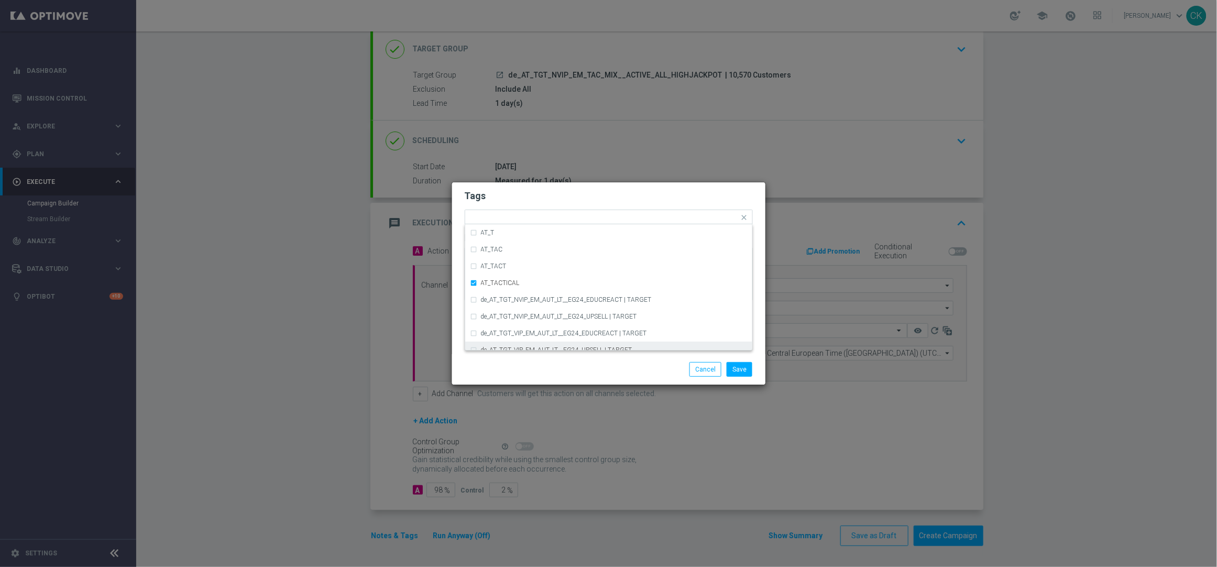
click at [527, 361] on div "Save Cancel" at bounding box center [608, 369] width 313 height 30
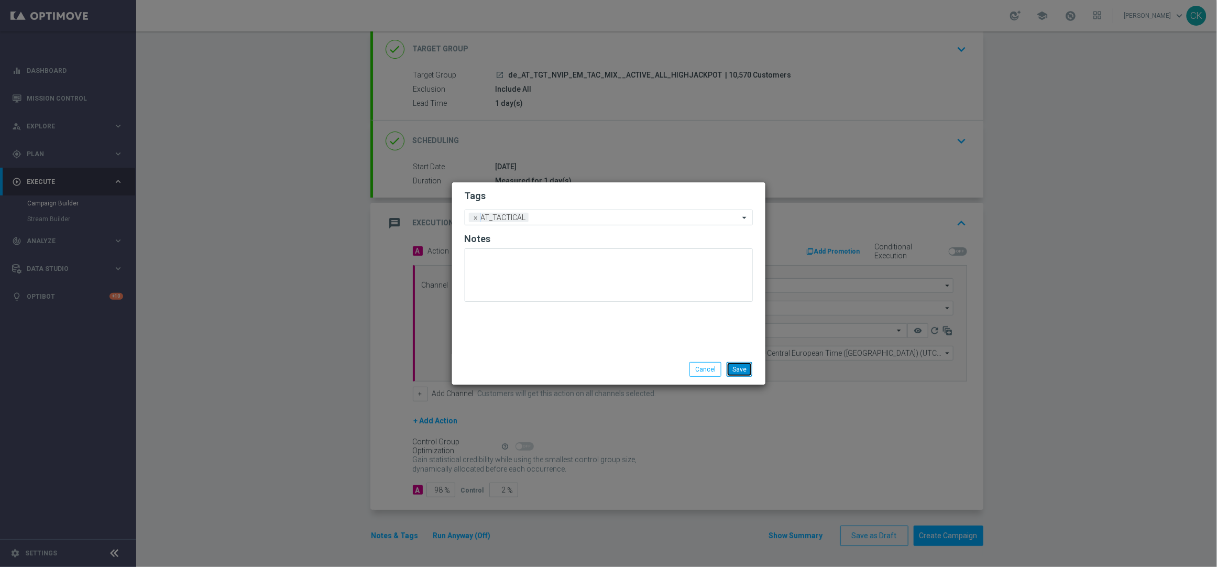
click at [740, 368] on button "Save" at bounding box center [739, 369] width 26 height 15
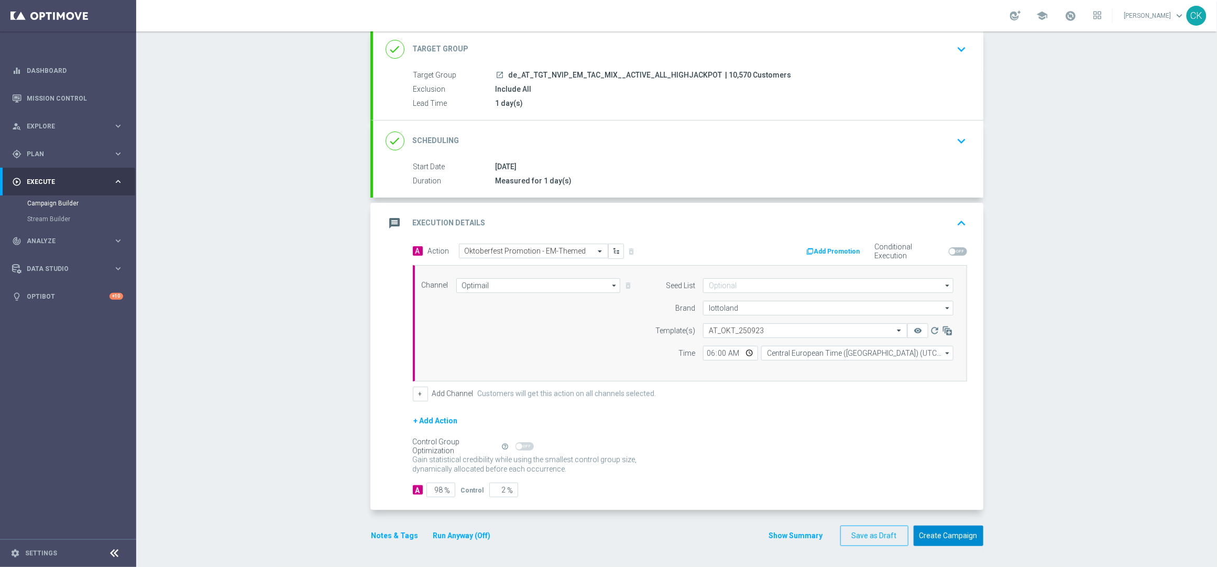
click at [924, 541] on button "Create Campaign" at bounding box center [948, 535] width 70 height 20
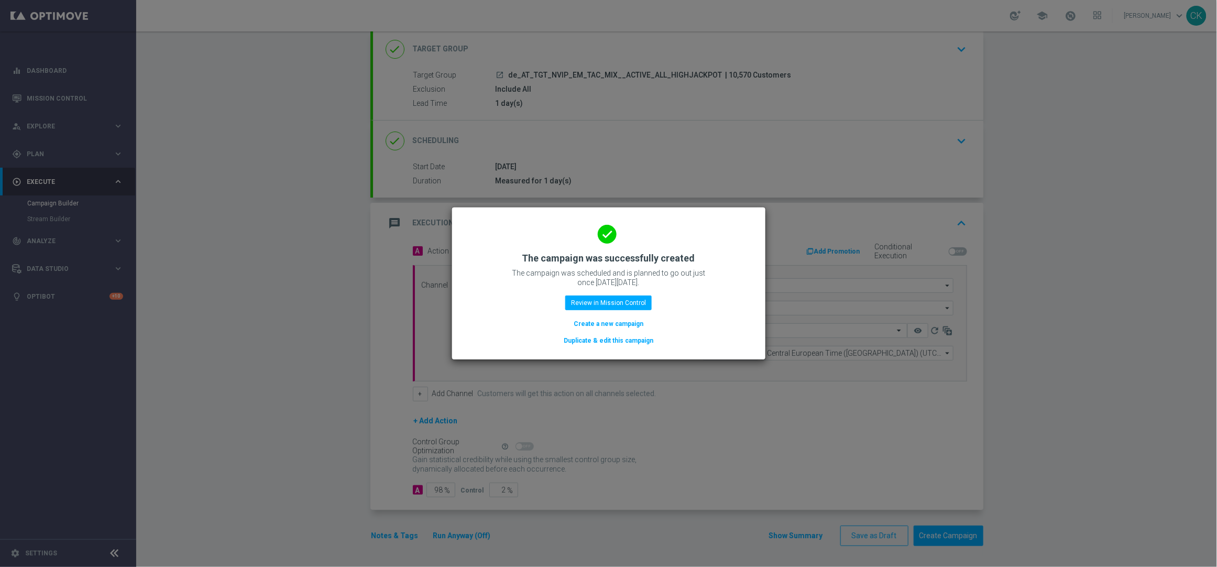
click at [591, 319] on button "Create a new campaign" at bounding box center [608, 324] width 72 height 12
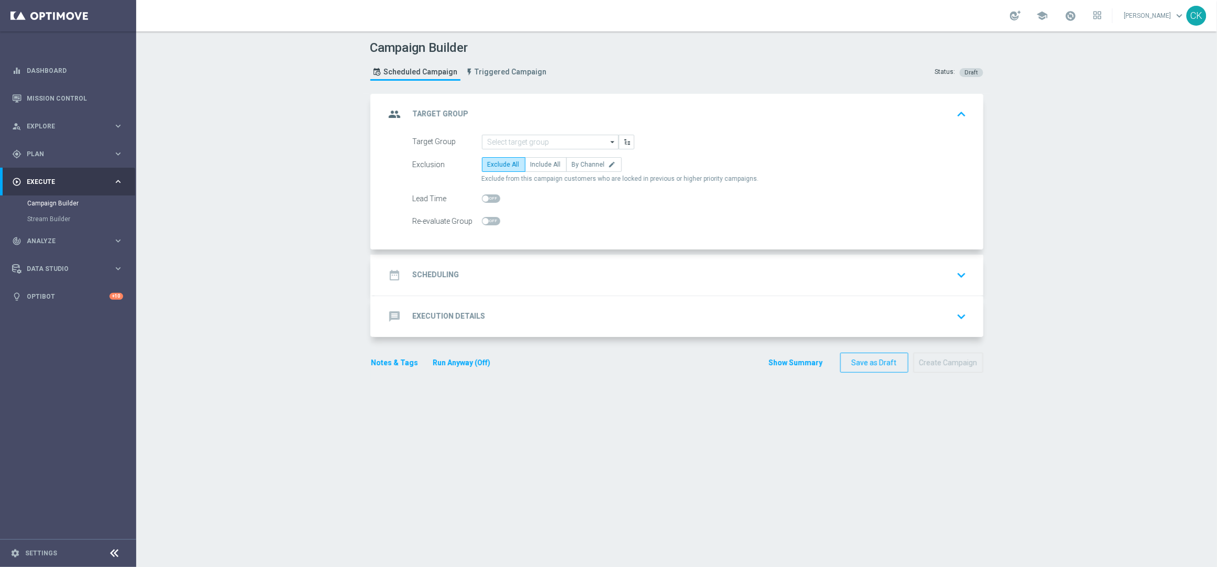
scroll to position [0, 0]
click at [518, 137] on input at bounding box center [550, 142] width 137 height 15
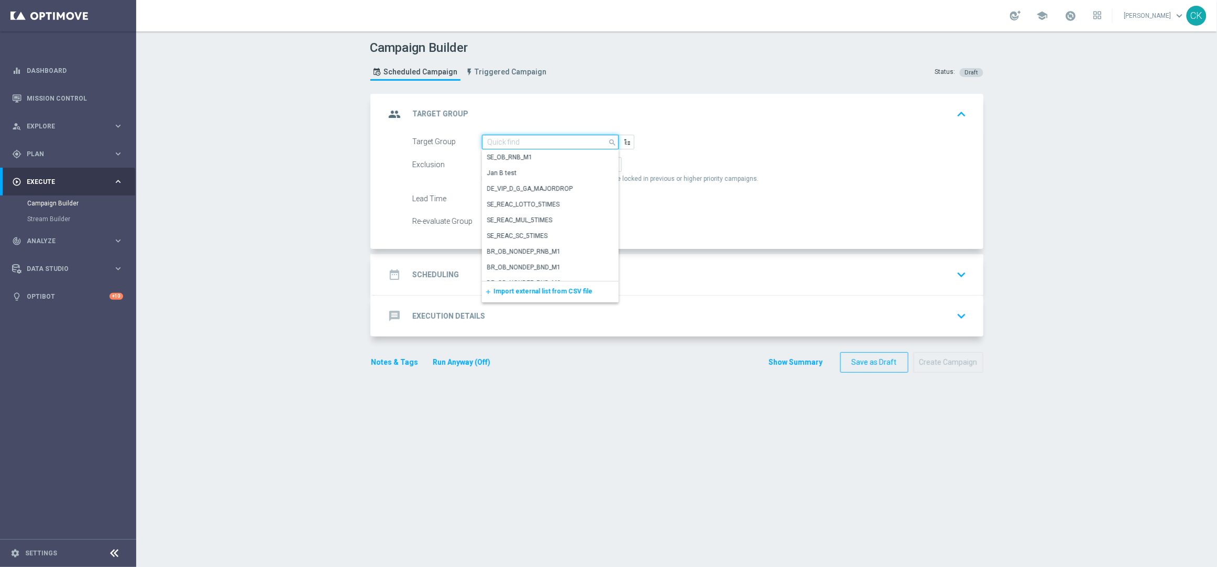
paste input "de_AT_TGT_NVIP_EM_TAC_MIX__REACTIVATED_HIGHJACKPOT"
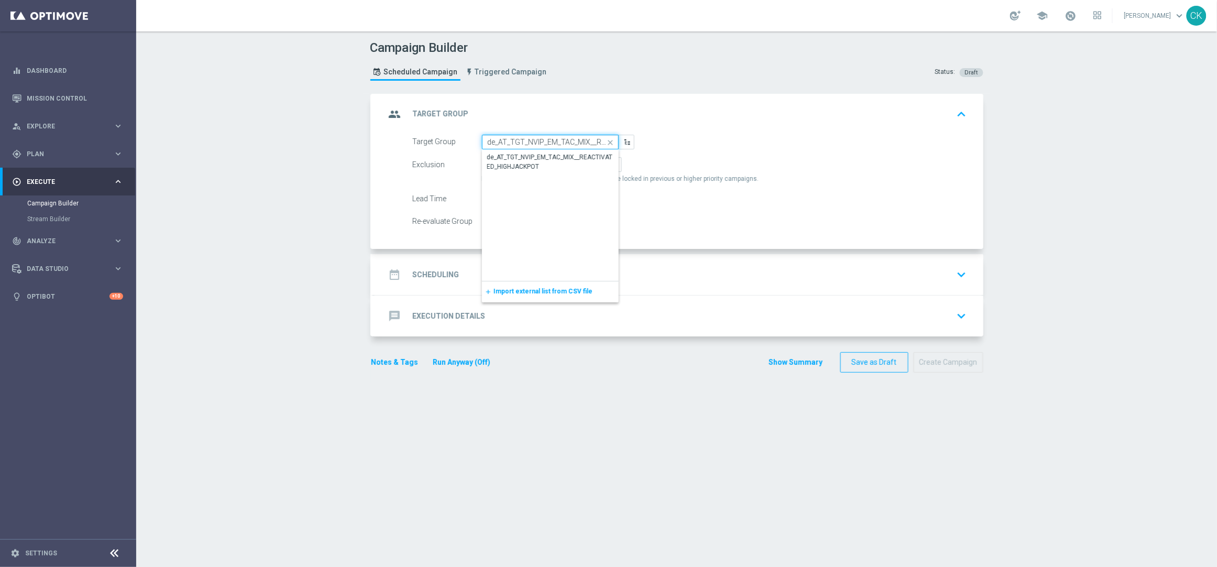
scroll to position [0, 87]
click at [525, 157] on div "de_AT_TGT_NVIP_EM_TAC_MIX__REACTIVATED_HIGHJACKPOT" at bounding box center [550, 161] width 126 height 19
type input "de_AT_TGT_NVIP_EM_TAC_MIX__REACTIVATED_HIGHJACKPOT"
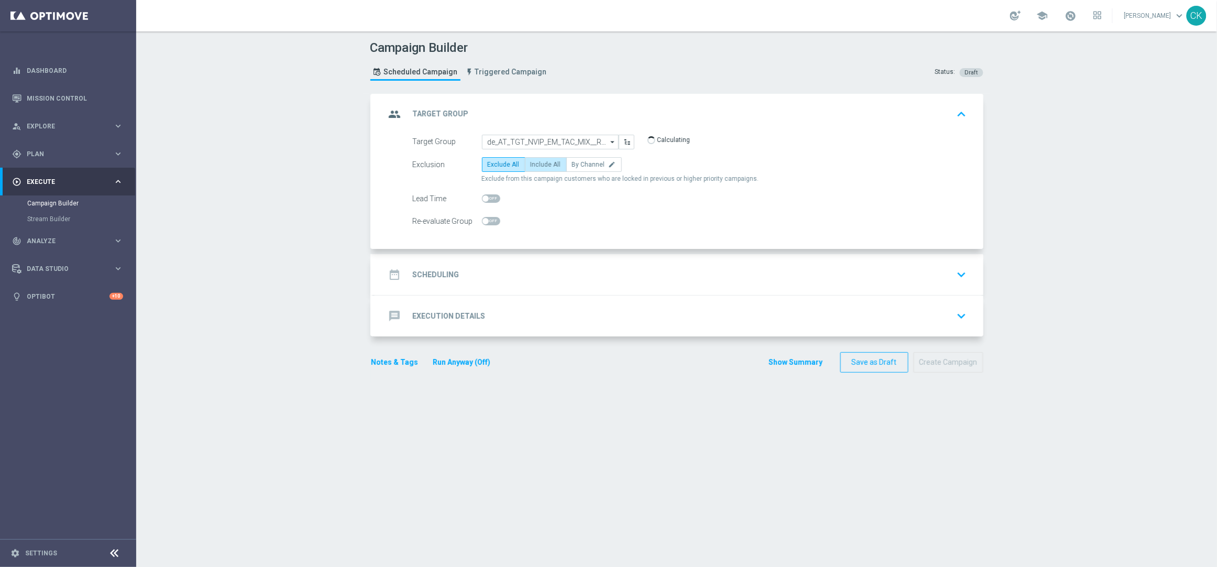
click at [531, 165] on span "Include All" at bounding box center [546, 164] width 30 height 7
click at [531, 165] on input "Include All" at bounding box center [534, 166] width 7 height 7
radio input "true"
click at [483, 201] on span at bounding box center [485, 198] width 6 height 6
click at [483, 201] on input "checkbox" at bounding box center [491, 198] width 18 height 8
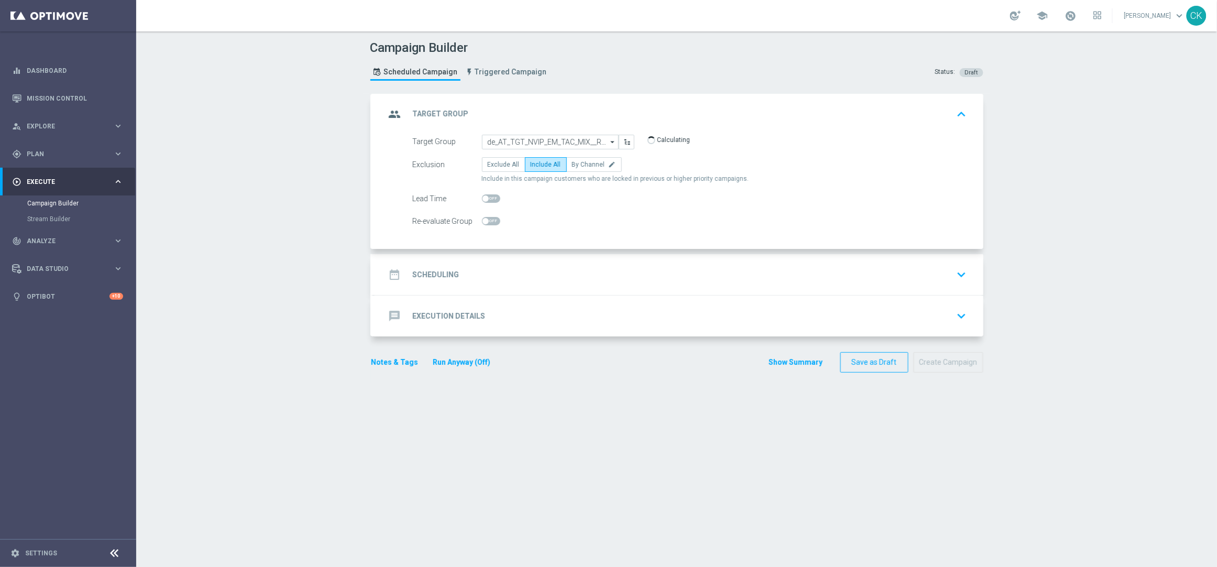
checkbox input "true"
click at [427, 270] on h2 "Scheduling" at bounding box center [436, 275] width 47 height 10
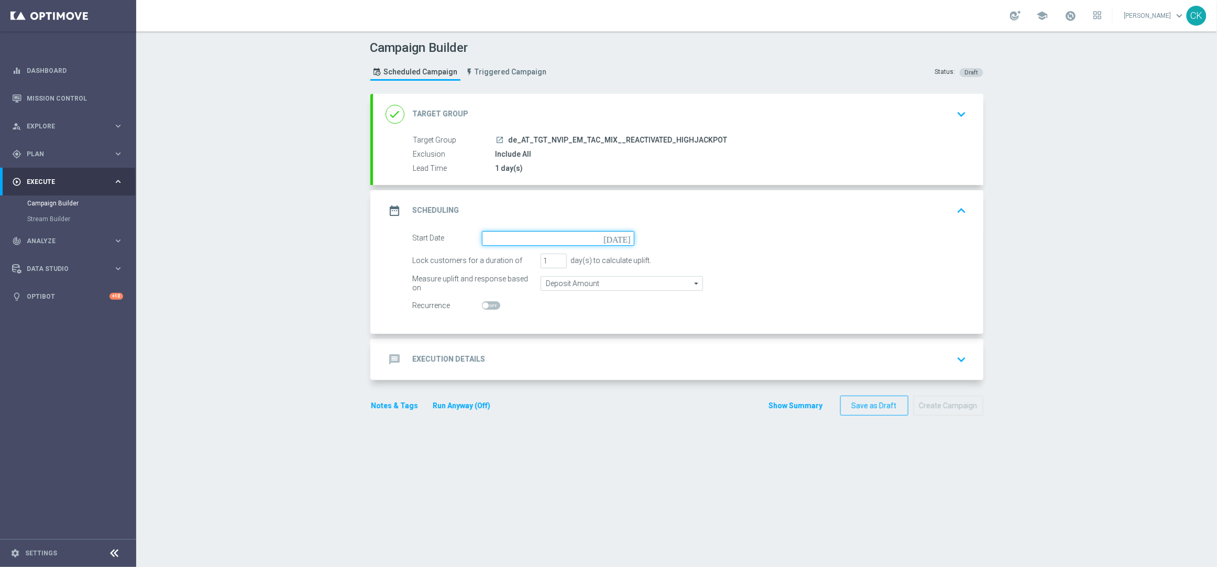
click at [495, 236] on input at bounding box center [558, 238] width 152 height 15
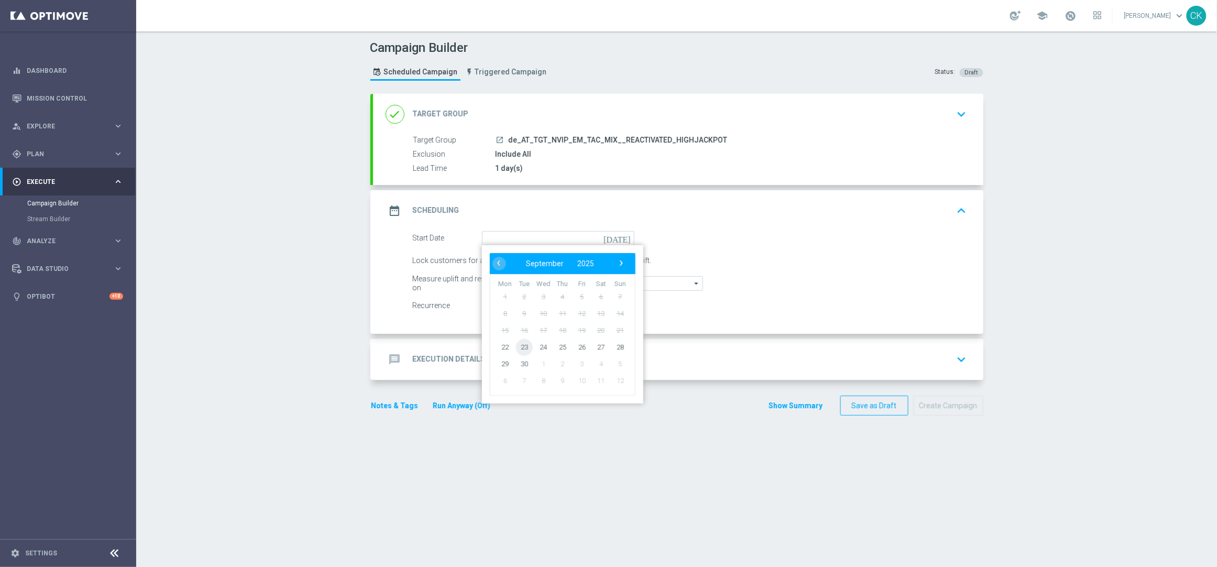
click at [518, 343] on span "23" at bounding box center [523, 346] width 17 height 17
type input "[DATE]"
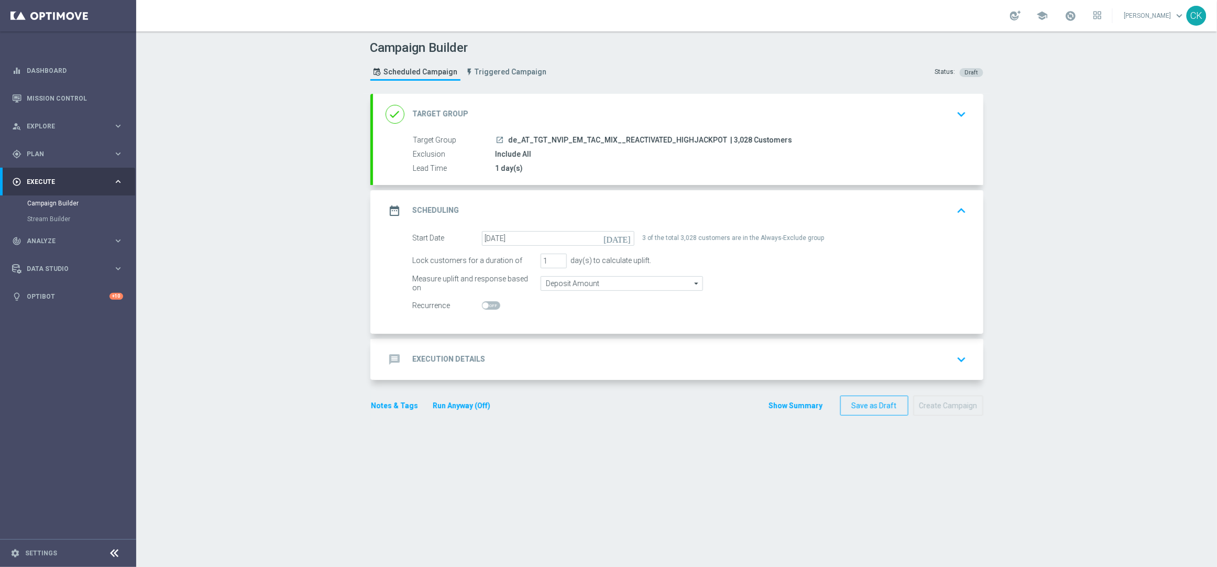
click at [440, 356] on h2 "Execution Details" at bounding box center [449, 359] width 73 height 10
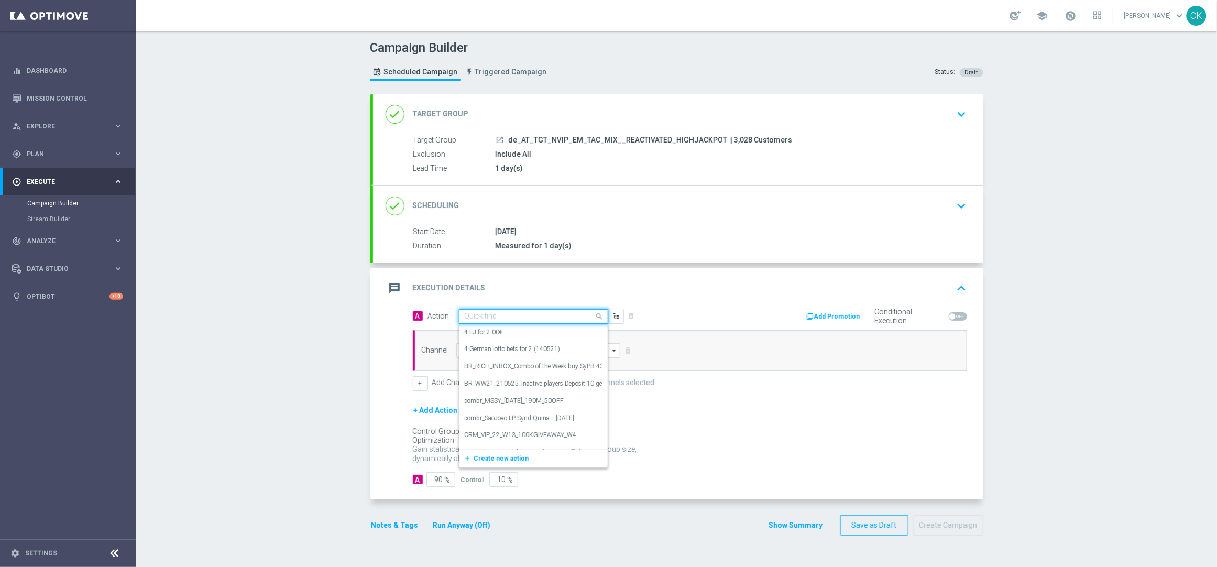
click at [489, 315] on input "text" at bounding box center [523, 316] width 117 height 9
paste input "Oktoberfest Promotion - EM-Themed"
type input "Oktoberfest Promotion - EM-Themed"
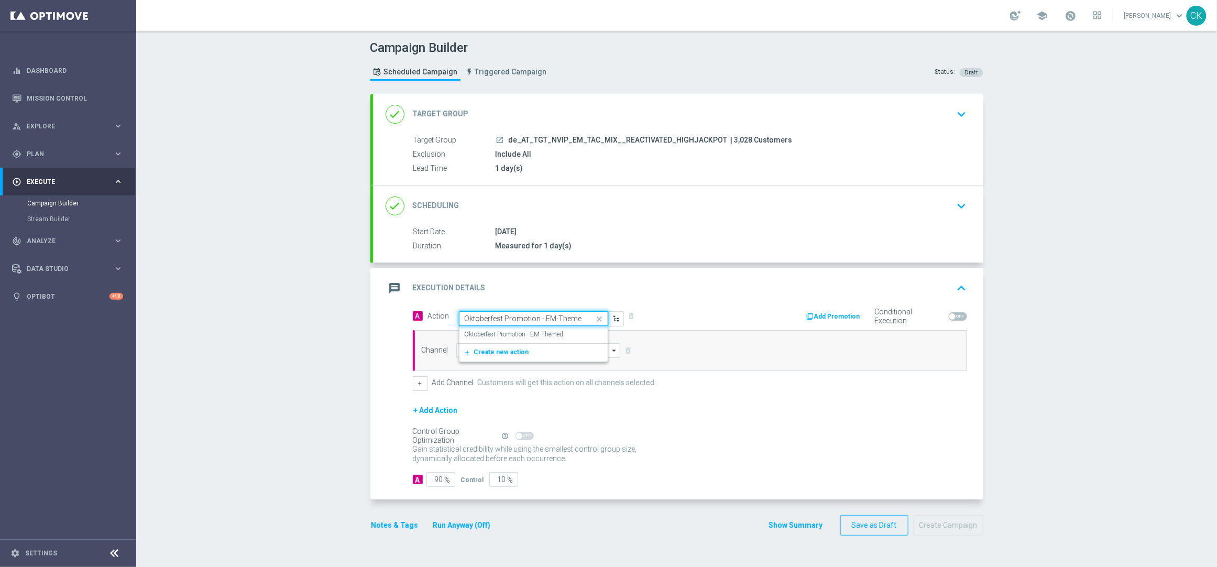
scroll to position [0, 1]
click at [489, 333] on label "Oktoberfest Promotion - EM-Themed" at bounding box center [514, 334] width 99 height 9
click at [489, 352] on input at bounding box center [538, 350] width 164 height 15
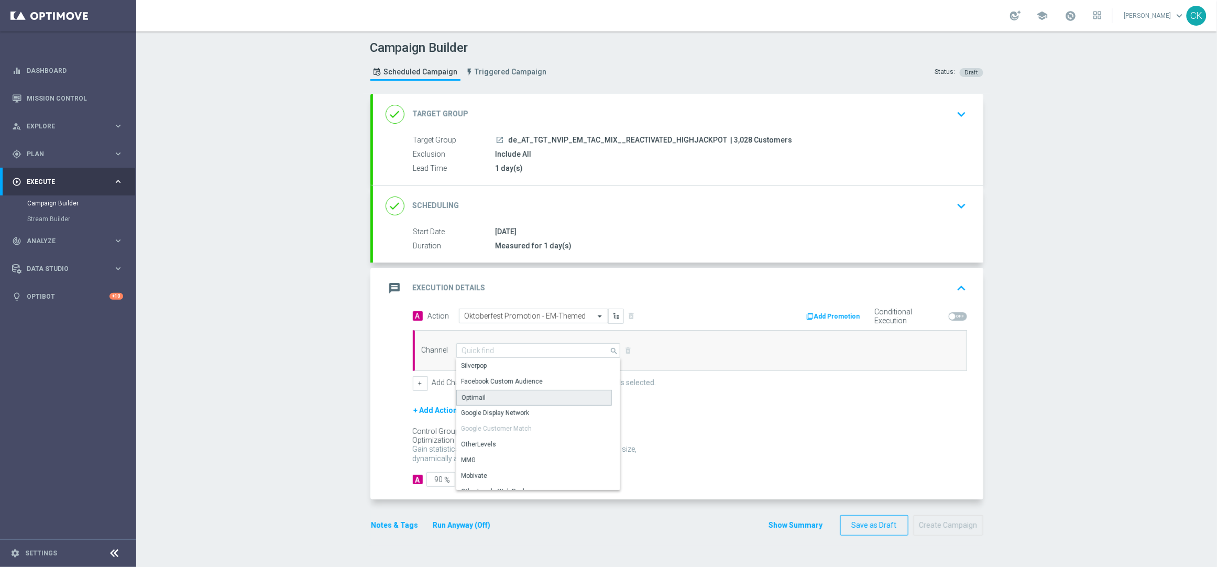
click at [487, 395] on div "Optimail" at bounding box center [534, 398] width 156 height 16
type input "Optimail"
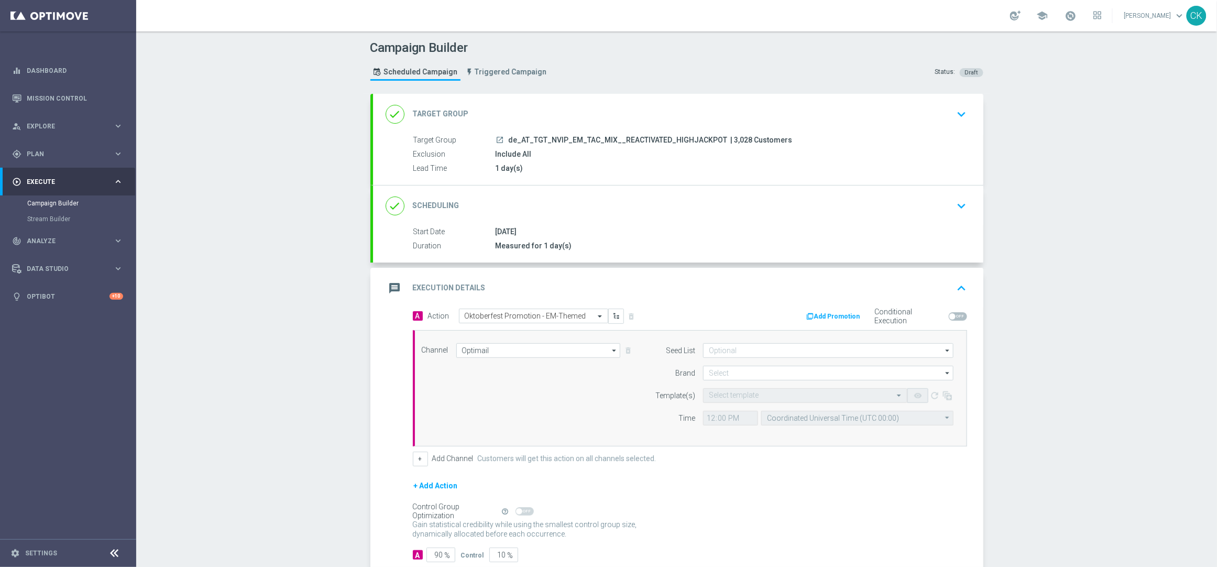
scroll to position [66, 0]
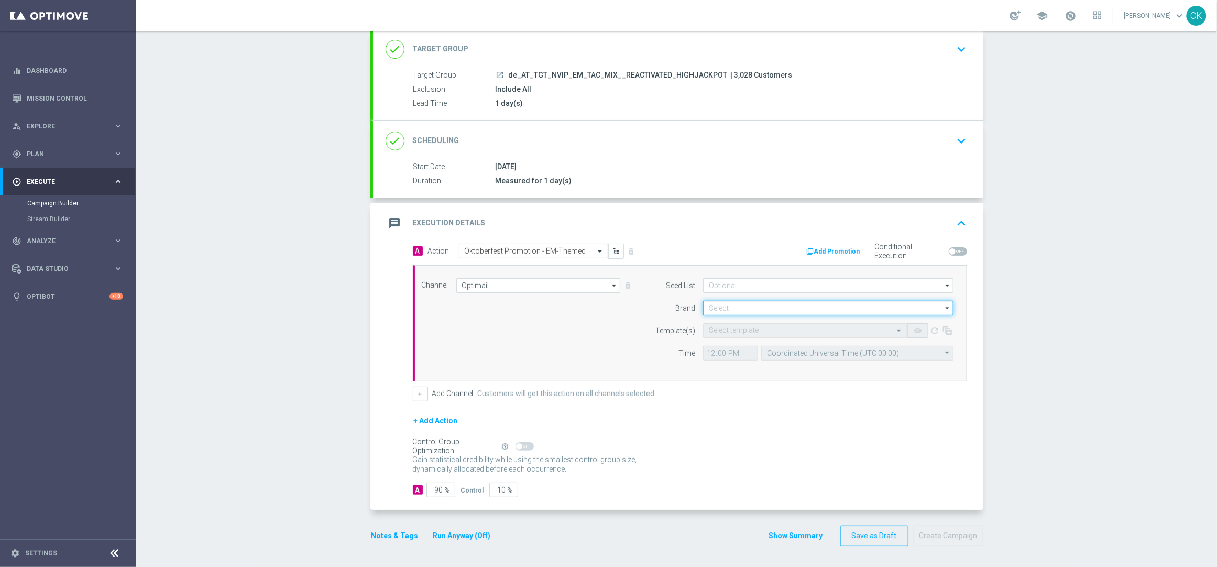
click at [765, 306] on input at bounding box center [828, 308] width 250 height 15
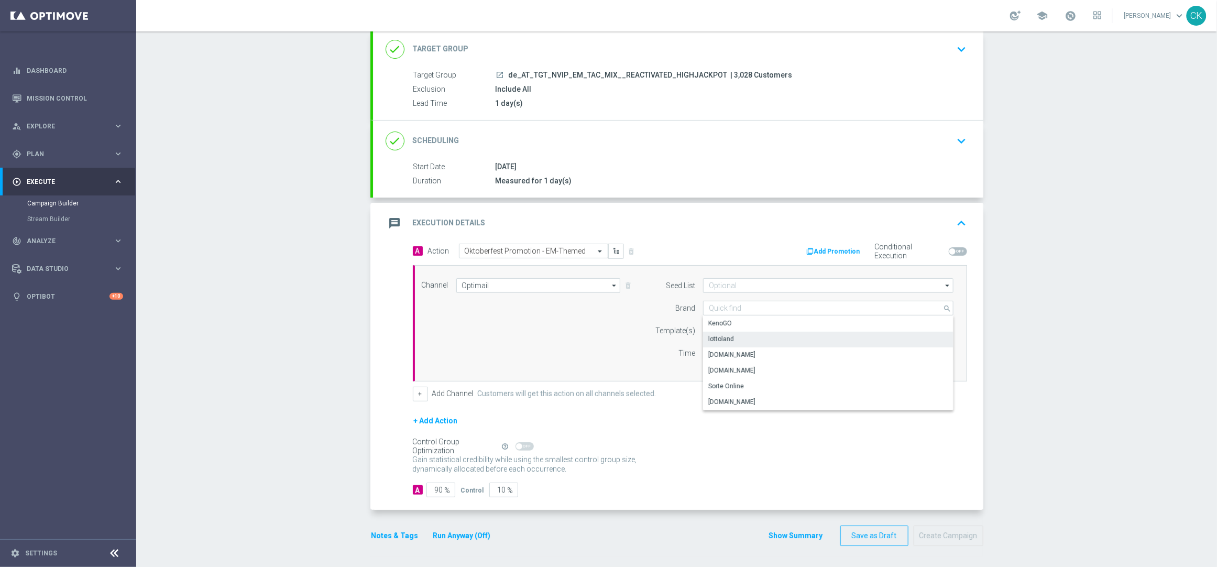
click at [748, 341] on div "lottoland" at bounding box center [828, 339] width 250 height 15
type input "lottoland"
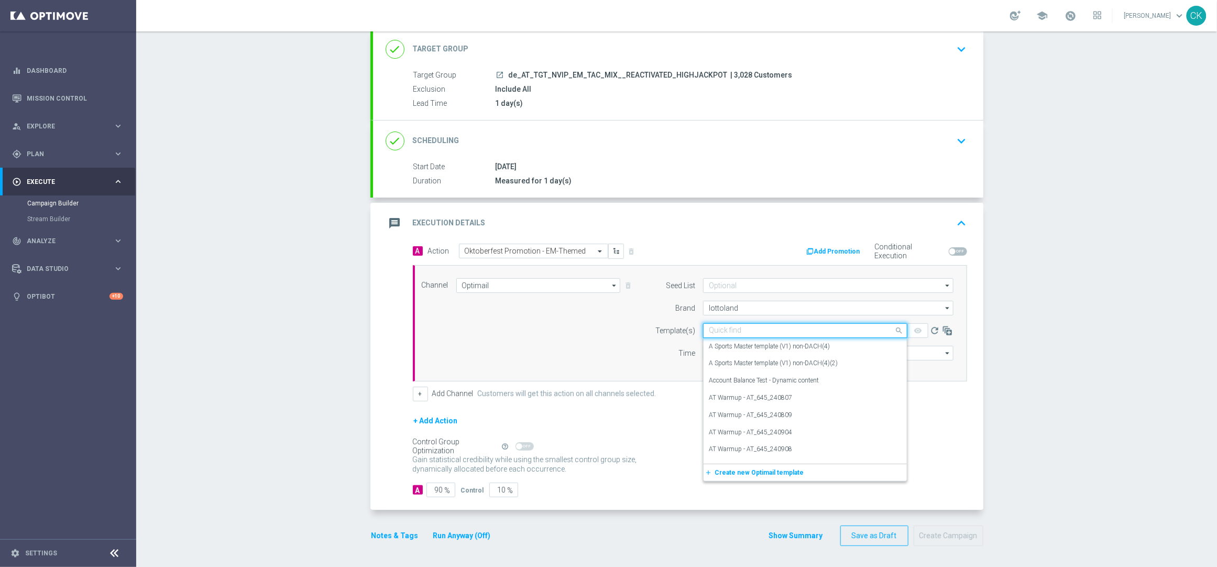
click at [720, 328] on input "text" at bounding box center [795, 330] width 172 height 9
paste input "AT_OKT_250923"
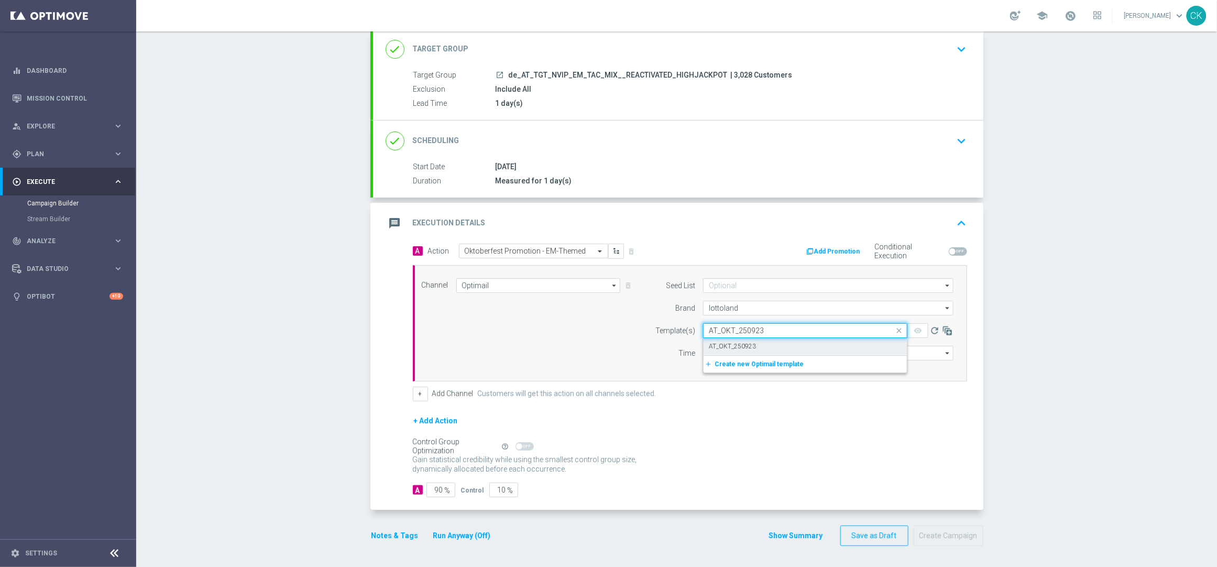
click at [720, 342] on label "AT_OKT_250923" at bounding box center [732, 346] width 47 height 9
type input "AT_OKT_250923"
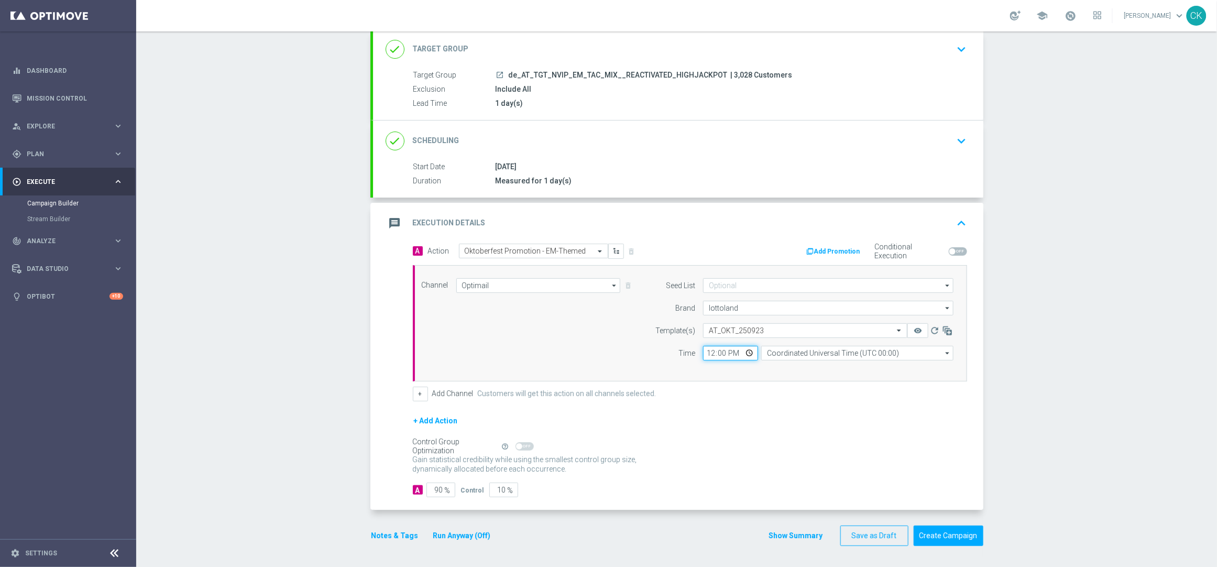
click at [704, 349] on input "12:00" at bounding box center [730, 353] width 55 height 15
type input "06:00"
click at [815, 351] on input "Coordinated Universal Time (UTC 00:00)" at bounding box center [857, 353] width 192 height 15
click at [814, 367] on div "Central European Time ([GEOGRAPHIC_DATA]) (UTC +02:00)" at bounding box center [851, 367] width 171 height 9
type input "Central European Time ([GEOGRAPHIC_DATA]) (UTC +02:00)"
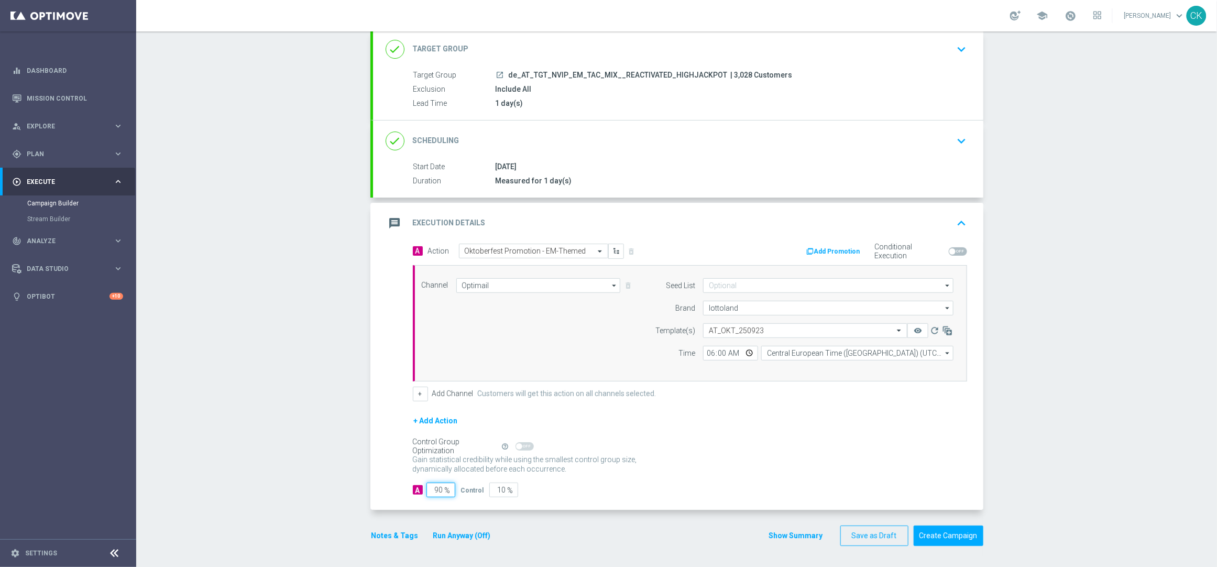
click at [438, 490] on input "90" at bounding box center [440, 489] width 29 height 15
type input "9"
type input "91"
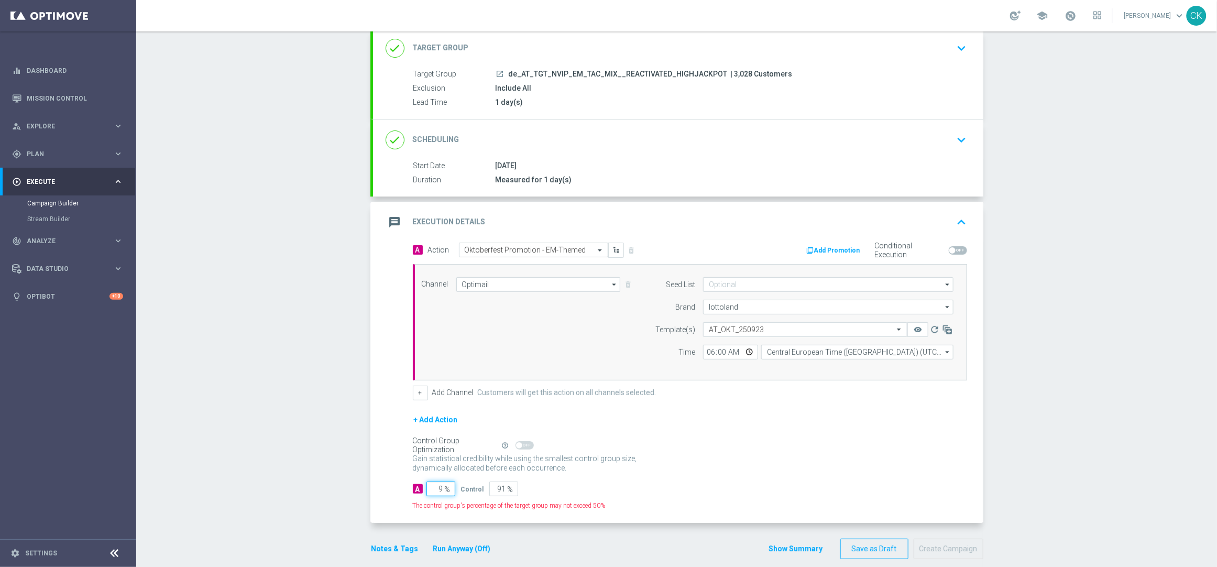
type input "98"
type input "2"
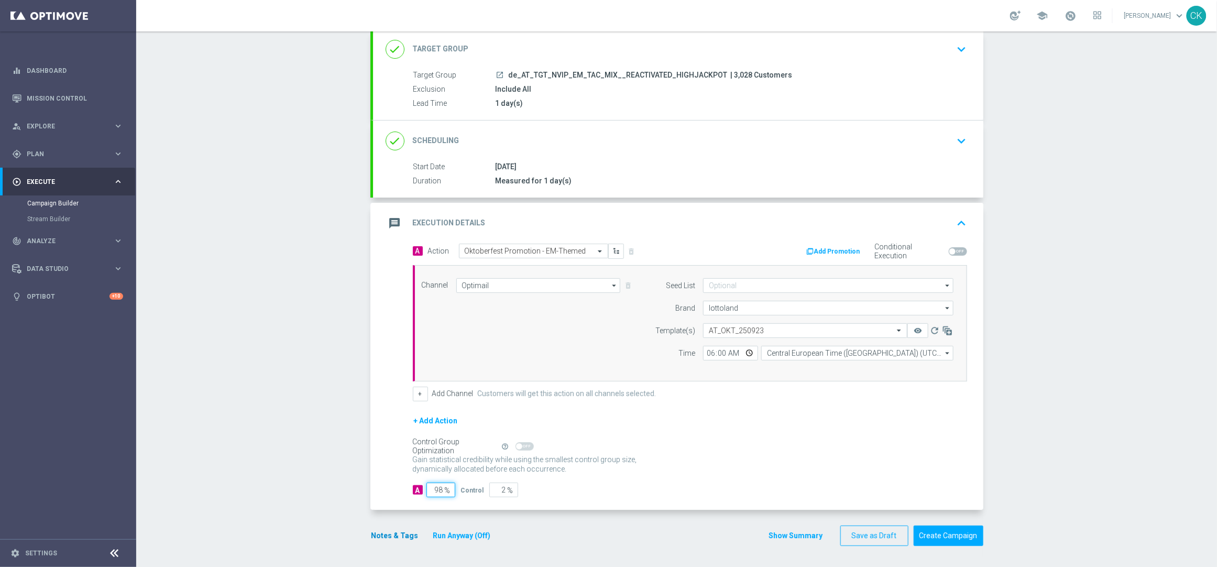
type input "98"
click at [379, 531] on button "Notes & Tags" at bounding box center [394, 535] width 49 height 13
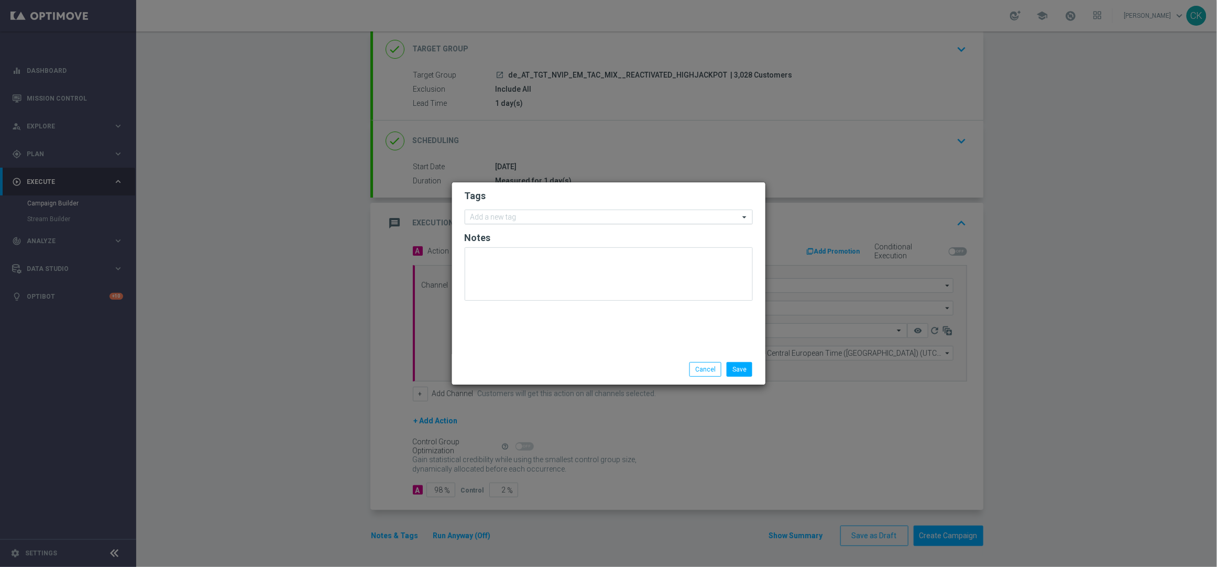
click at [519, 213] on input "text" at bounding box center [604, 217] width 269 height 9
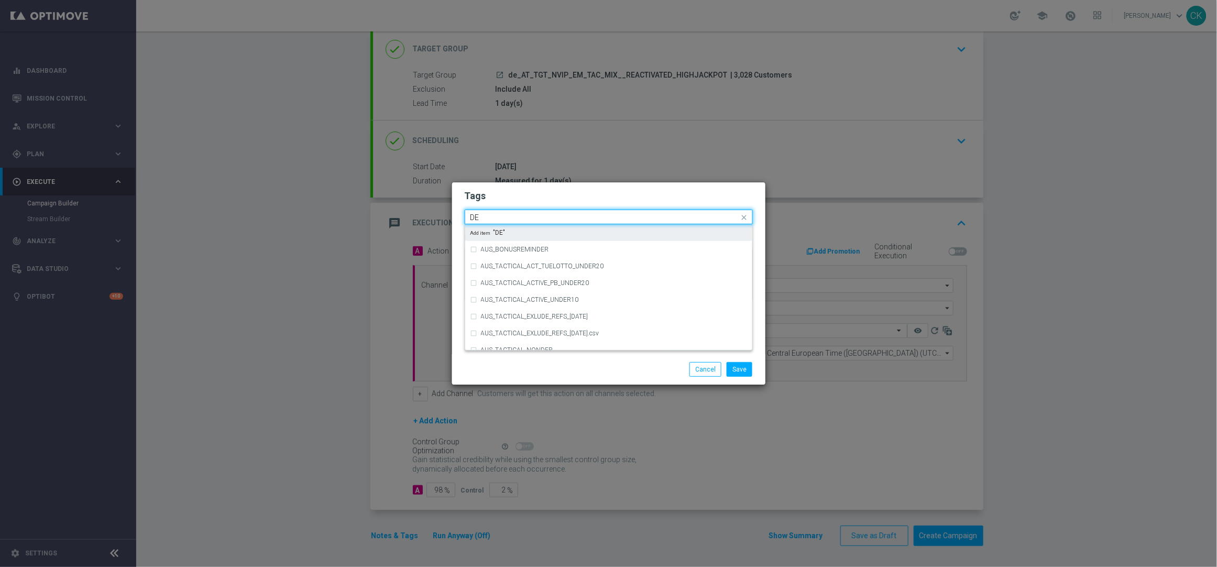
type input "D"
click at [527, 285] on div "AT_TACTICAL" at bounding box center [614, 283] width 266 height 6
type input "AT_T"
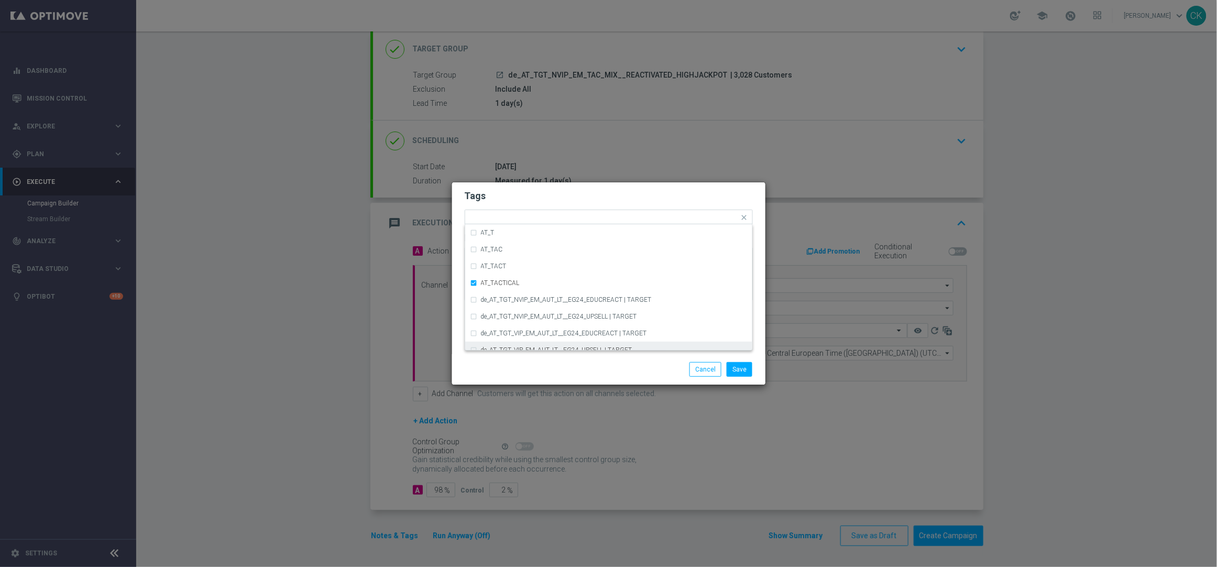
click at [532, 366] on div "Save Cancel" at bounding box center [609, 369] width 304 height 15
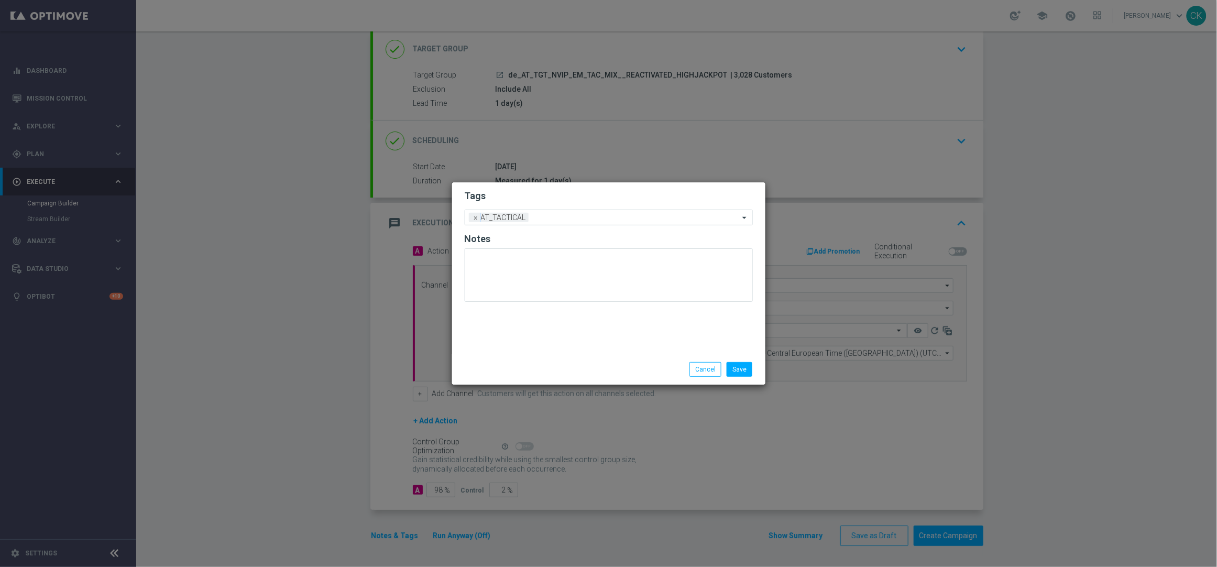
click at [743, 377] on div "Save Cancel" at bounding box center [608, 369] width 313 height 30
click at [737, 366] on button "Save" at bounding box center [739, 369] width 26 height 15
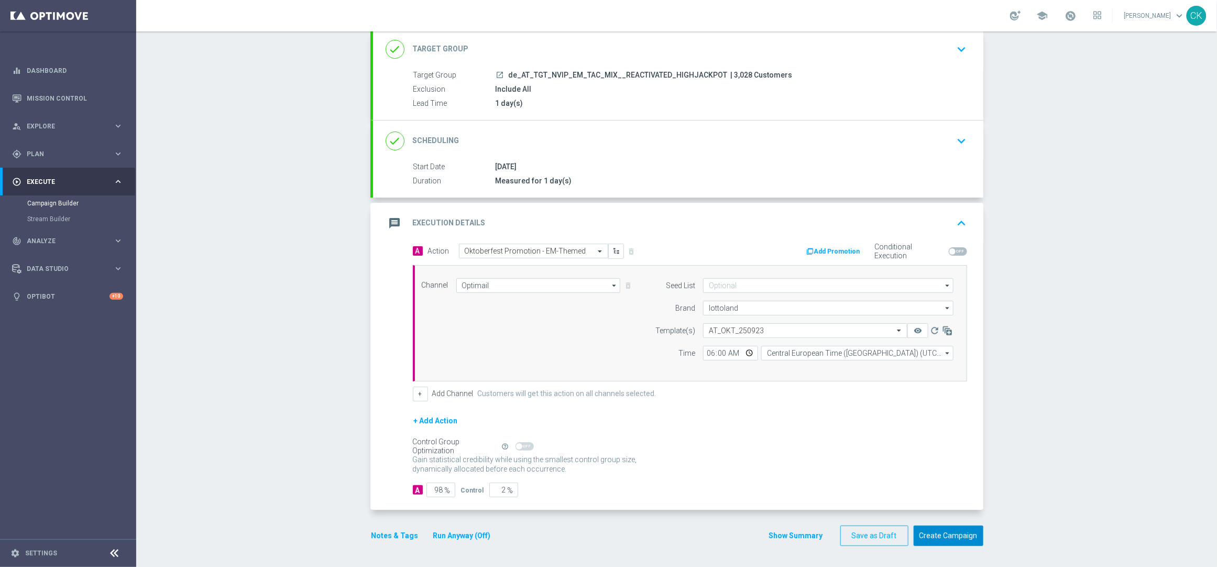
click at [932, 538] on button "Create Campaign" at bounding box center [948, 535] width 70 height 20
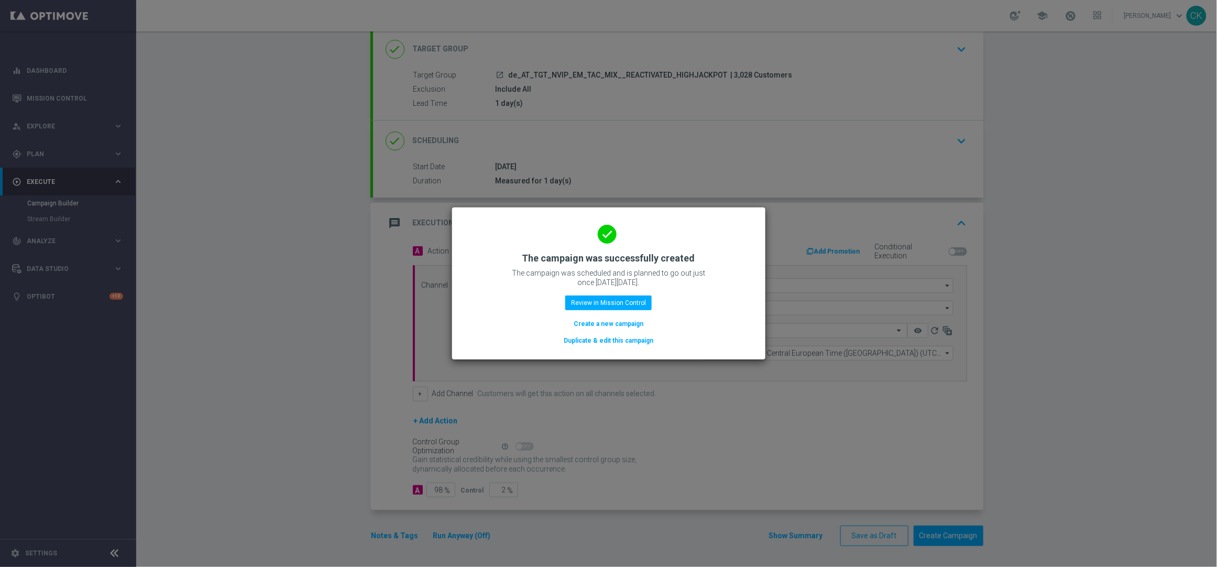
drag, startPoint x: 602, startPoint y: 317, endPoint x: 509, endPoint y: 14, distance: 317.2
click at [602, 318] on button "Create a new campaign" at bounding box center [608, 324] width 72 height 12
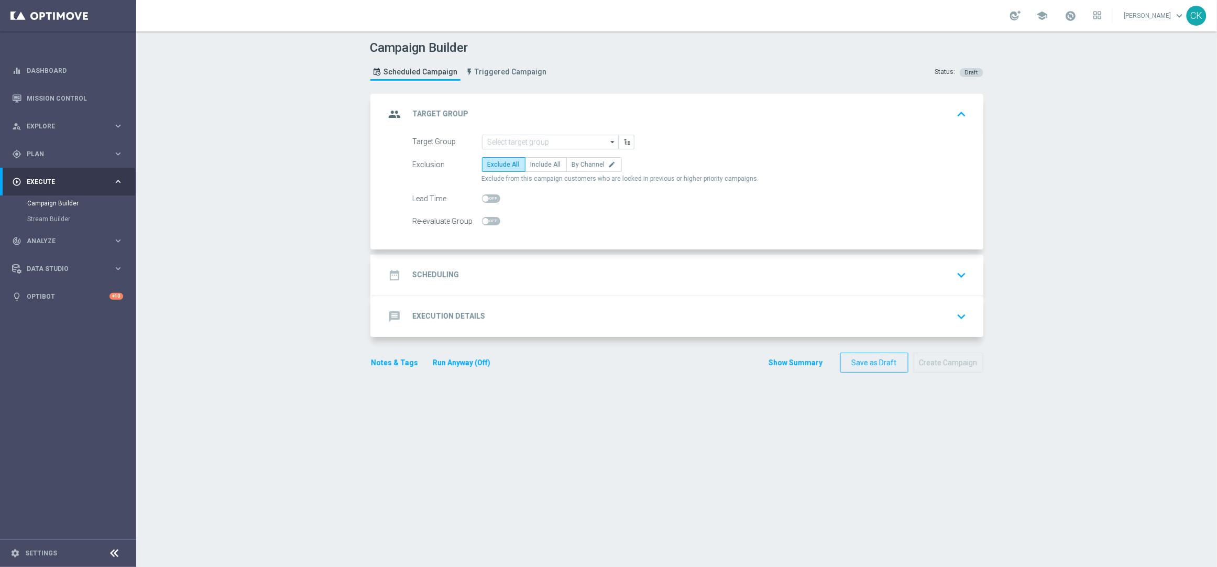
scroll to position [0, 0]
click at [524, 140] on input at bounding box center [550, 142] width 137 height 15
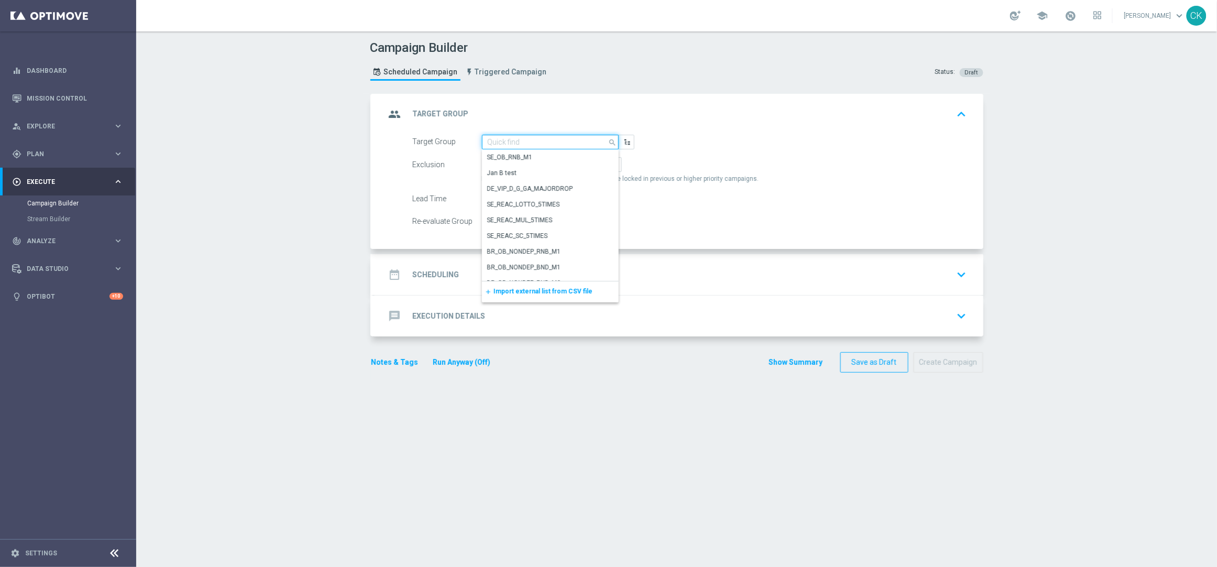
paste input "de_AT_TGT_NVIP_EM_TAC_MIX__CHURNED_HIGHJACKPOT"
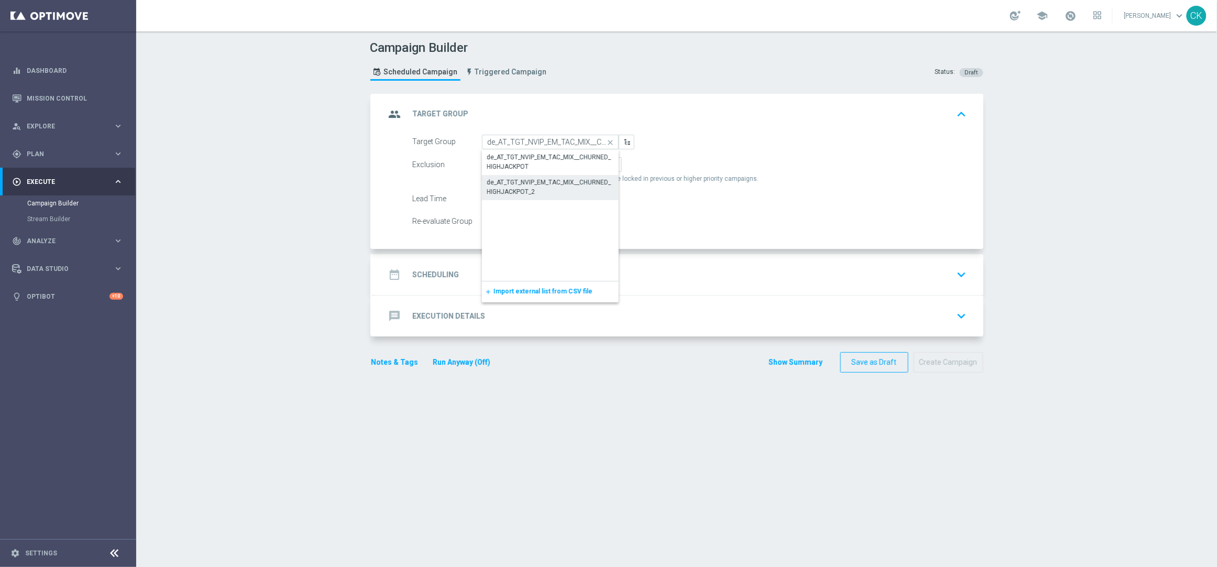
click at [526, 185] on div "de_AT_TGT_NVIP_EM_TAC_MIX__CHURNED_HIGHJACKPOT_2" at bounding box center [550, 187] width 126 height 19
type input "de_AT_TGT_NVIP_EM_TAC_MIX__CHURNED_HIGHJACKPOT_2"
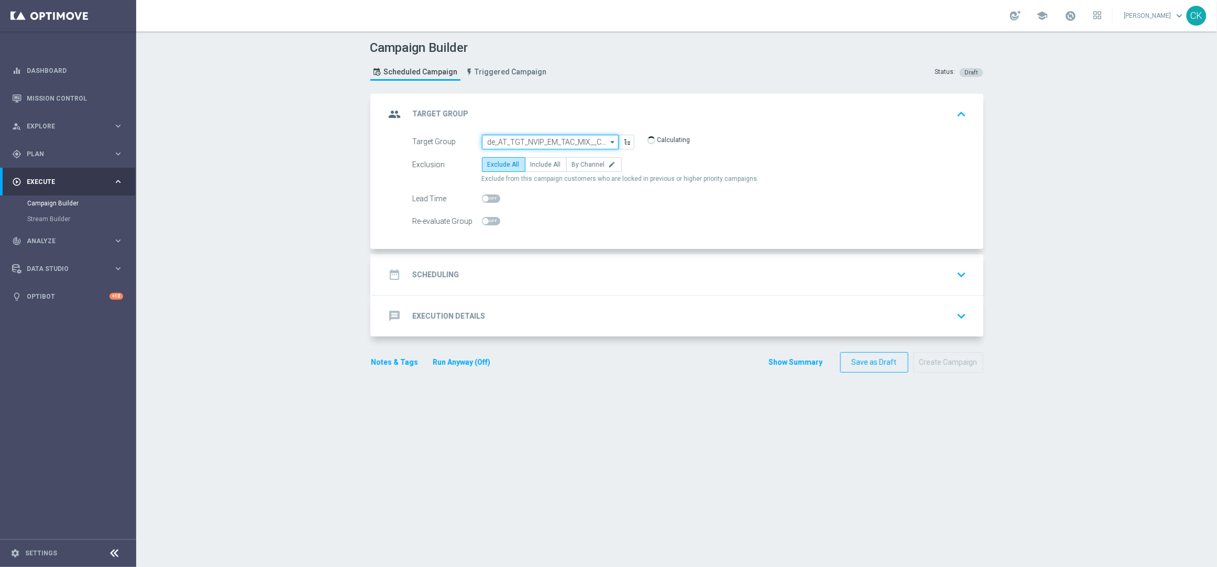
click at [574, 139] on input "de_AT_TGT_NVIP_EM_TAC_MIX__CHURNED_HIGHJACKPOT_2" at bounding box center [550, 142] width 137 height 15
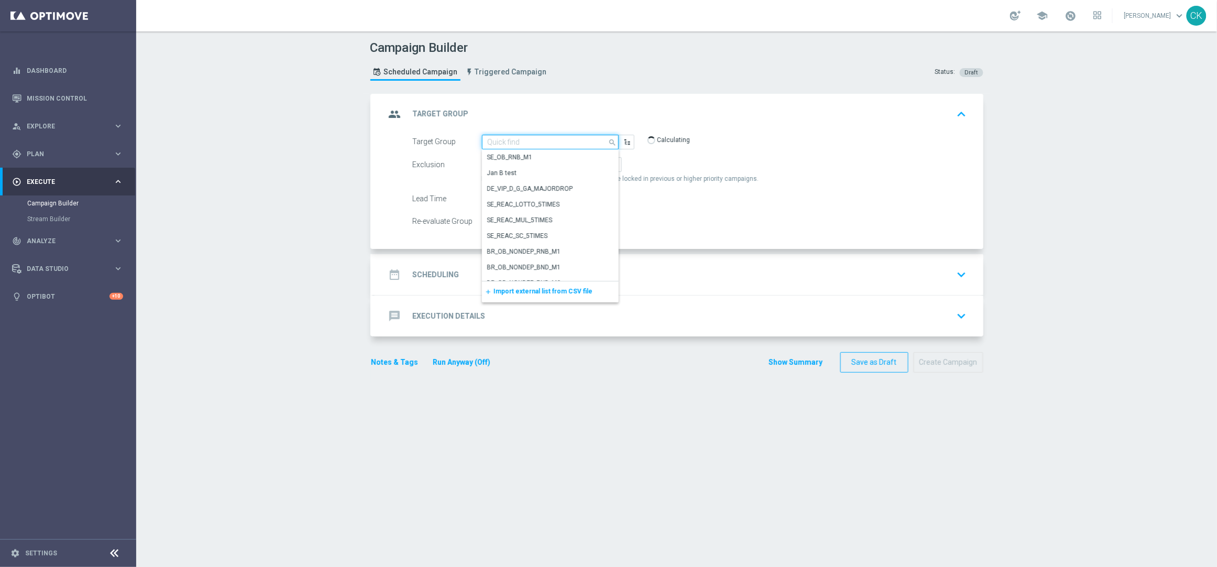
paste input "de_AT_TGT_NVIP_EM_TAC_MIX__CHURNED_HIGHJACKPOT"
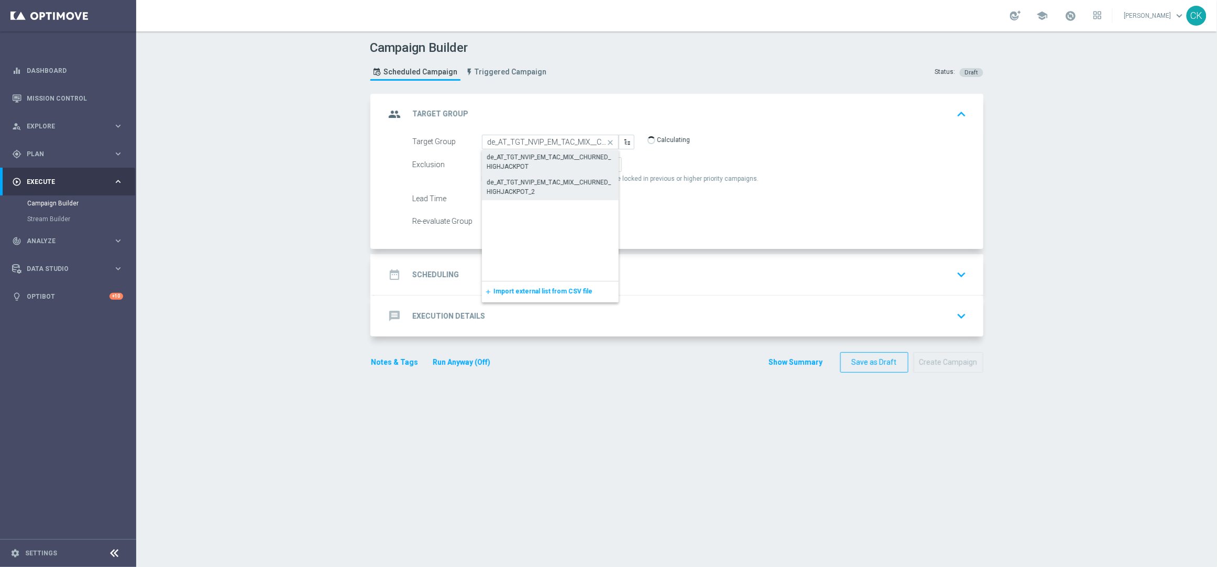
click at [562, 158] on div "de_AT_TGT_NVIP_EM_TAC_MIX__CHURNED_HIGHJACKPOT" at bounding box center [550, 161] width 126 height 19
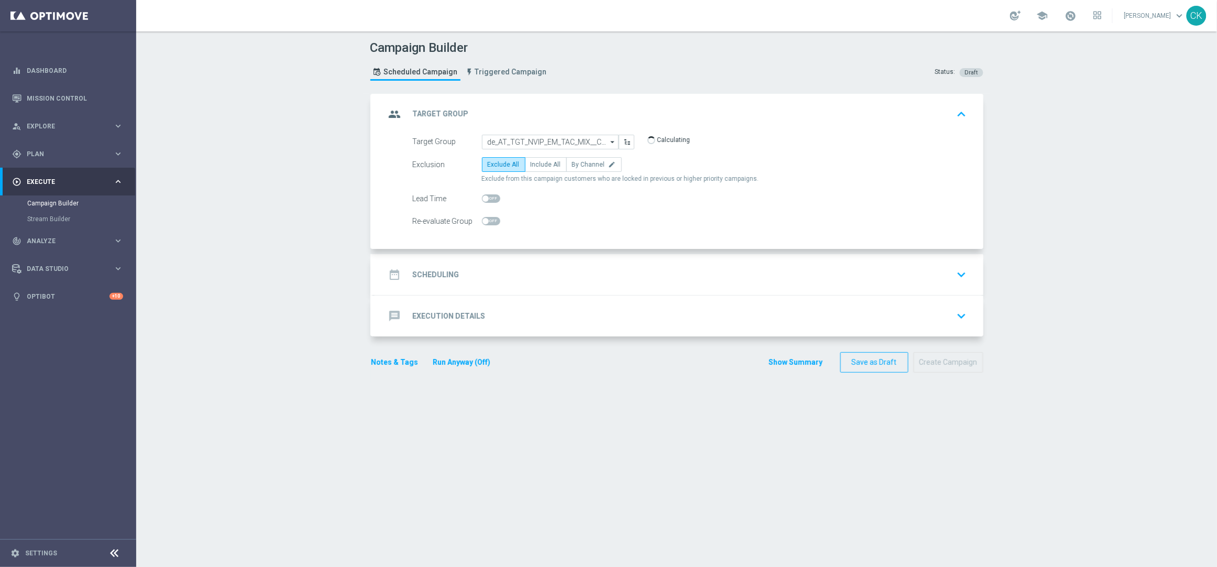
type input "de_AT_TGT_NVIP_EM_TAC_MIX__CHURNED_HIGHJACKPOT"
click at [537, 161] on span "Include All" at bounding box center [546, 164] width 30 height 7
click at [537, 163] on input "Include All" at bounding box center [534, 166] width 7 height 7
radio input "true"
click at [482, 195] on span at bounding box center [485, 198] width 6 height 6
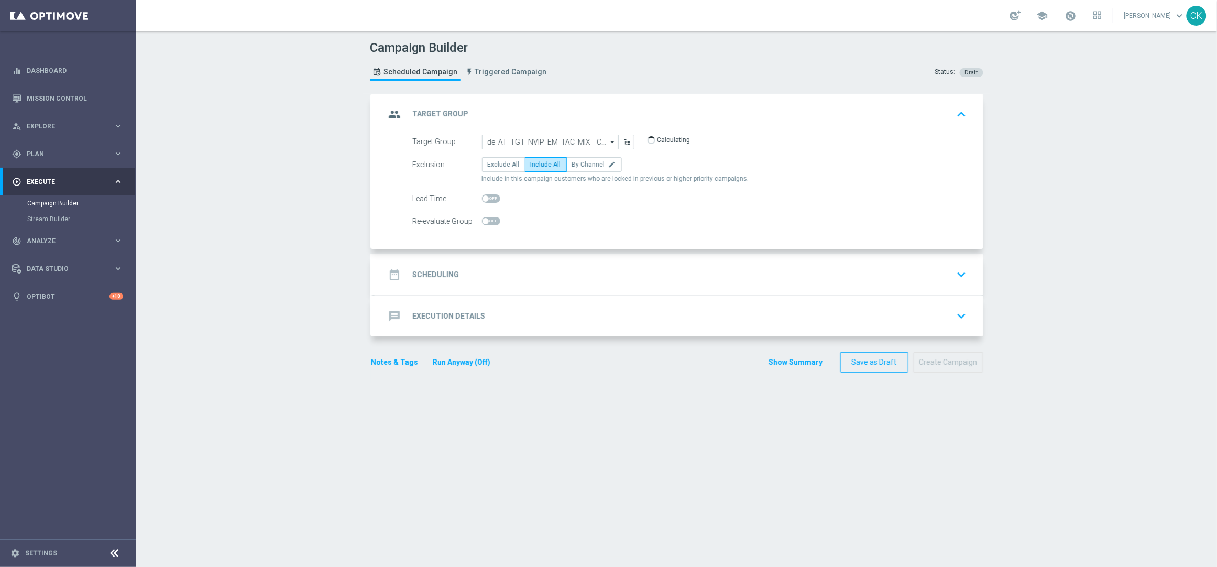
click at [482, 195] on input "checkbox" at bounding box center [491, 198] width 18 height 8
checkbox input "true"
click at [434, 275] on h2 "Scheduling" at bounding box center [436, 275] width 47 height 10
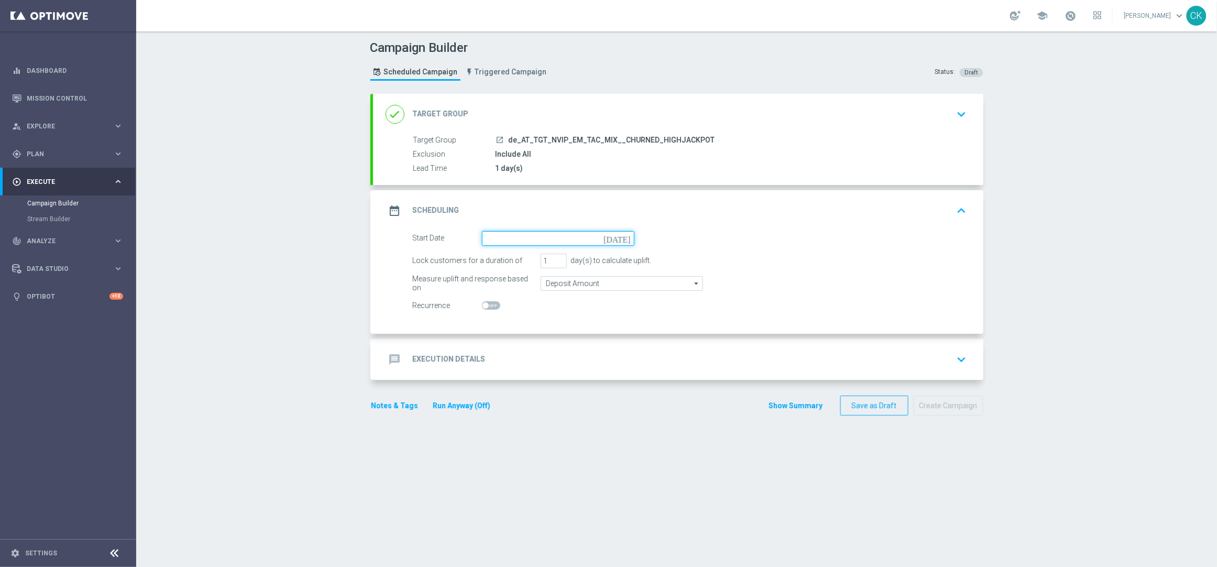
click at [529, 239] on input at bounding box center [558, 238] width 152 height 15
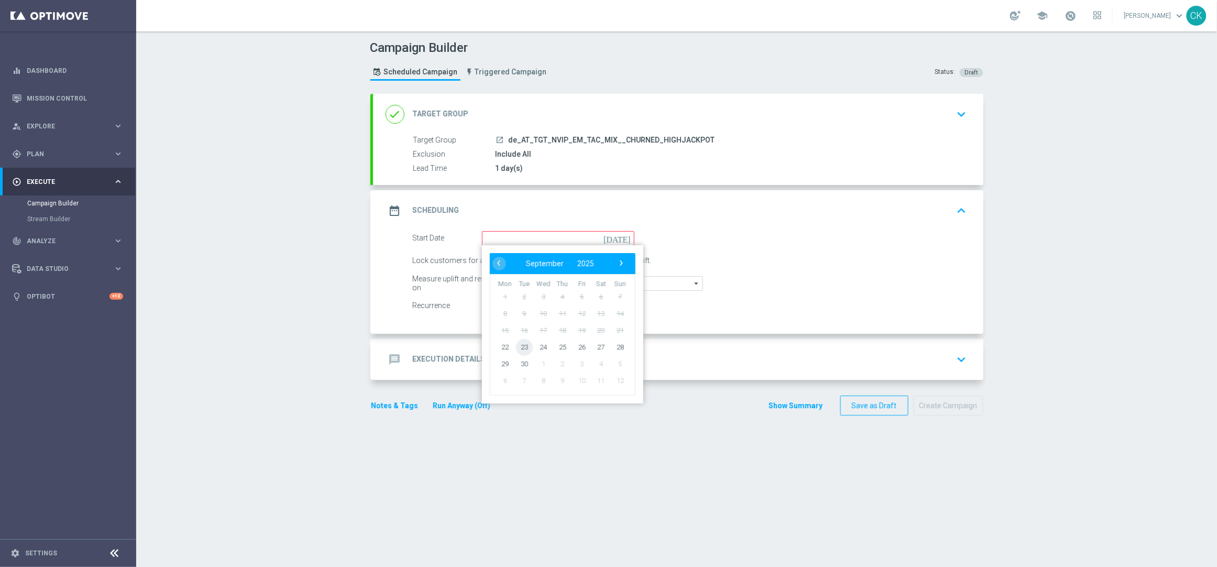
click at [518, 343] on span "23" at bounding box center [523, 346] width 17 height 17
type input "[DATE]"
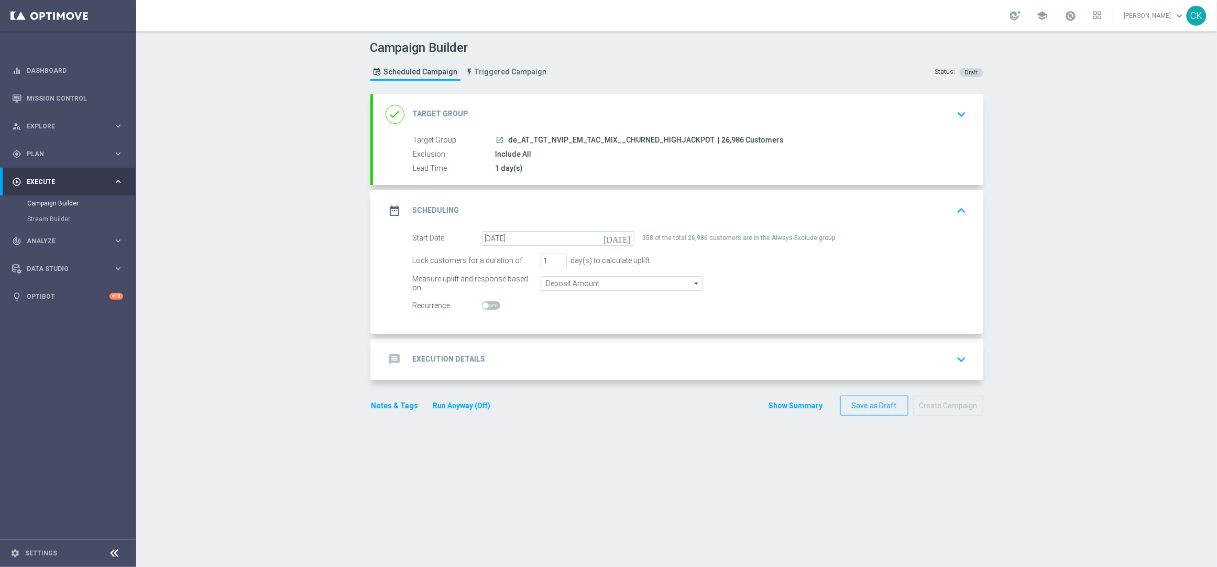
click at [427, 355] on h2 "Execution Details" at bounding box center [449, 359] width 73 height 10
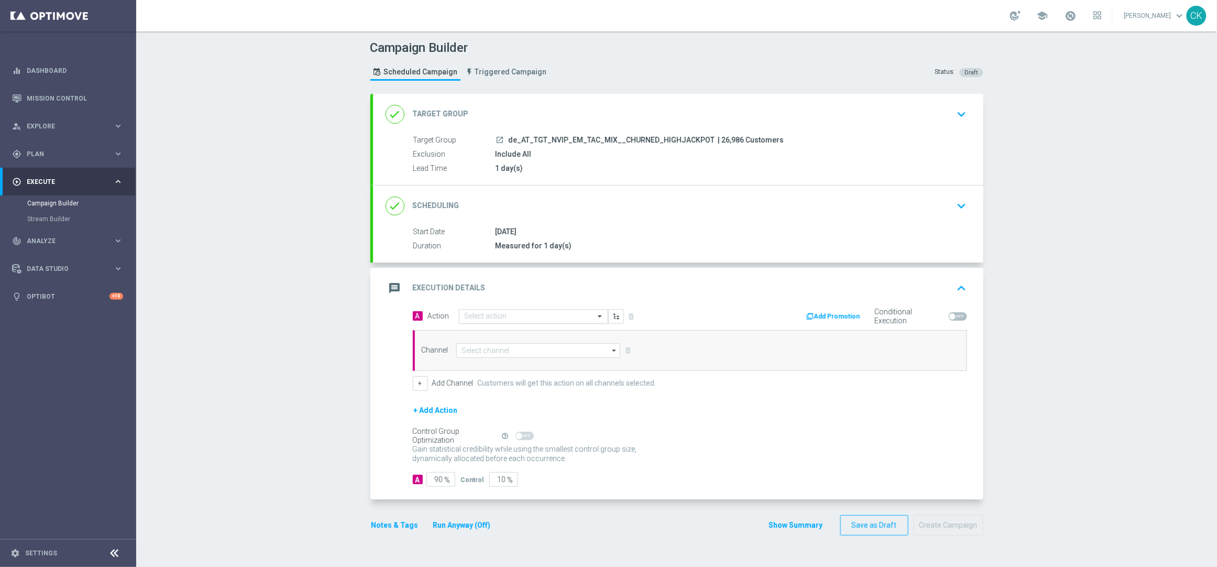
click at [495, 316] on input "text" at bounding box center [523, 316] width 117 height 9
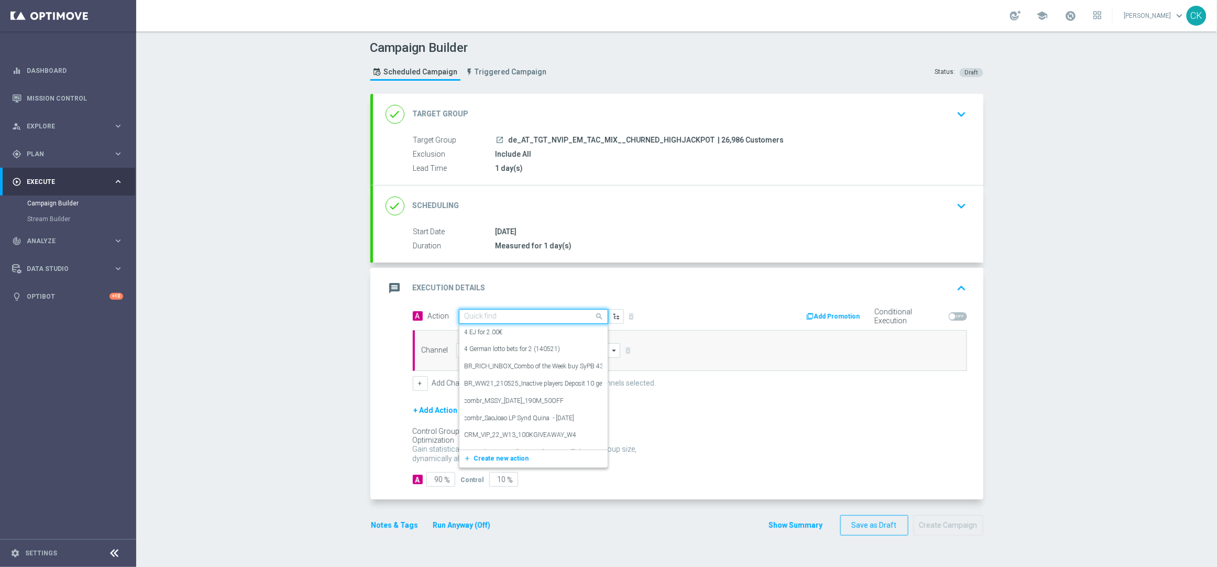
paste input "Oktoberfest Promotion - EM-Themed"
type input "Oktoberfest Promotion - EM-Themed"
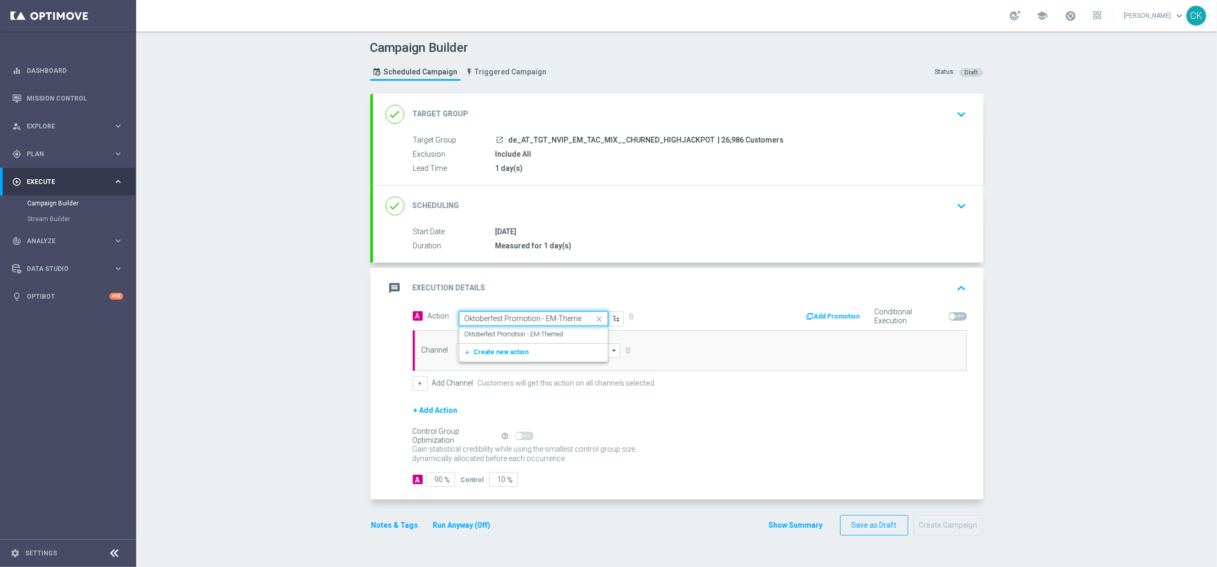
scroll to position [0, 1]
click at [500, 333] on label "Oktoberfest Promotion - EM-Themed" at bounding box center [514, 334] width 99 height 9
click at [500, 352] on input at bounding box center [538, 350] width 164 height 15
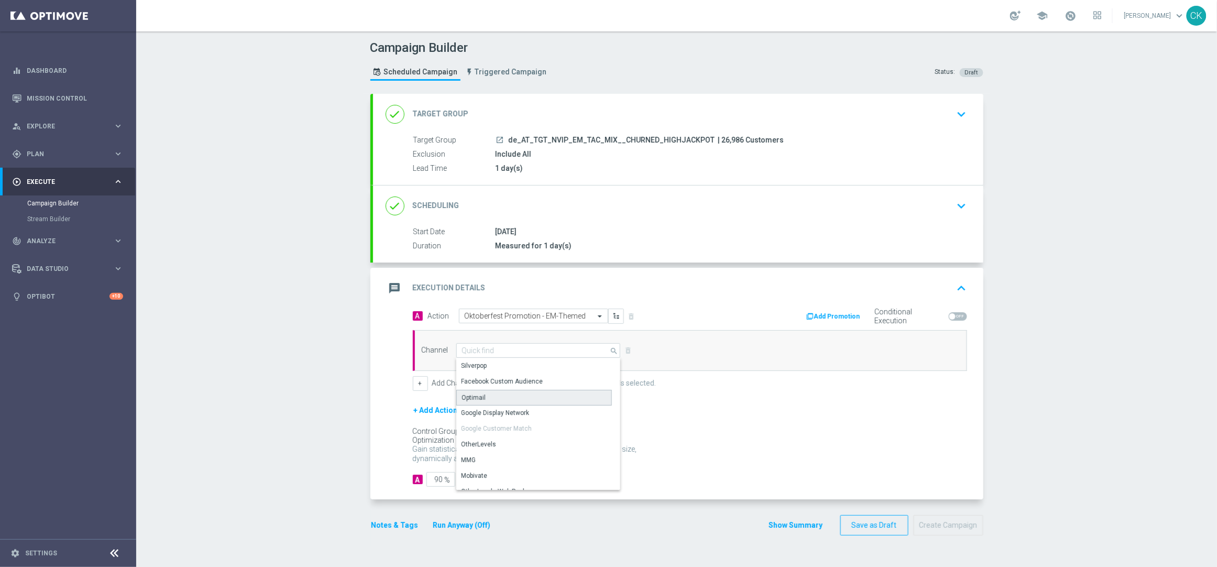
click at [497, 398] on div "Optimail" at bounding box center [534, 398] width 156 height 16
type input "Optimail"
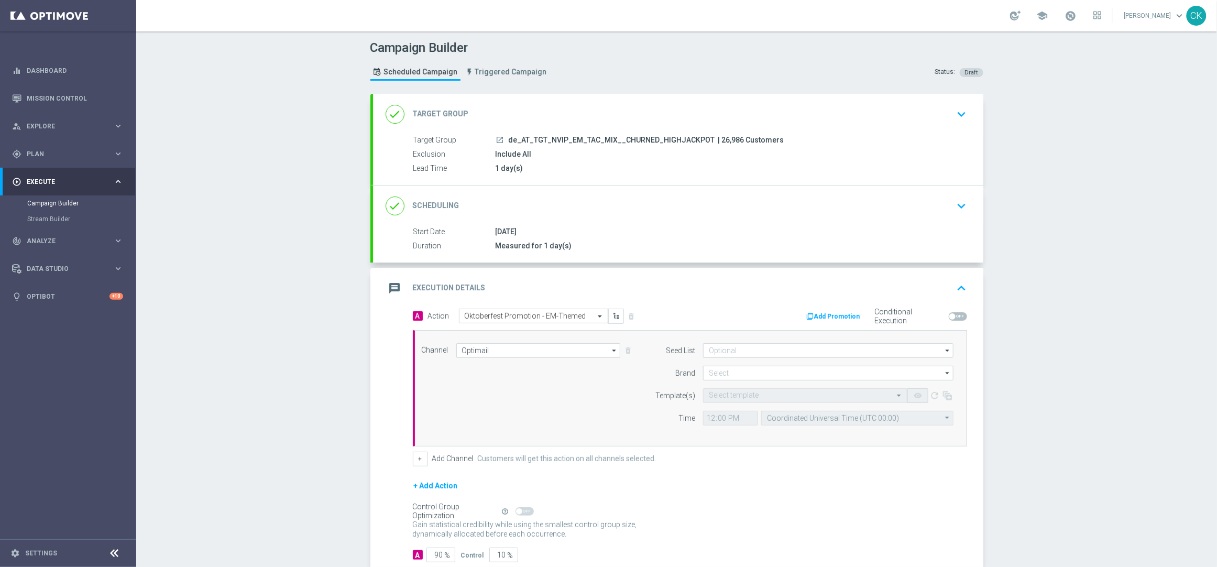
scroll to position [66, 0]
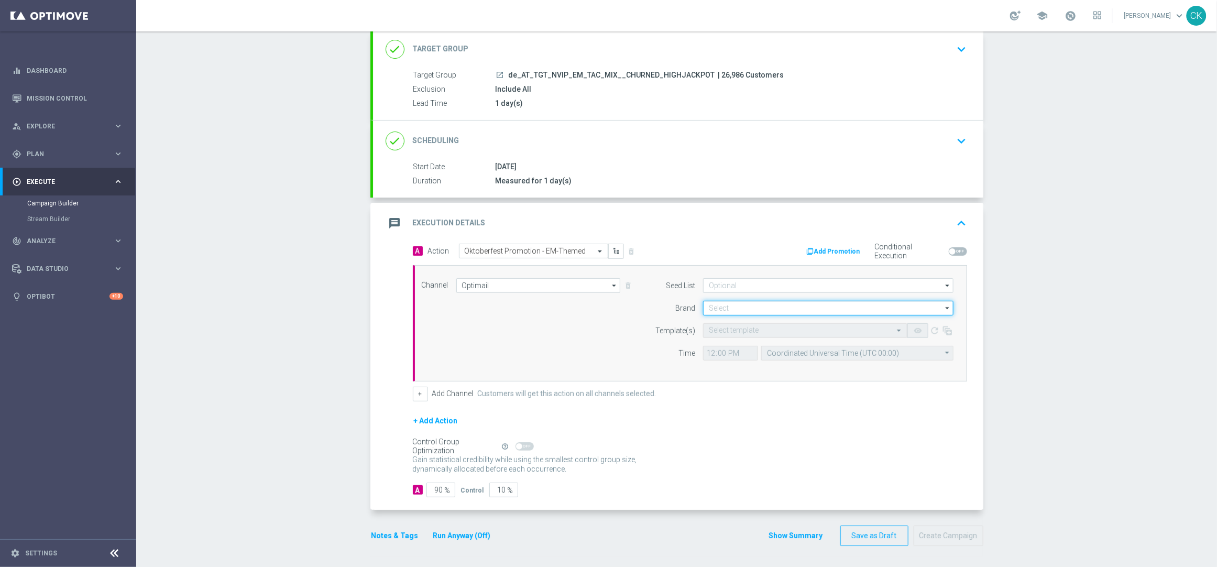
click at [786, 309] on input at bounding box center [828, 308] width 250 height 15
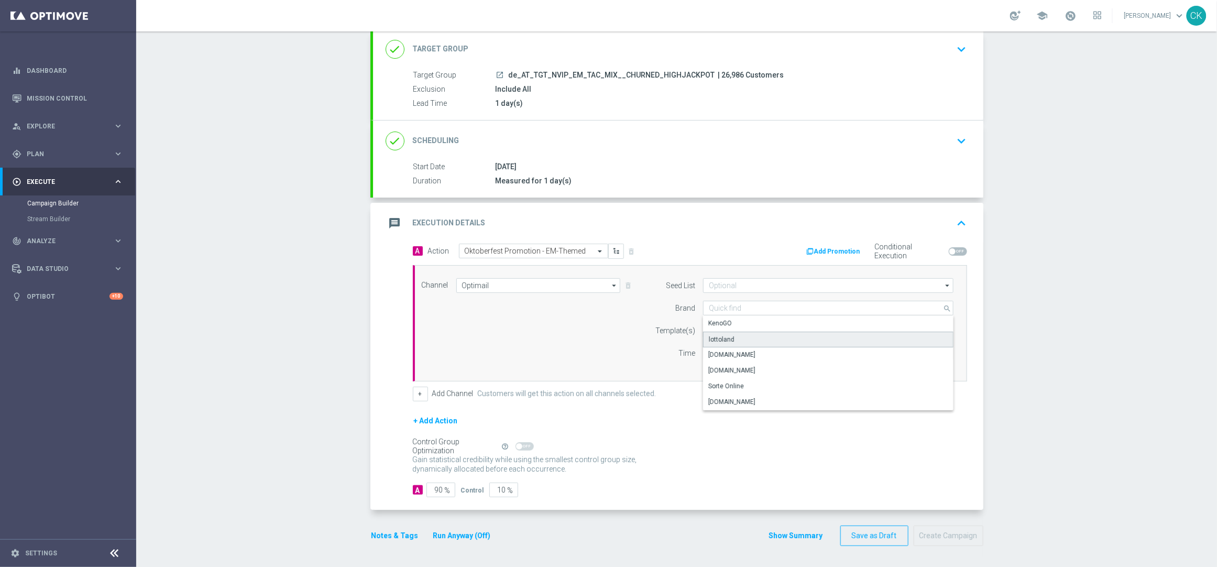
click at [733, 343] on div "lottoland" at bounding box center [828, 340] width 250 height 16
type input "lottoland"
click at [721, 339] on form "Template(s) Select template remove_red_eye refresh Time 12:00 Coordinated Unive…" at bounding box center [801, 341] width 304 height 37
click at [711, 327] on input "text" at bounding box center [795, 330] width 172 height 9
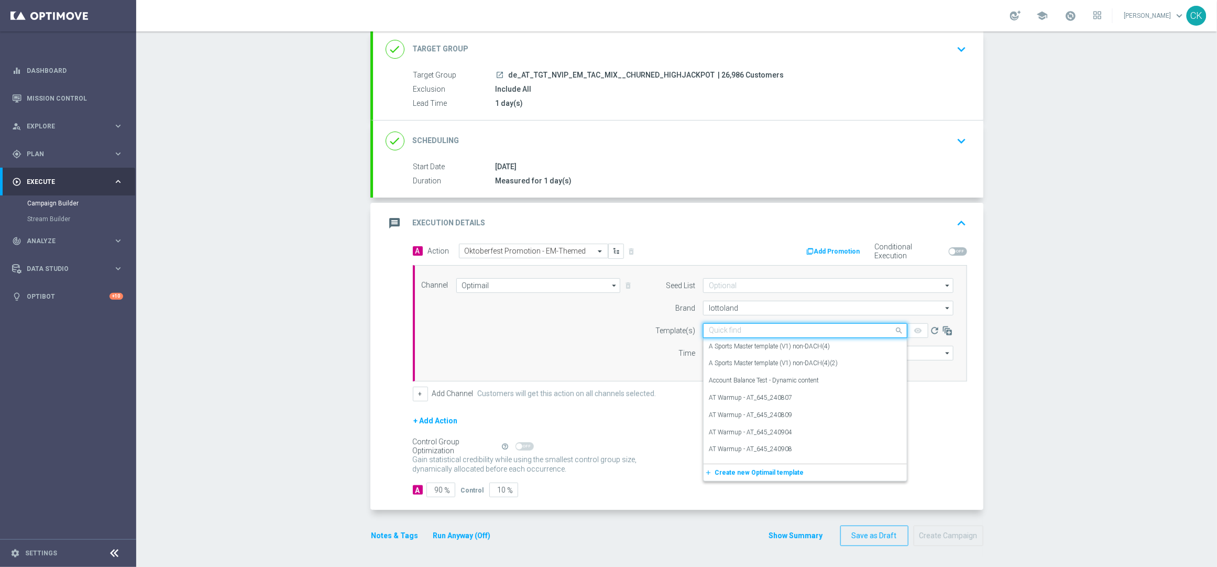
paste input "AT_OKT_250923"
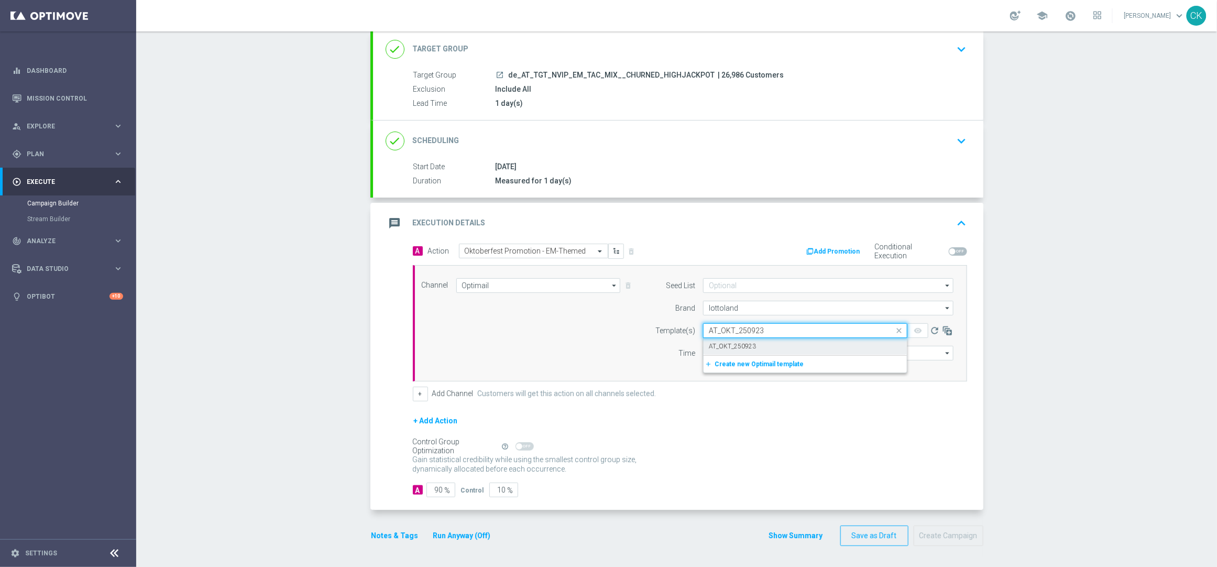
click at [714, 344] on label "AT_OKT_250923" at bounding box center [732, 346] width 47 height 9
type input "AT_OKT_250923"
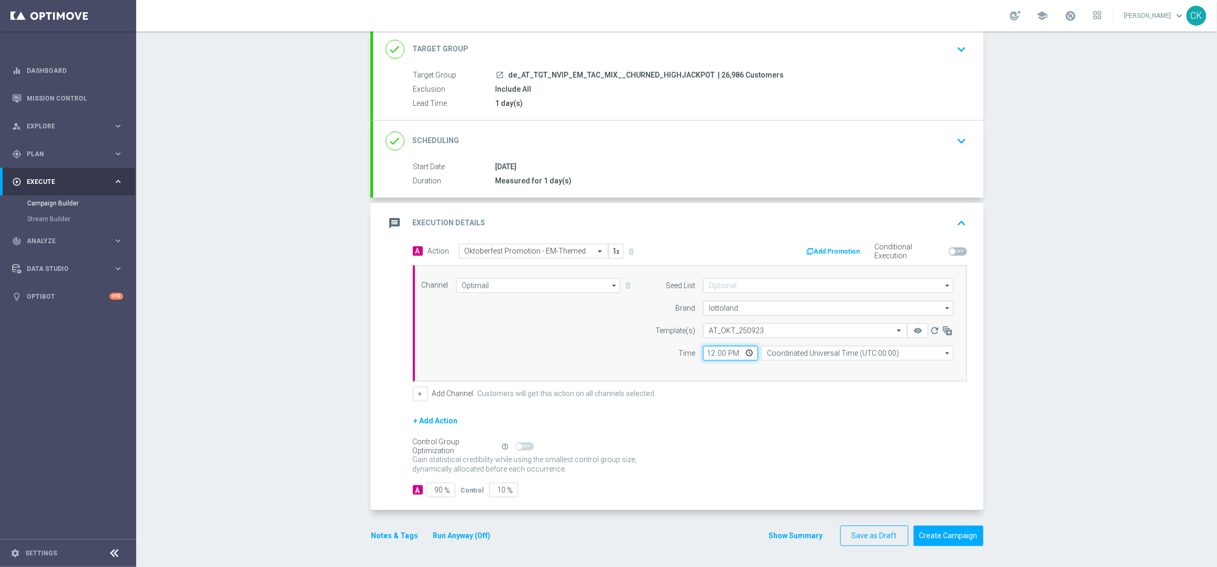
click at [708, 350] on input "12:00" at bounding box center [730, 353] width 55 height 15
type input "06:00"
click at [770, 353] on input "Coordinated Universal Time (UTC 00:00)" at bounding box center [857, 353] width 192 height 15
click at [776, 367] on div "Central European Time ([GEOGRAPHIC_DATA]) (UTC +02:00)" at bounding box center [852, 368] width 171 height 9
type input "Central European Time ([GEOGRAPHIC_DATA]) (UTC +02:00)"
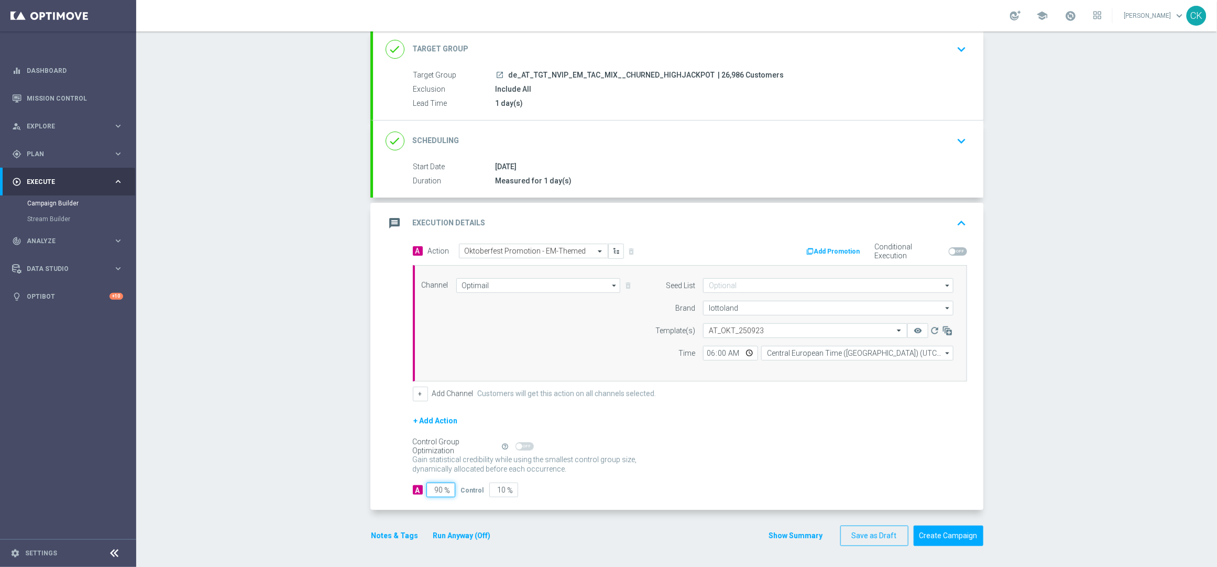
click at [438, 490] on input "90" at bounding box center [440, 489] width 29 height 15
type input "9"
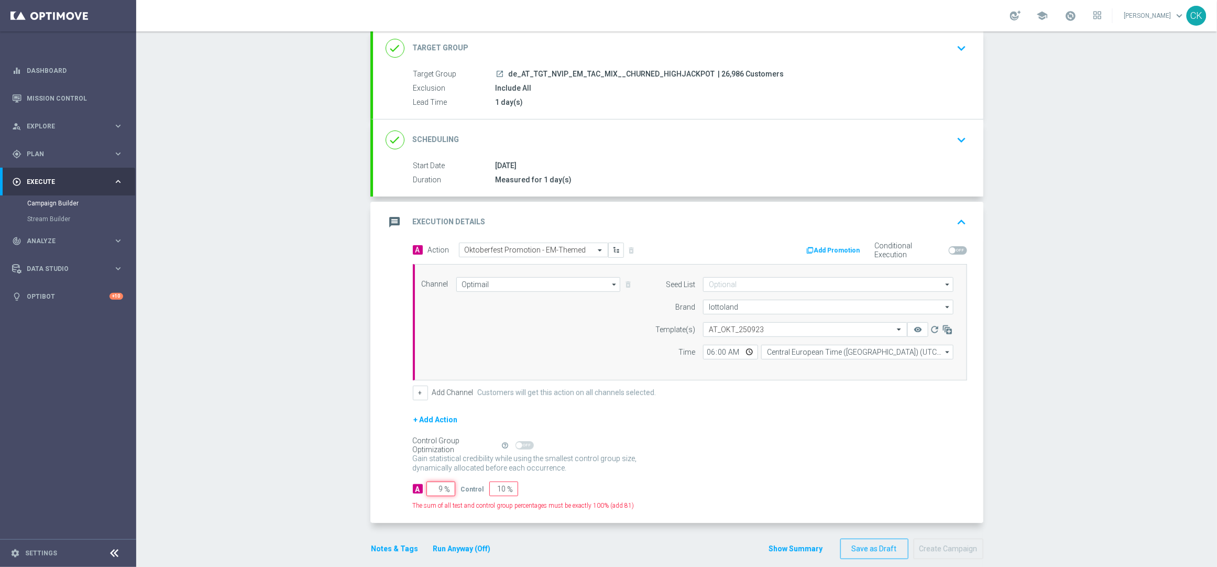
type input "91"
type input "98"
type input "2"
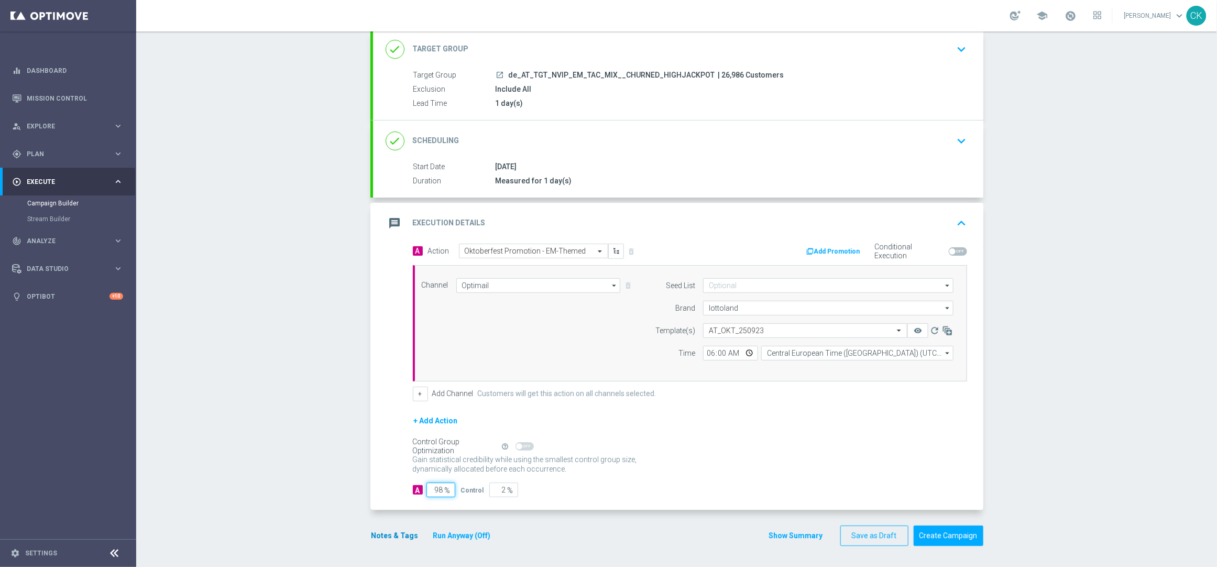
type input "98"
click at [382, 538] on button "Notes & Tags" at bounding box center [394, 535] width 49 height 13
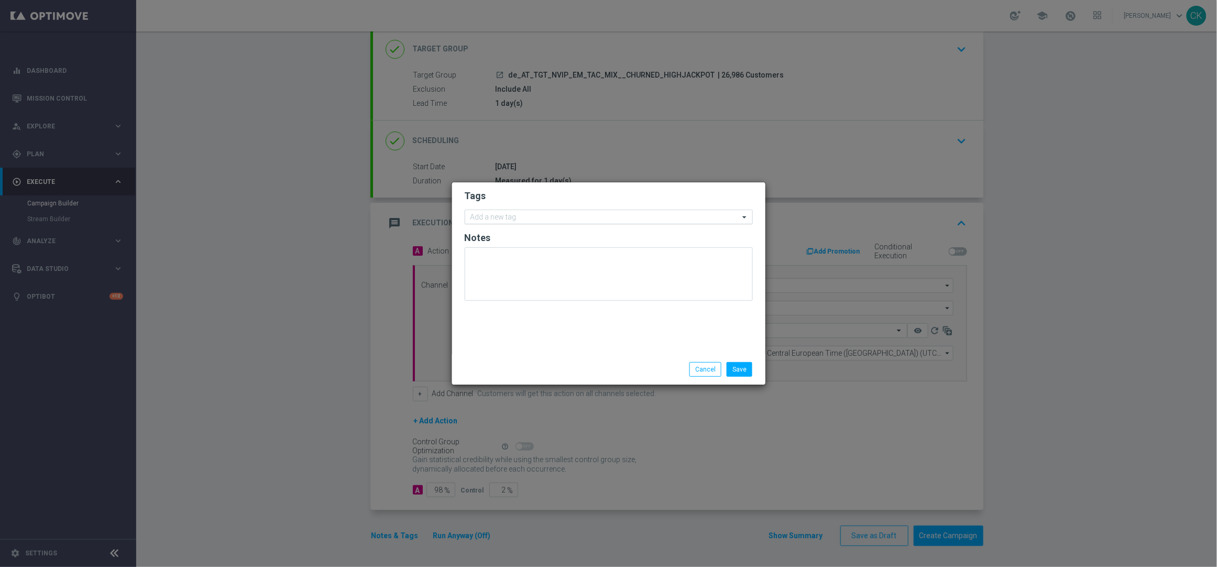
click at [492, 216] on input "text" at bounding box center [604, 217] width 269 height 9
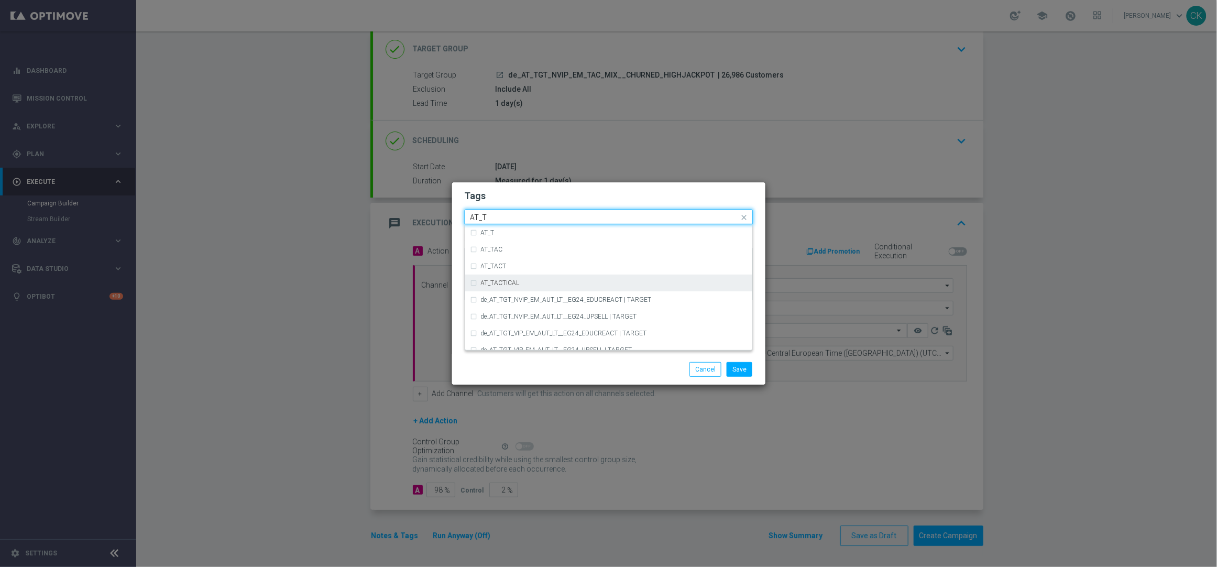
click at [503, 283] on label "AT_TACTICAL" at bounding box center [500, 283] width 39 height 6
type input "AT_T"
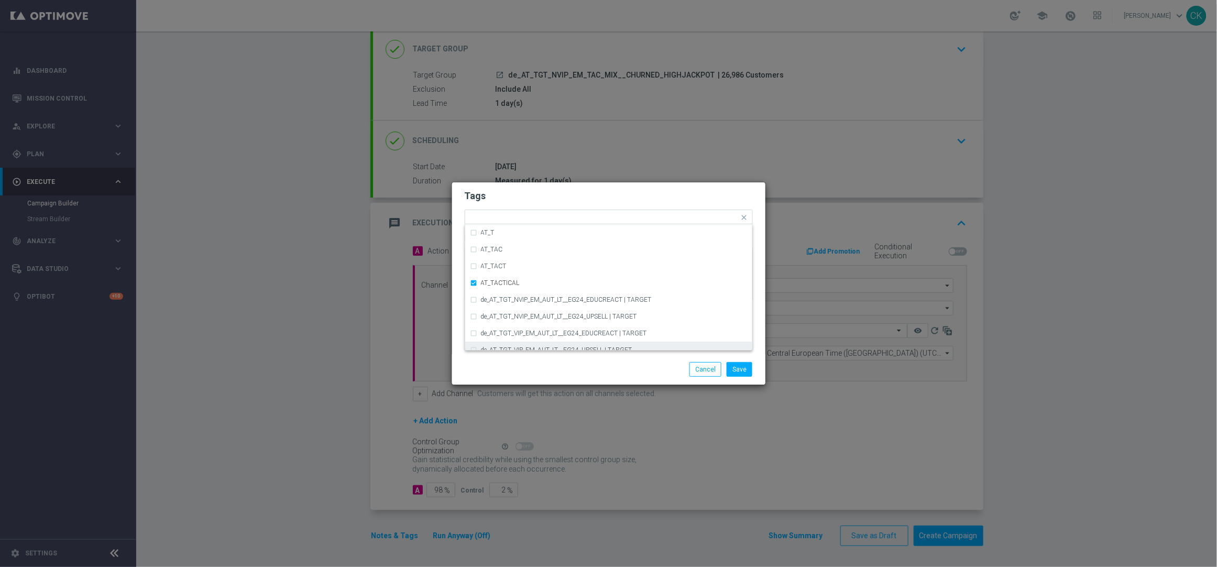
click at [635, 374] on div "Save Cancel" at bounding box center [659, 369] width 203 height 15
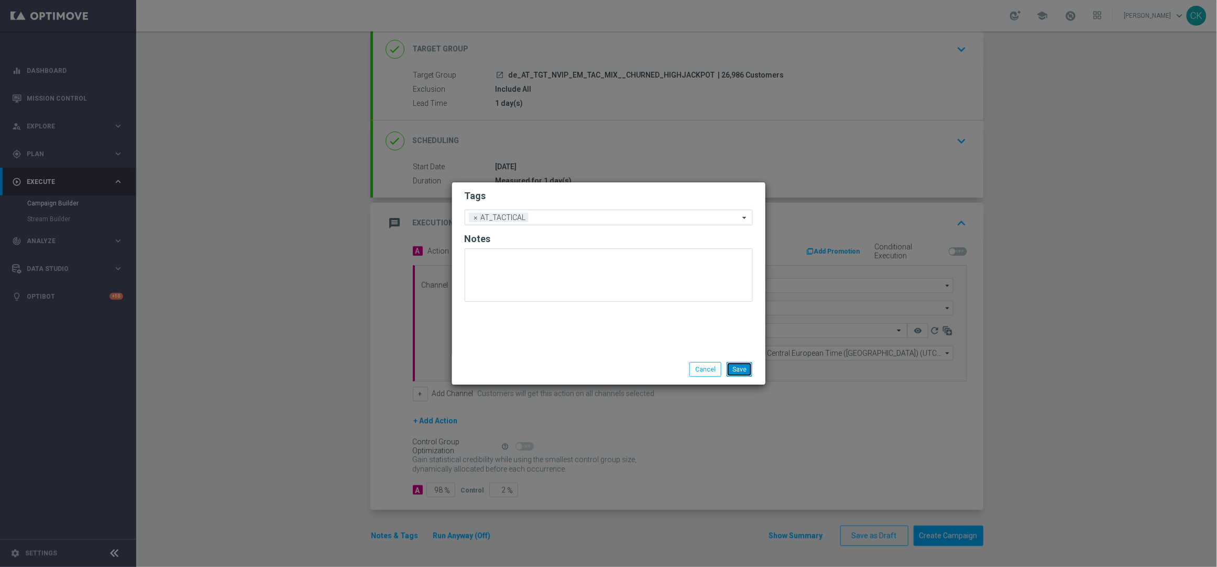
click at [735, 374] on button "Save" at bounding box center [739, 369] width 26 height 15
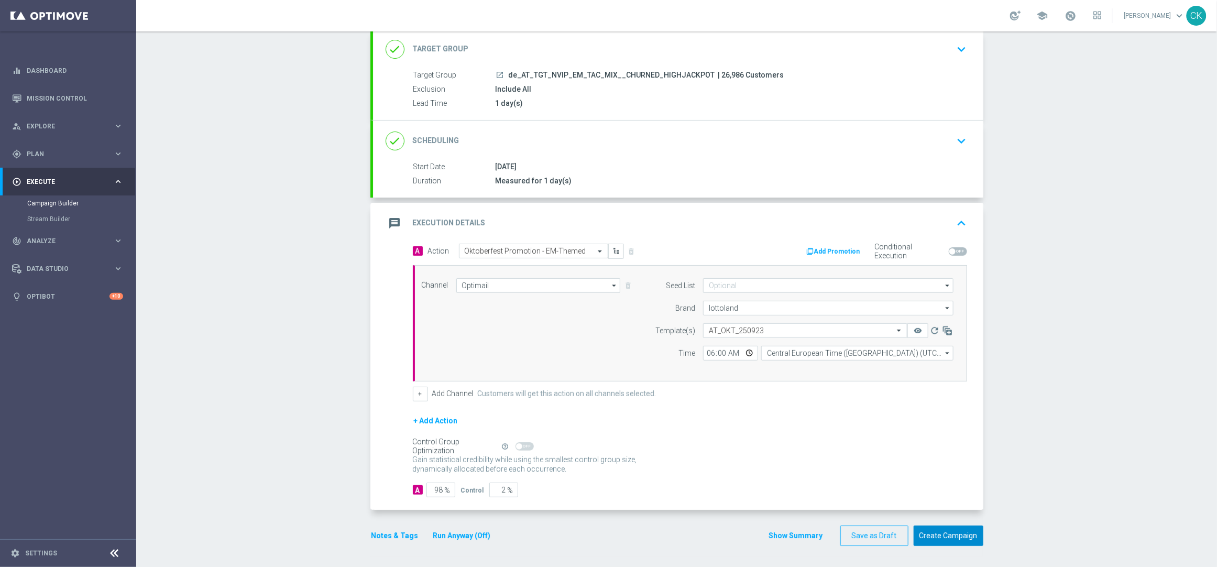
click at [936, 533] on button "Create Campaign" at bounding box center [948, 535] width 70 height 20
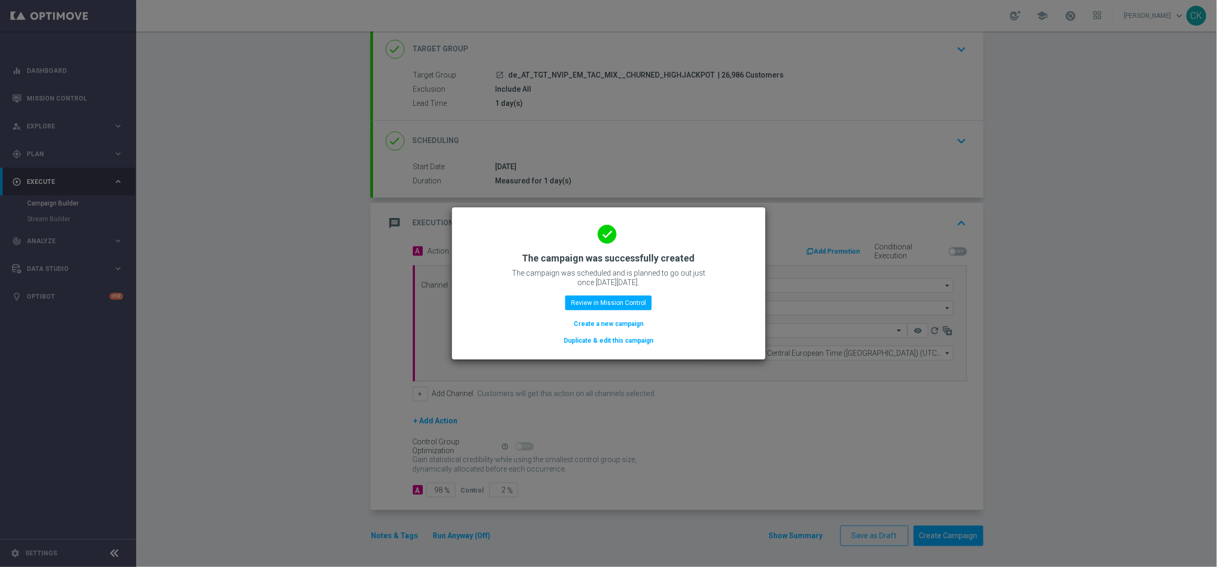
click at [610, 319] on button "Create a new campaign" at bounding box center [608, 324] width 72 height 12
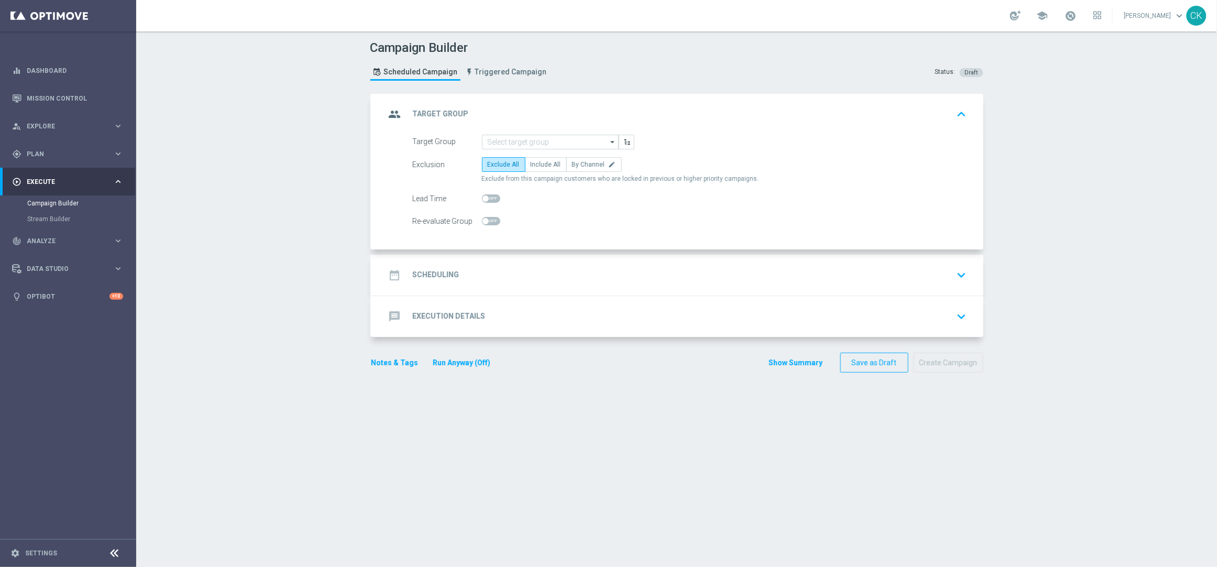
scroll to position [0, 0]
